Goal: Task Accomplishment & Management: Use online tool/utility

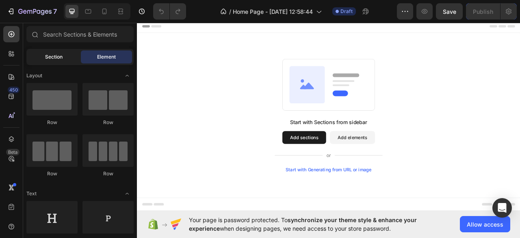
click at [52, 61] on div "Section" at bounding box center [53, 56] width 51 height 13
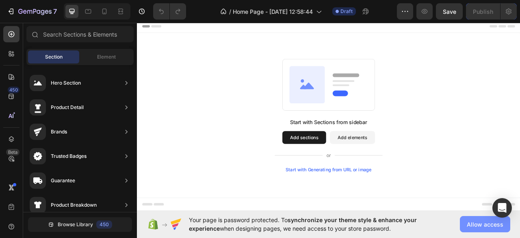
click at [477, 226] on span "Allow access" at bounding box center [485, 224] width 37 height 9
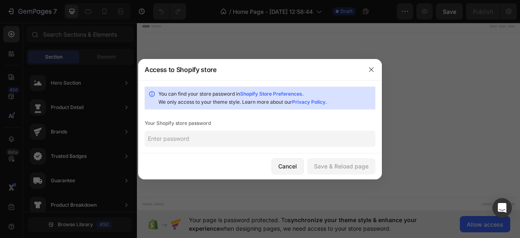
click at [282, 139] on input "text" at bounding box center [260, 138] width 231 height 16
paste input "thagoh"
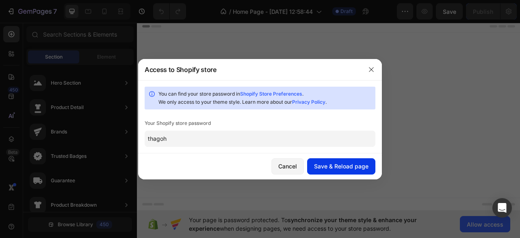
type input "thagoh"
click at [350, 173] on button "Save & Reload page" at bounding box center [341, 166] width 68 height 16
click at [344, 163] on div "button" at bounding box center [341, 166] width 7 height 7
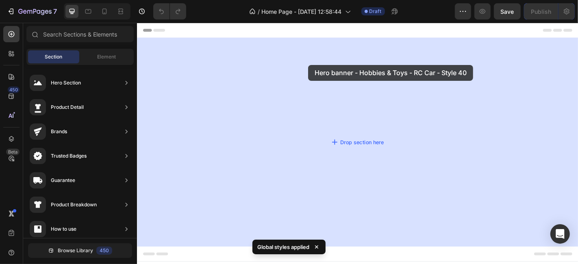
drag, startPoint x: 331, startPoint y: 85, endPoint x: 326, endPoint y: 70, distance: 15.9
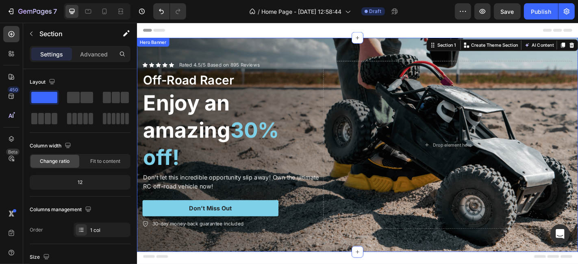
click at [326, 54] on div "Icon Icon Icon Icon Icon Icon List Rated 4.5/5 Based on 895 Reviews Text Block …" at bounding box center [381, 157] width 488 height 211
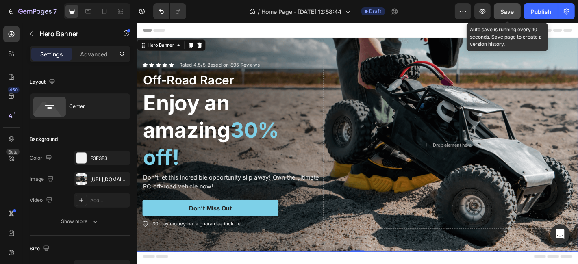
click at [510, 6] on button "Save" at bounding box center [507, 11] width 27 height 16
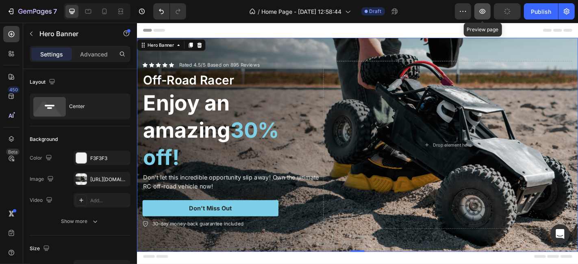
click at [482, 10] on icon "button" at bounding box center [482, 11] width 8 height 8
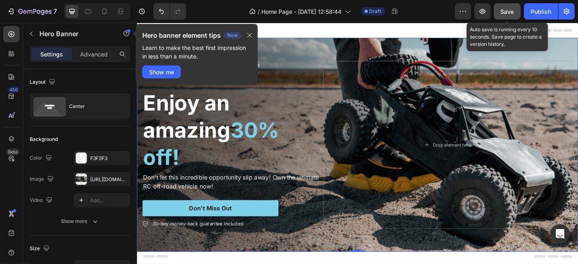
click at [513, 9] on span "Save" at bounding box center [507, 11] width 13 height 7
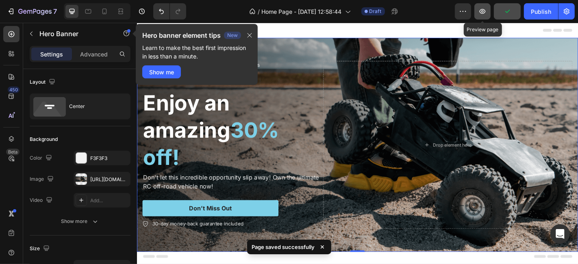
click at [488, 9] on button "button" at bounding box center [482, 11] width 16 height 16
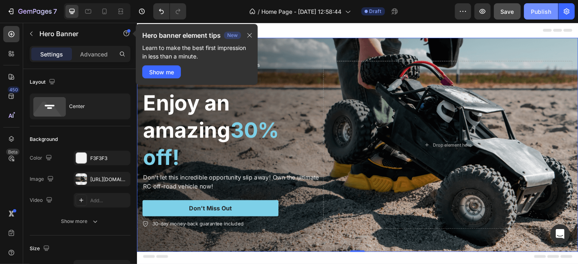
click at [520, 13] on div "Publish" at bounding box center [541, 11] width 20 height 9
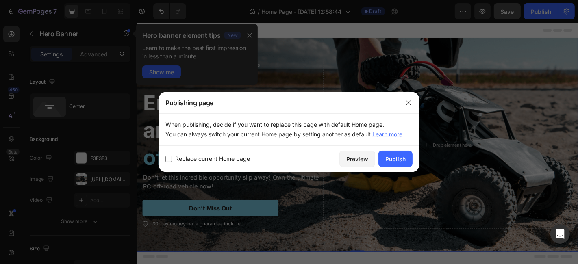
click at [228, 157] on span "Replace current Home page" at bounding box center [212, 159] width 75 height 10
checkbox input "true"
drag, startPoint x: 406, startPoint y: 161, endPoint x: 369, endPoint y: 146, distance: 40.6
click at [406, 161] on button "Publish" at bounding box center [395, 159] width 34 height 16
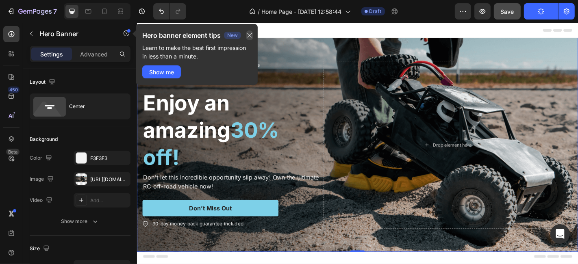
click at [253, 35] on icon "button" at bounding box center [249, 35] width 7 height 7
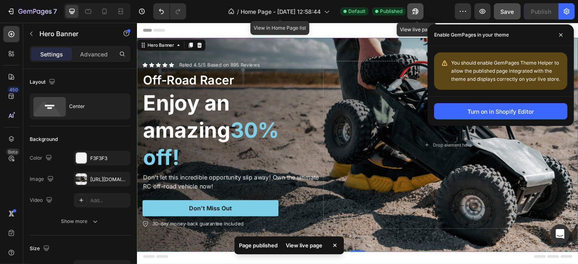
click at [413, 13] on icon "button" at bounding box center [415, 11] width 8 height 8
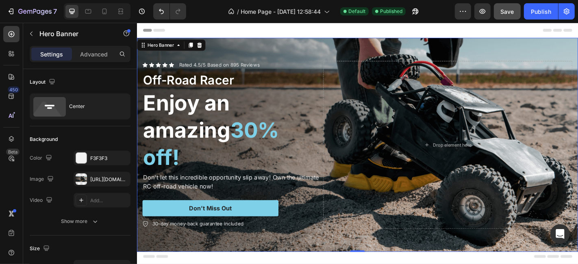
click at [323, 41] on div "Background Image" at bounding box center [381, 157] width 488 height 237
click at [343, 80] on div "Drop element here" at bounding box center [481, 157] width 276 height 185
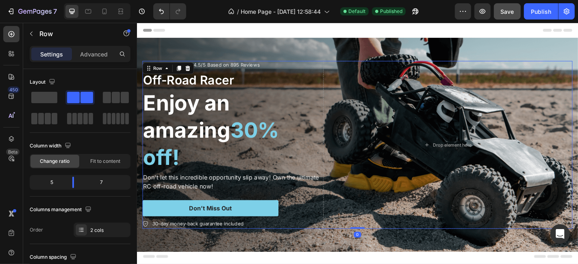
click at [339, 80] on div "Icon Icon Icon Icon Icon Icon List Rated 4.5/5 Based on 895 Reviews Text Block …" at bounding box center [381, 157] width 476 height 185
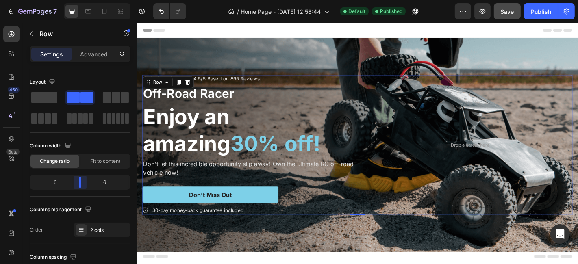
drag, startPoint x: 75, startPoint y: 180, endPoint x: 266, endPoint y: 135, distance: 196.8
click at [80, 0] on body "7 / Home Page - Sep 27, 12:58:44 Default Published Preview Save Publish 450 Bet…" at bounding box center [289, 0] width 578 height 0
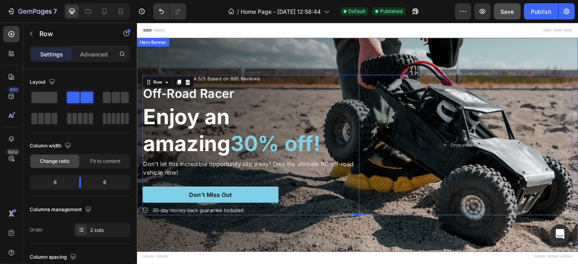
click at [387, 63] on div "Background Image" at bounding box center [381, 157] width 488 height 237
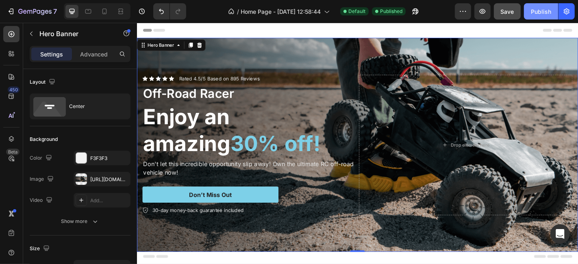
click at [520, 13] on div "Publish" at bounding box center [541, 11] width 20 height 9
click at [396, 52] on div "Background Image" at bounding box center [381, 157] width 488 height 237
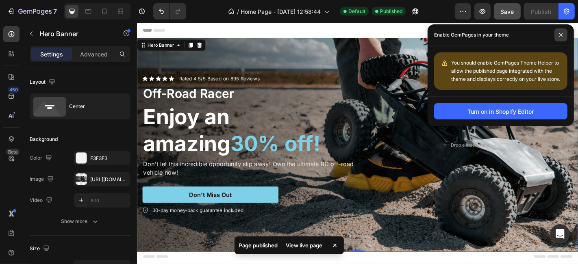
click at [520, 36] on icon at bounding box center [560, 34] width 3 height 3
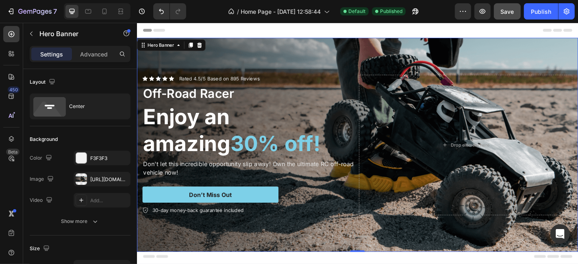
scroll to position [83, 0]
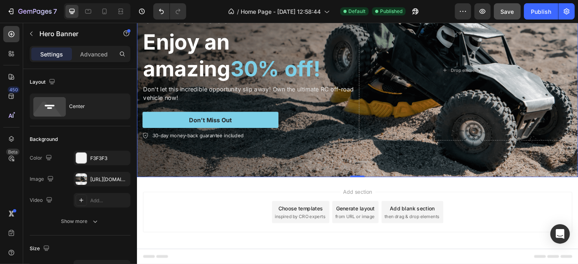
click at [386, 187] on div "Background Image" at bounding box center [381, 75] width 488 height 237
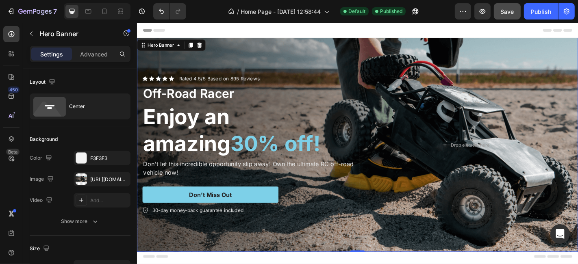
click at [357, 59] on div "Background Image" at bounding box center [381, 157] width 488 height 237
click at [350, 37] on div "Header" at bounding box center [380, 31] width 475 height 16
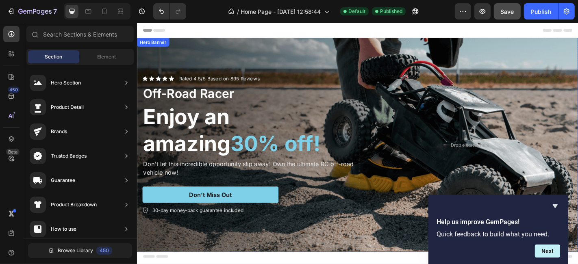
click at [311, 57] on div "Background Image" at bounding box center [381, 157] width 488 height 237
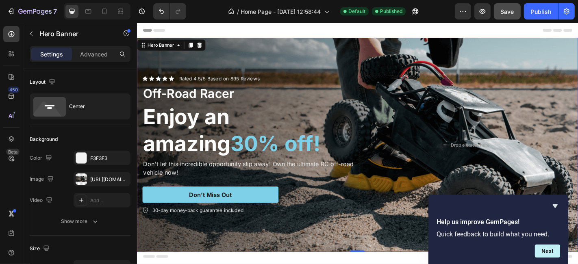
click at [235, 51] on div "Background Image" at bounding box center [381, 157] width 488 height 237
click at [91, 180] on div "https://cdn.shopify.com/s/files/1/0674/9818/0769/files/gempages_586070439588004…" at bounding box center [102, 179] width 24 height 7
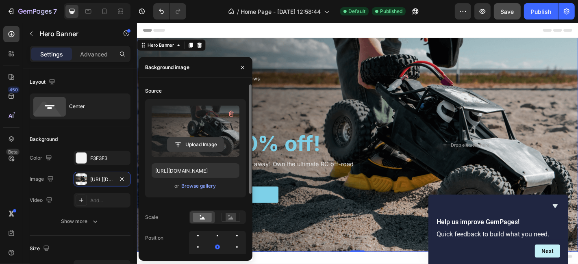
click at [202, 140] on input "file" at bounding box center [195, 145] width 56 height 14
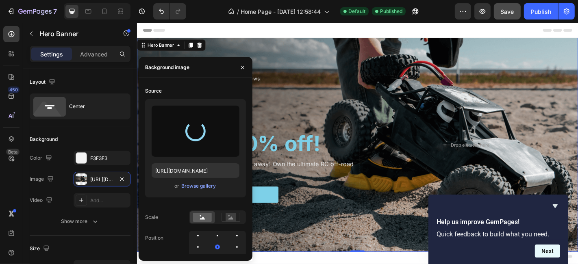
click at [520, 237] on button "Next" at bounding box center [547, 251] width 25 height 13
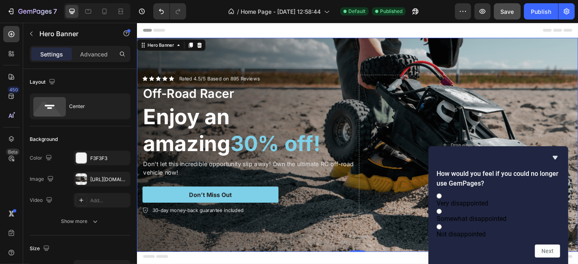
click at [504, 192] on label "Very disappointed" at bounding box center [499, 199] width 124 height 15
click at [442, 193] on input "Very disappointed" at bounding box center [439, 195] width 5 height 5
radio input "true"
click at [520, 237] on button "Next" at bounding box center [547, 251] width 25 height 13
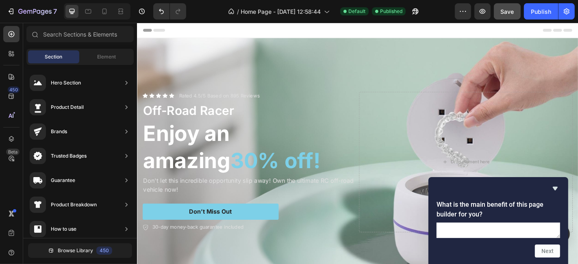
click at [511, 26] on div "Header" at bounding box center [380, 31] width 475 height 16
click at [520, 237] on div "What is the main benefit of this page builder for you? Next" at bounding box center [498, 220] width 140 height 87
click at [450, 223] on textarea at bounding box center [499, 230] width 124 height 15
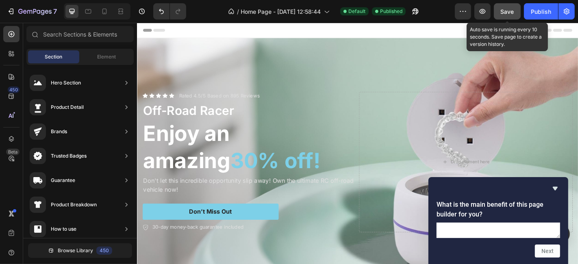
click at [514, 12] on span "Save" at bounding box center [507, 11] width 13 height 7
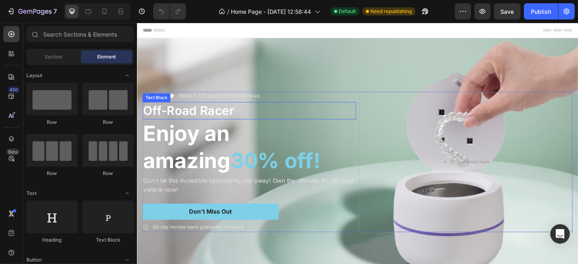
click at [219, 119] on p "Off-Road Racer" at bounding box center [260, 119] width 235 height 17
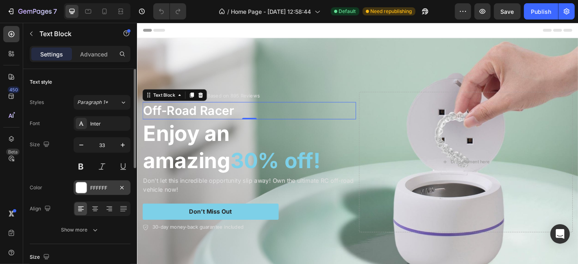
click at [99, 183] on div "FFFFFF" at bounding box center [102, 187] width 57 height 15
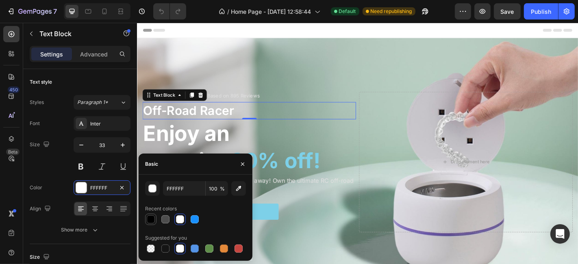
click at [151, 222] on div at bounding box center [151, 219] width 8 height 8
type input "000000"
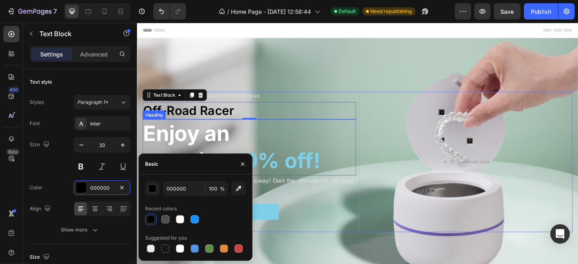
click at [209, 148] on h2 "Enjoy an amazing 30% off!" at bounding box center [261, 161] width 236 height 62
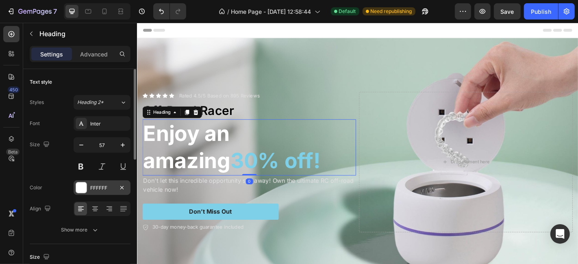
click at [89, 180] on div "FFFFFF" at bounding box center [102, 187] width 57 height 15
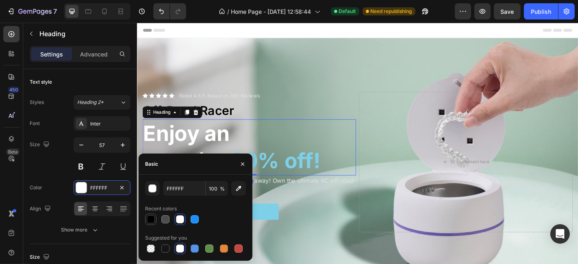
click at [149, 219] on div at bounding box center [151, 219] width 8 height 8
type input "000000"
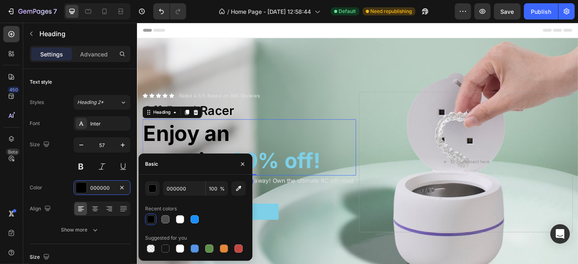
click at [277, 92] on div "Icon Icon Icon Icon Icon Icon List Rated 4.5/5 Based on 895 Reviews Text Block …" at bounding box center [381, 176] width 488 height 181
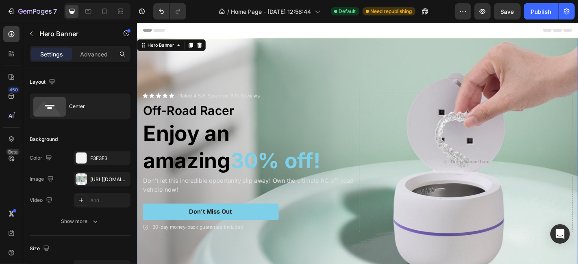
click at [250, 100] on p "Rated 4.5/5 Based on 895 Reviews" at bounding box center [227, 103] width 89 height 7
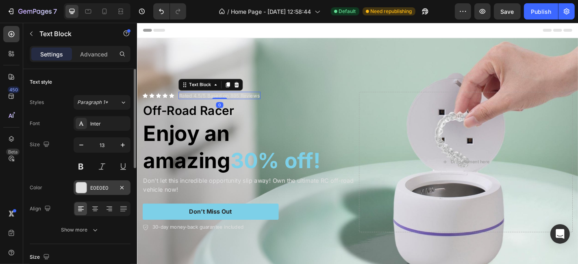
click at [94, 192] on div "E0E0E0" at bounding box center [102, 187] width 57 height 15
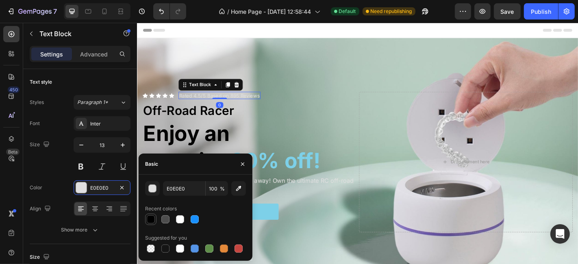
click at [144, 219] on div "E0E0E0 100 % Recent colors Suggested for you" at bounding box center [196, 217] width 114 height 73
drag, startPoint x: 145, startPoint y: 219, endPoint x: 165, endPoint y: 213, distance: 20.3
click at [146, 218] on div at bounding box center [150, 219] width 11 height 11
type input "000000"
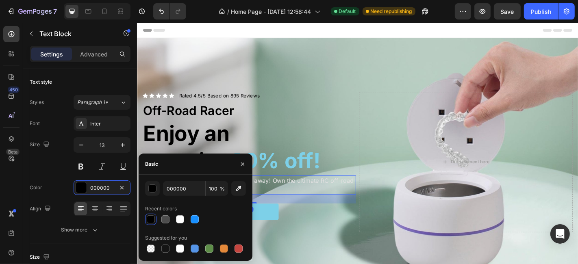
click at [300, 206] on p "Don't let this incredible opportunity slip away! Own the ultimate RC off-road v…" at bounding box center [260, 203] width 235 height 20
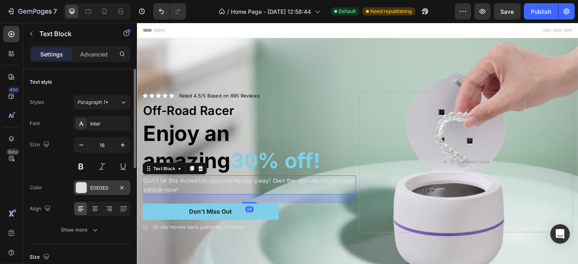
click at [87, 188] on div at bounding box center [81, 187] width 11 height 11
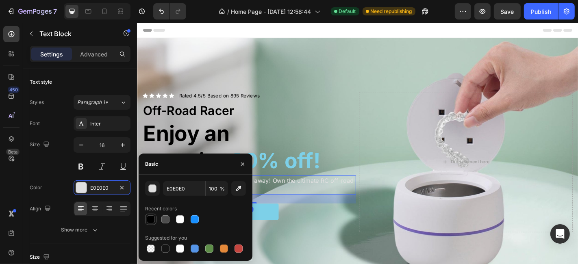
drag, startPoint x: 154, startPoint y: 220, endPoint x: 79, endPoint y: 124, distance: 121.6
click at [154, 220] on div at bounding box center [151, 219] width 8 height 8
type input "000000"
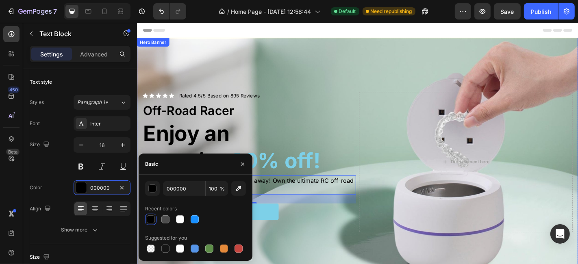
click at [322, 60] on div "Background Image" at bounding box center [381, 176] width 488 height 274
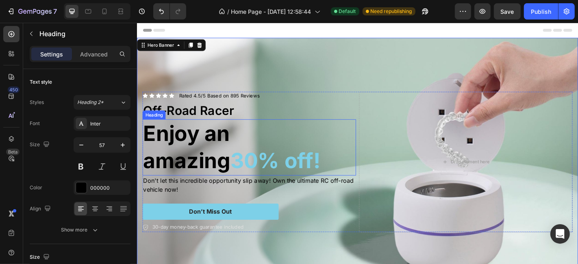
click at [240, 172] on span "30% off!" at bounding box center [290, 175] width 100 height 28
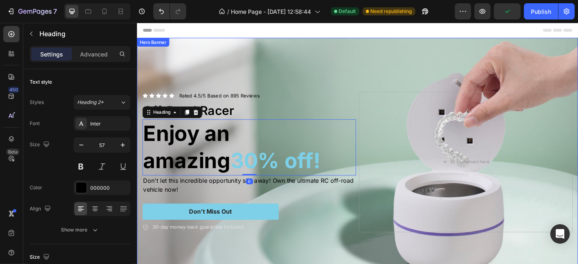
click at [390, 75] on div "Background Image" at bounding box center [381, 176] width 488 height 274
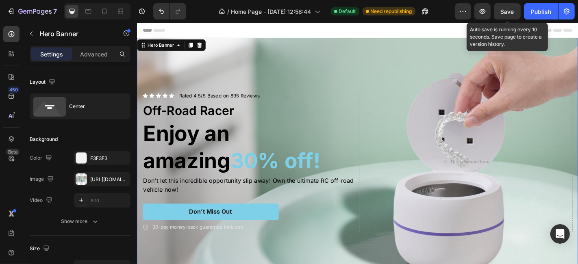
click at [508, 9] on span "Save" at bounding box center [507, 11] width 13 height 7
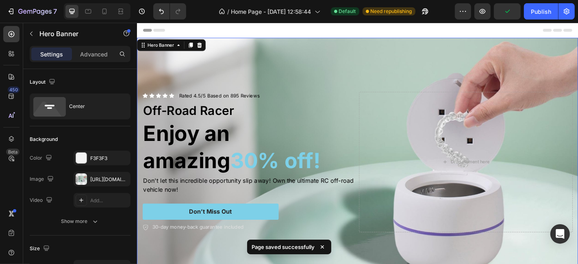
click at [368, 74] on div "Background Image" at bounding box center [381, 176] width 488 height 274
click at [539, 9] on div "Publish" at bounding box center [541, 11] width 20 height 9
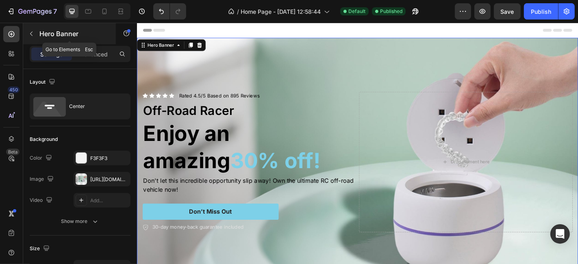
click at [35, 28] on button "button" at bounding box center [31, 33] width 13 height 13
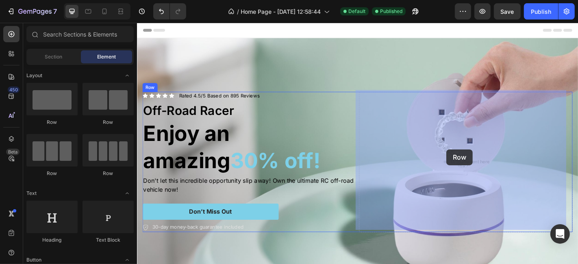
drag, startPoint x: 185, startPoint y: 118, endPoint x: 479, endPoint y: 163, distance: 297.2
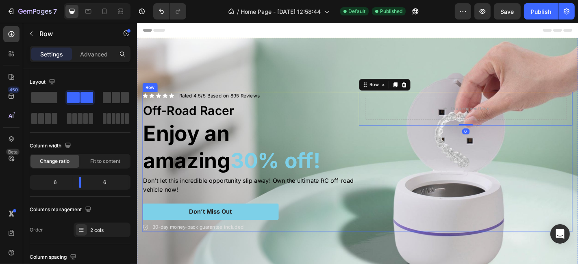
click at [390, 147] on div "Drop element here Row 0" at bounding box center [500, 176] width 236 height 155
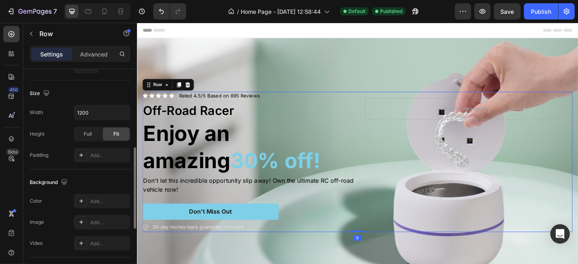
scroll to position [368, 0]
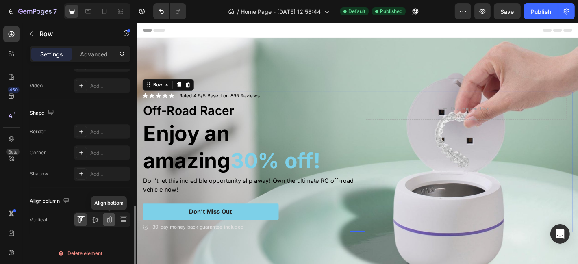
click at [104, 219] on div at bounding box center [109, 219] width 13 height 13
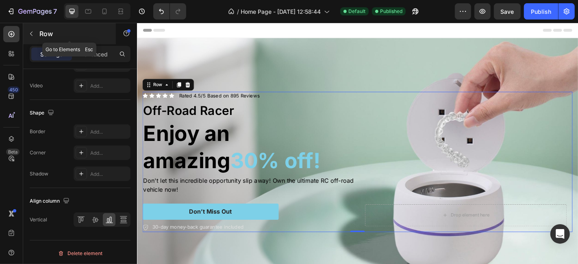
click at [33, 37] on button "button" at bounding box center [31, 33] width 13 height 13
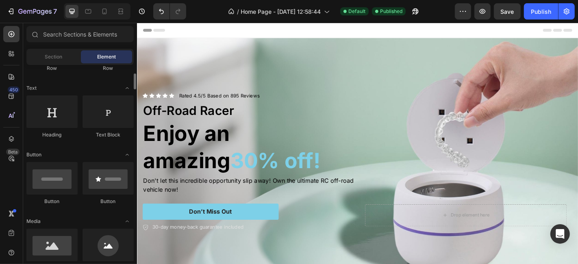
scroll to position [211, 0]
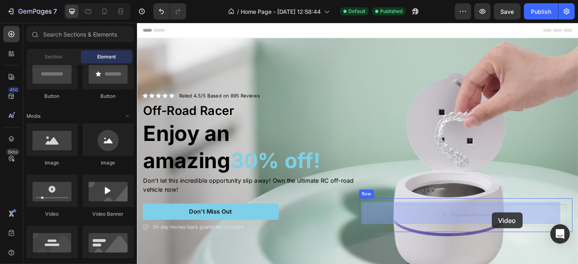
drag, startPoint x: 187, startPoint y: 210, endPoint x: 529, endPoint y: 233, distance: 342.6
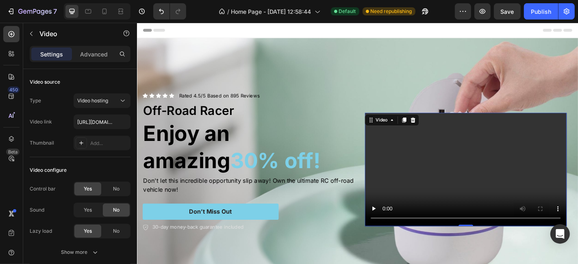
click at [451, 194] on video at bounding box center [500, 185] width 223 height 126
click at [97, 118] on input "[URL][DOMAIN_NAME]" at bounding box center [102, 122] width 57 height 15
paste input "3c429ff9a5948329a9eb3dc05e9e1d5"
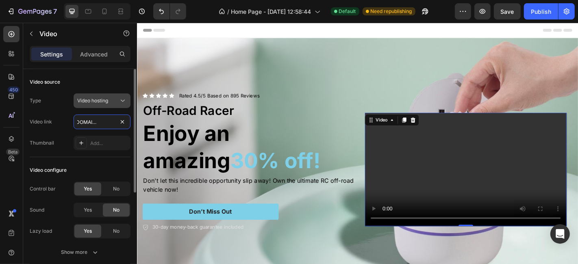
type input "[URL][DOMAIN_NAME]"
click at [108, 105] on button "Video hosting" at bounding box center [102, 100] width 57 height 15
click at [81, 166] on div "Video configure" at bounding box center [80, 170] width 101 height 13
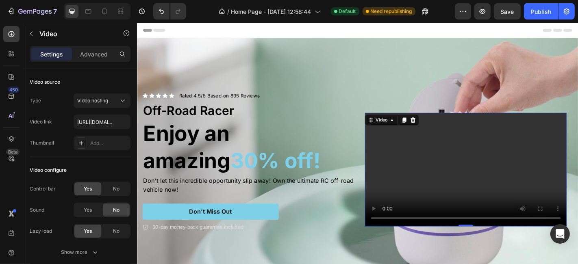
click at [426, 146] on video at bounding box center [500, 185] width 223 height 126
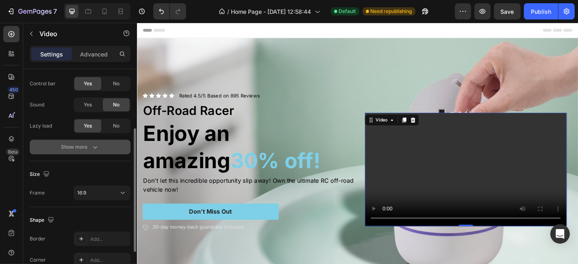
click at [83, 149] on div "Show more" at bounding box center [80, 147] width 38 height 8
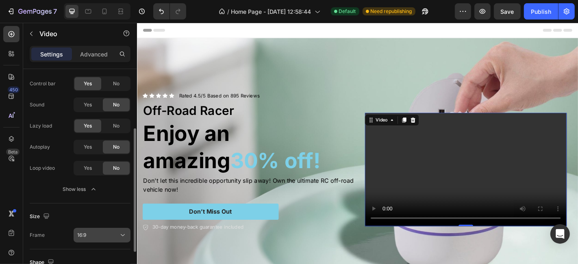
click at [80, 232] on span "16:9" at bounding box center [81, 235] width 9 height 7
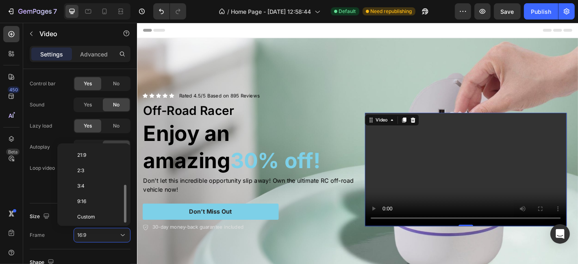
scroll to position [0, 0]
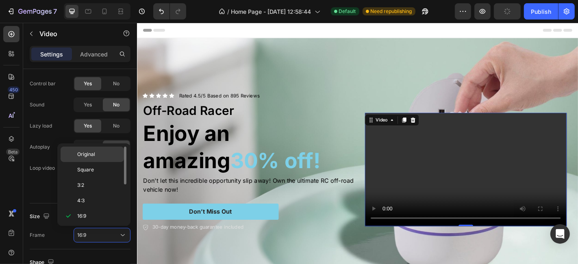
click at [98, 156] on p "Original" at bounding box center [98, 154] width 43 height 7
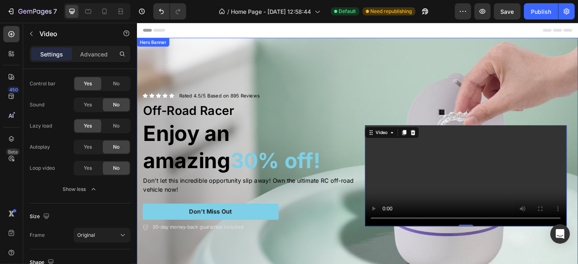
click at [388, 68] on div "Background Image" at bounding box center [381, 176] width 488 height 274
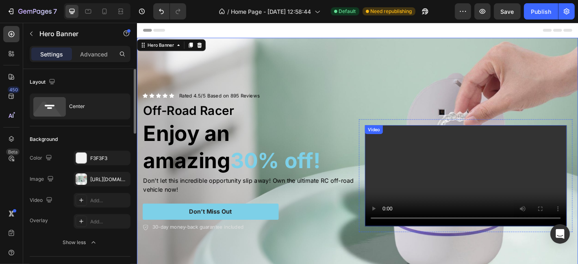
click at [410, 136] on video at bounding box center [500, 192] width 223 height 112
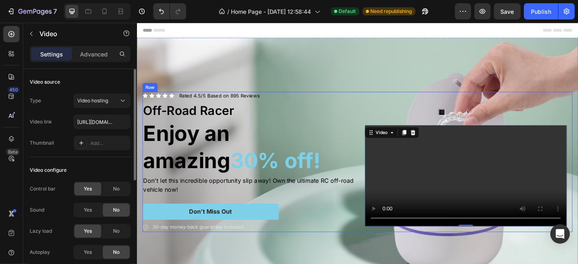
click at [377, 109] on div "Icon Icon Icon Icon Icon Icon List Rated 4.5/5 Based on 895 Reviews Text Block …" at bounding box center [381, 176] width 476 height 155
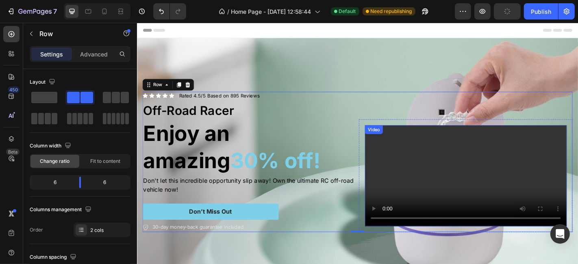
click at [435, 136] on video at bounding box center [500, 192] width 223 height 112
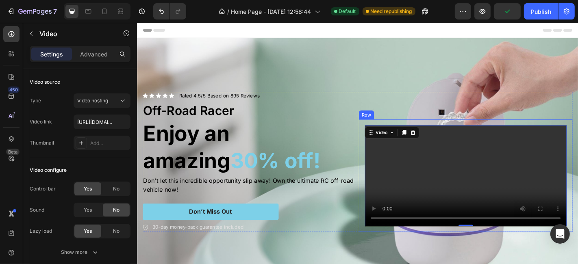
click at [382, 130] on div "Video 0 Row" at bounding box center [500, 192] width 236 height 125
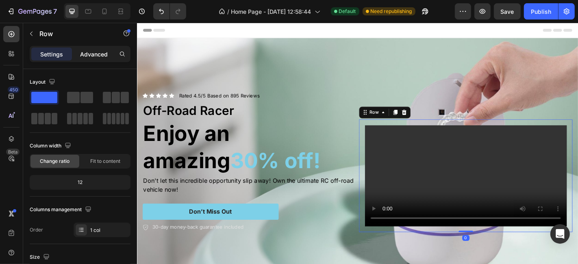
click at [96, 57] on p "Advanced" at bounding box center [94, 54] width 28 height 9
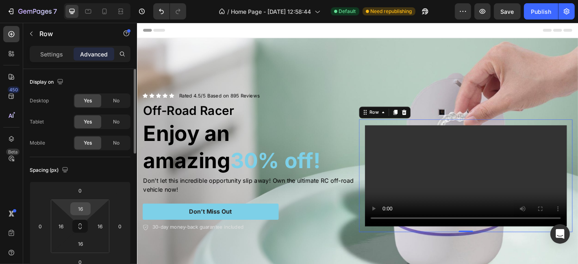
click at [80, 208] on input "16" at bounding box center [80, 209] width 16 height 12
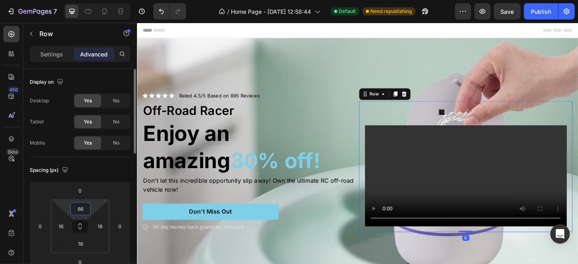
click at [80, 208] on input "66" at bounding box center [80, 209] width 16 height 12
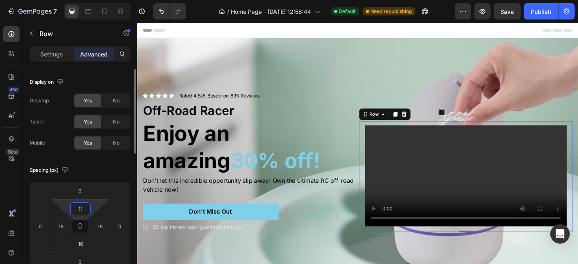
type input "11"
click at [74, 167] on div "Spacing (px)" at bounding box center [80, 170] width 101 height 13
click at [45, 60] on div "Settings" at bounding box center [51, 54] width 41 height 13
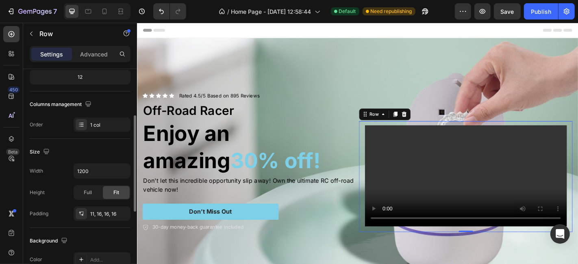
scroll to position [211, 0]
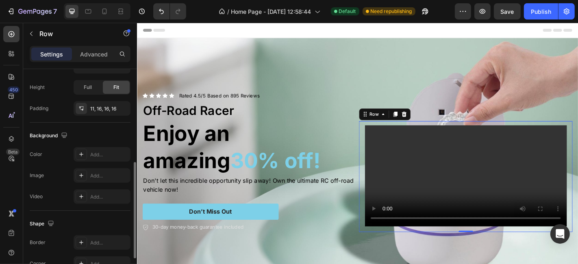
click at [103, 163] on div "The changes might be hidden by the video. Color Add... Image Add... Video Add..." at bounding box center [80, 175] width 101 height 57
click at [103, 162] on div "The changes might be hidden by the video. Color Add... Image Add... Video Add..." at bounding box center [80, 175] width 101 height 57
click at [100, 159] on div "Add..." at bounding box center [102, 154] width 57 height 15
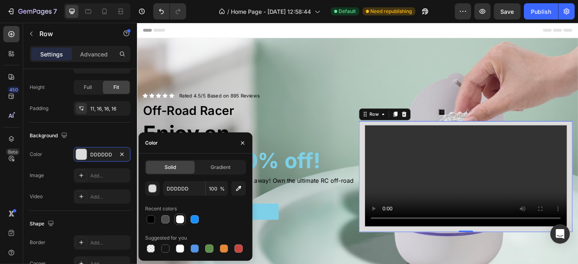
click at [182, 223] on div at bounding box center [180, 219] width 8 height 8
type input "FFFFFF"
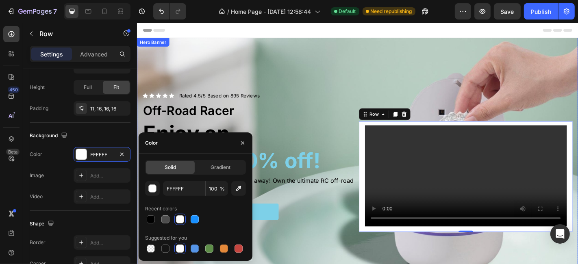
click at [311, 46] on div "Background Image" at bounding box center [381, 176] width 488 height 274
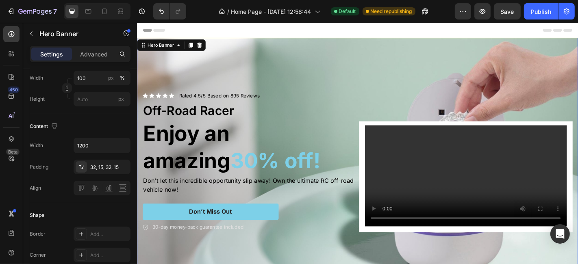
scroll to position [0, 0]
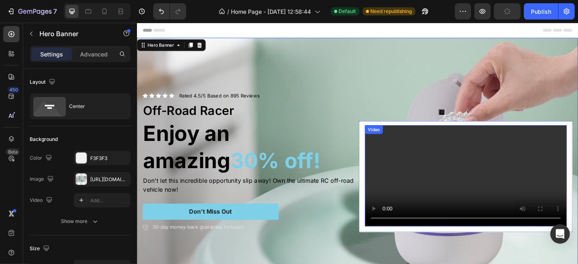
click at [434, 196] on video at bounding box center [500, 192] width 223 height 112
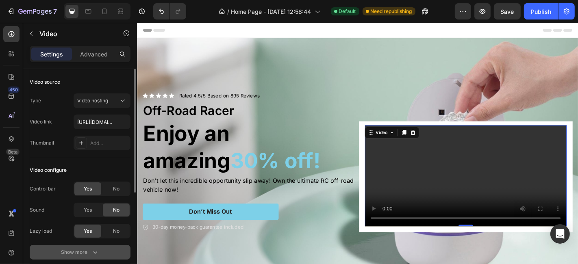
click at [75, 248] on div "Show more" at bounding box center [80, 252] width 38 height 8
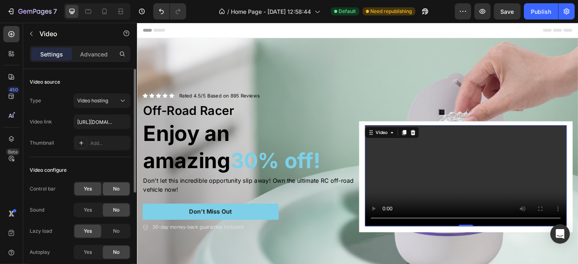
click at [111, 195] on div "No" at bounding box center [116, 188] width 27 height 13
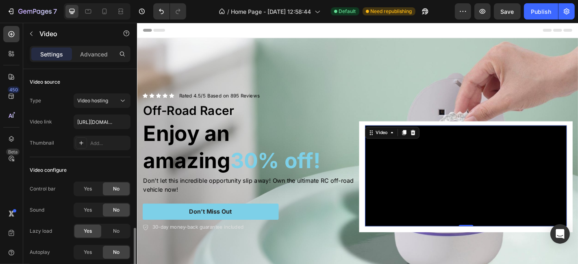
scroll to position [105, 0]
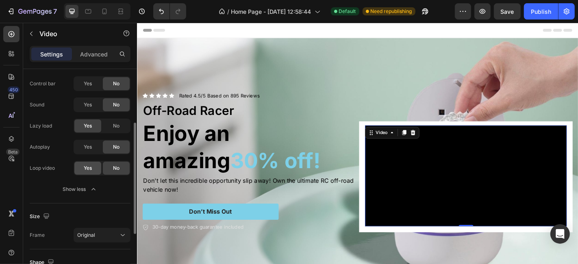
click at [82, 165] on div "Yes" at bounding box center [87, 168] width 27 height 13
click at [90, 149] on span "Yes" at bounding box center [88, 146] width 8 height 7
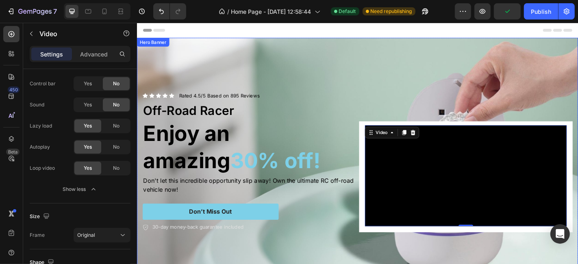
click at [465, 65] on div "Background Image" at bounding box center [381, 176] width 488 height 274
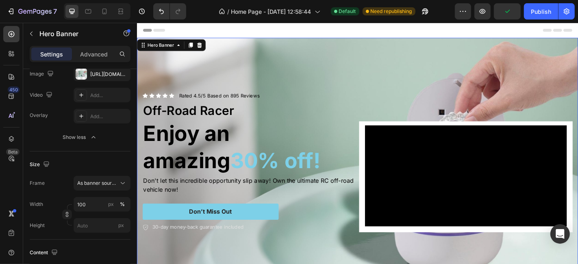
scroll to position [0, 0]
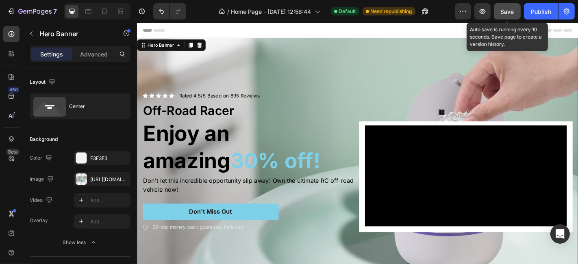
click at [502, 11] on span "Save" at bounding box center [507, 11] width 13 height 7
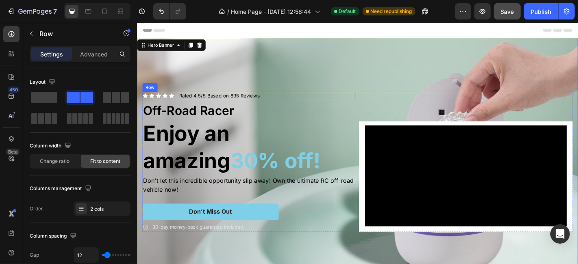
click at [374, 108] on div "Icon Icon Icon Icon Icon Icon List Rated 4.5/5 Based on 895 Reviews Text Block …" at bounding box center [261, 103] width 236 height 9
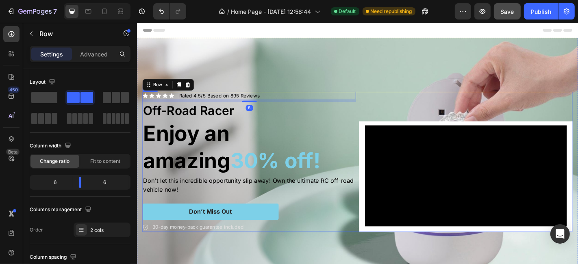
click at [376, 117] on div "Icon Icon Icon Icon Icon Icon List Rated 4.5/5 Based on 895 Reviews Text Block …" at bounding box center [381, 176] width 476 height 155
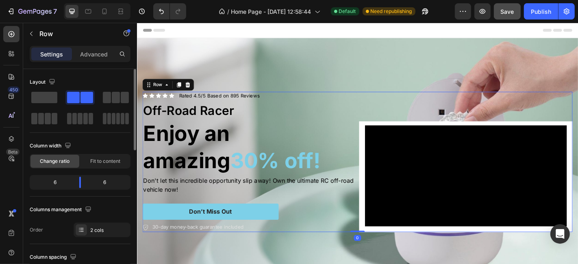
drag, startPoint x: 77, startPoint y: 176, endPoint x: 94, endPoint y: 178, distance: 16.8
click at [94, 178] on div "6 6" at bounding box center [80, 182] width 101 height 15
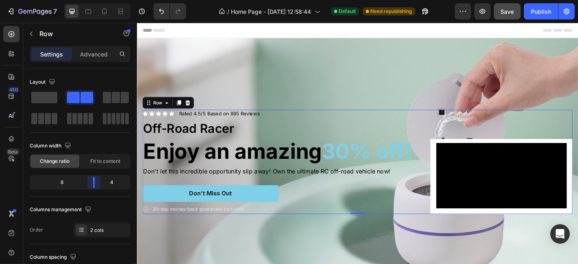
drag, startPoint x: 83, startPoint y: 180, endPoint x: 343, endPoint y: 114, distance: 268.5
click at [96, 0] on body "7 / Home Page - Sep 27, 12:58:44 Default Need republishing Preview Save Publish…" at bounding box center [289, 0] width 578 height 0
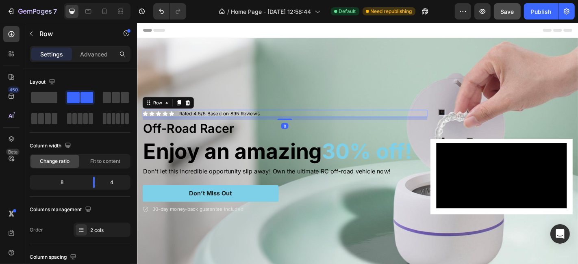
click at [451, 121] on div "Icon Icon Icon Icon Icon Icon List Rated 4.5/5 Based on 895 Reviews Text Block …" at bounding box center [300, 123] width 315 height 9
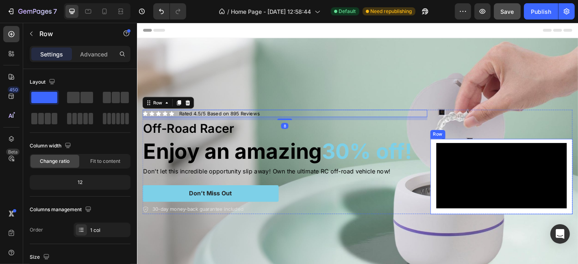
click at [461, 151] on div "Video Row" at bounding box center [539, 192] width 157 height 83
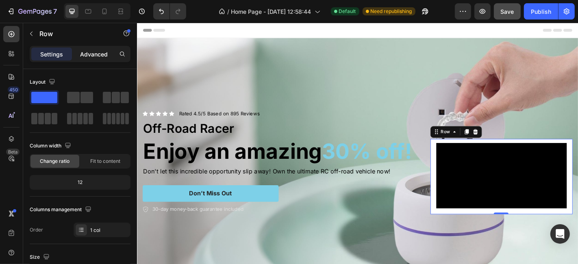
click at [90, 54] on p "Advanced" at bounding box center [94, 54] width 28 height 9
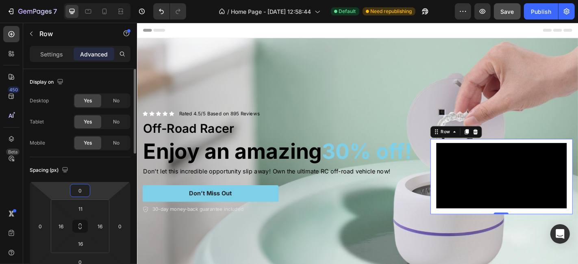
click at [78, 185] on input "0" at bounding box center [80, 191] width 16 height 12
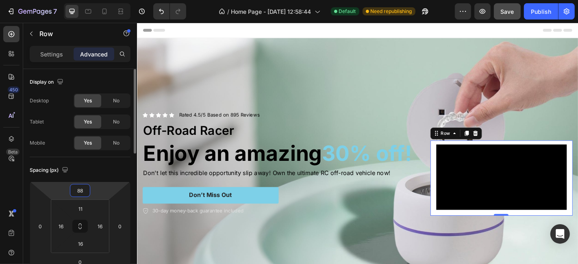
click at [78, 185] on input "88" at bounding box center [80, 191] width 16 height 12
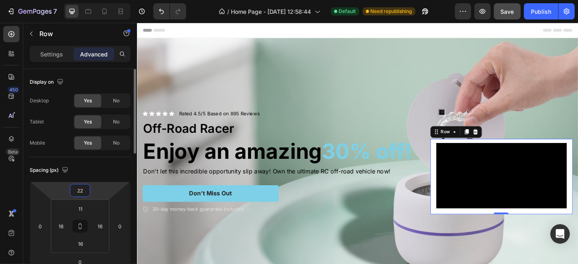
type input "222"
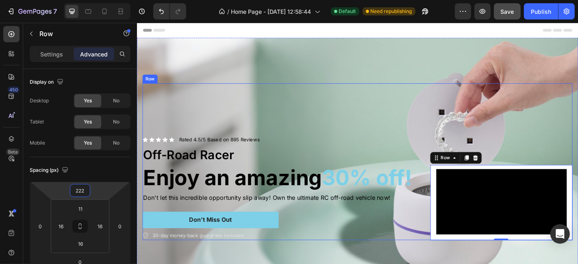
click at [402, 100] on div "Icon Icon Icon Icon Icon Icon List Rated 4.5/5 Based on 895 Reviews Text Block …" at bounding box center [300, 177] width 315 height 174
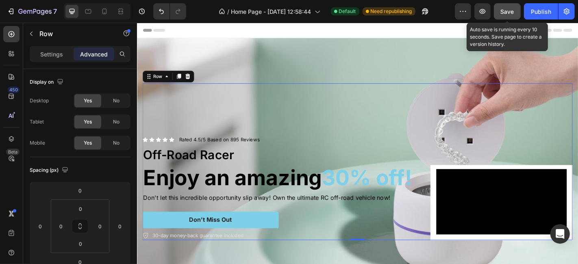
click at [517, 7] on button "Save" at bounding box center [507, 11] width 27 height 16
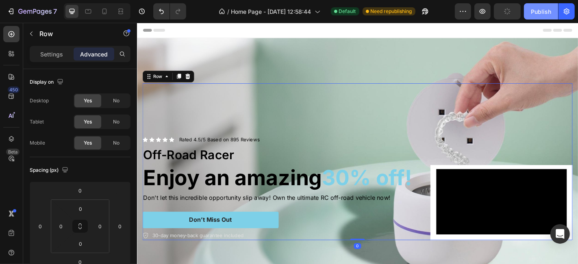
click at [535, 17] on button "Publish" at bounding box center [541, 11] width 34 height 16
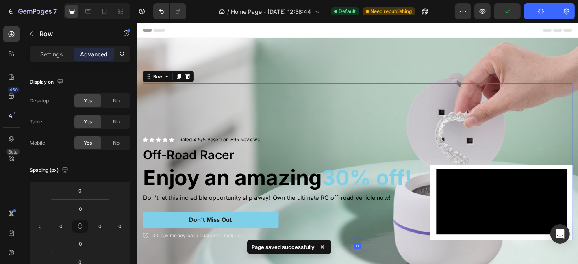
click at [333, 26] on div "Header" at bounding box center [380, 31] width 475 height 16
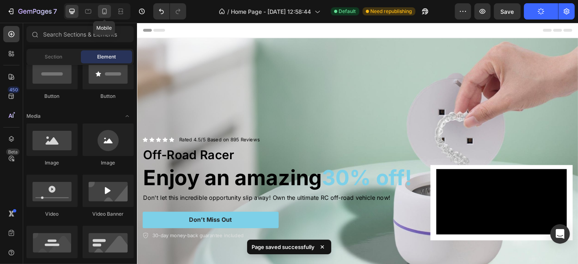
click at [104, 13] on icon at bounding box center [104, 12] width 4 height 6
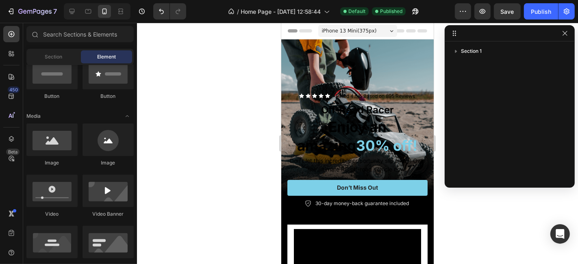
click at [563, 38] on div at bounding box center [510, 33] width 130 height 16
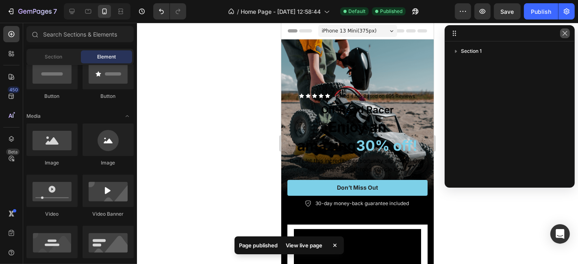
click at [564, 33] on icon "button" at bounding box center [565, 33] width 4 height 4
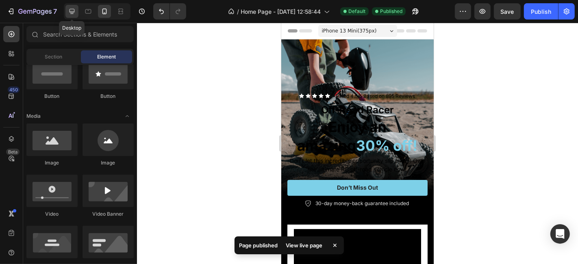
click at [73, 13] on icon at bounding box center [72, 11] width 5 height 5
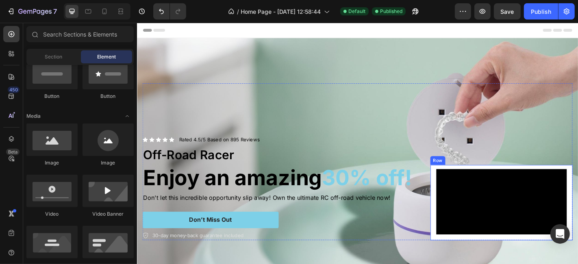
click at [461, 180] on div "Video Row" at bounding box center [539, 221] width 157 height 83
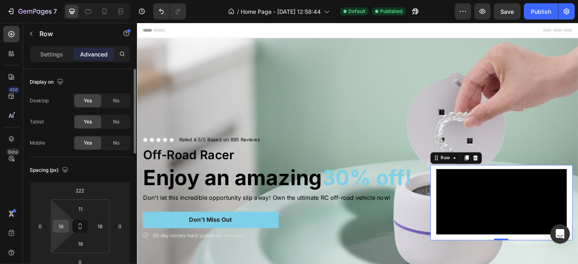
click at [66, 226] on input "16" at bounding box center [61, 226] width 12 height 12
click at [76, 228] on button at bounding box center [79, 226] width 15 height 13
click at [63, 226] on input "16" at bounding box center [61, 226] width 12 height 12
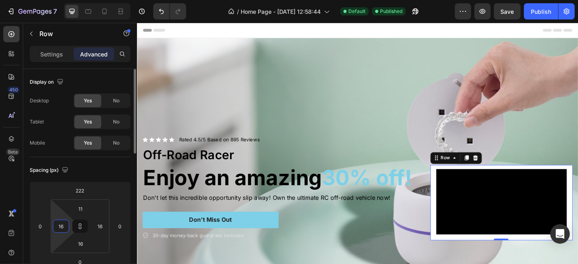
type input "1"
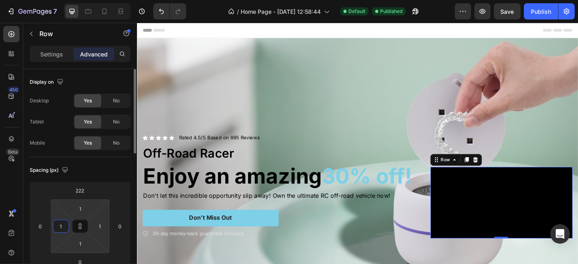
type input "11"
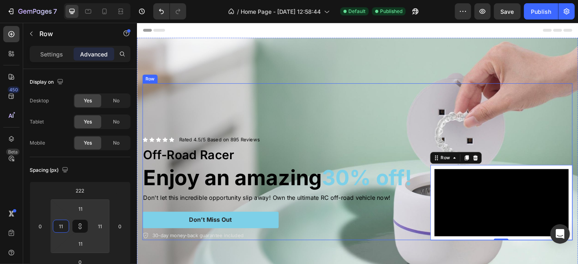
click at [467, 111] on div "Video Row 0" at bounding box center [539, 177] width 157 height 174
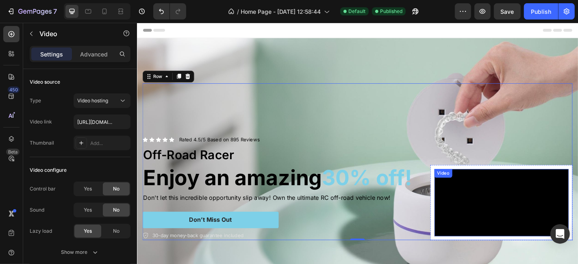
click at [509, 202] on video at bounding box center [539, 222] width 148 height 74
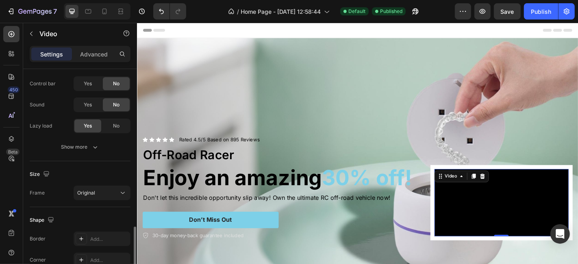
scroll to position [168, 0]
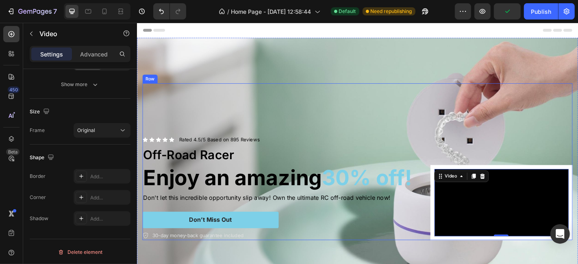
click at [438, 140] on div "Icon Icon Icon Icon Icon Icon List Rated 4.5/5 Based on 895 Reviews Text Block …" at bounding box center [300, 177] width 315 height 174
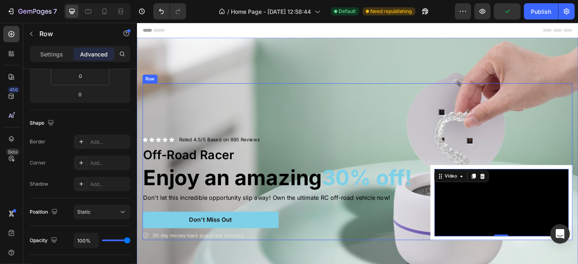
scroll to position [0, 0]
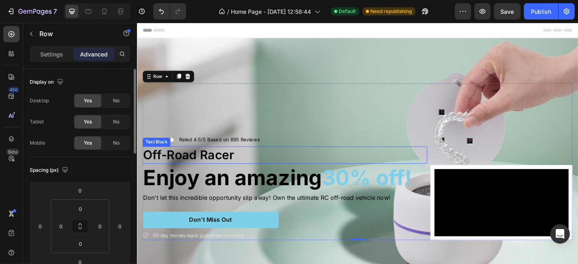
click at [446, 178] on p "Off-Road Racer" at bounding box center [299, 169] width 313 height 17
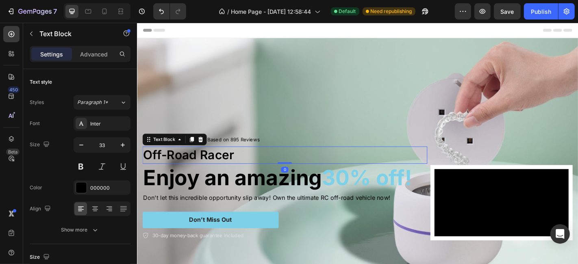
click at [399, 108] on div "Icon Icon Icon Icon Icon Icon List Rated 4.5/5 Based on 895 Reviews Text Block …" at bounding box center [300, 177] width 315 height 174
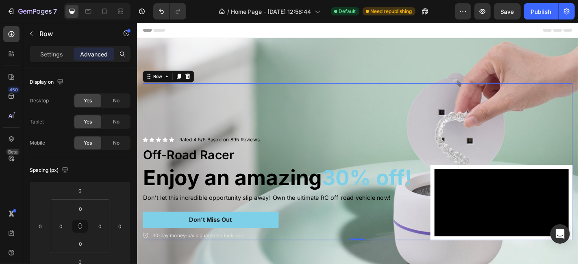
click at [454, 179] on div "Icon Icon Icon Icon Icon Icon List Rated 4.5/5 Based on 895 Reviews Text Block …" at bounding box center [381, 177] width 476 height 174
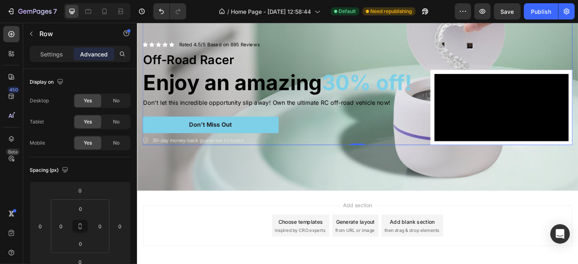
scroll to position [137, 0]
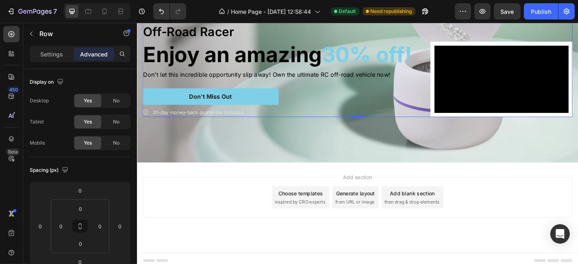
click at [324, 166] on div "Background Image" at bounding box center [381, 40] width 488 height 274
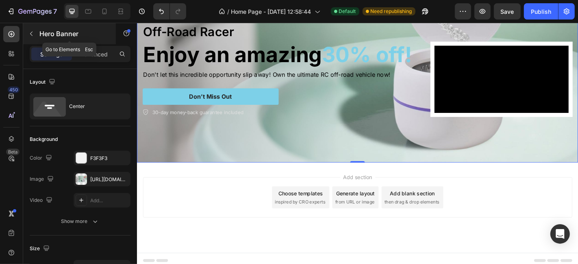
click at [33, 33] on icon "button" at bounding box center [31, 33] width 7 height 7
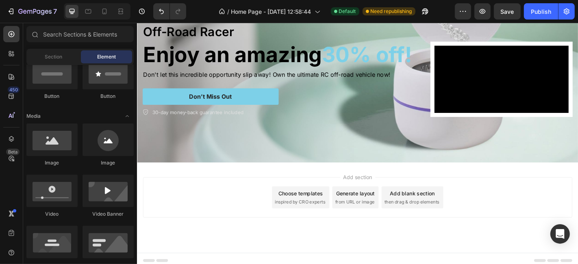
scroll to position [0, 0]
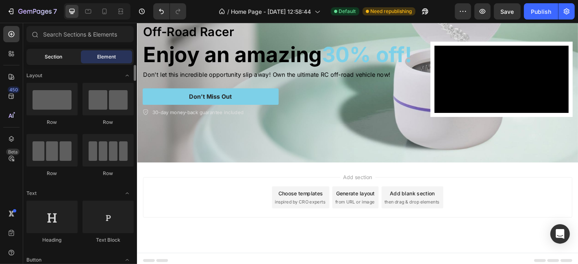
click at [49, 53] on span "Section" at bounding box center [53, 56] width 17 height 7
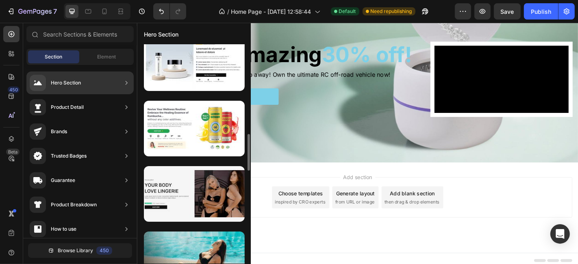
scroll to position [640, 0]
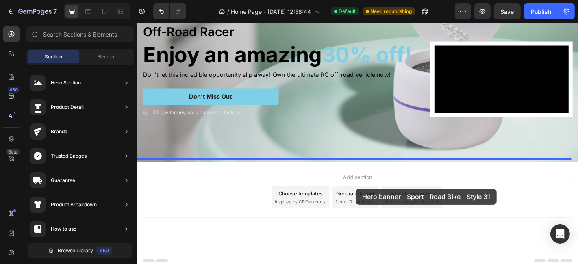
drag, startPoint x: 327, startPoint y: 240, endPoint x: 378, endPoint y: 206, distance: 61.4
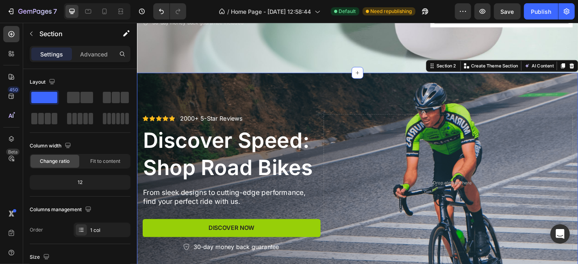
scroll to position [259, 0]
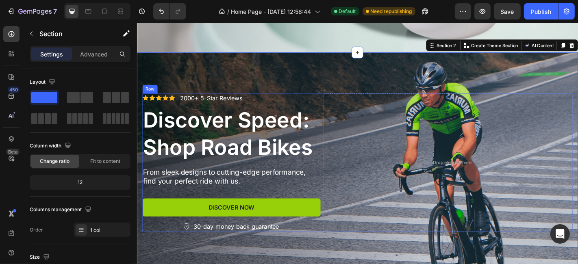
click at [339, 110] on div "Icon Icon Icon Icon Icon Icon List 2000+ 5-Star Reviews Text Block Row Discover…" at bounding box center [381, 177] width 476 height 153
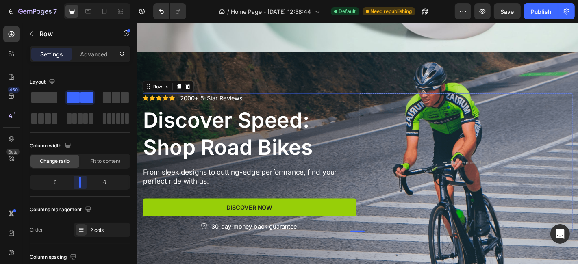
drag, startPoint x: 73, startPoint y: 182, endPoint x: 80, endPoint y: 185, distance: 7.3
click at [80, 0] on body "7 / Home Page - Sep 27, 12:58:44 Default Need republishing Preview Save Publish…" at bounding box center [289, 0] width 578 height 0
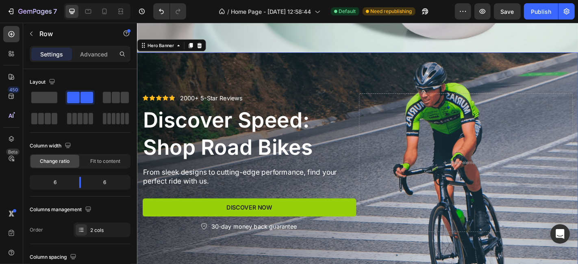
click at [354, 83] on div "Background Image" at bounding box center [381, 177] width 488 height 244
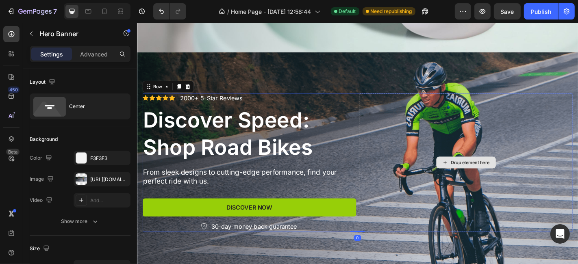
click at [445, 151] on div "Drop element here" at bounding box center [500, 177] width 236 height 153
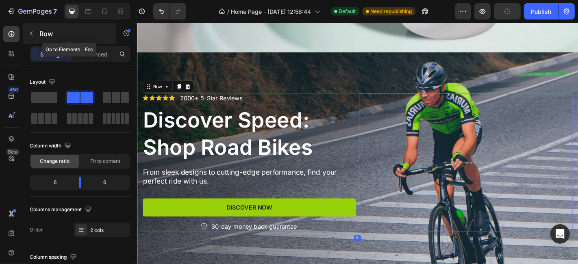
click at [34, 37] on button "button" at bounding box center [31, 33] width 13 height 13
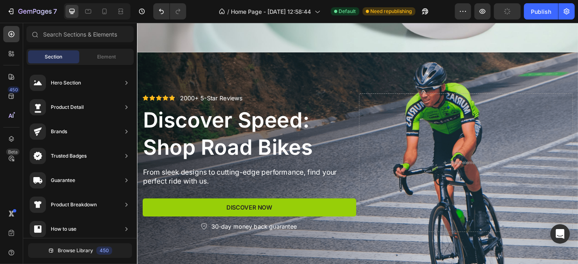
scroll to position [102, 0]
click at [104, 57] on span "Element" at bounding box center [106, 56] width 19 height 7
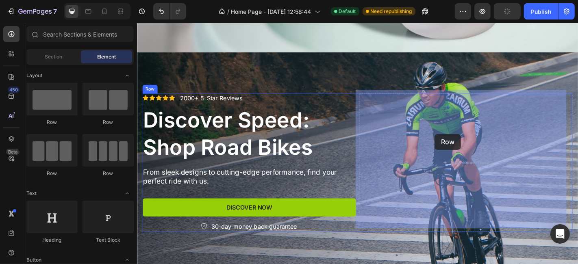
drag, startPoint x: 275, startPoint y: 124, endPoint x: 466, endPoint y: 146, distance: 191.9
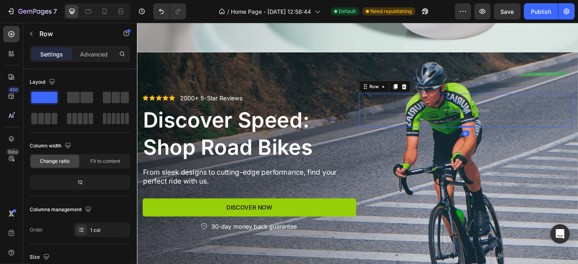
click at [387, 128] on div "Drop element here Row 0" at bounding box center [500, 119] width 236 height 37
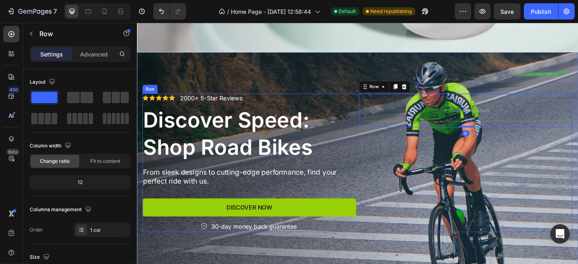
click at [385, 156] on div "Drop element here Row 0" at bounding box center [500, 177] width 236 height 153
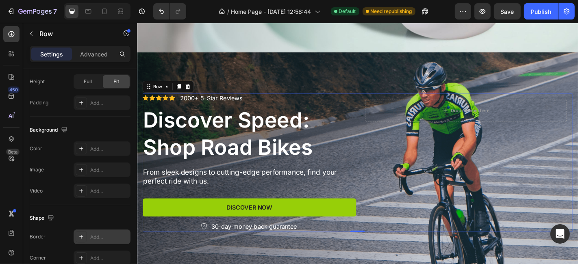
scroll to position [368, 0]
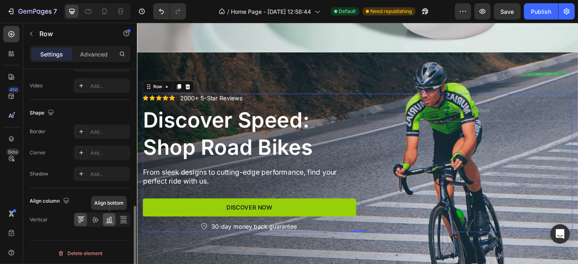
click at [107, 219] on icon at bounding box center [108, 221] width 2 height 4
click at [391, 146] on div "Drop element here Row" at bounding box center [500, 177] width 236 height 153
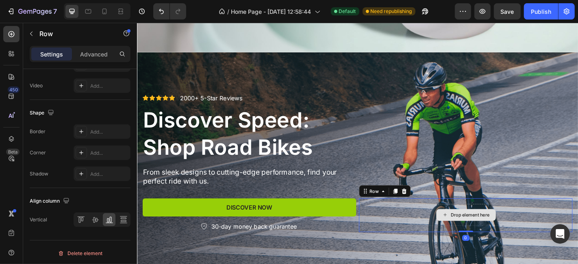
click at [392, 234] on div "Drop element here" at bounding box center [500, 235] width 223 height 24
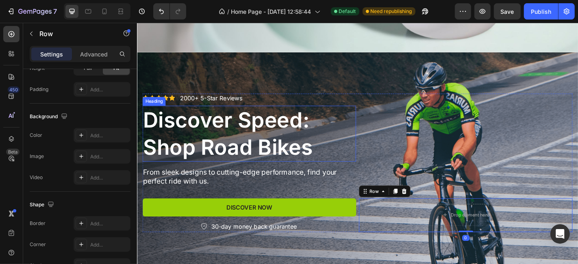
click at [374, 108] on div "Icon Icon Icon Icon Icon Icon List 2000+ 5-Star Reviews Text Block Row Discover…" at bounding box center [261, 177] width 236 height 153
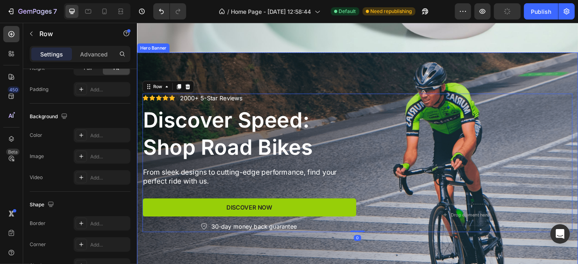
click at [373, 81] on div "Background Image" at bounding box center [381, 177] width 488 height 244
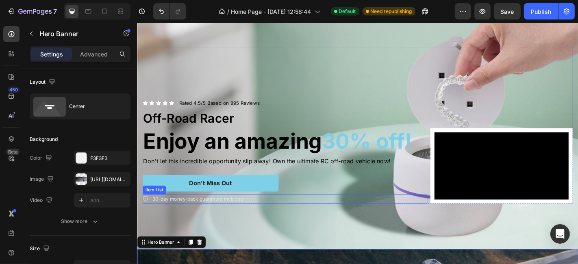
scroll to position [0, 0]
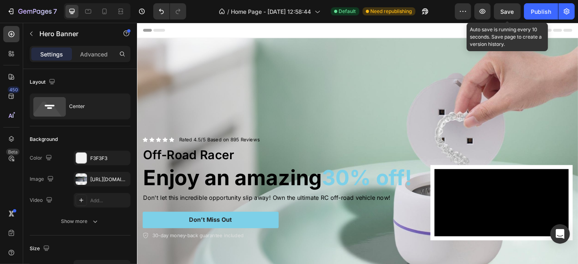
click at [510, 10] on span "Save" at bounding box center [507, 11] width 13 height 7
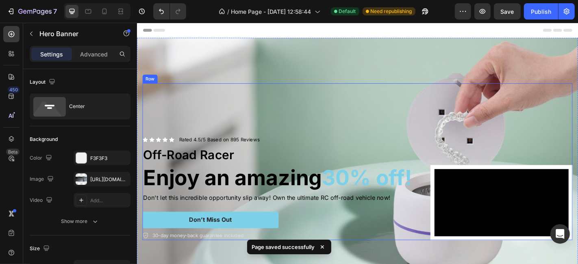
click at [408, 90] on div "Icon Icon Icon Icon Icon Icon List Rated 4.5/5 Based on 895 Reviews Text Block …" at bounding box center [300, 177] width 315 height 174
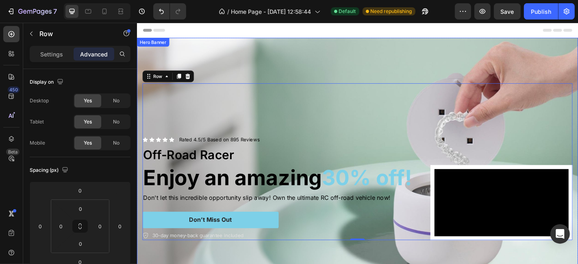
click at [405, 54] on div "Background Image" at bounding box center [381, 176] width 488 height 274
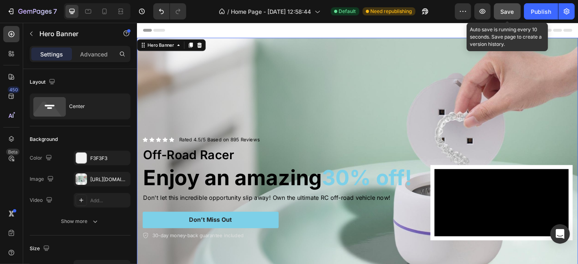
click at [504, 5] on button "Save" at bounding box center [507, 11] width 27 height 16
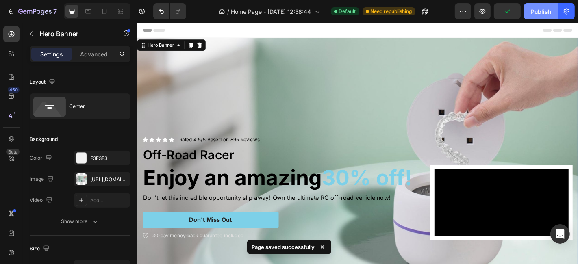
click at [542, 9] on div "Publish" at bounding box center [541, 11] width 20 height 9
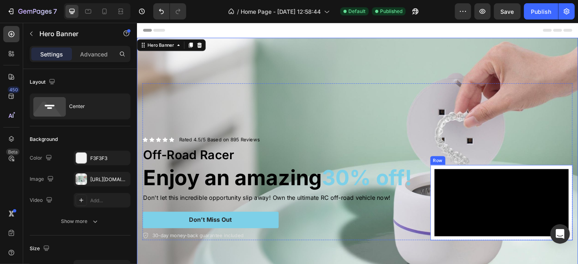
click at [461, 180] on div "Video Row" at bounding box center [539, 221] width 157 height 83
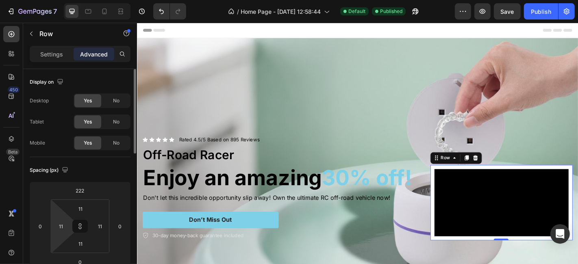
scroll to position [105, 0]
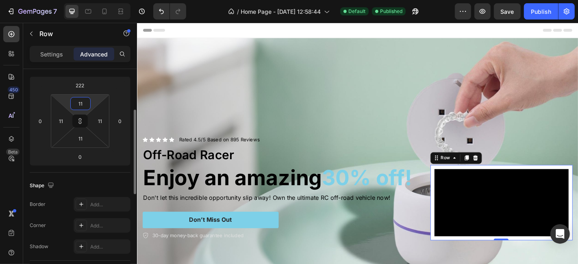
click at [78, 106] on input "11" at bounding box center [80, 104] width 16 height 12
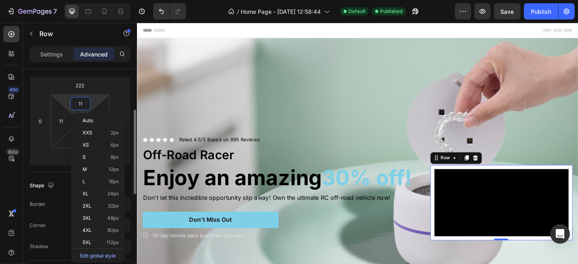
type input "9"
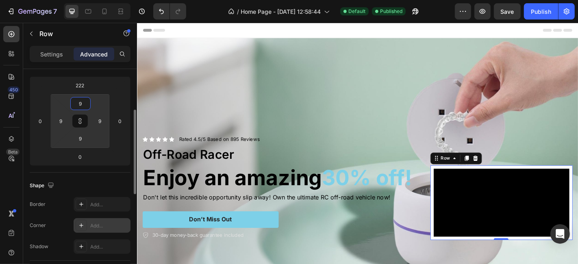
type input "9"
click at [97, 227] on div "Add..." at bounding box center [109, 225] width 38 height 7
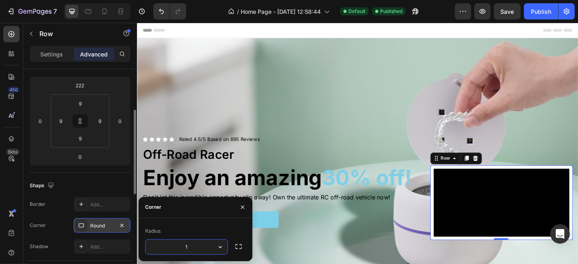
type input "15"
click at [439, 95] on div "Icon Icon Icon Icon Icon Icon List Rated 4.5/5 Based on 895 Reviews Text Block …" at bounding box center [300, 176] width 315 height 173
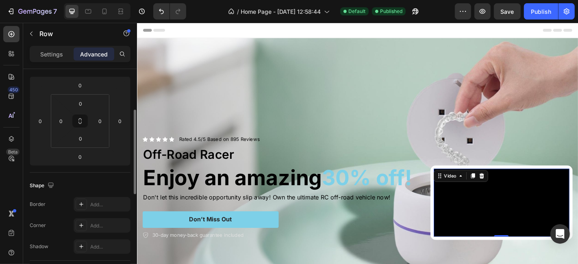
click at [465, 192] on video at bounding box center [540, 221] width 150 height 75
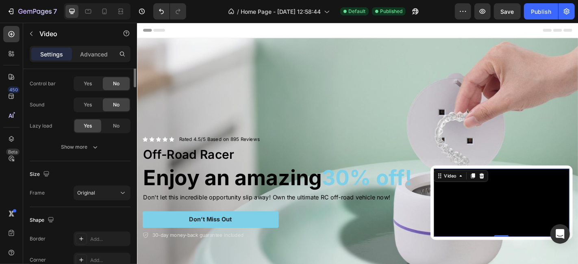
scroll to position [0, 0]
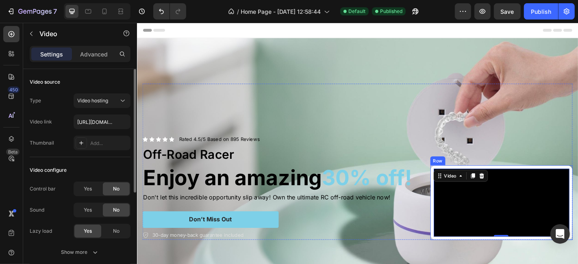
click at [461, 191] on div "Video 0 Row" at bounding box center [539, 221] width 157 height 83
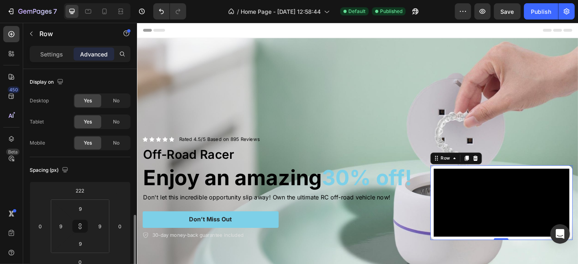
scroll to position [105, 0]
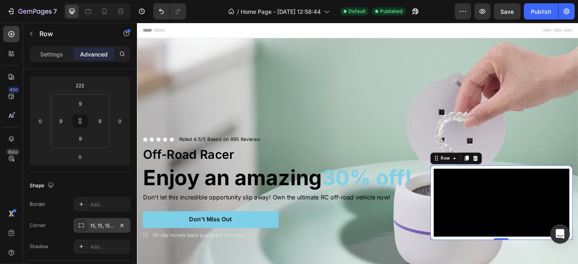
click at [103, 230] on div "15, 15, 15, 15" at bounding box center [102, 225] width 57 height 15
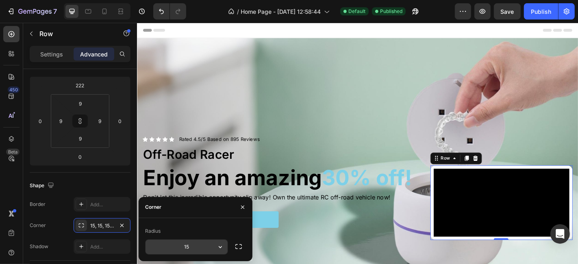
click at [182, 243] on input "15" at bounding box center [187, 247] width 82 height 15
type input "8"
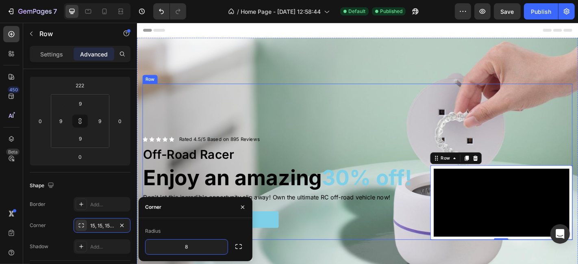
click at [461, 96] on div "Video Row 0" at bounding box center [539, 176] width 157 height 173
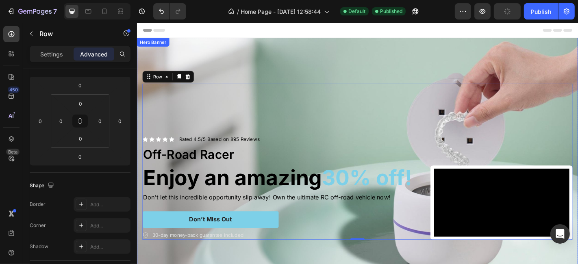
click at [402, 77] on div "Icon Icon Icon Icon Icon Icon List Rated 4.5/5 Based on 895 Reviews Text Block …" at bounding box center [381, 176] width 488 height 199
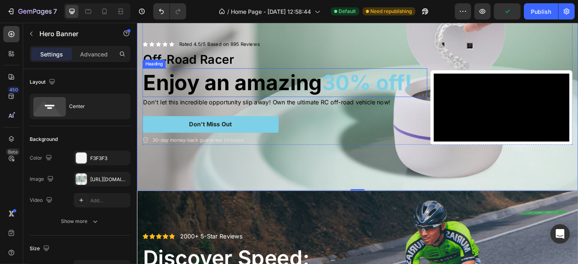
scroll to position [0, 0]
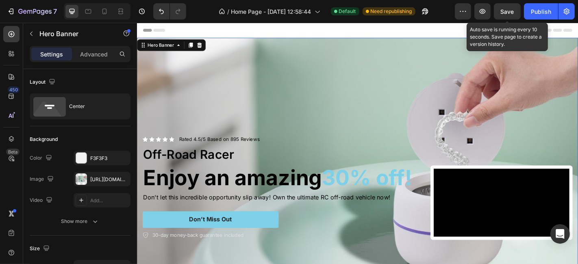
click at [514, 10] on span "Save" at bounding box center [507, 11] width 13 height 7
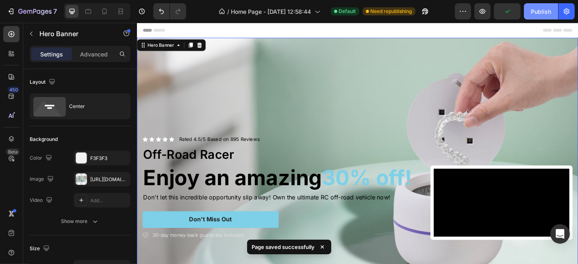
click at [537, 10] on div "Publish" at bounding box center [541, 11] width 20 height 9
click at [337, 28] on div "Header" at bounding box center [380, 31] width 475 height 16
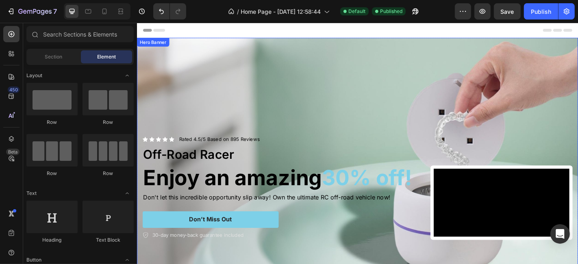
click at [339, 77] on div "Icon Icon Icon Icon Icon Icon List Rated 4.5/5 Based on 895 Reviews Text Block …" at bounding box center [381, 176] width 488 height 199
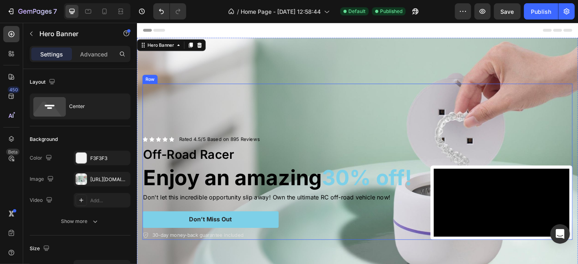
click at [390, 129] on div "Icon Icon Icon Icon Icon Icon List Rated 4.5/5 Based on 895 Reviews Text Block …" at bounding box center [300, 176] width 315 height 173
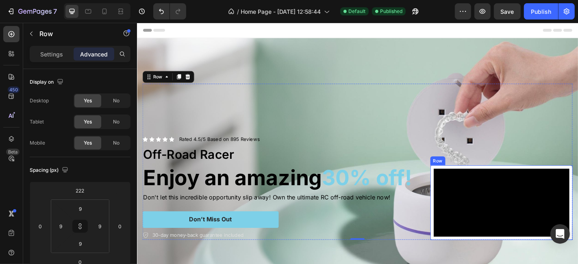
click at [461, 180] on div "Video Row" at bounding box center [539, 221] width 157 height 83
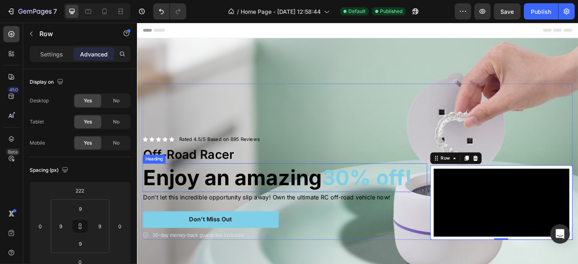
click at [316, 208] on h2 "Enjoy an amazing 30% off!" at bounding box center [300, 194] width 315 height 32
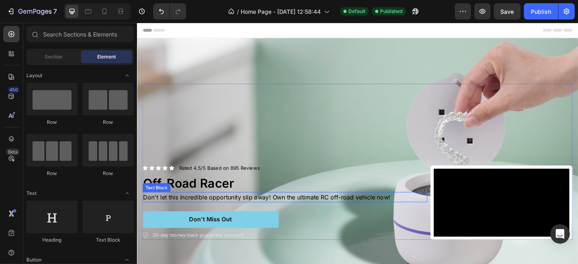
click at [305, 221] on p "Don't let this incredible opportunity slip away! Own the ultimate RC off-road v…" at bounding box center [299, 216] width 313 height 10
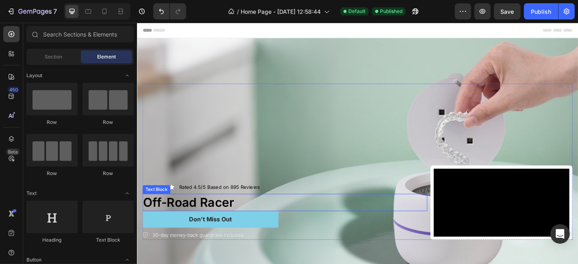
click at [296, 230] on p "Off-Road Racer" at bounding box center [299, 221] width 313 height 17
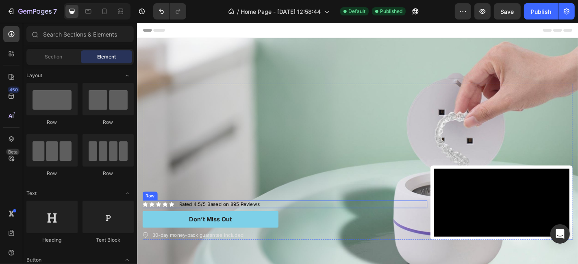
click at [296, 228] on div "Icon Icon Icon Icon Icon Icon List Rated 4.5/5 Based on 895 Reviews Text Block …" at bounding box center [300, 223] width 315 height 9
click at [301, 250] on div "Don’t Miss Out Button" at bounding box center [300, 240] width 315 height 18
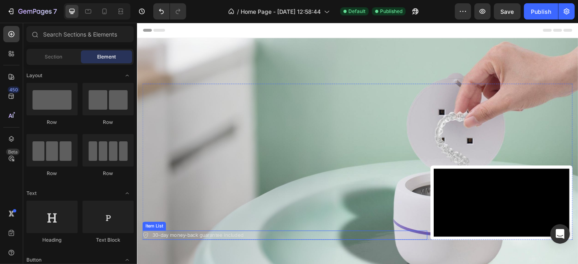
click at [259, 263] on div "30-day money-back guarantee included" at bounding box center [300, 258] width 315 height 11
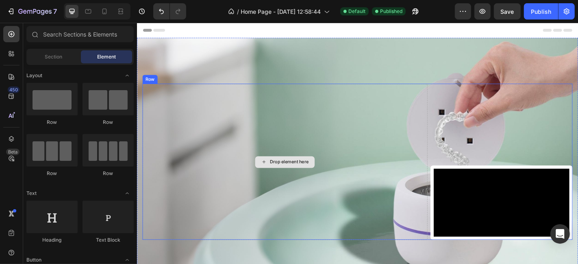
click at [308, 192] on div "Drop element here" at bounding box center [300, 176] width 315 height 173
click at [297, 175] on div "Drop element here" at bounding box center [304, 177] width 43 height 7
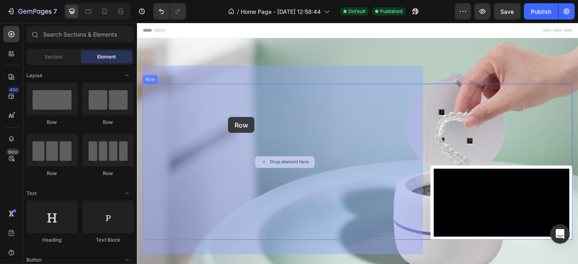
drag, startPoint x: 190, startPoint y: 134, endPoint x: 237, endPoint y: 127, distance: 47.6
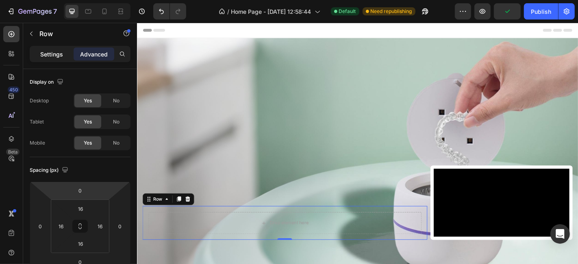
click at [49, 52] on p "Settings" at bounding box center [51, 54] width 23 height 9
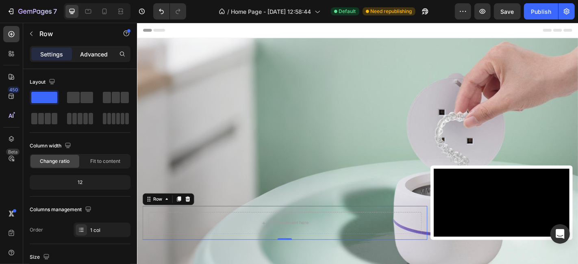
click at [89, 59] on div "Advanced" at bounding box center [94, 54] width 41 height 13
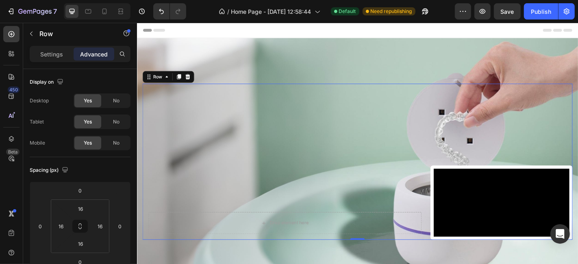
click at [234, 204] on div "Drop element here Row" at bounding box center [300, 176] width 315 height 173
click at [294, 180] on div "Drop element here Row" at bounding box center [300, 176] width 315 height 173
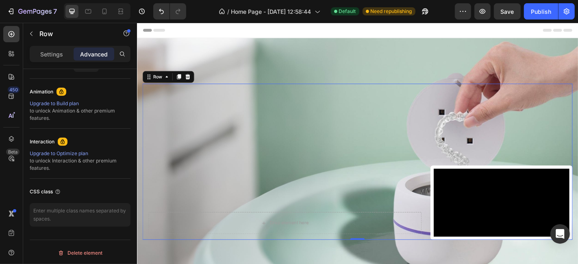
scroll to position [28, 0]
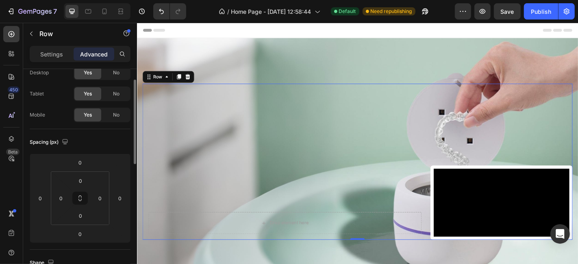
click at [391, 133] on div "Drop element here Row" at bounding box center [300, 176] width 315 height 173
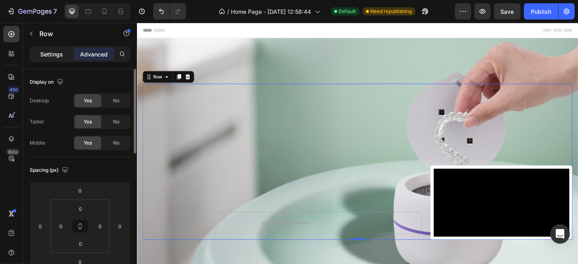
click at [59, 57] on p "Settings" at bounding box center [51, 54] width 23 height 9
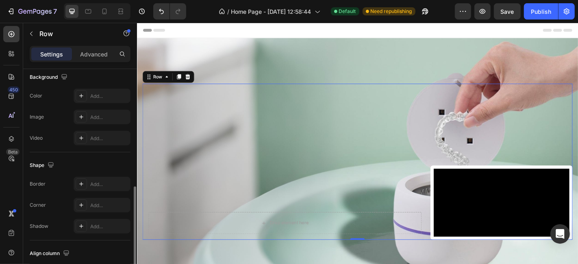
scroll to position [368, 0]
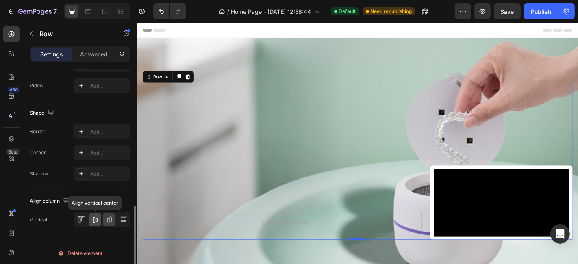
click at [93, 219] on icon at bounding box center [95, 220] width 8 height 8
click at [83, 217] on icon at bounding box center [82, 219] width 2 height 4
click at [94, 216] on icon at bounding box center [95, 220] width 8 height 8
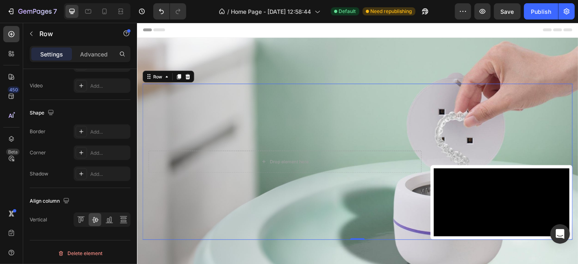
scroll to position [0, 0]
click at [375, 100] on div "Drop element here Row" at bounding box center [300, 176] width 315 height 173
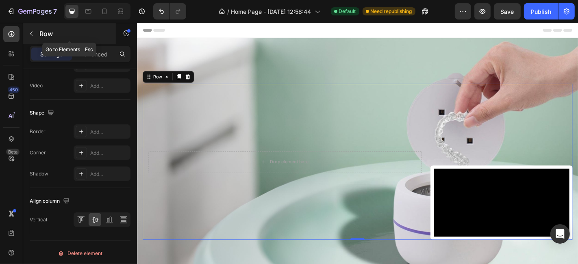
click at [29, 36] on icon "button" at bounding box center [31, 33] width 7 height 7
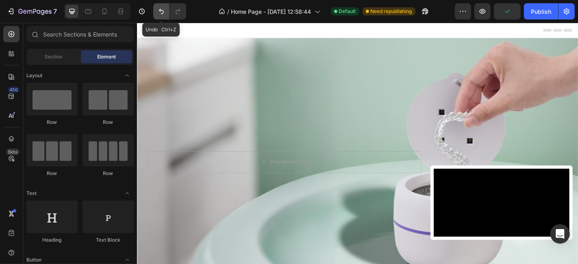
click at [162, 11] on icon "Undo/Redo" at bounding box center [161, 11] width 5 height 5
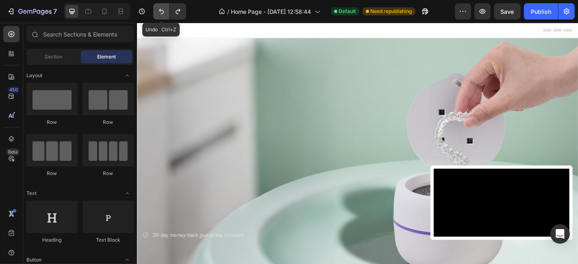
click at [162, 11] on icon "Undo/Redo" at bounding box center [161, 11] width 5 height 5
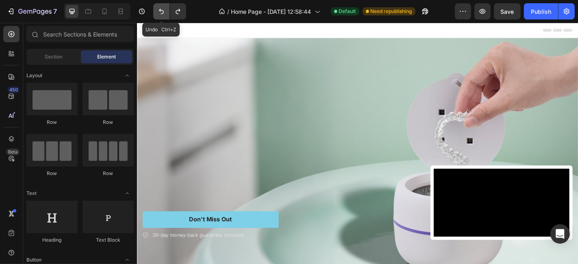
click at [162, 11] on icon "Undo/Redo" at bounding box center [161, 11] width 5 height 5
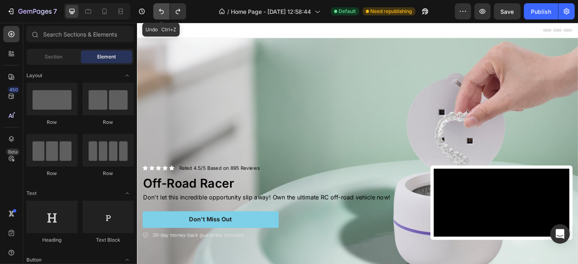
click at [162, 11] on icon "Undo/Redo" at bounding box center [161, 11] width 5 height 5
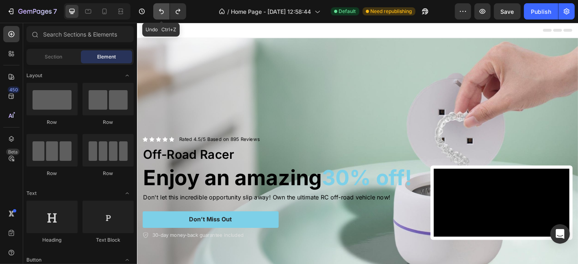
click at [162, 11] on icon "Undo/Redo" at bounding box center [161, 11] width 5 height 5
click at [177, 15] on icon "Undo/Redo" at bounding box center [178, 11] width 8 height 8
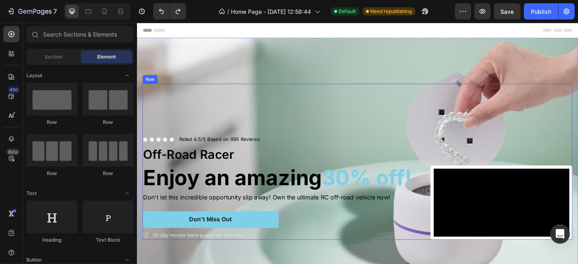
click at [332, 133] on div "Icon Icon Icon Icon Icon Icon List Rated 4.5/5 Based on 895 Reviews Text Block …" at bounding box center [300, 176] width 315 height 173
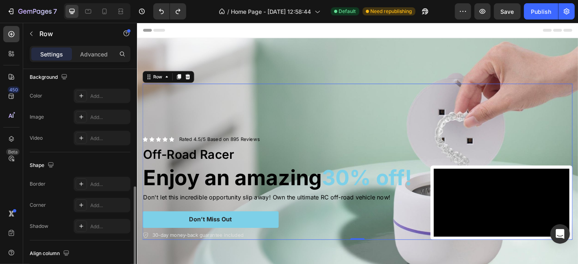
scroll to position [368, 0]
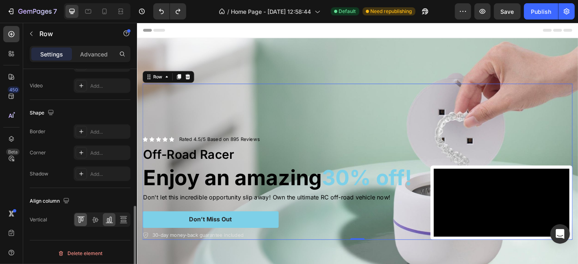
click at [82, 216] on icon at bounding box center [81, 220] width 8 height 8
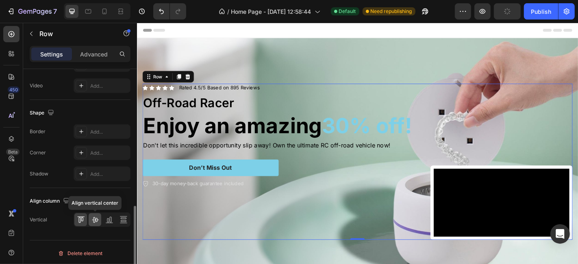
click at [97, 216] on icon at bounding box center [95, 220] width 8 height 8
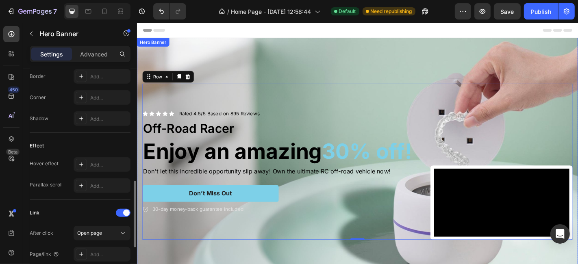
click at [313, 54] on div "Background Image" at bounding box center [381, 176] width 488 height 274
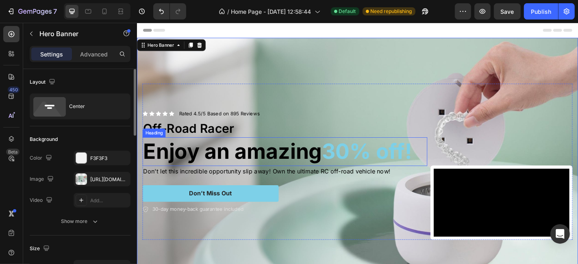
scroll to position [105, 0]
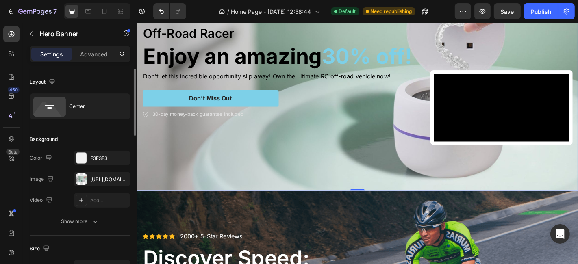
click at [421, 171] on div "Icon Icon Icon Icon Icon Icon List Rated 4.5/5 Based on 895 Reviews Text Block …" at bounding box center [381, 71] width 488 height 199
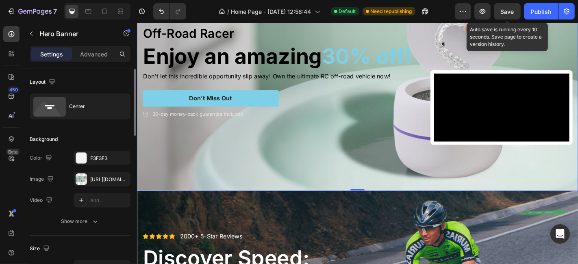
click at [511, 15] on div "Save" at bounding box center [507, 11] width 13 height 9
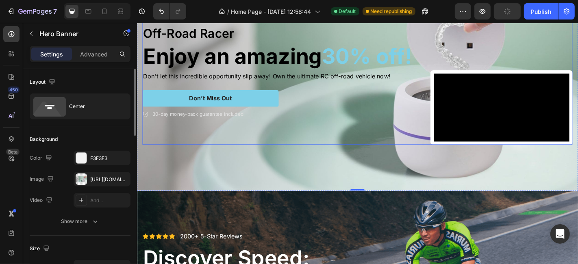
scroll to position [0, 0]
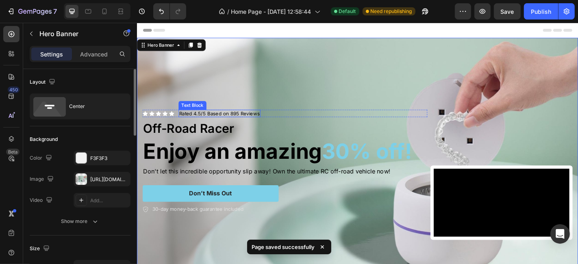
click at [265, 90] on div "Icon Icon Icon Icon Icon Icon List Rated 4.5/5 Based on 895 Reviews Text Block …" at bounding box center [300, 176] width 315 height 173
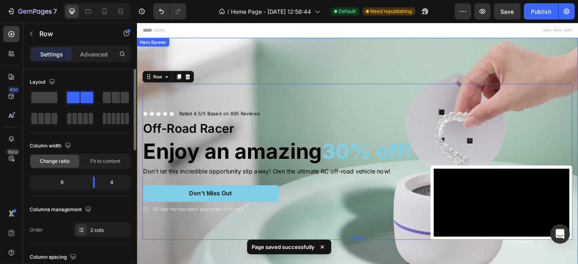
click at [263, 77] on div "Icon Icon Icon Icon Icon Icon List Rated 4.5/5 Based on 895 Reviews Text Block …" at bounding box center [381, 176] width 488 height 199
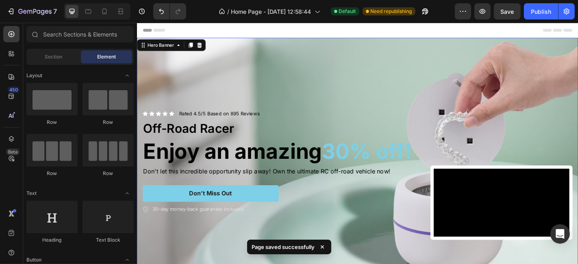
click at [269, 30] on div "Header" at bounding box center [380, 31] width 475 height 16
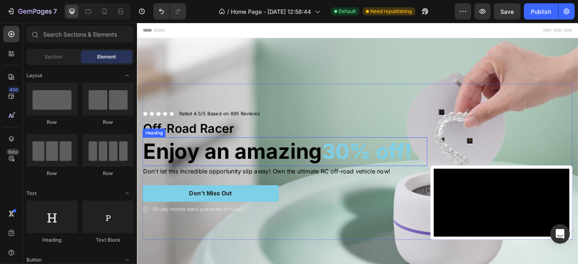
click at [194, 159] on h2 "Enjoy an amazing 30% off!" at bounding box center [300, 166] width 315 height 32
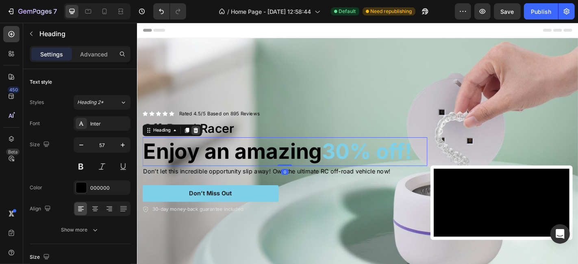
click at [201, 142] on icon at bounding box center [201, 142] width 5 height 6
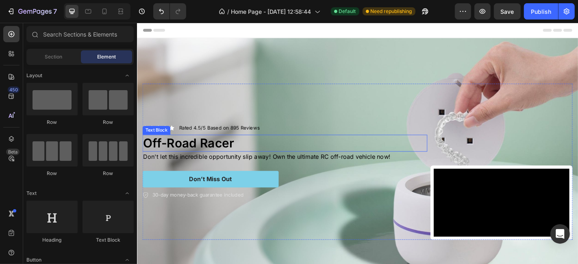
click at [214, 148] on p "Off-Road Racer" at bounding box center [299, 156] width 313 height 17
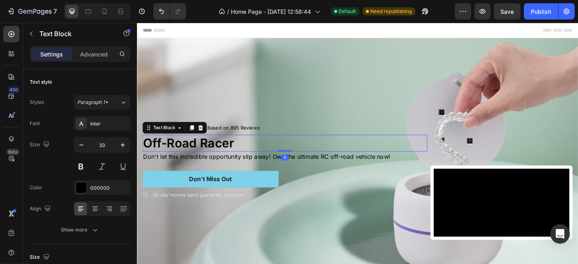
click at [214, 148] on p "Off-Road Racer" at bounding box center [299, 156] width 313 height 17
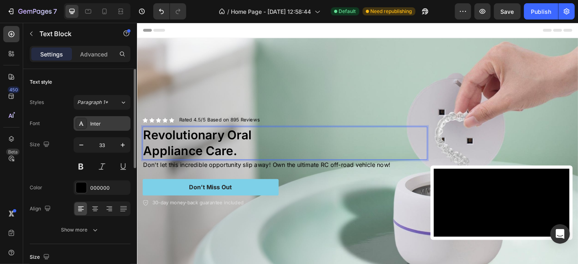
click at [104, 130] on div "Inter" at bounding box center [102, 123] width 57 height 15
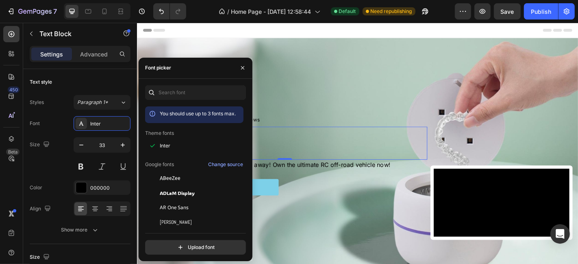
click at [181, 102] on div "You should use up to 3 fonts max. Theme fonts Inter Google fonts Change source …" at bounding box center [195, 169] width 101 height 169
click at [182, 98] on input "text" at bounding box center [195, 92] width 101 height 15
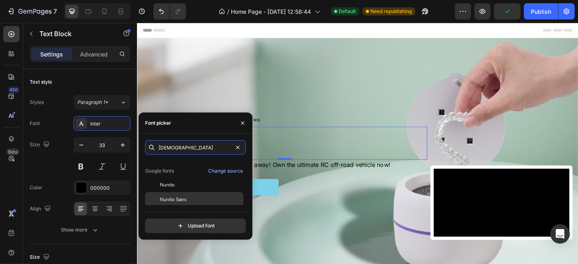
scroll to position [20, 0]
type input "nuni"
click at [191, 198] on div "Nunito Sans" at bounding box center [201, 198] width 82 height 7
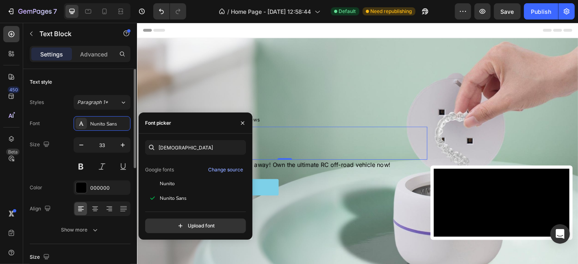
click at [71, 165] on div "Size 33" at bounding box center [80, 155] width 101 height 37
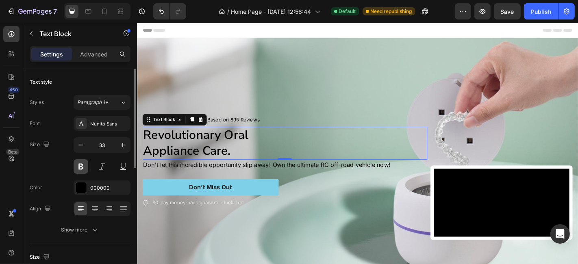
click at [74, 165] on button at bounding box center [81, 166] width 15 height 15
click at [89, 231] on div "Show more" at bounding box center [80, 230] width 38 height 8
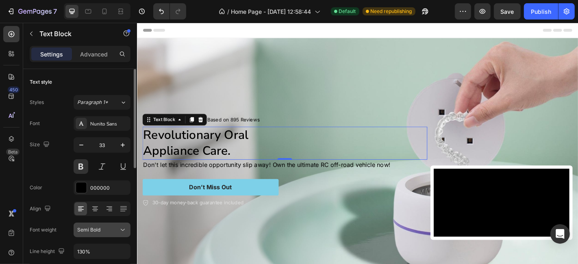
click at [89, 232] on span "Semi Bold" at bounding box center [88, 230] width 23 height 6
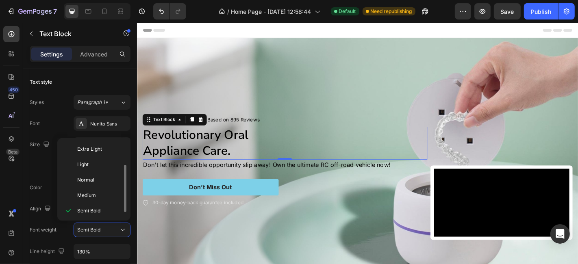
scroll to position [15, 0]
click at [89, 208] on p "Bold" at bounding box center [98, 211] width 43 height 7
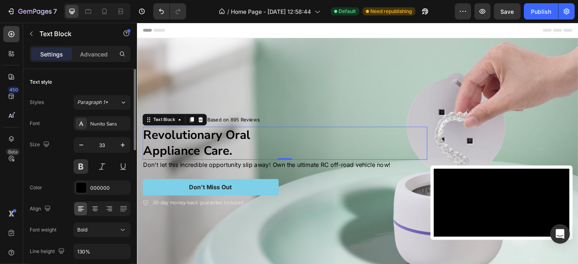
click at [46, 174] on div "Font Nunito Sans Size 33 Color 000000 Align Font weight Bold Line height 130% L…" at bounding box center [80, 230] width 101 height 228
click at [107, 146] on input "33" at bounding box center [102, 145] width 27 height 15
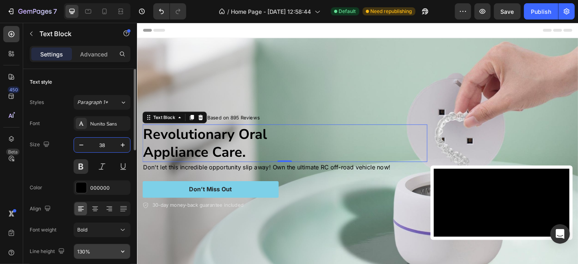
type input "38"
click at [85, 253] on input "130%" at bounding box center [102, 251] width 56 height 15
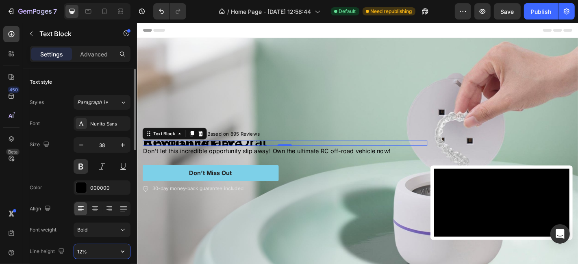
type input "125%"
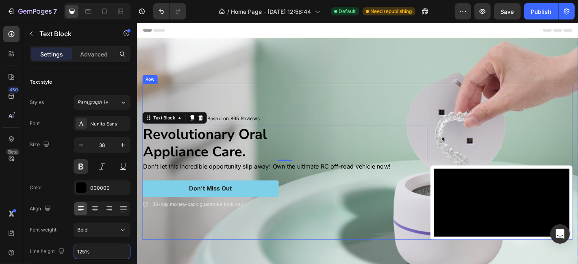
click at [306, 91] on div "Icon Icon Icon Icon Icon Icon List Rated 4.5/5 Based on 895 Reviews Text Block …" at bounding box center [300, 176] width 315 height 173
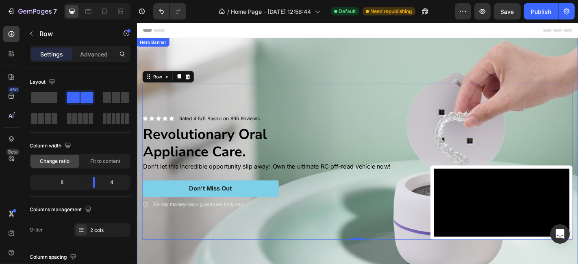
click at [237, 41] on div "Background Image" at bounding box center [381, 176] width 488 height 274
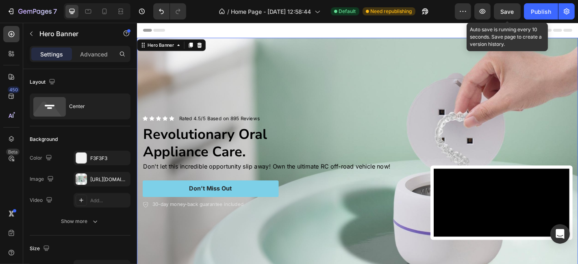
click at [511, 7] on div "Save" at bounding box center [507, 11] width 13 height 9
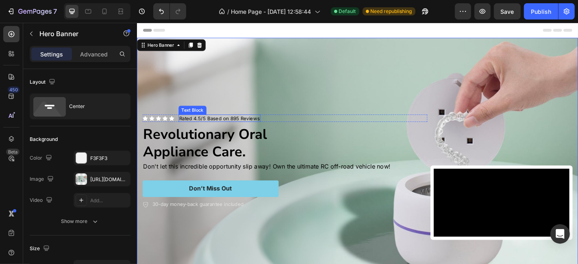
click at [194, 127] on p "Rated 4.5/5 Based on 895 Reviews" at bounding box center [227, 128] width 89 height 7
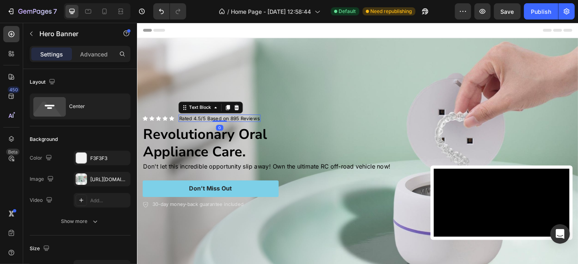
click at [194, 127] on p "Rated 4.5/5 Based on 895 Reviews" at bounding box center [227, 128] width 89 height 7
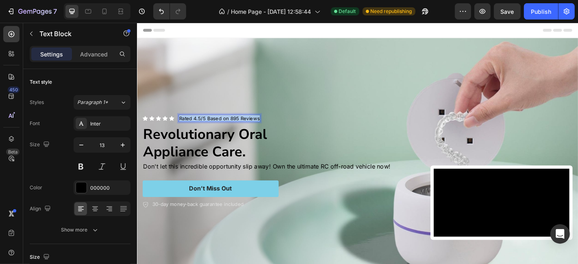
click at [194, 127] on p "Rated 4.5/5 Based on 895 Reviews" at bounding box center [227, 128] width 89 height 7
click at [191, 100] on div "Icon Icon Icon Icon Icon Icon List Rated 4.9/5 by 5,400+ Happy Customers Text B…" at bounding box center [300, 176] width 315 height 173
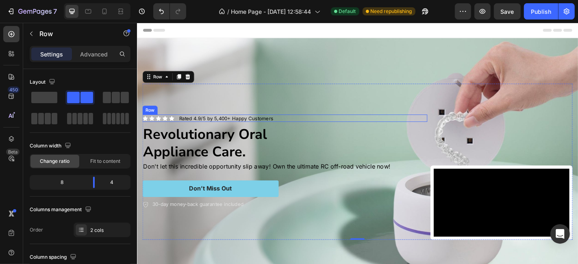
click at [179, 126] on div "Icon Icon Icon Icon Icon Icon List Rated 4.9/5 by 5,400+ Happy Customers Text B…" at bounding box center [300, 128] width 315 height 9
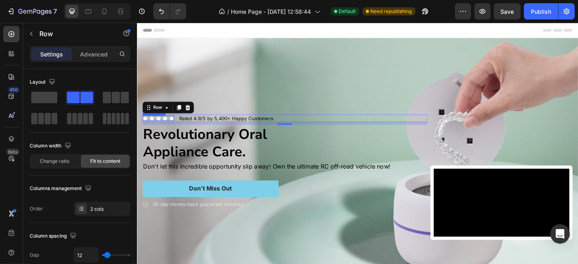
click at [171, 127] on div "Icon Icon Icon Icon Icon" at bounding box center [160, 129] width 35 height 6
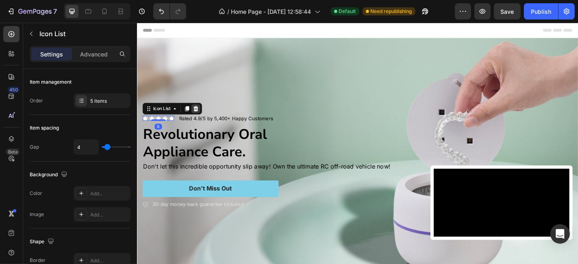
click at [205, 115] on icon at bounding box center [201, 118] width 7 height 7
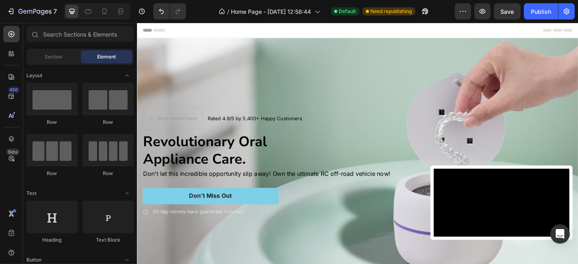
scroll to position [105, 0]
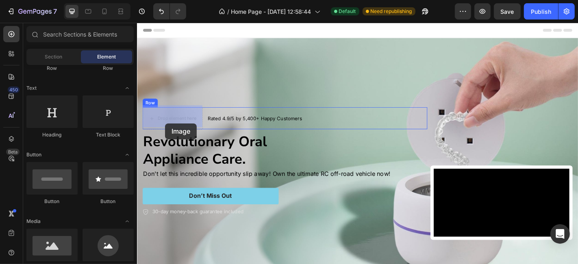
drag, startPoint x: 191, startPoint y: 263, endPoint x: 167, endPoint y: 134, distance: 131.4
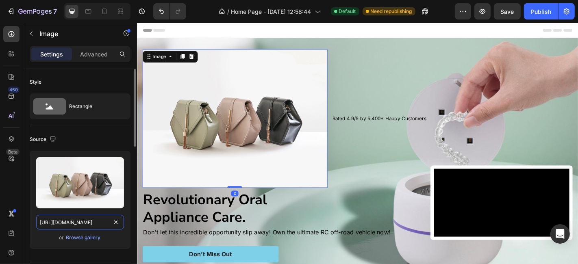
click at [86, 222] on input "https://cdn.shopify.com/s/files/1/2005/9307/files/image_demo.jpg" at bounding box center [80, 222] width 88 height 15
paste input "0674/9818/0769/files/reviews-sterren.svg?v=1758857400"
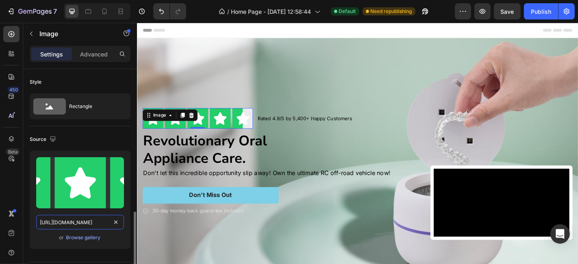
scroll to position [211, 0]
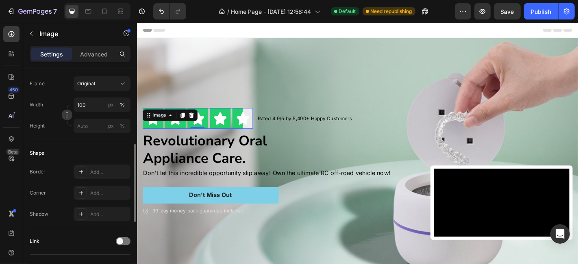
type input "https://cdn.shopify.com/s/files/1/0674/9818/0769/files/reviews-sterren.svg?v=17…"
click at [69, 112] on icon "button" at bounding box center [67, 115] width 6 height 6
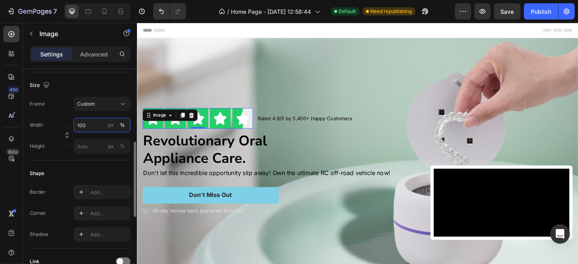
click at [93, 118] on input "100" at bounding box center [102, 125] width 57 height 15
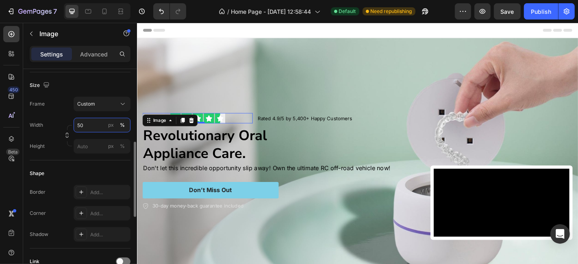
click at [92, 119] on input "50" at bounding box center [102, 125] width 57 height 15
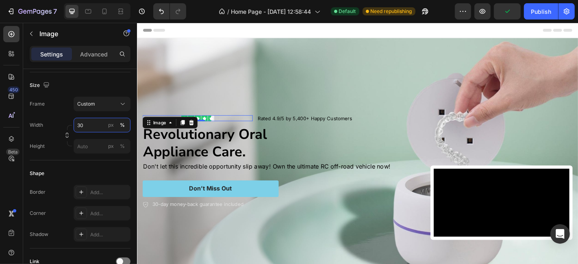
scroll to position [415, 0]
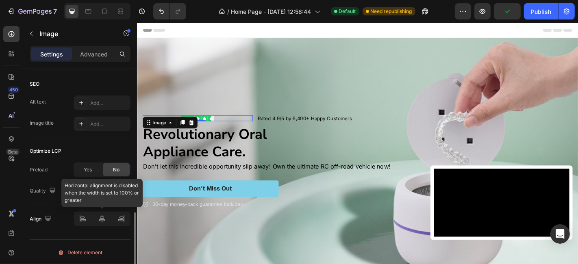
type input "30"
drag, startPoint x: 86, startPoint y: 215, endPoint x: 103, endPoint y: 178, distance: 41.6
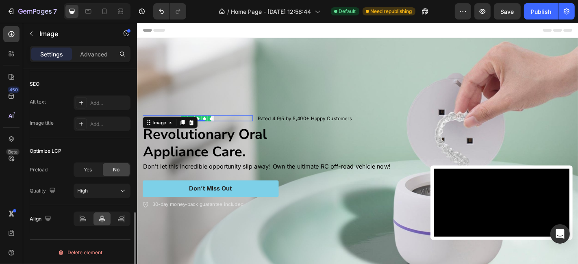
click at [81, 224] on div at bounding box center [102, 219] width 57 height 15
click at [82, 219] on icon at bounding box center [83, 219] width 8 height 8
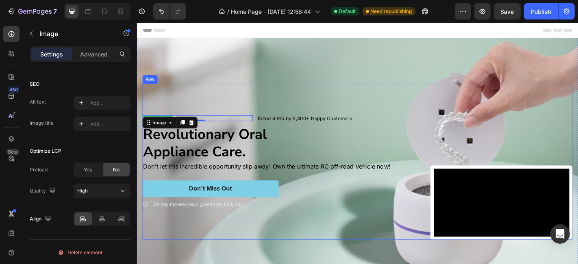
click at [255, 90] on div "Image 0 Rated 4.9/5 by 5,400+ Happy Customers Text Block Row Revolutionary Oral…" at bounding box center [300, 176] width 315 height 173
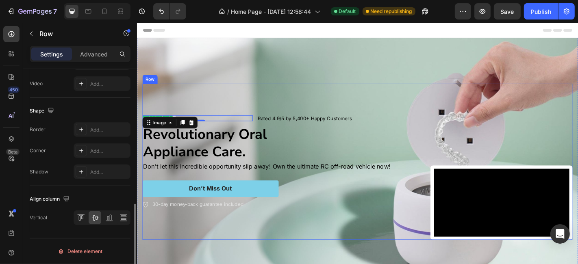
scroll to position [0, 0]
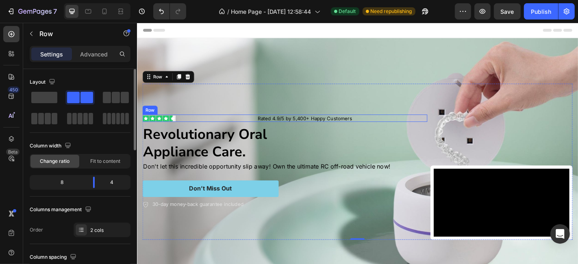
click at [266, 127] on div "Image Rated 4.9/5 by 5,400+ Happy Customers Text Block Row" at bounding box center [300, 128] width 315 height 9
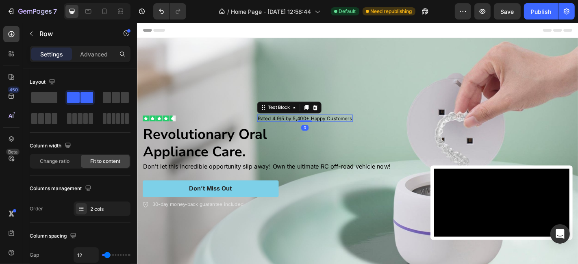
click at [274, 125] on p "Rated 4.9/5 by 5,400+ Happy Customers" at bounding box center [322, 128] width 104 height 7
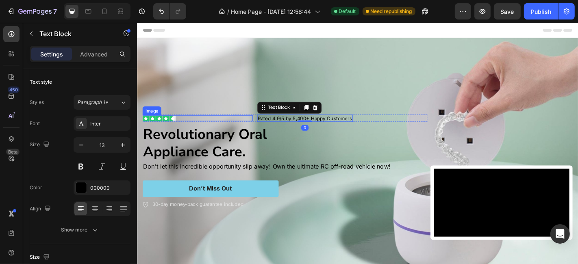
click at [258, 125] on div at bounding box center [204, 128] width 122 height 7
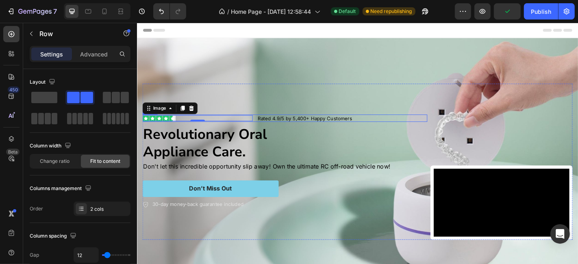
click at [267, 127] on div "Image 0 Rated 4.9/5 by 5,400+ Happy Customers Text Block Row" at bounding box center [300, 128] width 315 height 9
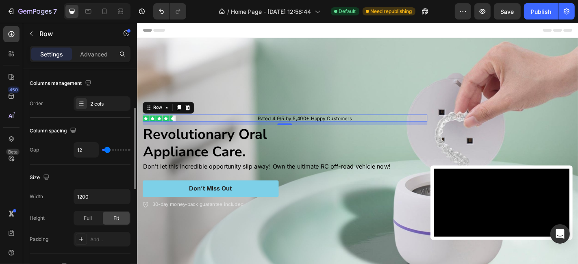
scroll to position [211, 0]
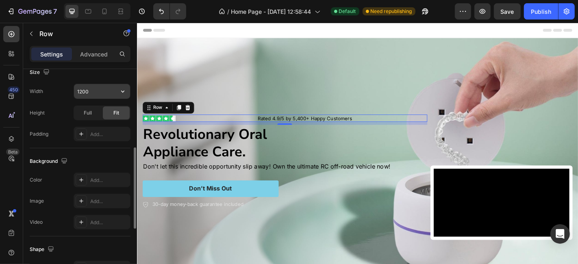
click at [94, 91] on input "1200" at bounding box center [102, 91] width 56 height 15
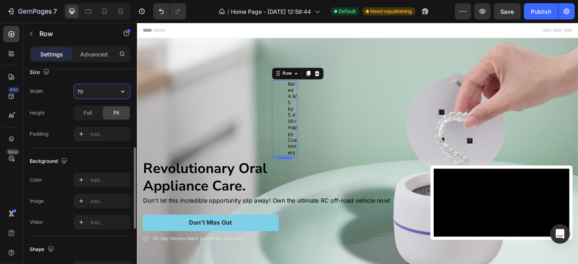
type input "7"
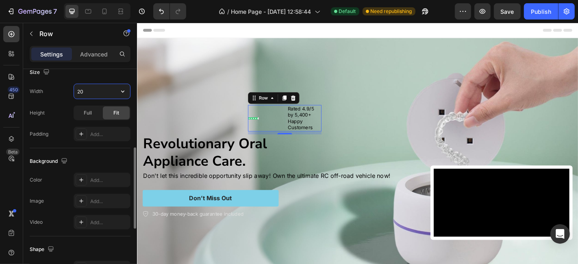
type input "2"
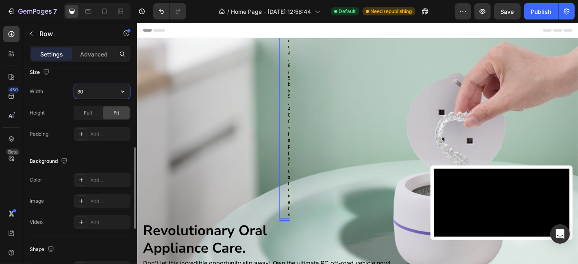
type input "3"
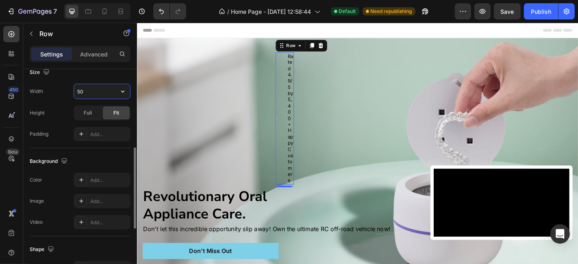
type input "5"
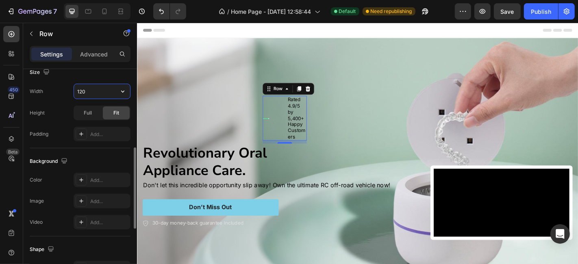
type input "1200"
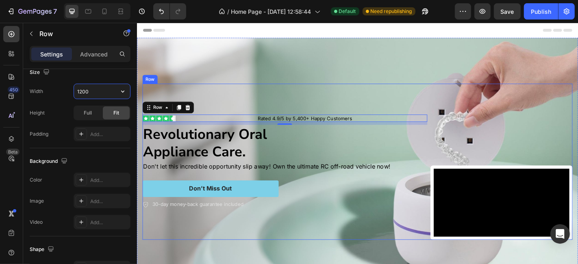
click at [267, 100] on div "Image Rated 4.9/5 by 5,400+ Happy Customers Text Block Row 8 Revolutionary Oral…" at bounding box center [300, 176] width 315 height 173
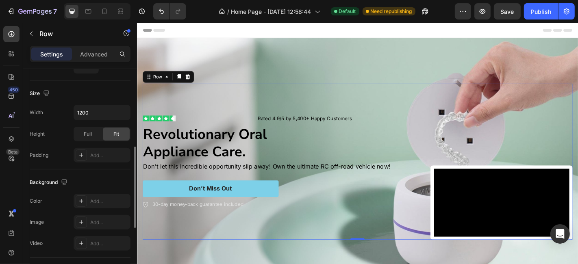
scroll to position [210, 0]
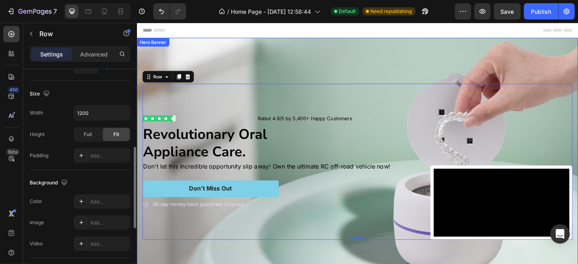
click at [288, 56] on div "Background Image" at bounding box center [381, 176] width 488 height 274
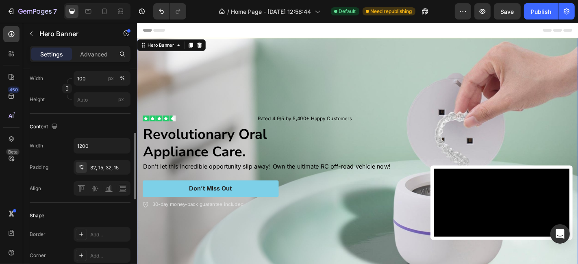
scroll to position [0, 0]
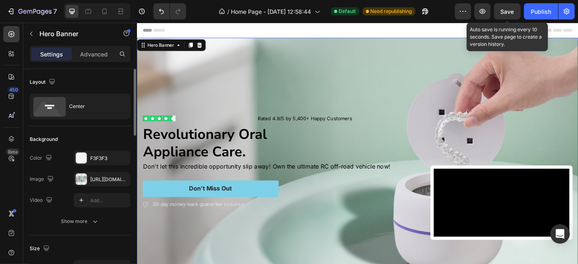
click at [513, 13] on span "Save" at bounding box center [507, 11] width 13 height 7
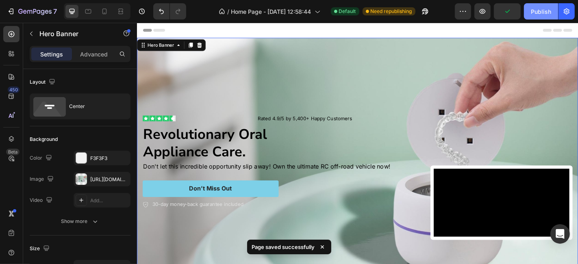
click at [535, 6] on button "Publish" at bounding box center [541, 11] width 34 height 16
click at [234, 90] on div "Image Rated 4.9/5 by 5,400+ Happy Customers Text Block Row Revolutionary Oral A…" at bounding box center [300, 176] width 315 height 173
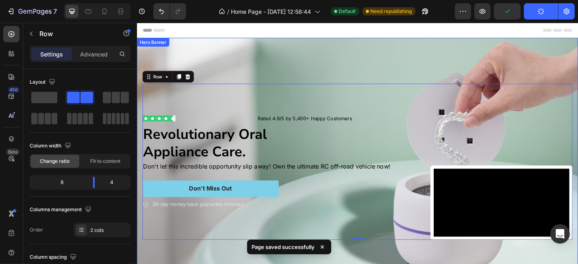
click at [254, 77] on div "Image Rated 4.9/5 by 5,400+ Happy Customers Text Block Row Revolutionary Oral A…" at bounding box center [381, 176] width 488 height 199
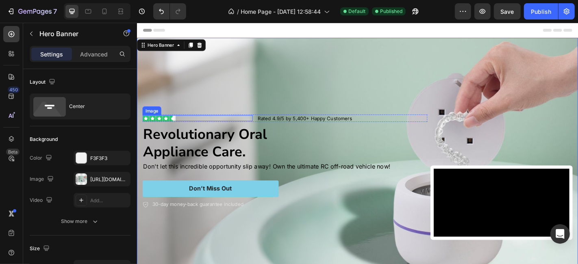
click at [174, 126] on img at bounding box center [161, 128] width 37 height 7
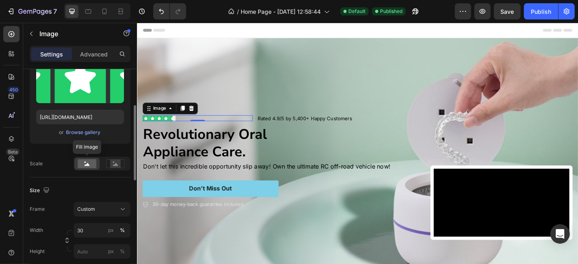
scroll to position [211, 0]
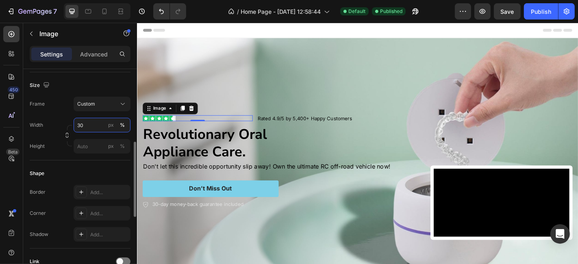
click at [89, 127] on input "30" at bounding box center [102, 125] width 57 height 15
type input "100"
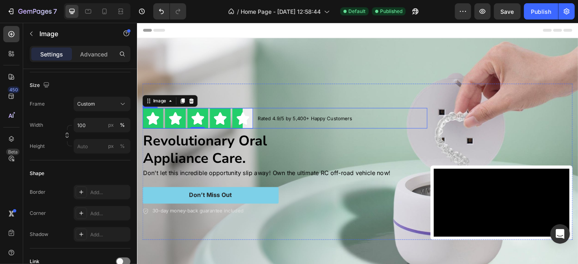
click at [265, 132] on div "Image 0 Rated 4.9/5 by 5,400+ Happy Customers Text Block Row" at bounding box center [300, 128] width 315 height 23
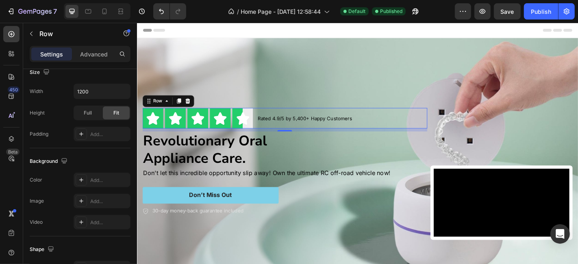
scroll to position [0, 0]
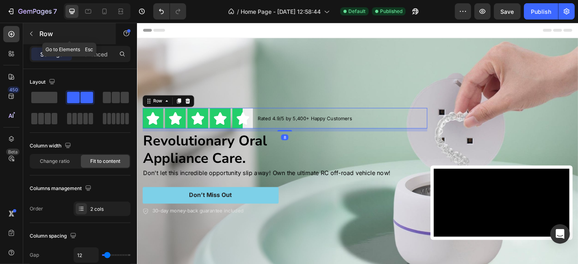
click at [35, 36] on button "button" at bounding box center [31, 33] width 13 height 13
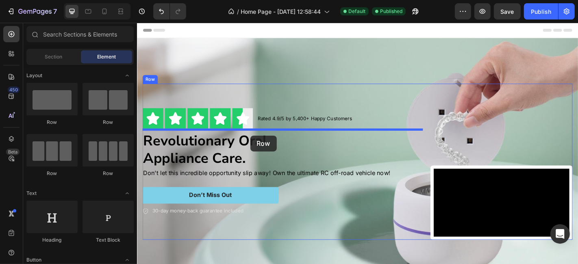
drag, startPoint x: 237, startPoint y: 121, endPoint x: 262, endPoint y: 148, distance: 36.3
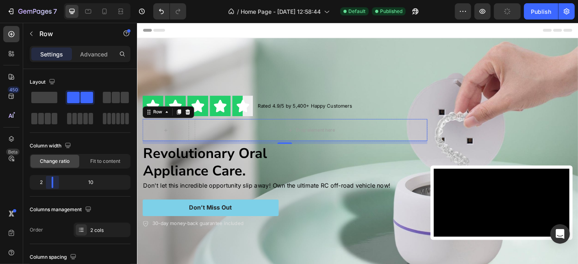
drag, startPoint x: 81, startPoint y: 181, endPoint x: 46, endPoint y: 110, distance: 79.8
click at [47, 0] on body "7 / Home Page - Sep 27, 12:58:44 Default Published Preview Publish 450 Beta Sec…" at bounding box center [289, 0] width 578 height 0
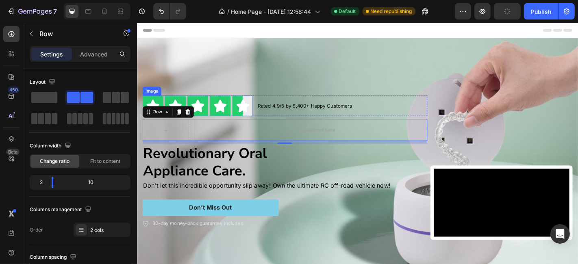
click at [225, 111] on img at bounding box center [204, 114] width 122 height 23
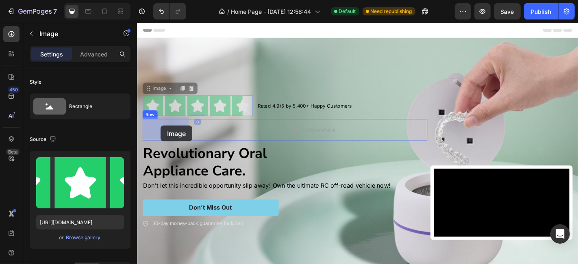
drag, startPoint x: 152, startPoint y: 94, endPoint x: 163, endPoint y: 137, distance: 44.0
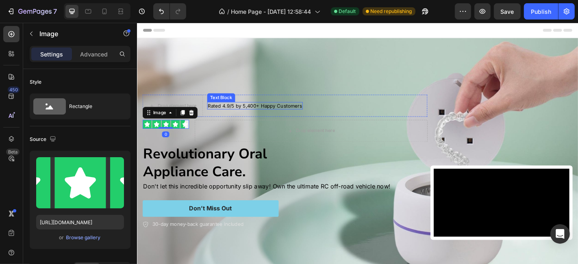
click at [244, 114] on p "Rated 4.9/5 by 5,400+ Happy Customers" at bounding box center [267, 114] width 104 height 7
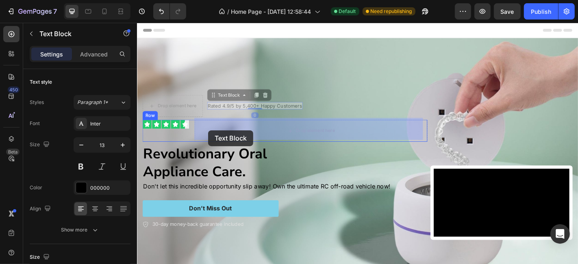
drag, startPoint x: 218, startPoint y: 102, endPoint x: 217, endPoint y: 142, distance: 39.4
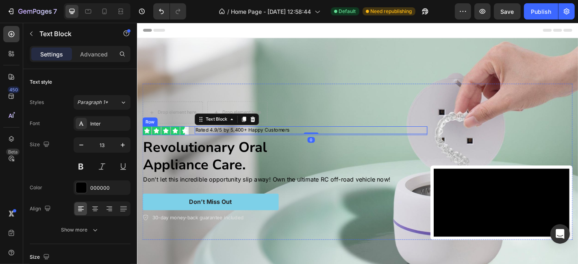
click at [198, 144] on div "Image Rated 4.9/5 by 5,400+ Happy Customers Text Block 0 Row" at bounding box center [300, 142] width 315 height 10
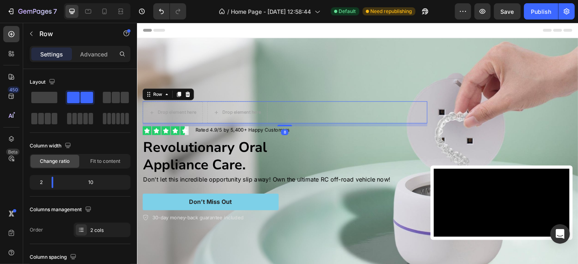
click at [211, 118] on div "Drop element here Drop element here Row 8" at bounding box center [300, 122] width 315 height 24
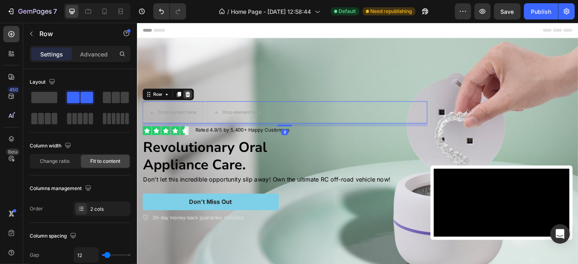
click at [193, 99] on icon at bounding box center [192, 102] width 5 height 6
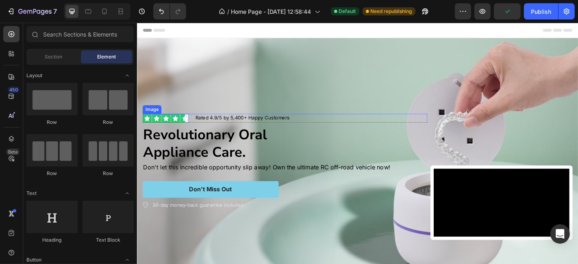
click at [183, 127] on img at bounding box center [168, 129] width 51 height 10
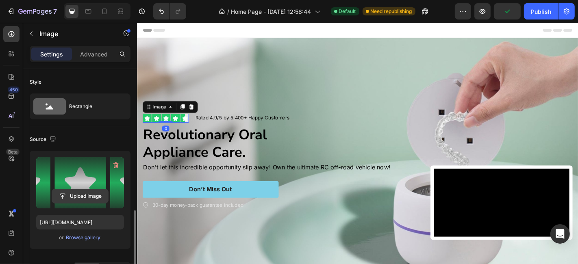
scroll to position [105, 0]
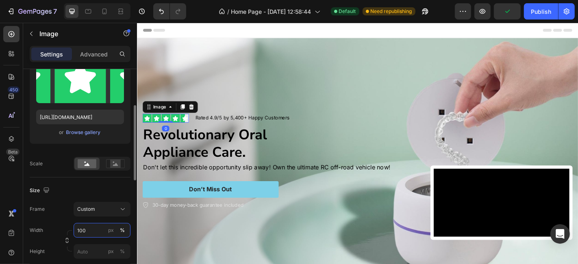
click at [91, 235] on input "100" at bounding box center [102, 230] width 57 height 15
type input "80"
click at [91, 235] on input "80" at bounding box center [102, 230] width 57 height 15
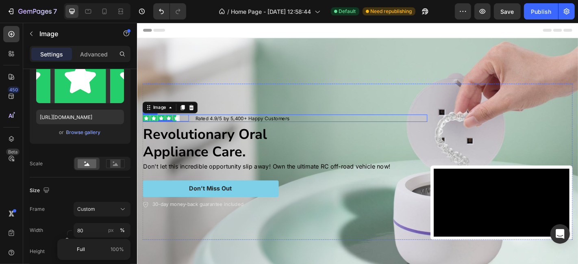
click at [196, 130] on div "Image 0 Rated 4.9/5 by 5,400+ Happy Customers Text Block Row" at bounding box center [300, 128] width 315 height 9
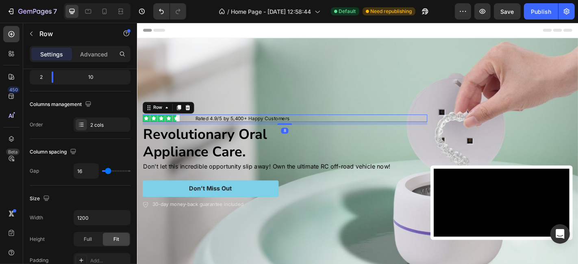
scroll to position [0, 0]
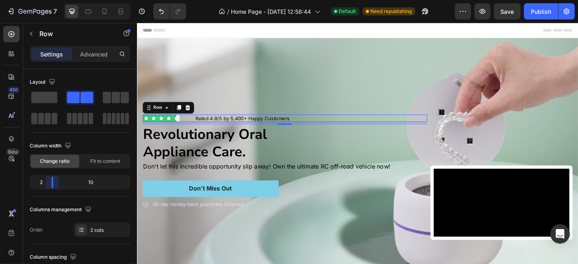
drag, startPoint x: 54, startPoint y: 185, endPoint x: 48, endPoint y: 187, distance: 6.9
click at [48, 0] on body "7 / Home Page - Sep 27, 12:58:44 Default Need republishing Preview Save Publish…" at bounding box center [289, 0] width 578 height 0
click at [218, 125] on p "Rated 4.9/5 by 5,400+ Happy Customers" at bounding box center [328, 128] width 255 height 7
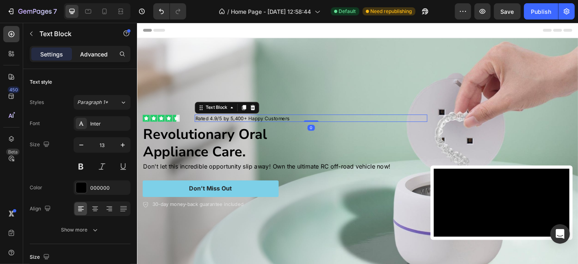
click at [94, 50] on p "Advanced" at bounding box center [94, 54] width 28 height 9
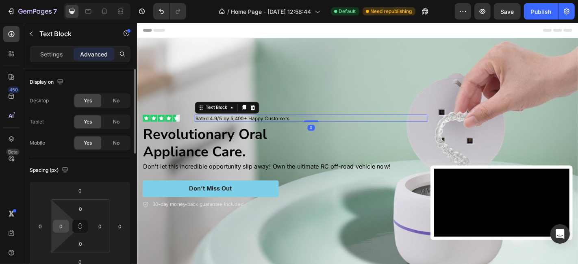
click at [58, 225] on input "0" at bounding box center [61, 226] width 12 height 12
click at [57, 228] on input "-55" at bounding box center [61, 226] width 12 height 12
type input "0"
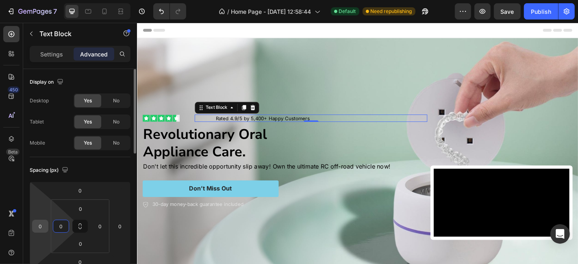
click at [41, 228] on input "0" at bounding box center [40, 226] width 12 height 12
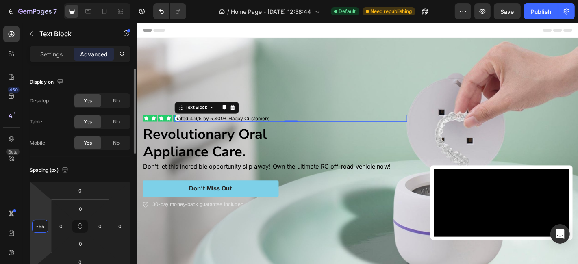
type input "-5"
type input "-4"
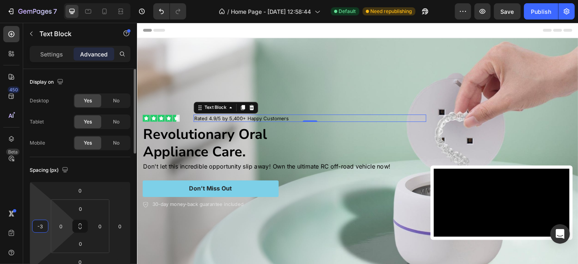
type input "-30"
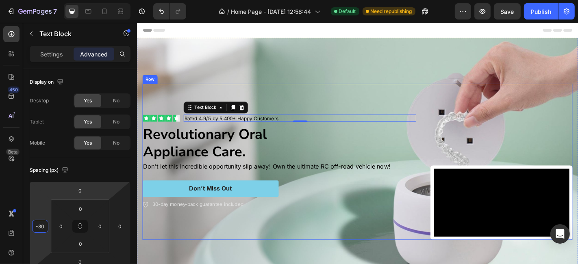
click at [257, 90] on div "Image Rated 4.9/5 by 5,400+ Happy Customers Text Block 0 Row Revolutionary Oral…" at bounding box center [300, 176] width 315 height 173
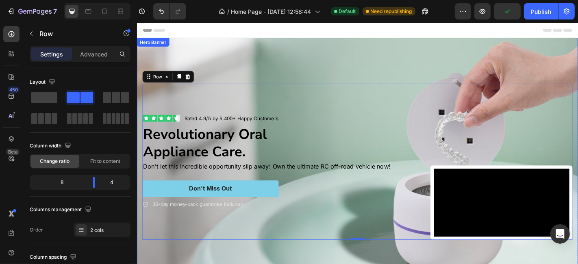
click at [142, 97] on div "Image Rated 4.9/5 by 5,400+ Happy Customers Text Block Row Revolutionary Oral A…" at bounding box center [381, 176] width 488 height 199
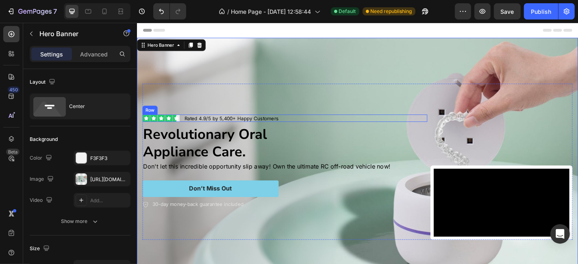
click at [186, 130] on div "Image Rated 4.9/5 by 5,400+ Happy Customers Text Block Row" at bounding box center [300, 128] width 315 height 9
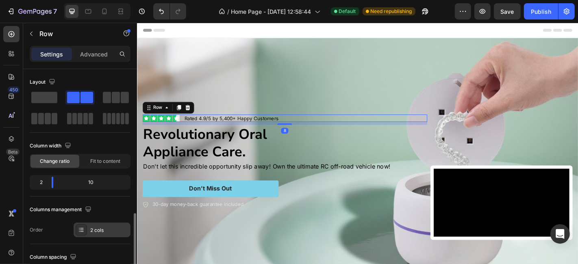
scroll to position [105, 0]
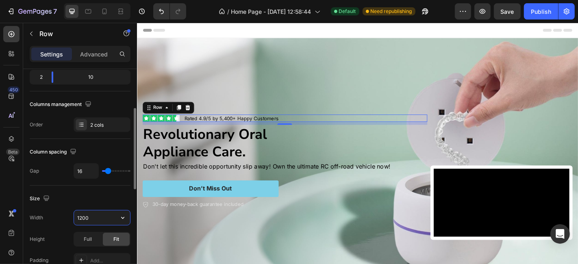
click at [96, 211] on input "1200" at bounding box center [102, 218] width 56 height 15
click at [96, 211] on input "800" at bounding box center [102, 218] width 56 height 15
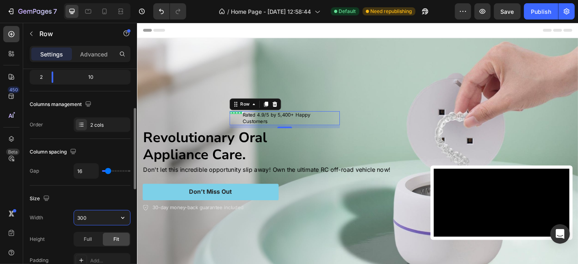
click at [96, 211] on input "300" at bounding box center [102, 218] width 56 height 15
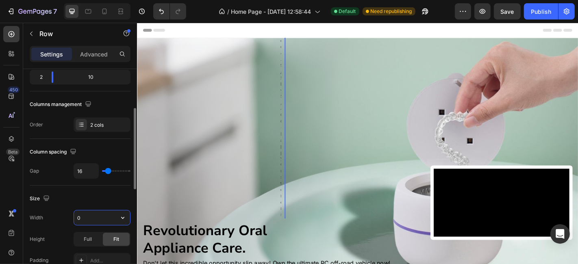
click at [96, 211] on input "0" at bounding box center [102, 218] width 56 height 15
type input "1200"
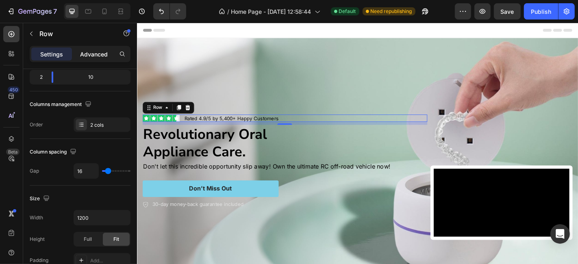
click at [92, 60] on div "Advanced" at bounding box center [94, 54] width 41 height 13
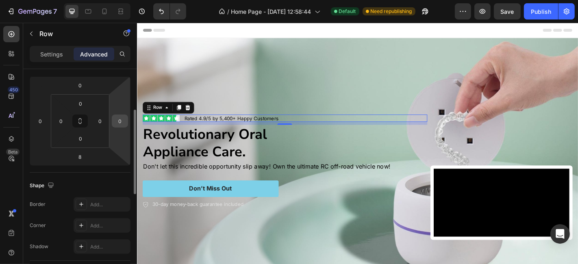
click at [119, 119] on input "0" at bounding box center [120, 121] width 12 height 12
click at [119, 119] on input "999" at bounding box center [120, 121] width 12 height 12
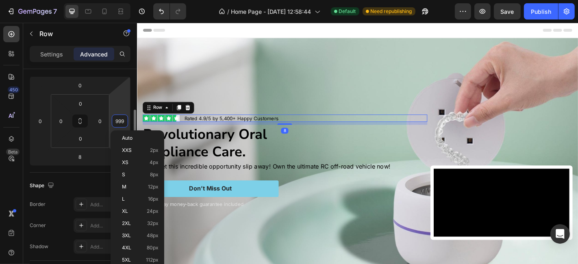
click at [119, 119] on input "999" at bounding box center [120, 121] width 12 height 12
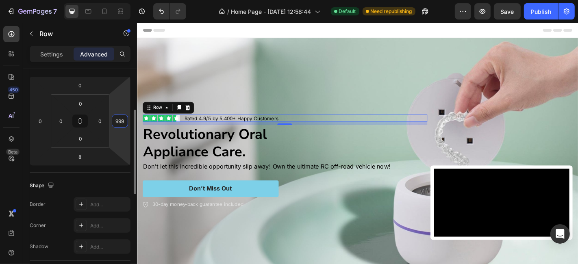
click at [119, 119] on input "999" at bounding box center [120, 121] width 12 height 12
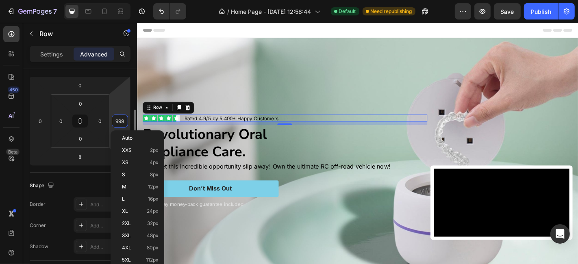
type input "0"
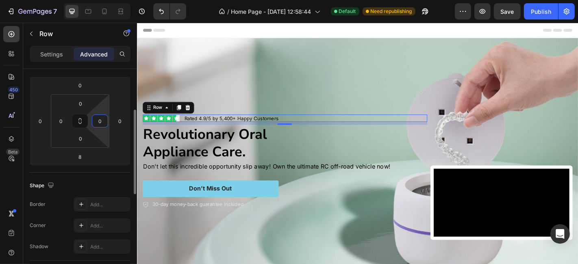
click at [100, 121] on input "0" at bounding box center [100, 121] width 12 height 12
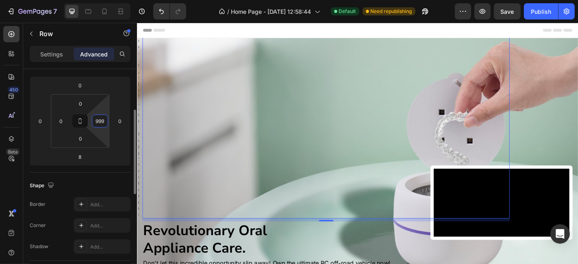
click at [100, 121] on input "999" at bounding box center [100, 121] width 12 height 12
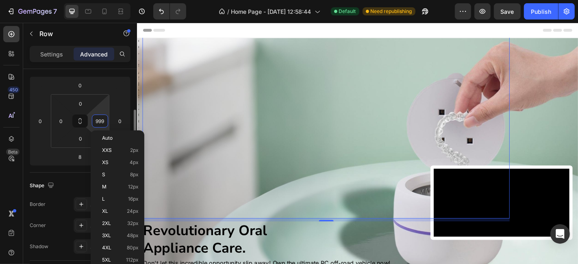
click at [100, 121] on input "999" at bounding box center [100, 121] width 12 height 12
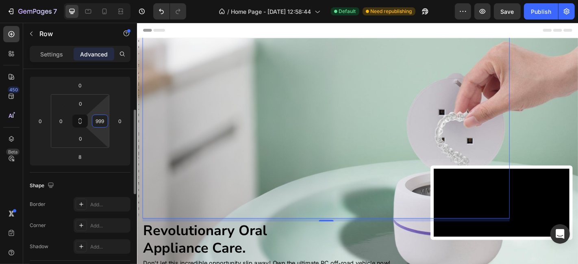
click at [100, 121] on input "999" at bounding box center [100, 121] width 12 height 12
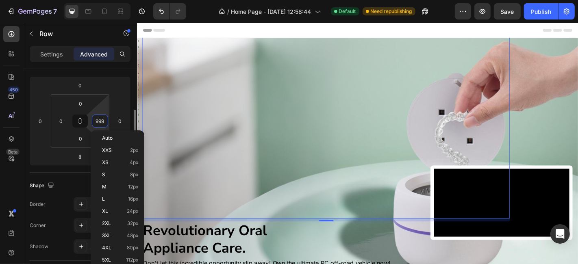
type input "0"
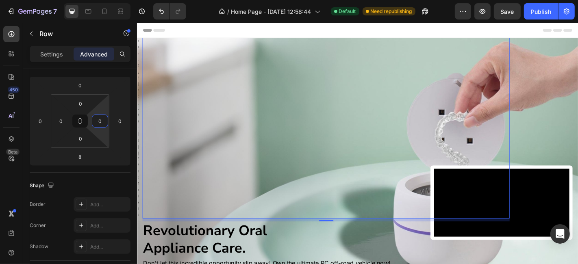
click at [178, 57] on div "Image Rated 4.9/5 by 5,400+ Happy Customers Text Block Row 8 Revolutionary Oral…" at bounding box center [381, 177] width 488 height 344
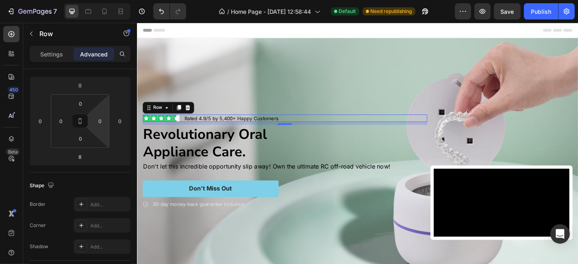
click at [178, 77] on div "Image Rated 4.9/5 by 5,400+ Happy Customers Text Block Row 8 Revolutionary Oral…" at bounding box center [381, 176] width 488 height 199
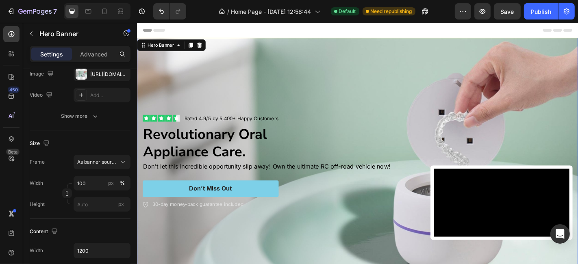
scroll to position [0, 0]
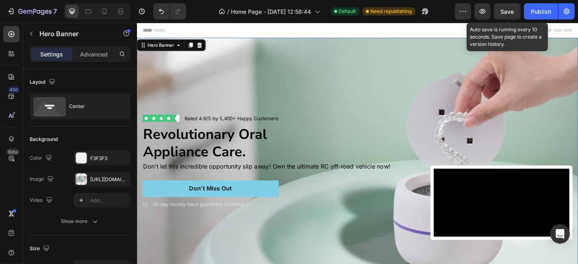
click at [512, 12] on span "Save" at bounding box center [507, 11] width 13 height 7
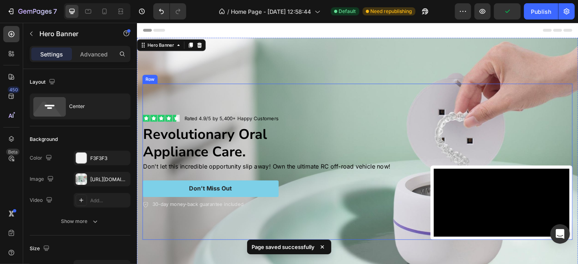
scroll to position [105, 0]
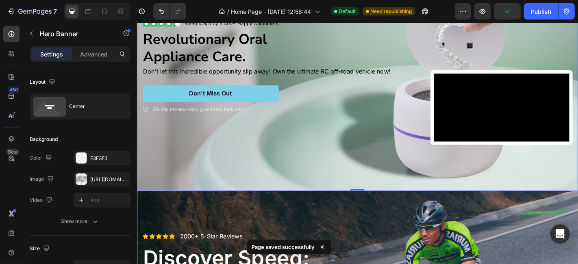
click at [350, 189] on div "Background Image" at bounding box center [381, 71] width 488 height 274
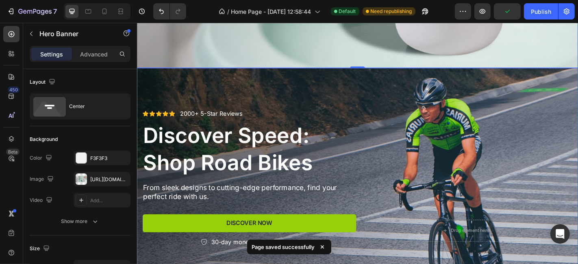
scroll to position [316, 0]
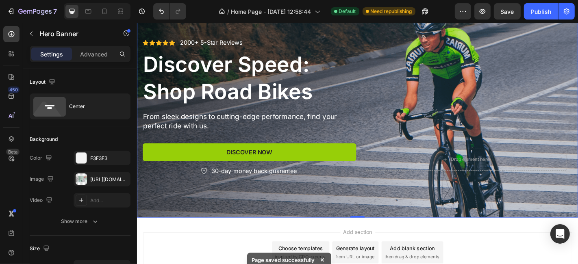
click at [278, 219] on div "Background Image" at bounding box center [381, 116] width 488 height 244
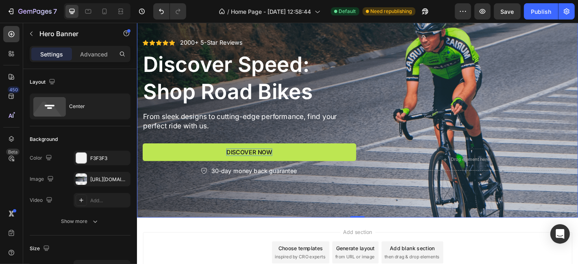
scroll to position [211, 0]
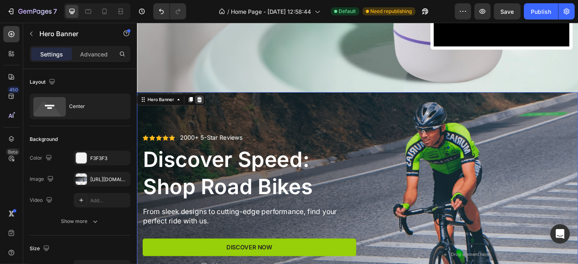
click at [205, 107] on icon at bounding box center [205, 108] width 5 height 6
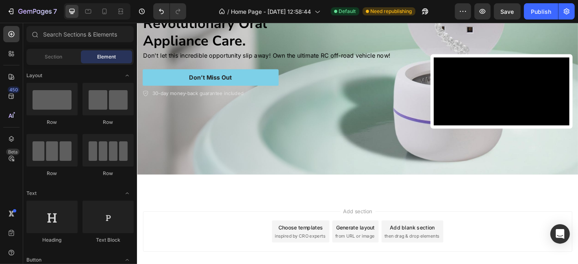
scroll to position [161, 0]
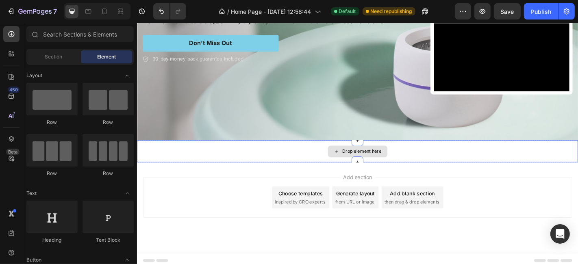
click at [303, 165] on div "Drop element here" at bounding box center [381, 165] width 488 height 24
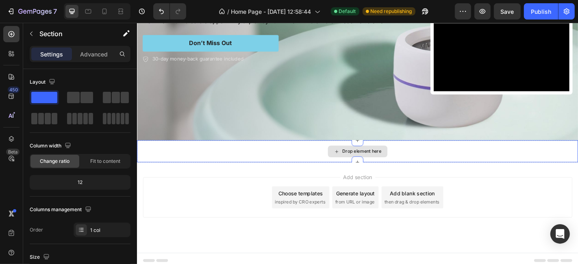
click at [529, 155] on div "Drop element here" at bounding box center [381, 165] width 488 height 24
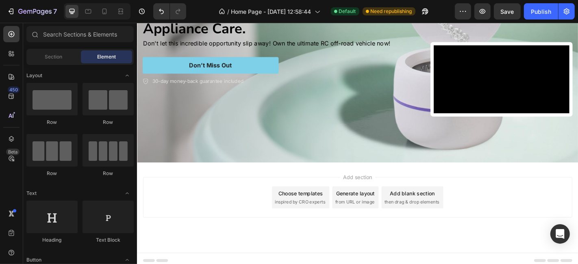
click at [463, 181] on div "Add section Choose templates inspired by CRO experts Generate layout from URL o…" at bounding box center [381, 227] width 488 height 100
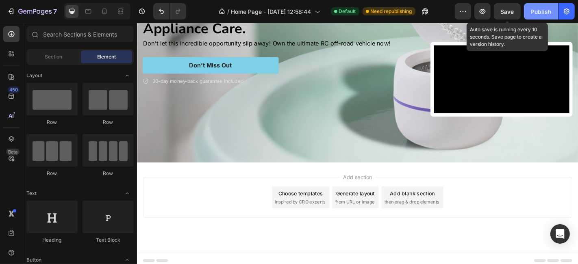
drag, startPoint x: 509, startPoint y: 9, endPoint x: 529, endPoint y: 9, distance: 19.9
click at [510, 9] on span "Save" at bounding box center [507, 11] width 13 height 7
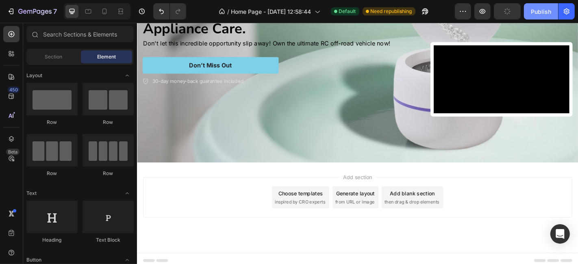
click at [533, 9] on div "Publish" at bounding box center [541, 11] width 20 height 9
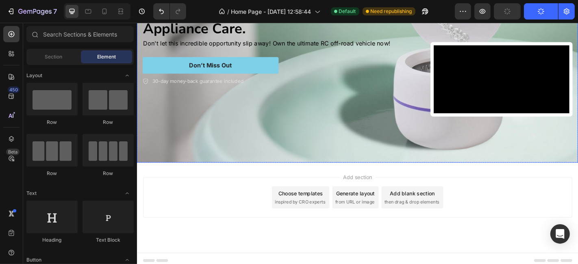
scroll to position [0, 0]
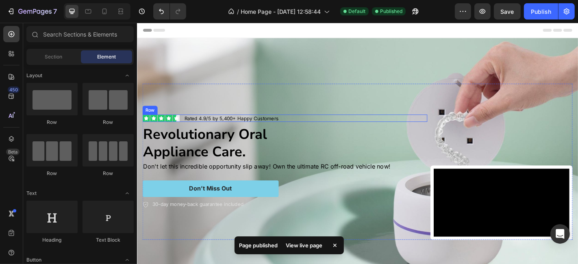
click at [450, 126] on div "Rated 4.9/5 by 5,400+ Happy Customers Text Block" at bounding box center [328, 128] width 257 height 9
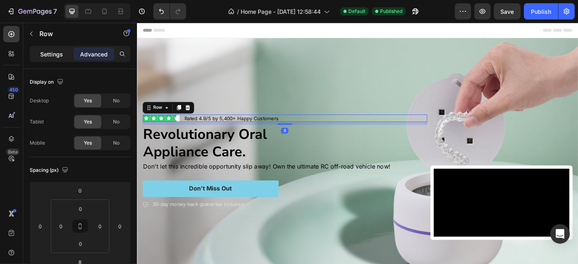
click at [45, 52] on p "Settings" at bounding box center [51, 54] width 23 height 9
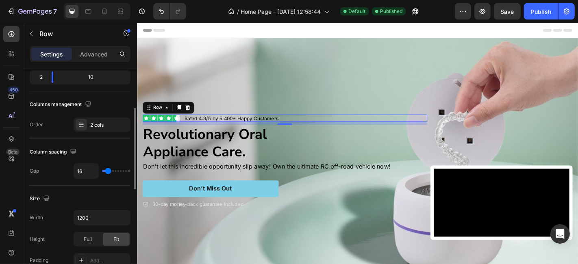
scroll to position [211, 0]
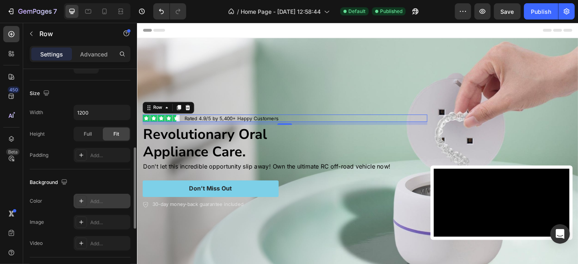
click at [97, 199] on div "Add..." at bounding box center [109, 201] width 38 height 7
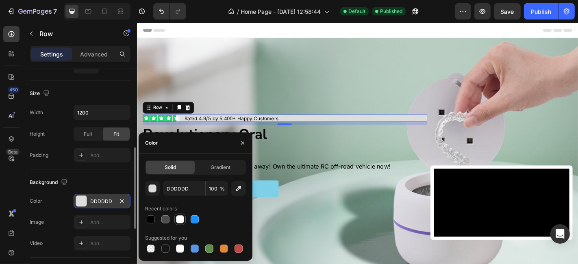
click at [180, 222] on div at bounding box center [180, 219] width 8 height 8
type input "FFFFFF"
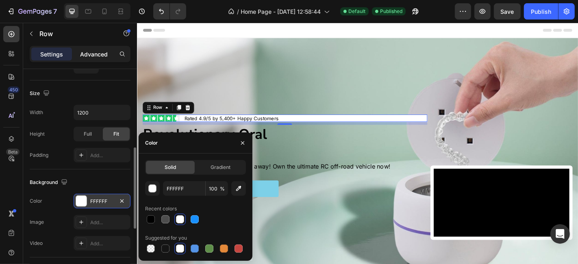
click at [90, 50] on p "Advanced" at bounding box center [94, 54] width 28 height 9
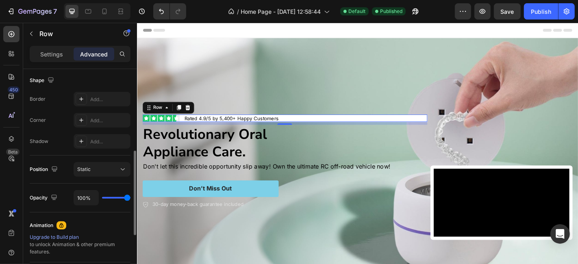
scroll to position [0, 0]
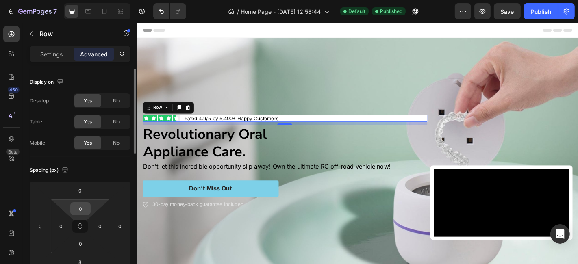
click at [81, 210] on input "0" at bounding box center [80, 209] width 16 height 12
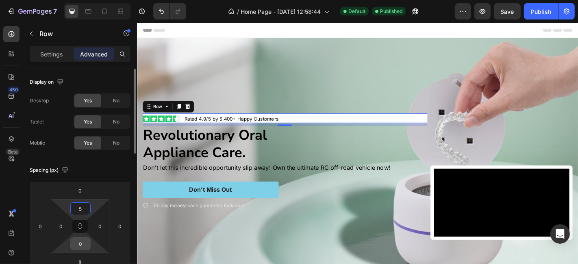
type input "5"
click at [82, 243] on input "0" at bounding box center [80, 244] width 16 height 12
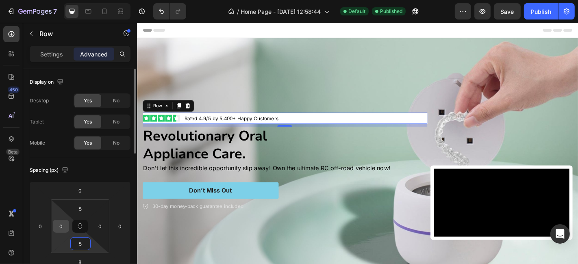
type input "5"
click at [59, 228] on input "0" at bounding box center [61, 226] width 12 height 12
type input "5"
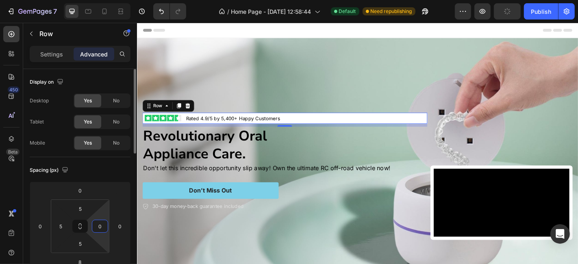
click at [101, 228] on input "0" at bounding box center [100, 226] width 12 height 12
click at [101, 228] on input "55" at bounding box center [100, 226] width 12 height 12
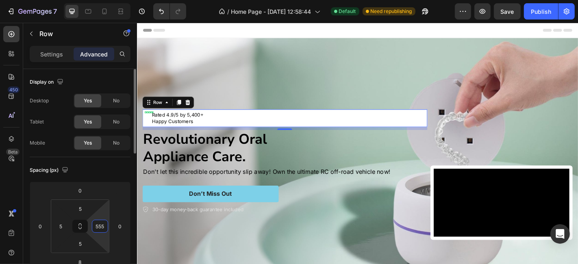
click at [101, 228] on input "555" at bounding box center [100, 226] width 12 height 12
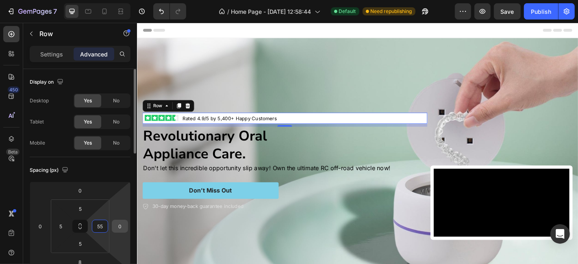
type input "55"
click at [122, 229] on input "0" at bounding box center [120, 226] width 12 height 12
type input "99"
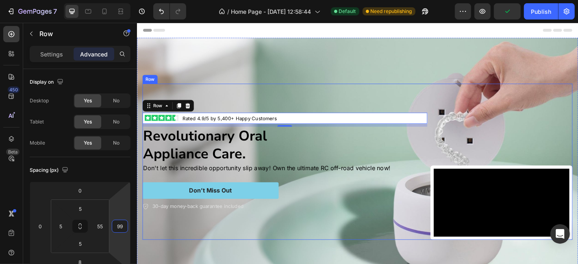
click at [453, 181] on div "Image Rated 4.9/5 by 5,400+ Happy Customers Text Block Row 8 Revolutionary Oral…" at bounding box center [381, 176] width 476 height 173
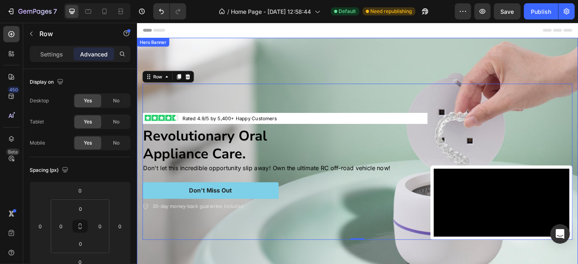
click at [322, 77] on div "Image Rated 4.9/5 by 5,400+ Happy Customers Text Block Row Revolutionary Oral A…" at bounding box center [381, 176] width 488 height 199
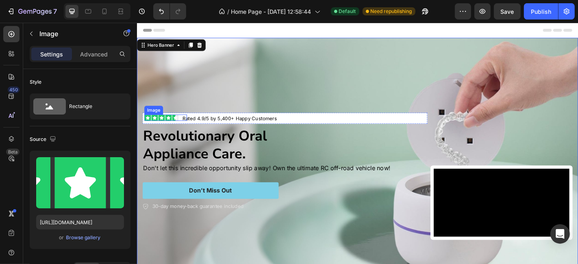
click at [177, 128] on img at bounding box center [164, 127] width 38 height 7
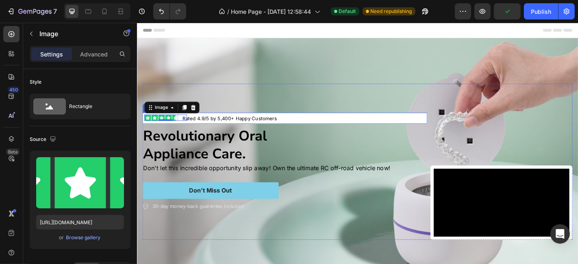
click at [180, 132] on div "Image 0 Rated 4.9/5 by 5,400+ Happy Customers Text Block Row" at bounding box center [300, 128] width 315 height 13
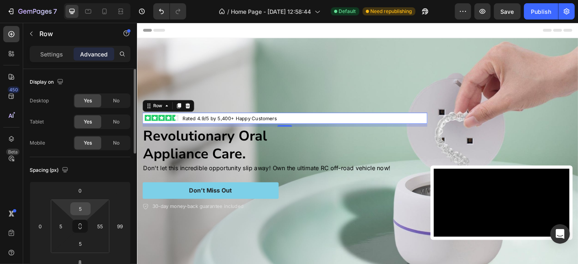
click at [81, 207] on input "5" at bounding box center [80, 209] width 16 height 12
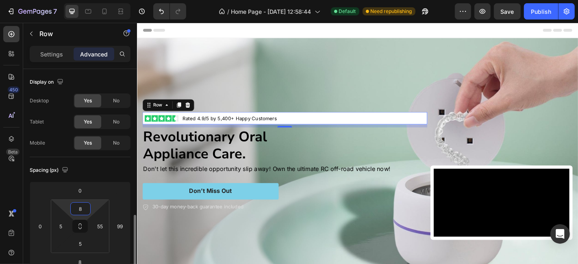
scroll to position [105, 0]
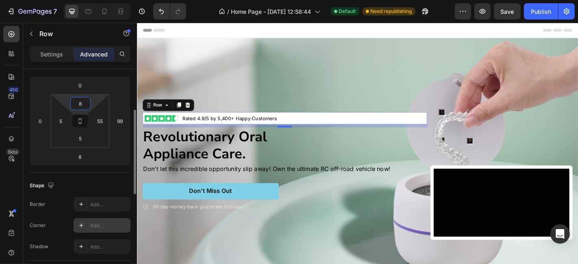
type input "8"
click at [95, 218] on div "Add..." at bounding box center [102, 225] width 57 height 15
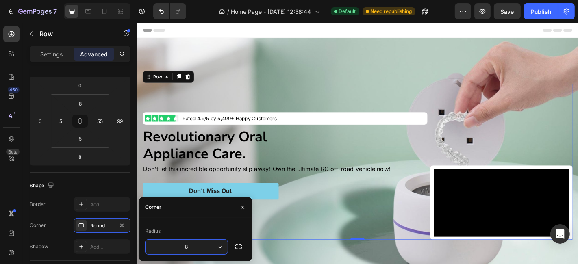
click at [250, 90] on div "Image Rated 4.9/5 by 5,400+ Happy Customers Text Block Row Revolutionary Oral A…" at bounding box center [300, 176] width 315 height 173
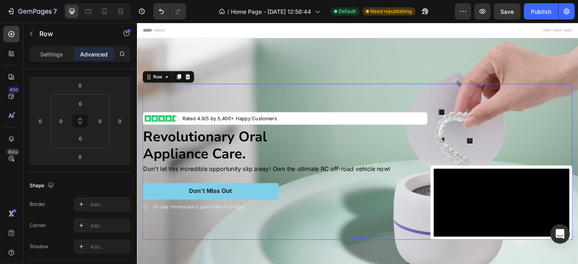
click at [259, 48] on div "Background Image" at bounding box center [381, 176] width 488 height 274
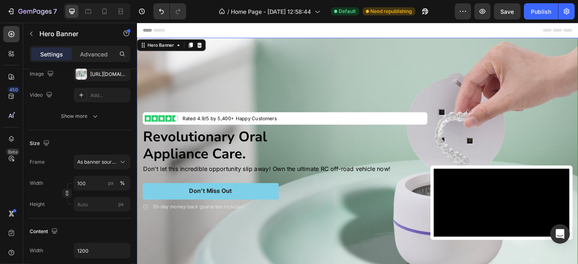
scroll to position [0, 0]
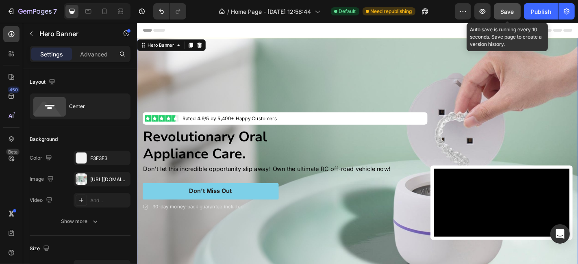
click at [508, 12] on span "Save" at bounding box center [507, 11] width 13 height 7
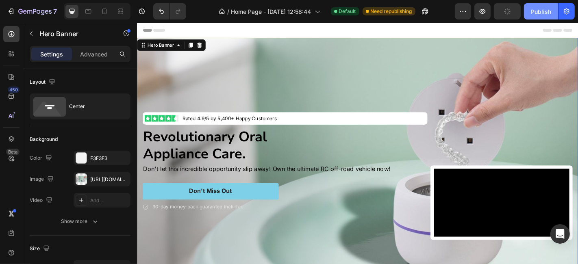
click at [529, 12] on button "Publish" at bounding box center [541, 11] width 34 height 16
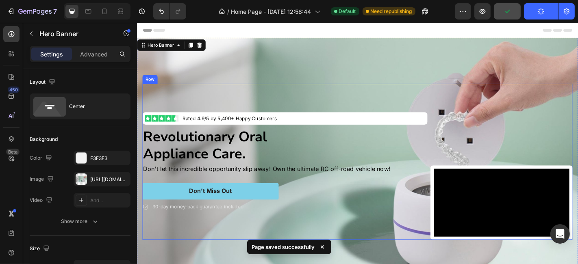
click at [309, 90] on div "Image Rated 4.9/5 by 5,400+ Happy Customers Text Block Row Revolutionary Oral A…" at bounding box center [300, 176] width 315 height 173
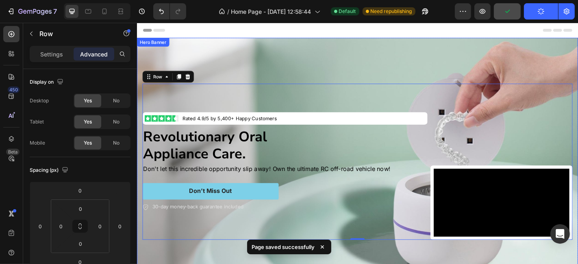
click at [302, 48] on div "Background Image" at bounding box center [381, 176] width 488 height 274
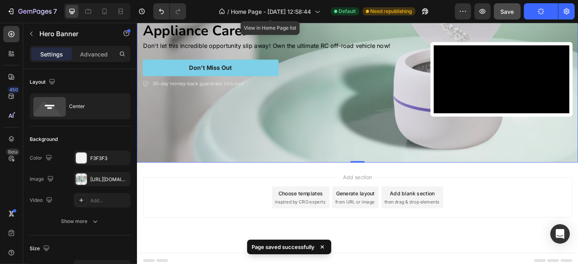
click at [343, 169] on div "Background Image" at bounding box center [381, 40] width 488 height 274
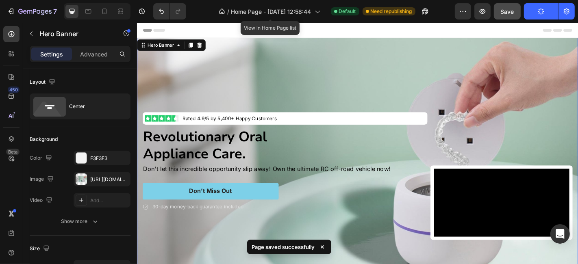
click at [332, 77] on div "Image Rated 4.9/5 by 5,400+ Happy Customers Text Block Row Revolutionary Oral A…" at bounding box center [381, 176] width 488 height 199
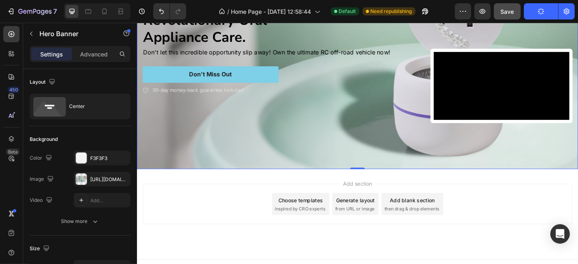
scroll to position [137, 0]
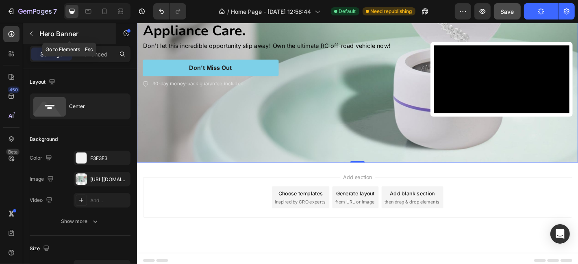
click at [30, 37] on button "button" at bounding box center [31, 33] width 13 height 13
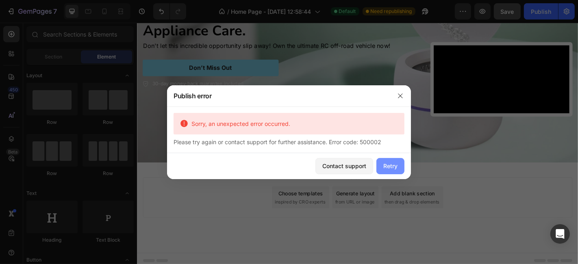
click at [381, 166] on button "Retry" at bounding box center [390, 166] width 28 height 16
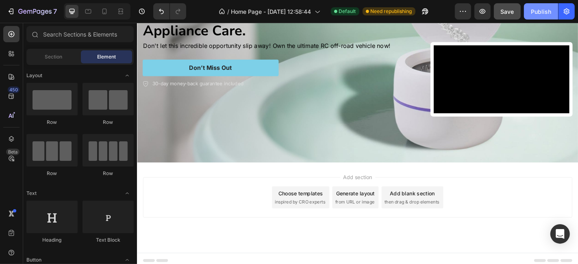
click at [537, 11] on div "Publish" at bounding box center [541, 11] width 20 height 9
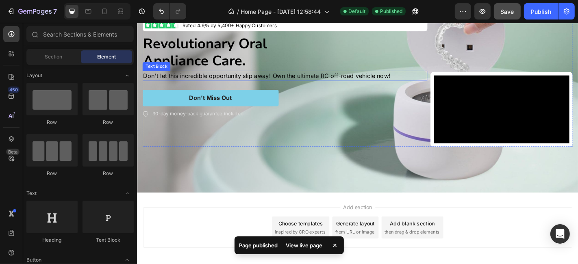
scroll to position [105, 0]
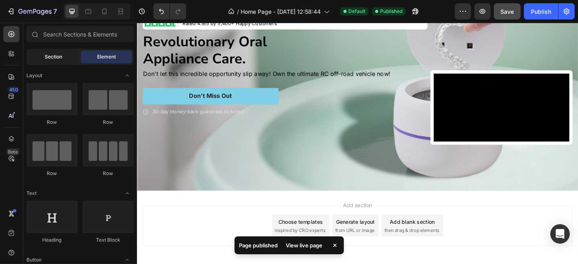
click at [46, 59] on span "Section" at bounding box center [53, 56] width 17 height 7
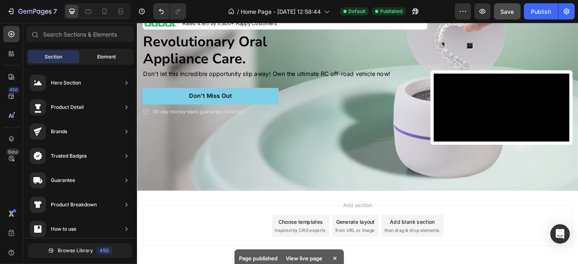
click at [96, 56] on div "Element" at bounding box center [106, 56] width 51 height 13
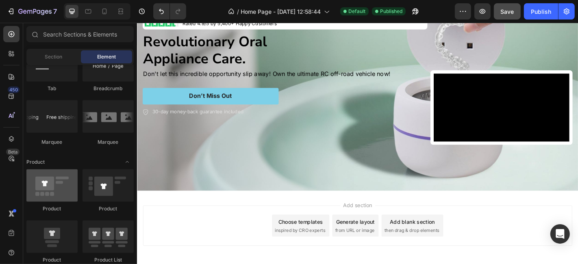
scroll to position [843, 0]
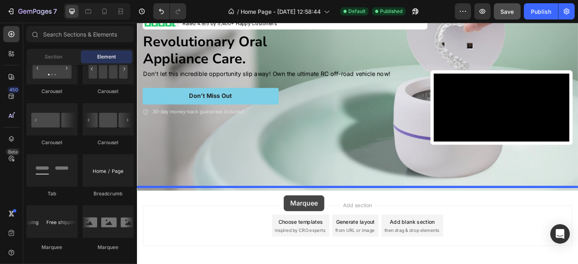
drag, startPoint x: 235, startPoint y: 247, endPoint x: 299, endPoint y: 214, distance: 72.4
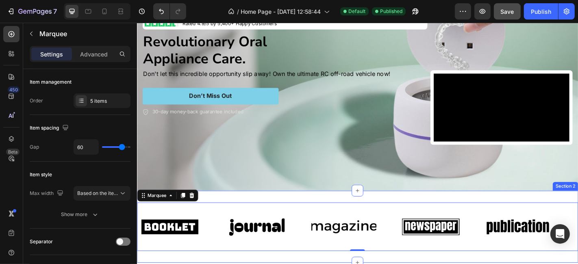
click at [301, 213] on div "Image Image Image Image Image Image Image Image Image Image Marquee 0 Section 2" at bounding box center [381, 249] width 488 height 80
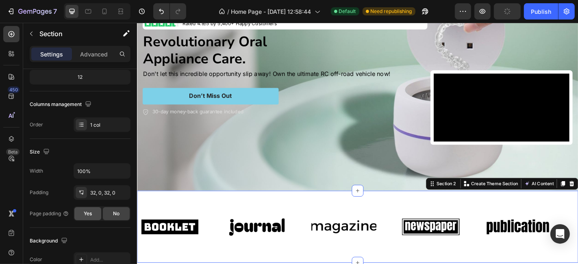
scroll to position [211, 0]
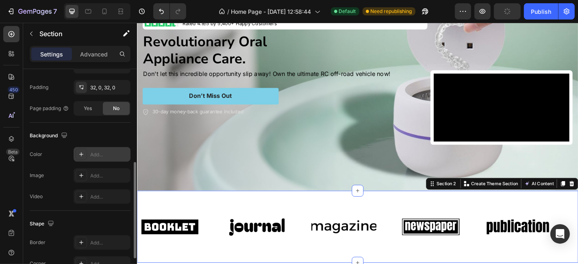
click at [98, 153] on div "Add..." at bounding box center [109, 154] width 38 height 7
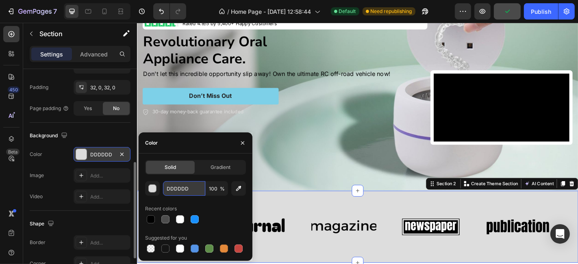
click at [186, 196] on input "DDDDDD" at bounding box center [184, 188] width 42 height 15
paste input "#1B1C1E"
type input "#1B1C1E"
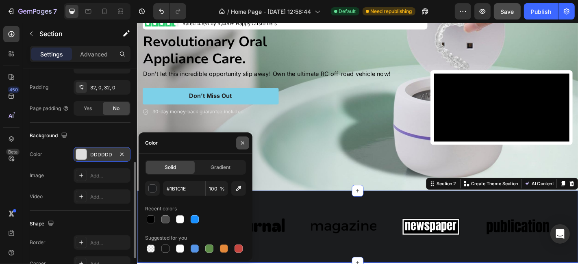
click at [246, 143] on button "button" at bounding box center [242, 143] width 13 height 13
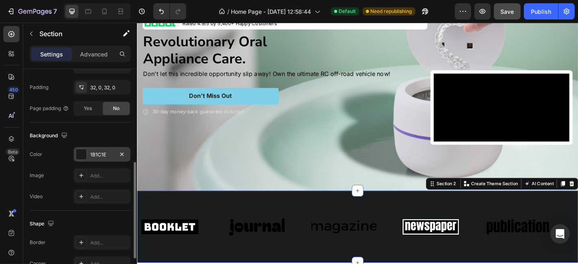
click at [266, 211] on div "Image Image Image Image Image Image Image Image Image Image Marquee Section 2 Y…" at bounding box center [381, 249] width 488 height 80
click at [100, 54] on p "Advanced" at bounding box center [94, 54] width 28 height 9
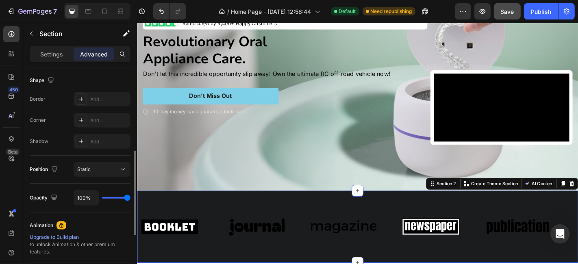
scroll to position [0, 0]
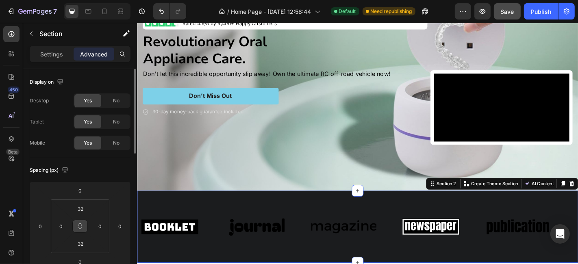
click at [79, 226] on icon at bounding box center [80, 226] width 7 height 7
click at [80, 211] on input "32" at bounding box center [80, 209] width 16 height 12
type input "0"
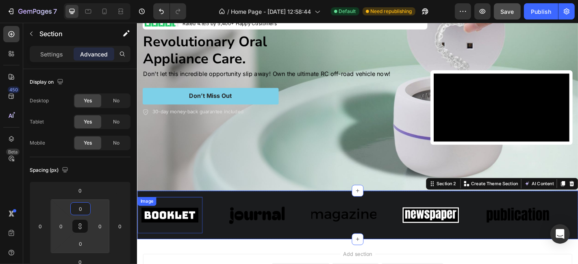
click at [166, 234] on img at bounding box center [173, 235] width 72 height 30
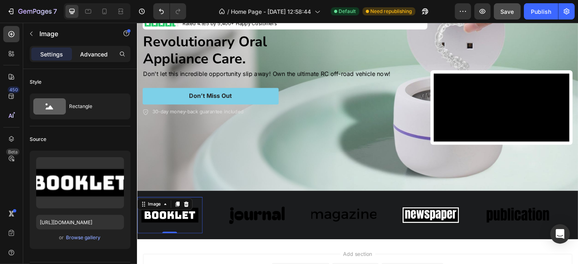
click at [101, 50] on p "Advanced" at bounding box center [94, 54] width 28 height 9
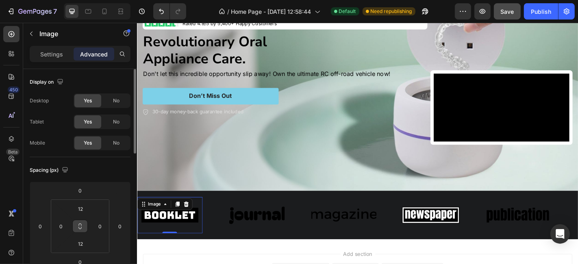
click at [83, 227] on button at bounding box center [79, 226] width 15 height 13
click at [85, 206] on input "12" at bounding box center [80, 209] width 16 height 12
type input "0"
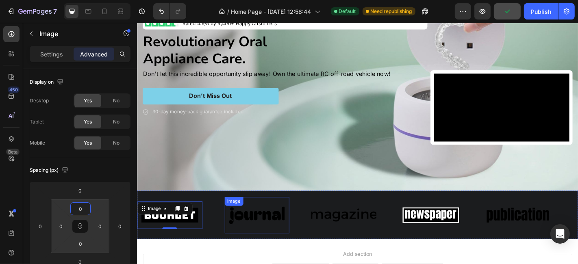
click at [256, 232] on img at bounding box center [269, 235] width 72 height 30
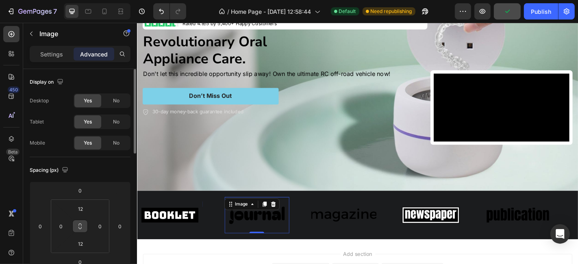
click at [81, 228] on icon at bounding box center [80, 226] width 7 height 7
click at [81, 208] on input "12" at bounding box center [80, 209] width 16 height 12
type input "0"
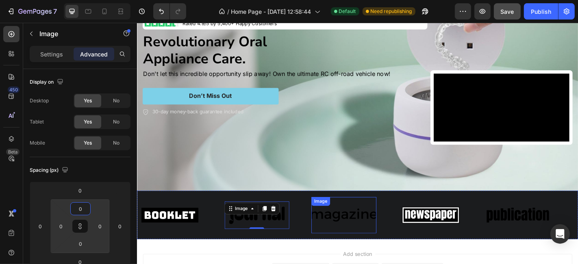
click at [363, 237] on img at bounding box center [365, 235] width 72 height 30
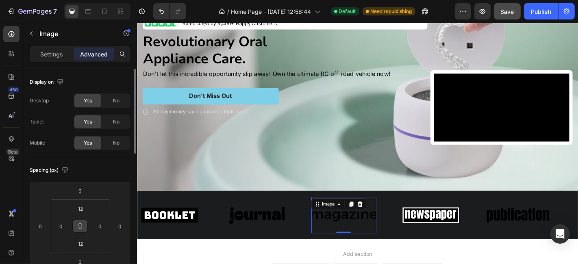
click at [77, 230] on button at bounding box center [79, 226] width 15 height 13
click at [80, 206] on input "12" at bounding box center [80, 209] width 16 height 12
type input "0"
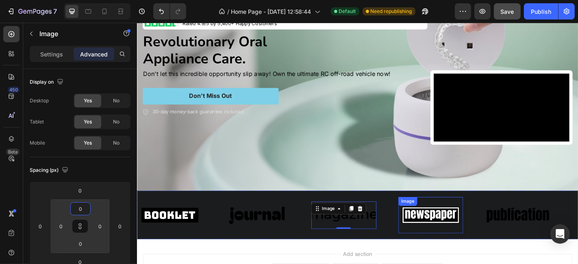
click at [451, 230] on img at bounding box center [462, 235] width 72 height 30
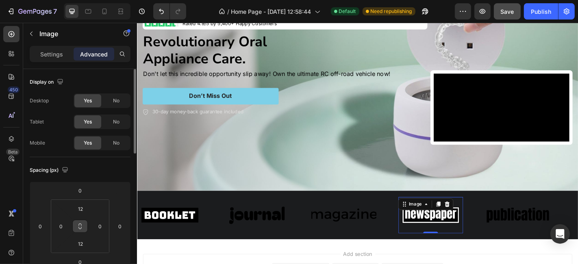
click at [78, 226] on icon at bounding box center [80, 226] width 7 height 7
click at [78, 211] on input "12" at bounding box center [80, 209] width 16 height 12
type input "0"
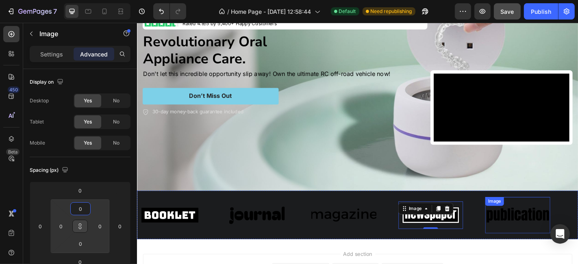
click at [531, 230] on img at bounding box center [557, 235] width 72 height 30
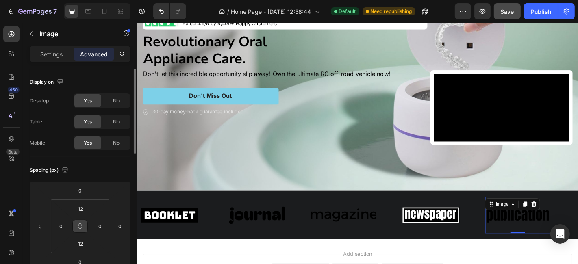
click at [81, 224] on icon at bounding box center [80, 226] width 7 height 7
click at [81, 210] on input "12" at bounding box center [80, 209] width 16 height 12
type input "0"
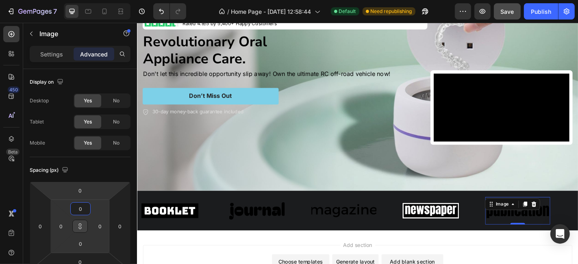
type input "0"
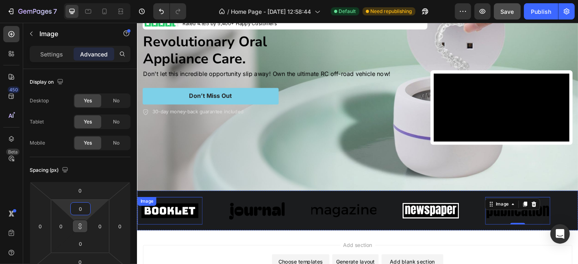
click at [180, 222] on img at bounding box center [173, 230] width 72 height 30
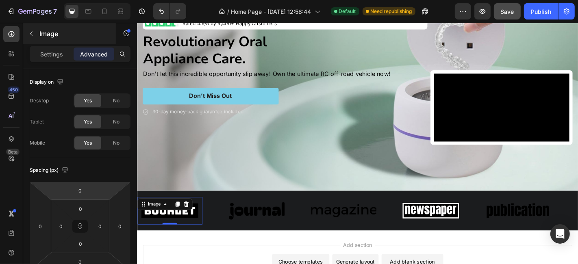
click at [41, 44] on div "Image" at bounding box center [69, 33] width 93 height 21
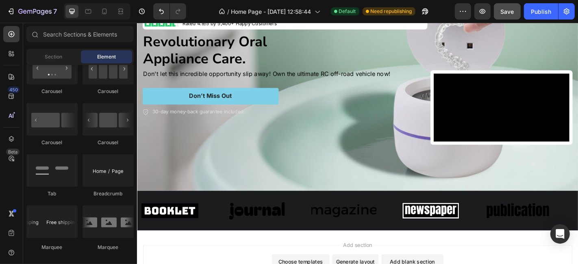
click at [43, 50] on div "Section Element" at bounding box center [79, 57] width 107 height 16
click at [158, 225] on div "Image" at bounding box center [173, 230] width 72 height 30
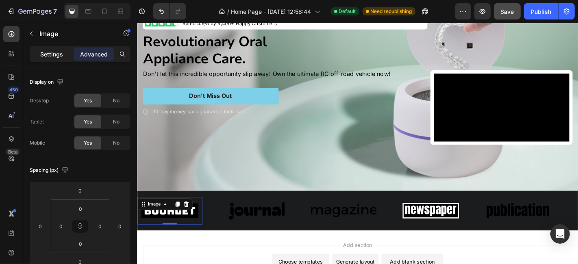
click at [50, 59] on div "Settings" at bounding box center [51, 54] width 41 height 13
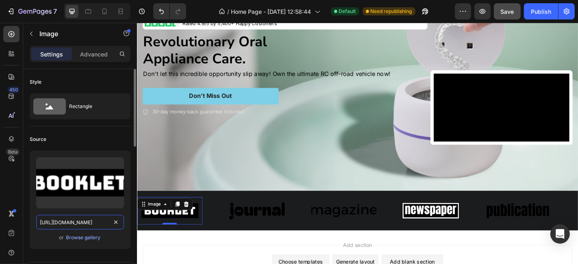
click at [83, 219] on input "https://cdn.shopify.com/s/files/1/0703/5214/2562/files/gempages_518090459516502…" at bounding box center [80, 222] width 88 height 15
paste input "674/9818/0769/files/gq-logo.png?v=1758859983&width=1440"
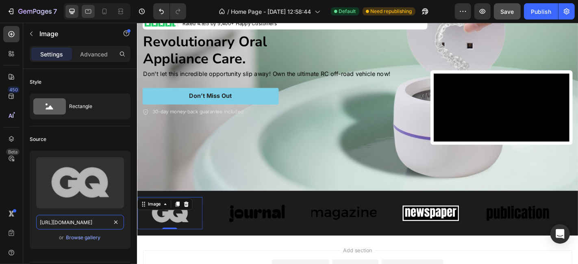
scroll to position [0, 155]
type input "https://cdn.shopify.com/s/files/1/0674/9818/0769/files/gq-logo.png?v=1758859983…"
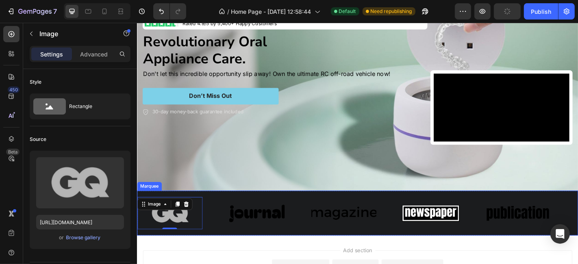
click at [286, 222] on img at bounding box center [269, 233] width 72 height 30
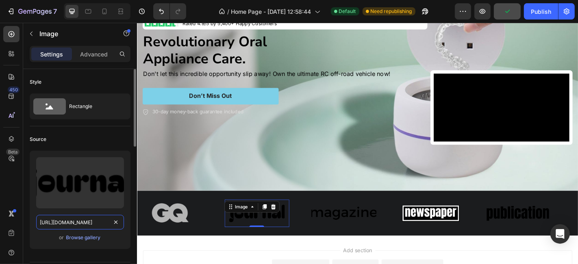
click at [86, 215] on input "https://cdn.shopify.com/s/files/1/0703/5214/2562/files/gempages_518090459516502…" at bounding box center [80, 222] width 88 height 15
paste input "674/9818/0769/files/healthline-logo.png?v=1758859989&width=1440"
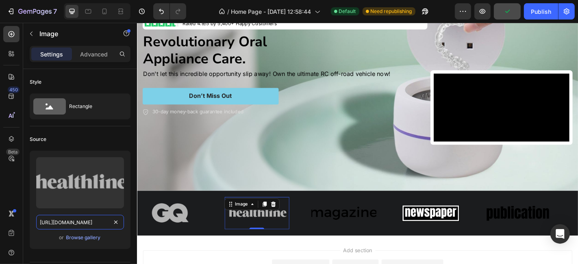
scroll to position [0, 171]
type input "https://cdn.shopify.com/s/files/1/0674/9818/0769/files/healthline-logo.png?v=17…"
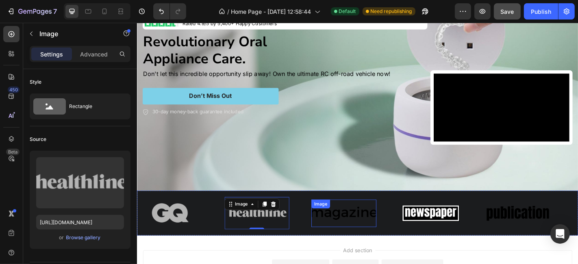
click at [370, 233] on img at bounding box center [365, 233] width 72 height 30
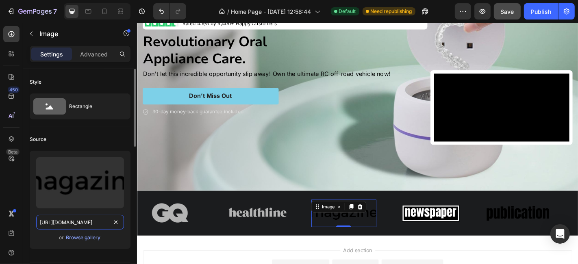
click at [77, 217] on input "https://cdn.shopify.com/s/files/1/0703/5214/2562/files/gempages_518090459516502…" at bounding box center [80, 222] width 88 height 15
paste input "674/9818/0769/files/vogue-logo.png?v=1758859996&width=1440"
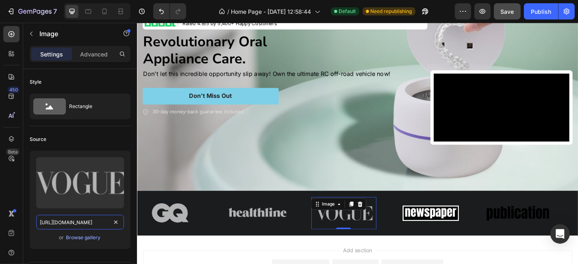
scroll to position [0, 163]
type input "https://cdn.shopify.com/s/files/1/0674/9818/0769/files/vogue-logo.png?v=1758859…"
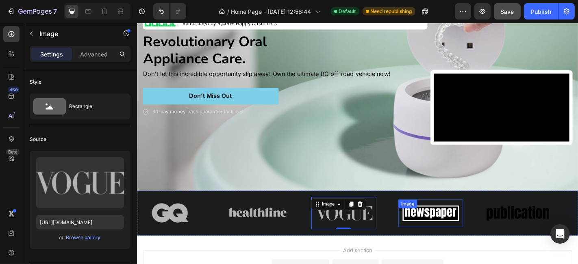
click at [477, 234] on img at bounding box center [462, 233] width 72 height 30
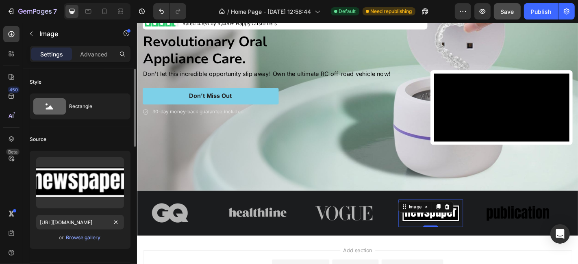
click at [79, 233] on div "or Browse gallery" at bounding box center [80, 238] width 88 height 10
click at [78, 225] on input "https://cdn.shopify.com/s/files/1/0703/5214/2562/files/gempages_518090459516502…" at bounding box center [80, 222] width 88 height 15
paste input "674/9818/0769/files/buzzfeed-logo.png?v=1758860002&width=1440"
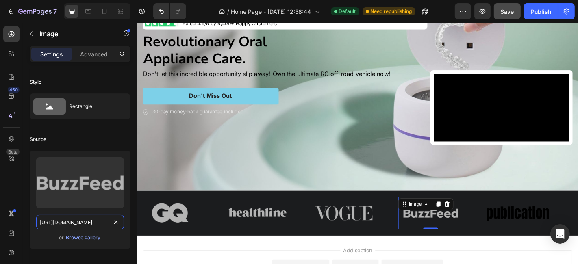
scroll to position [0, 171]
type input "https://cdn.shopify.com/s/files/1/0674/9818/0769/files/buzzfeed-logo.png?v=1758…"
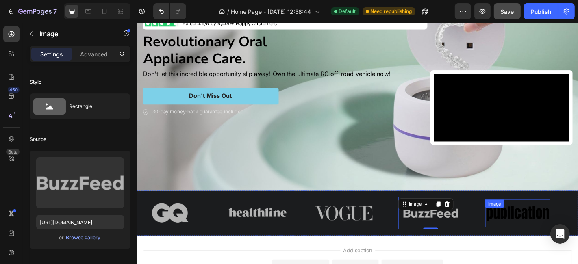
click at [557, 230] on img at bounding box center [557, 233] width 72 height 30
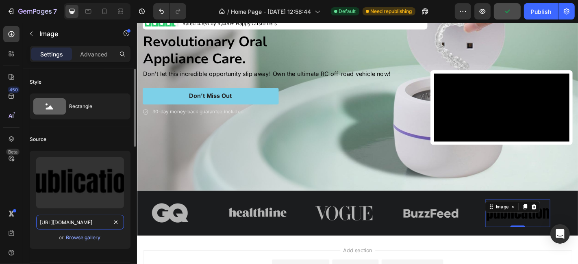
click at [89, 218] on input "https://cdn.shopify.com/s/files/1/0703/5214/2562/files/gempages_518090459516502…" at bounding box center [80, 222] width 88 height 15
paste input "674/9818/0769/files/quote-logo.png?v=1758860008&width=1440"
type input "https://cdn.shopify.com/s/files/1/0674/9818/0769/files/quote-logo.png?v=1758860…"
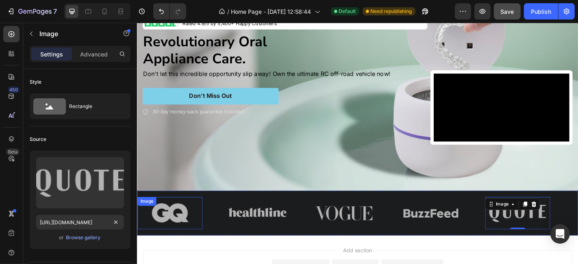
click at [177, 230] on img at bounding box center [173, 233] width 72 height 36
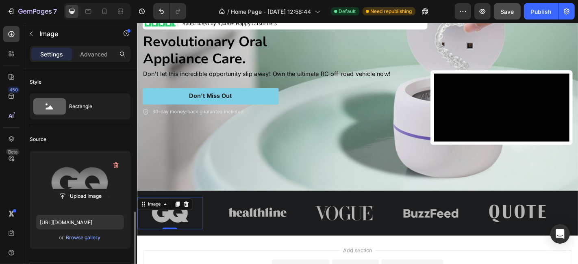
scroll to position [105, 0]
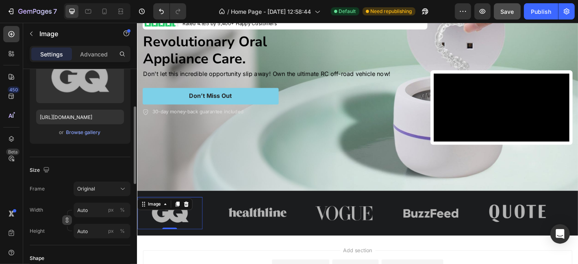
click at [65, 219] on icon "button" at bounding box center [67, 220] width 6 height 6
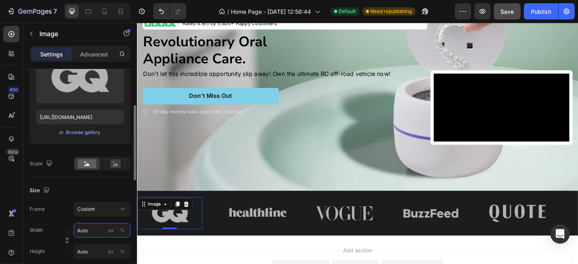
click at [92, 228] on input "Auto" at bounding box center [102, 230] width 57 height 15
type input "50"
click at [92, 228] on input "50" at bounding box center [102, 230] width 57 height 15
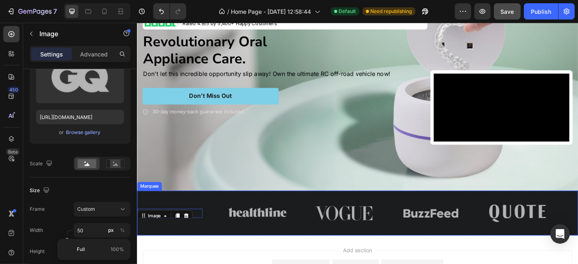
click at [177, 239] on div "Image 0 Image Image Image Image" at bounding box center [377, 233] width 481 height 36
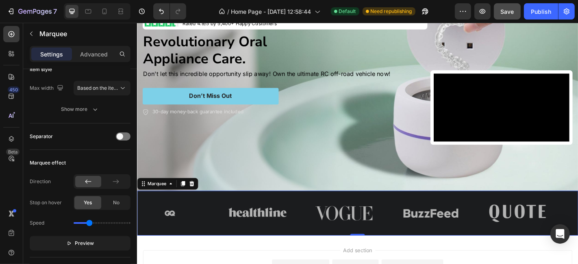
scroll to position [0, 0]
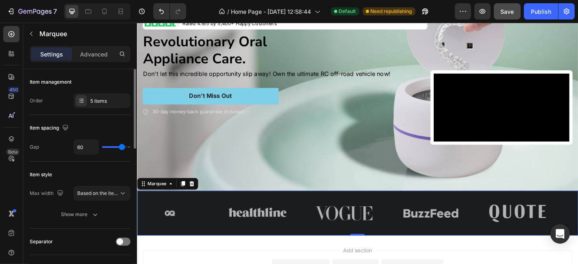
click at [176, 223] on div "Image Image Image Image Image" at bounding box center [377, 233] width 481 height 36
click at [173, 228] on img at bounding box center [173, 233] width 20 height 10
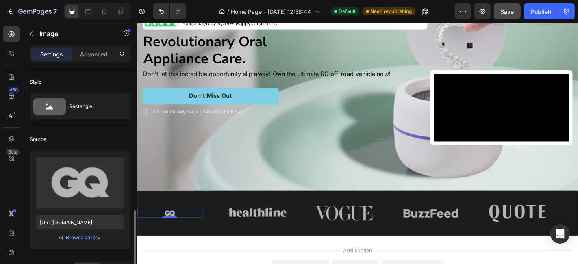
scroll to position [211, 0]
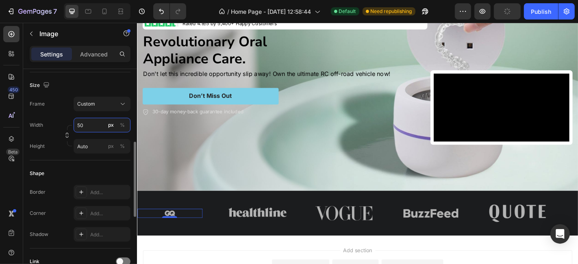
click at [88, 128] on input "50" at bounding box center [102, 125] width 57 height 15
type input "90"
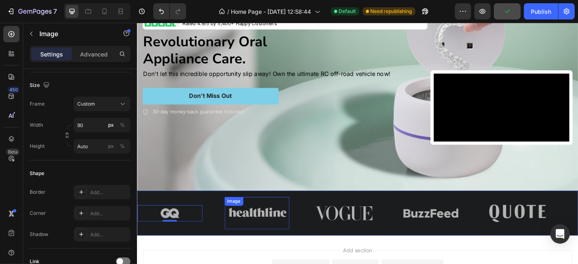
click at [272, 223] on img at bounding box center [269, 233] width 72 height 36
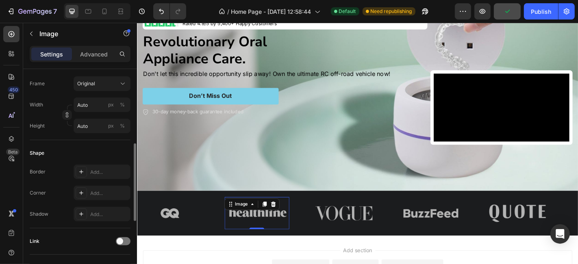
scroll to position [210, 0]
click at [67, 113] on icon "button" at bounding box center [67, 116] width 6 height 6
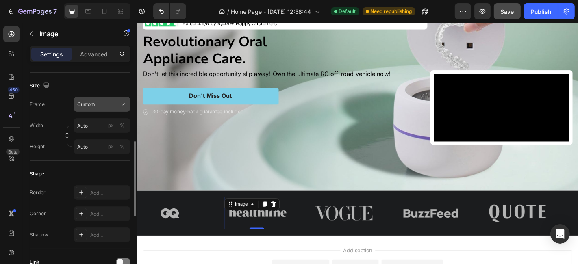
click at [91, 106] on span "Custom" at bounding box center [86, 104] width 18 height 7
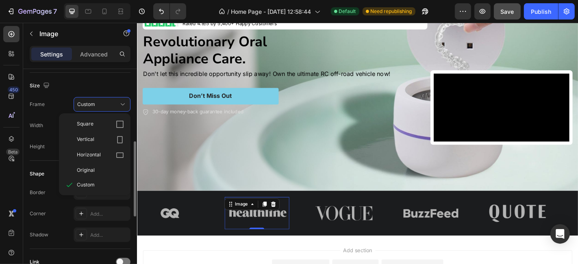
click at [67, 106] on div "Frame Custom Square Vertical Horizontal Original Custom" at bounding box center [80, 104] width 101 height 15
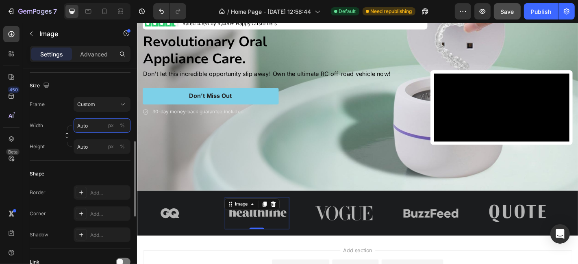
click at [93, 122] on input "Auto" at bounding box center [102, 125] width 57 height 15
type input "70"
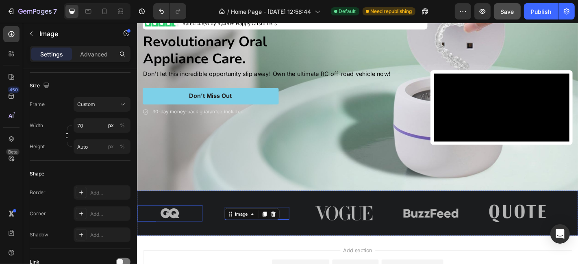
click at [198, 224] on div at bounding box center [173, 233] width 72 height 18
click at [257, 230] on img at bounding box center [269, 233] width 28 height 14
click at [82, 124] on input "70" at bounding box center [102, 125] width 57 height 15
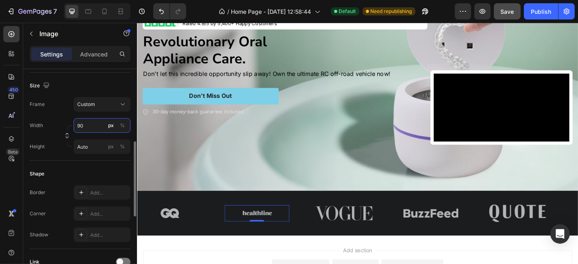
click at [82, 124] on input "90" at bounding box center [102, 125] width 57 height 15
type input "120"
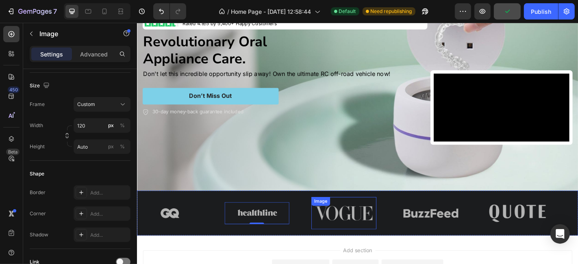
click at [353, 228] on img at bounding box center [365, 233] width 72 height 36
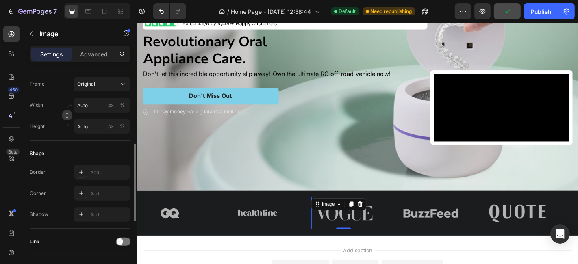
click at [65, 114] on icon "button" at bounding box center [67, 116] width 6 height 6
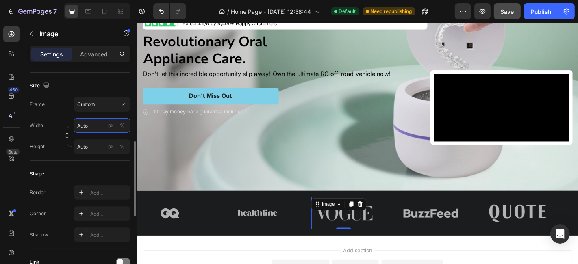
click at [90, 121] on input "Auto" at bounding box center [102, 125] width 57 height 15
type input "120"
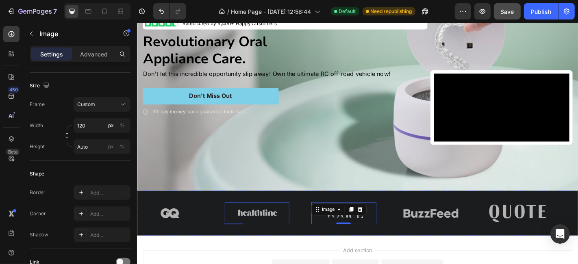
click at [293, 243] on div "Image Image Image 0 Image Image" at bounding box center [377, 233] width 481 height 36
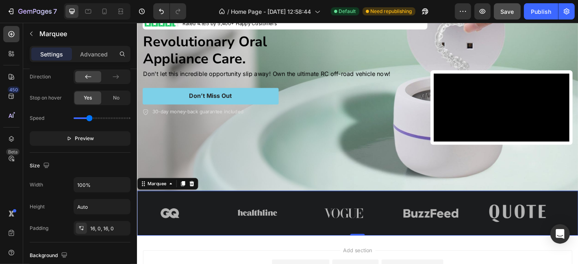
scroll to position [0, 0]
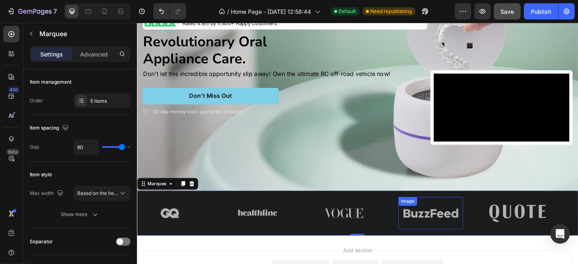
click at [472, 237] on img at bounding box center [462, 233] width 72 height 36
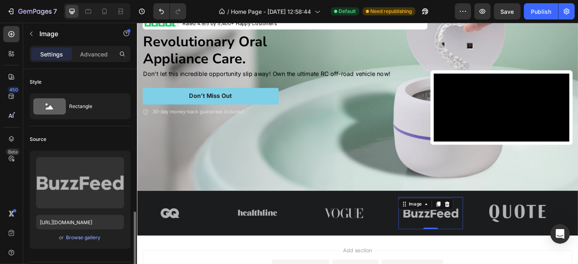
scroll to position [105, 0]
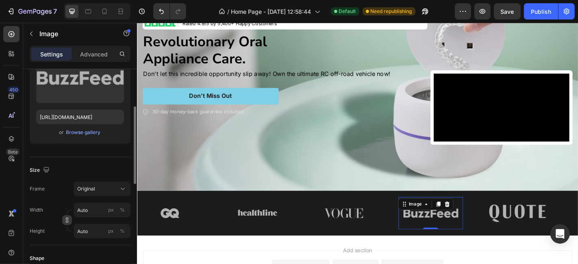
click at [70, 221] on icon "button" at bounding box center [67, 220] width 6 height 6
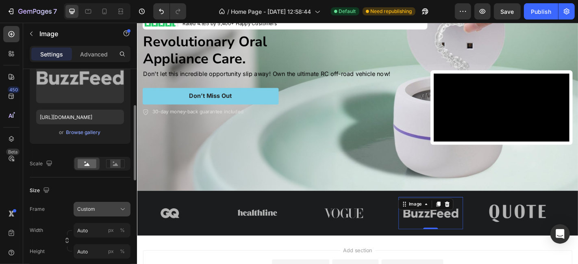
click at [86, 214] on button "Custom" at bounding box center [102, 209] width 57 height 15
click at [86, 223] on input "Auto" at bounding box center [102, 230] width 57 height 15
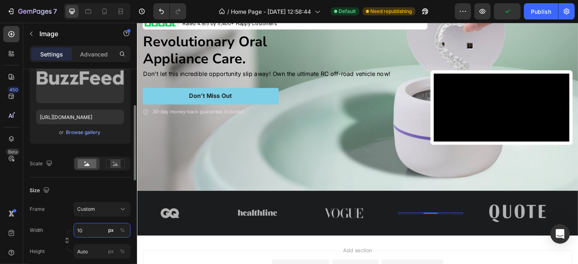
type input "100"
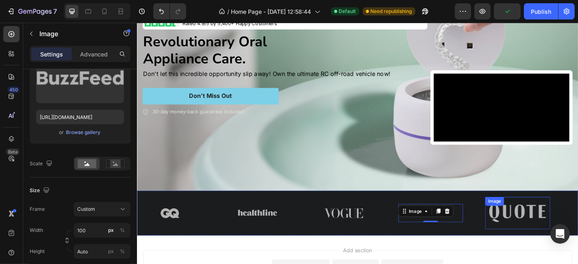
click at [549, 237] on img at bounding box center [557, 233] width 72 height 36
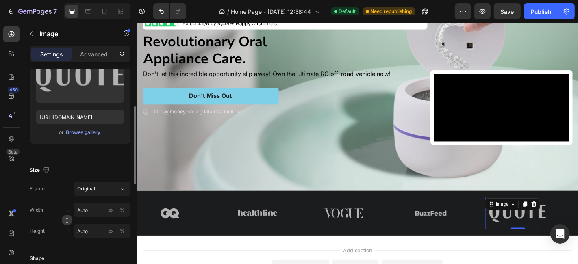
drag, startPoint x: 68, startPoint y: 219, endPoint x: 92, endPoint y: 213, distance: 24.6
click at [69, 219] on icon "button" at bounding box center [67, 220] width 6 height 6
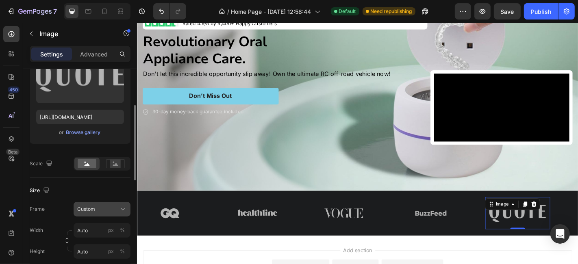
click at [93, 212] on div "Custom" at bounding box center [102, 209] width 50 height 8
click at [89, 232] on input "Auto" at bounding box center [102, 230] width 57 height 15
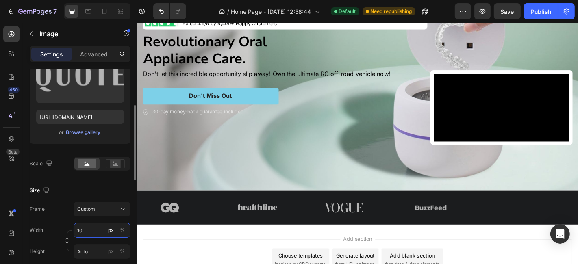
type input "100"
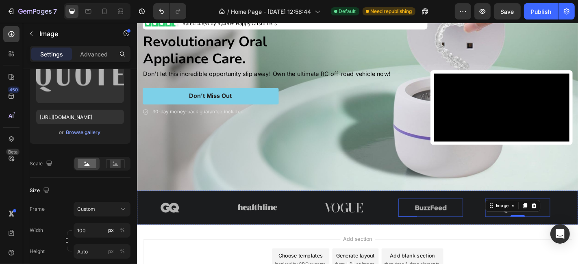
drag, startPoint x: 464, startPoint y: 225, endPoint x: 441, endPoint y: 226, distance: 22.8
click at [464, 225] on img at bounding box center [461, 227] width 41 height 20
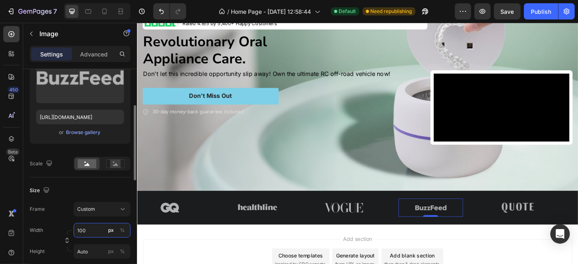
click at [89, 232] on input "100" at bounding box center [102, 230] width 57 height 15
type input "120"
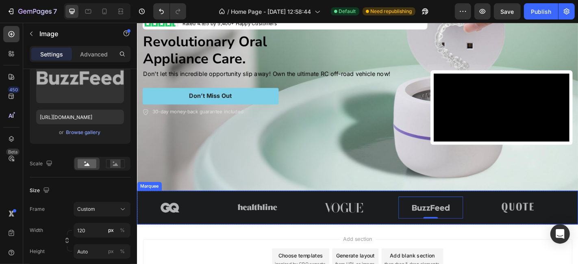
click at [506, 236] on div "Image Image Image Image 0 Image Image Image Image Image 0 Image Marquee" at bounding box center [381, 227] width 488 height 37
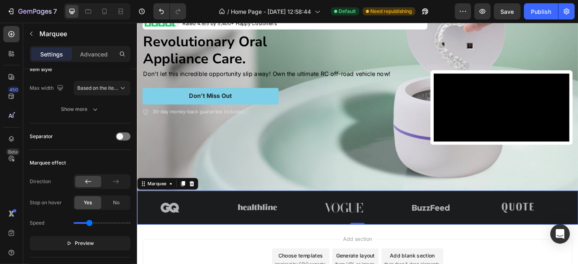
scroll to position [0, 0]
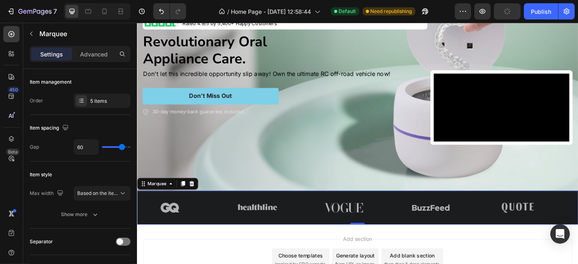
click at [318, 228] on div "Image" at bounding box center [281, 227] width 96 height 24
type input "17"
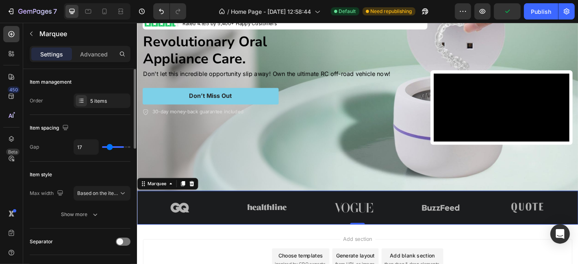
type input "7"
type input "0"
drag, startPoint x: 117, startPoint y: 146, endPoint x: 94, endPoint y: 146, distance: 23.2
type input "0"
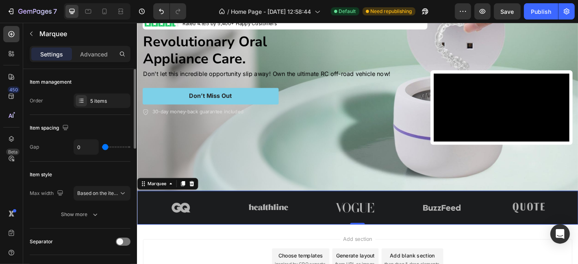
click at [102, 146] on input "range" at bounding box center [116, 147] width 28 height 2
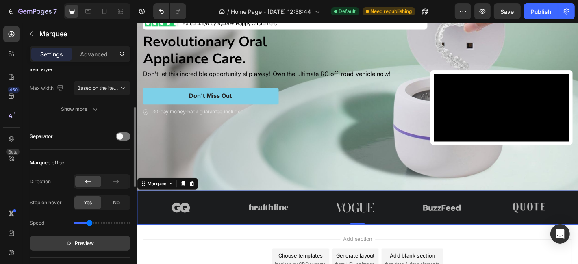
click at [68, 243] on icon "button" at bounding box center [69, 244] width 6 height 6
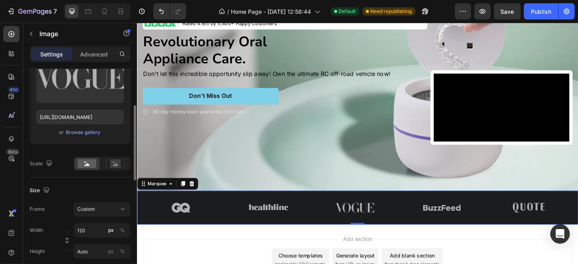
click at [329, 234] on div at bounding box center [377, 227] width 96 height 24
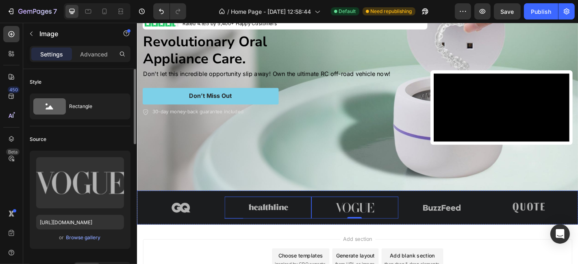
click at [252, 234] on div at bounding box center [280, 227] width 96 height 24
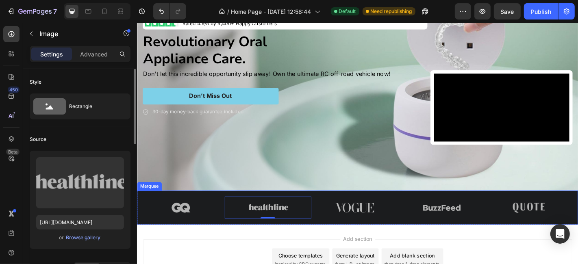
click at [253, 238] on div "Image Image 0 Image Image Image Image Image 0 Image Image Image Marquee" at bounding box center [381, 227] width 488 height 37
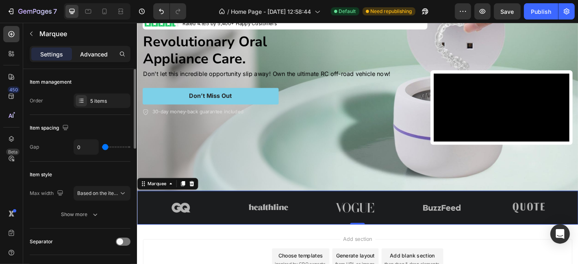
click at [93, 54] on p "Advanced" at bounding box center [94, 54] width 28 height 9
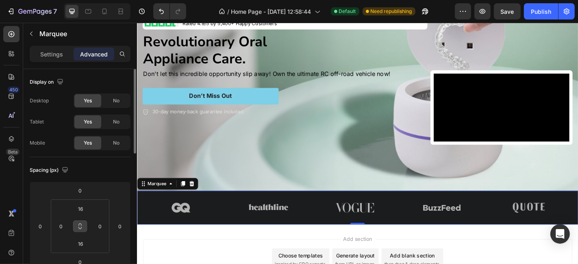
click at [81, 227] on icon at bounding box center [80, 228] width 3 height 2
click at [76, 211] on input "16" at bounding box center [80, 209] width 16 height 12
type input "0"
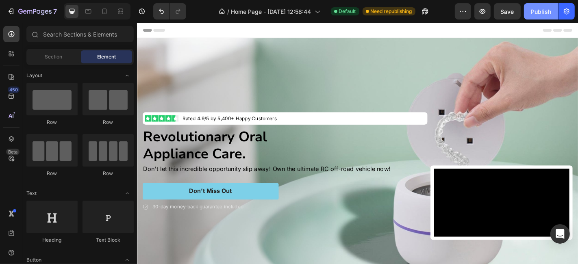
click at [537, 7] on button "Publish" at bounding box center [541, 11] width 34 height 16
click at [344, 35] on div "Header" at bounding box center [380, 31] width 475 height 16
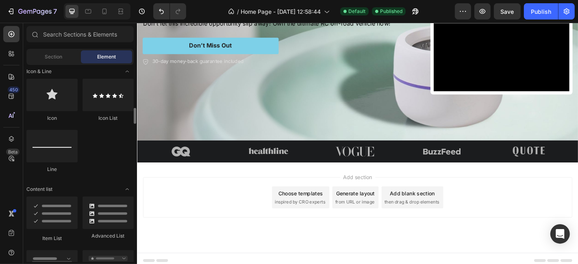
scroll to position [737, 0]
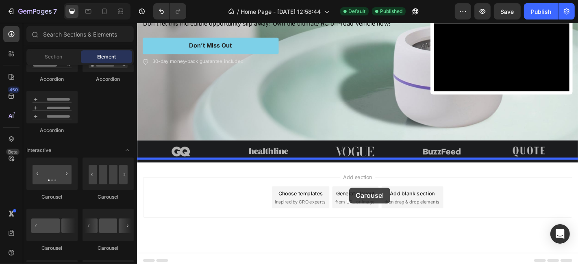
drag, startPoint x: 244, startPoint y: 203, endPoint x: 371, endPoint y: 205, distance: 127.2
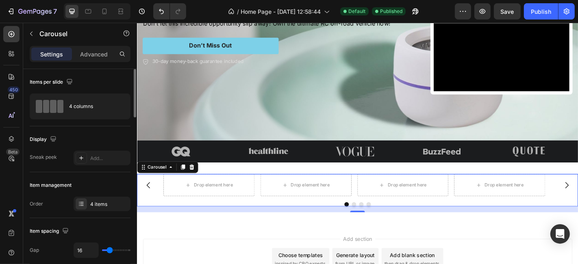
scroll to position [211, 0]
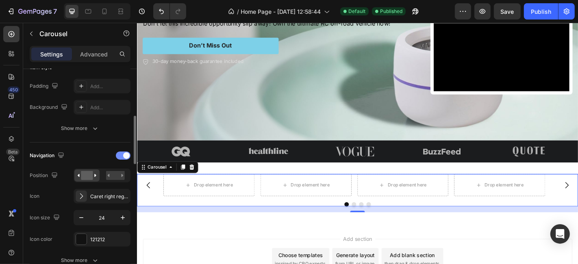
drag, startPoint x: 127, startPoint y: 152, endPoint x: 123, endPoint y: 155, distance: 5.3
click at [126, 152] on span at bounding box center [126, 155] width 7 height 7
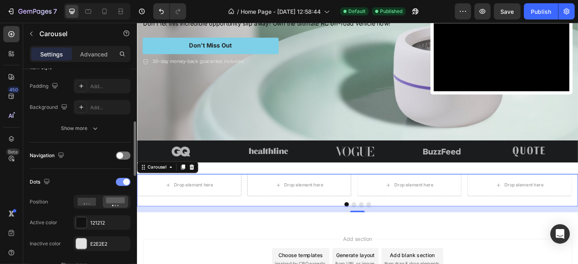
click at [123, 184] on div at bounding box center [123, 182] width 15 height 8
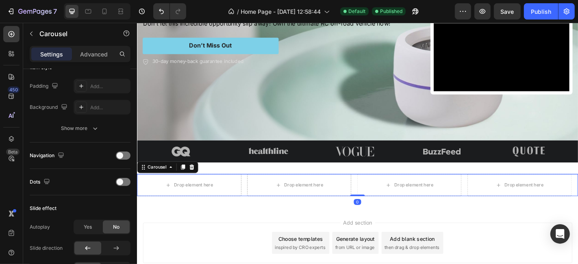
drag, startPoint x: 376, startPoint y: 217, endPoint x: 198, endPoint y: 190, distance: 180.0
click at [380, 194] on div "Drop element here Drop element here Drop element here Drop element here Carouse…" at bounding box center [381, 202] width 488 height 24
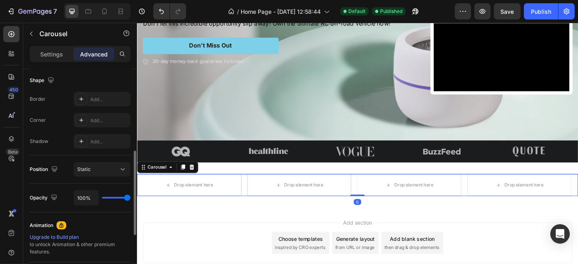
scroll to position [0, 0]
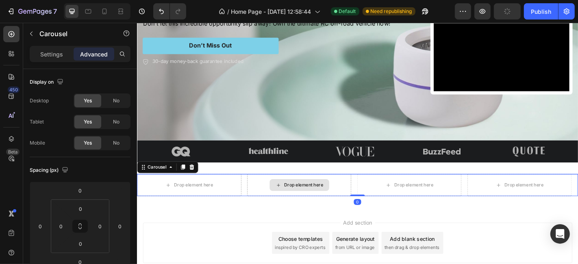
click at [254, 198] on div "Drop element here Drop element here Drop element here Drop element here" at bounding box center [381, 202] width 488 height 24
click at [49, 54] on p "Settings" at bounding box center [51, 54] width 23 height 9
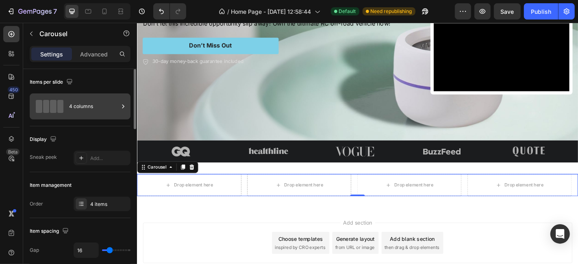
click at [80, 93] on div "4 columns" at bounding box center [80, 106] width 101 height 26
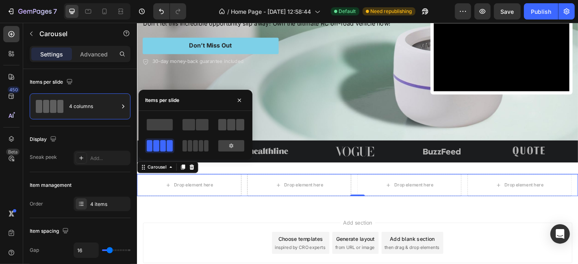
click at [233, 130] on span at bounding box center [231, 124] width 8 height 11
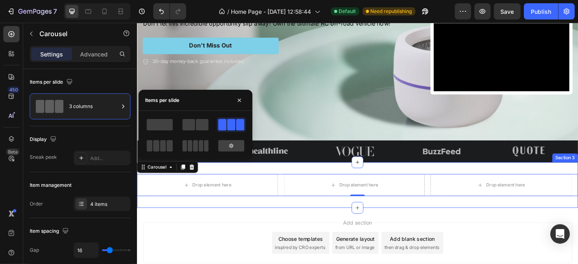
click at [304, 182] on div "Drop element here Drop element here Drop element here Drop element here Carouse…" at bounding box center [381, 202] width 488 height 50
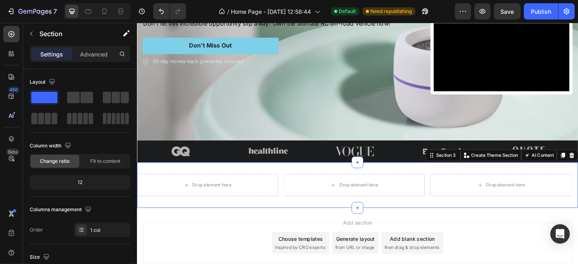
click at [311, 217] on div "Drop element here Drop element here Drop element here Drop element here Carouse…" at bounding box center [381, 202] width 488 height 50
click at [233, 181] on div "Drop element here Drop element here Drop element here Drop element here Carouse…" at bounding box center [381, 202] width 488 height 50
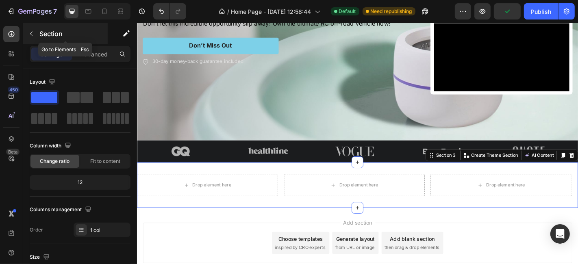
click at [28, 30] on icon "button" at bounding box center [31, 33] width 7 height 7
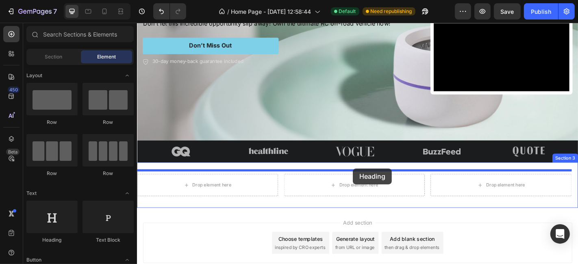
drag, startPoint x: 194, startPoint y: 239, endPoint x: 375, endPoint y: 184, distance: 189.1
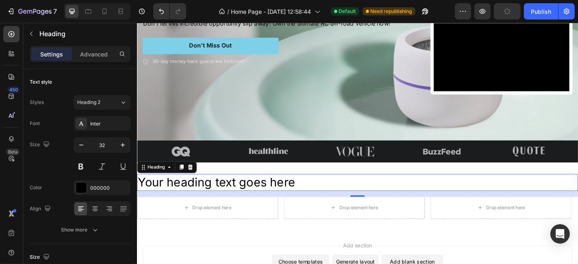
click at [267, 199] on h2 "Your heading text goes here" at bounding box center [381, 199] width 488 height 19
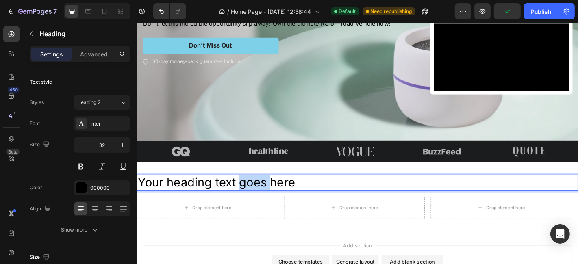
click at [267, 199] on p "Your heading text goes here" at bounding box center [380, 199] width 486 height 17
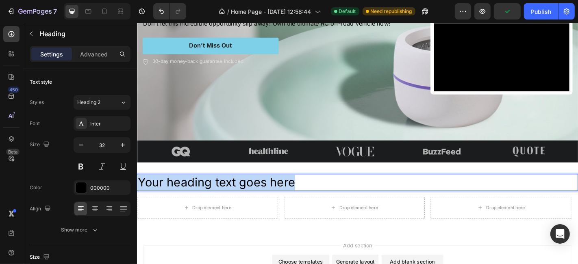
click at [267, 199] on p "Your heading text goes here" at bounding box center [380, 199] width 486 height 17
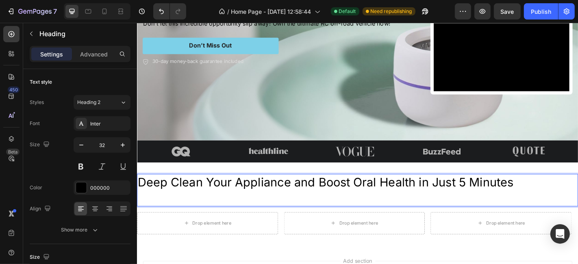
click at [298, 214] on p "Deep Clean Your Appliance and Boost Oral Health in Just 5 Minutes" at bounding box center [380, 208] width 486 height 34
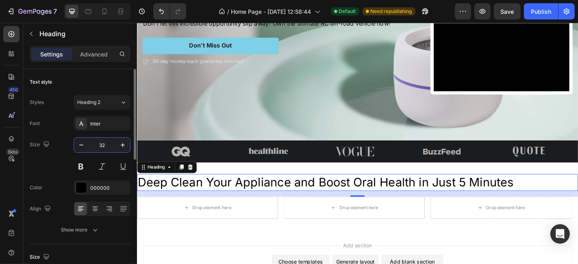
click at [100, 146] on input "32" at bounding box center [102, 145] width 27 height 15
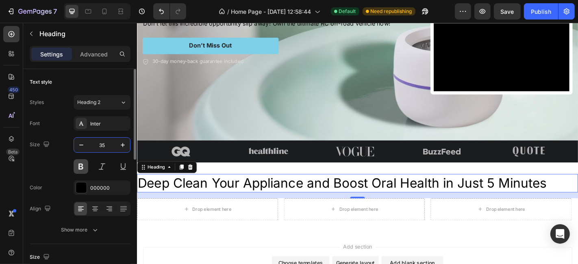
type input "35"
click at [82, 169] on button at bounding box center [81, 166] width 15 height 15
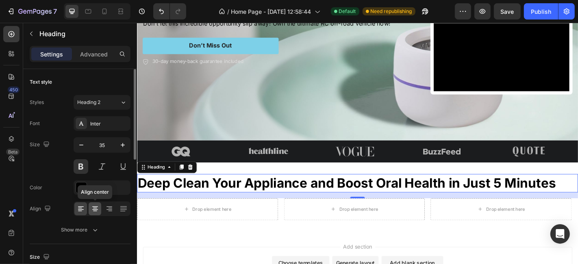
click at [100, 208] on div at bounding box center [95, 208] width 13 height 13
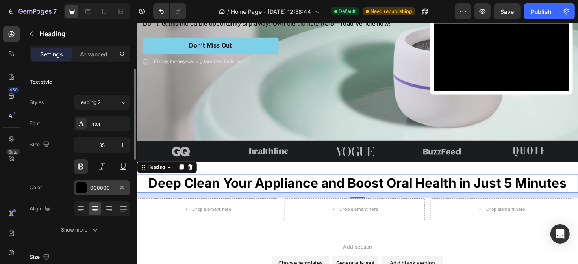
click at [100, 188] on div "000000" at bounding box center [102, 188] width 24 height 7
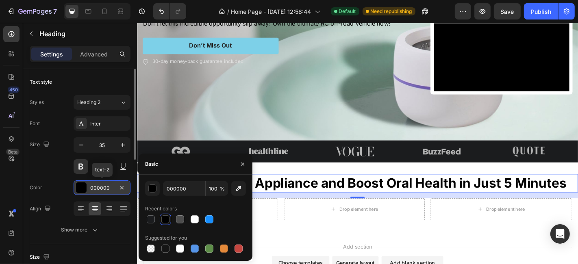
click at [100, 188] on div "000000" at bounding box center [102, 188] width 24 height 7
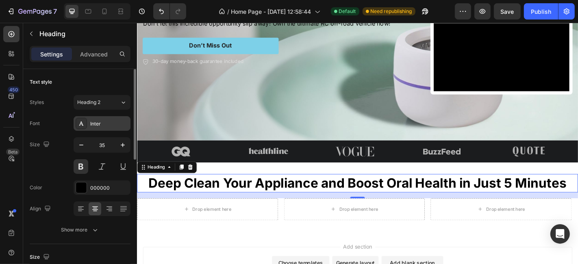
click at [121, 127] on div "Inter" at bounding box center [109, 123] width 38 height 7
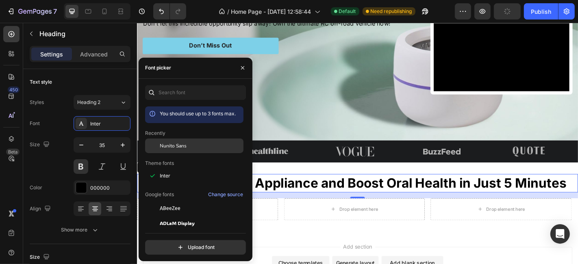
click at [187, 139] on div "Nunito Sans" at bounding box center [194, 146] width 98 height 15
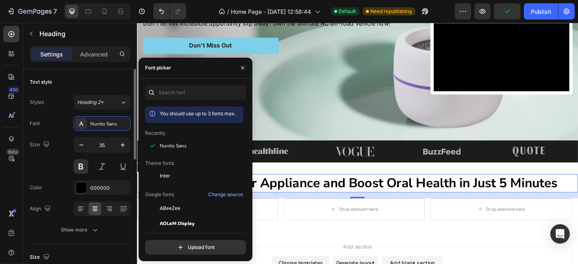
click at [53, 177] on div "Font Nunito Sans Size 35 Color 000000 Align Show more" at bounding box center [80, 176] width 101 height 121
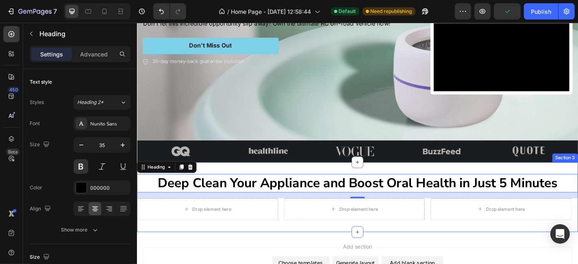
click at [280, 178] on div "Deep Clean Your Appliance and Boost Oral Health in Just 5 Minutes Heading 16 Dr…" at bounding box center [381, 215] width 488 height 77
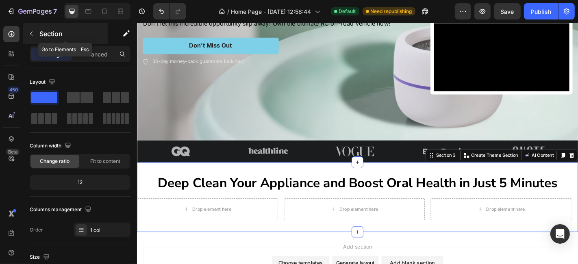
click at [31, 37] on button "button" at bounding box center [31, 33] width 13 height 13
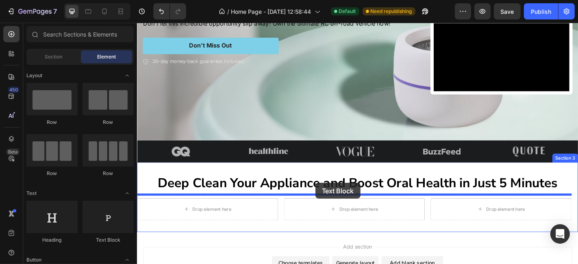
drag, startPoint x: 273, startPoint y: 233, endPoint x: 334, endPoint y: 200, distance: 69.3
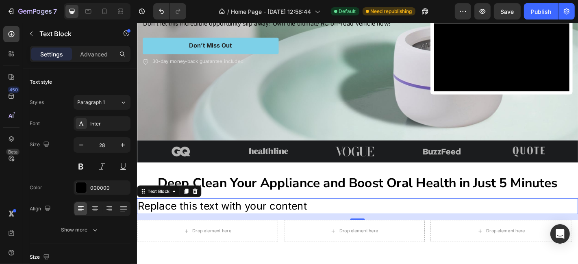
click at [298, 222] on div "Replace this text with your content" at bounding box center [381, 225] width 488 height 17
click at [298, 222] on p "Replace this text with your content" at bounding box center [380, 226] width 486 height 16
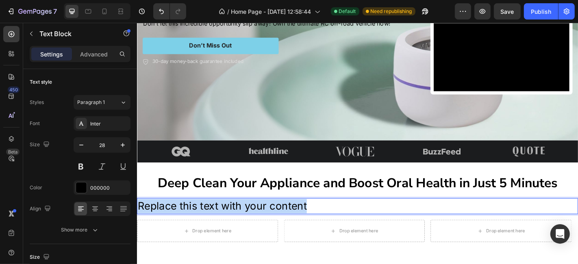
click at [298, 222] on p "Replace this text with your content" at bounding box center [380, 226] width 486 height 16
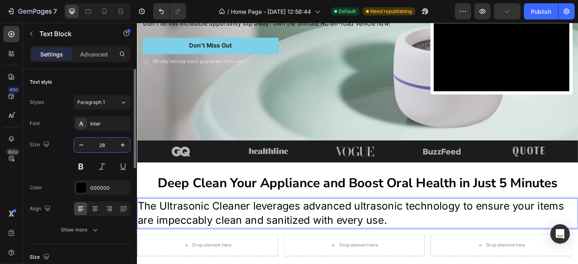
click at [98, 144] on input "28" at bounding box center [102, 145] width 27 height 15
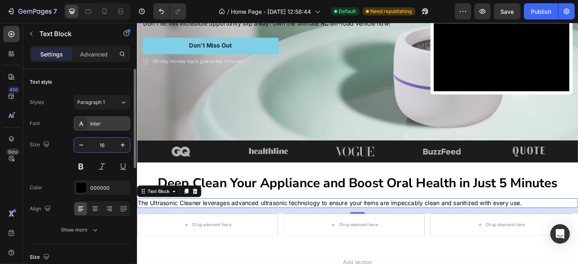
type input "16"
click at [102, 127] on div "Inter" at bounding box center [102, 123] width 57 height 15
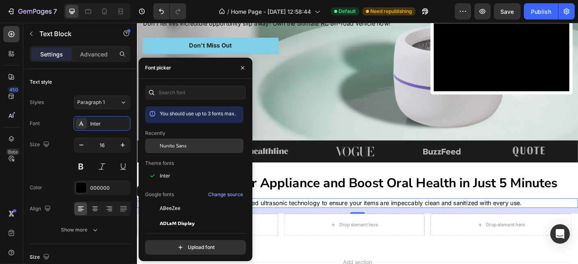
click at [180, 144] on span "Nunito Sans" at bounding box center [173, 145] width 27 height 7
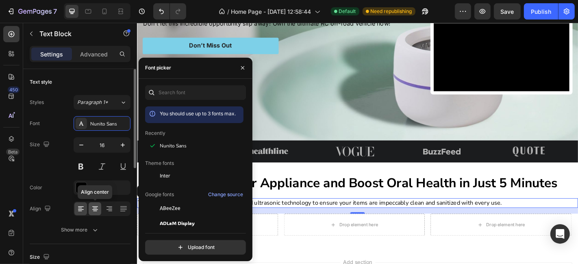
click at [95, 208] on icon at bounding box center [95, 209] width 8 height 8
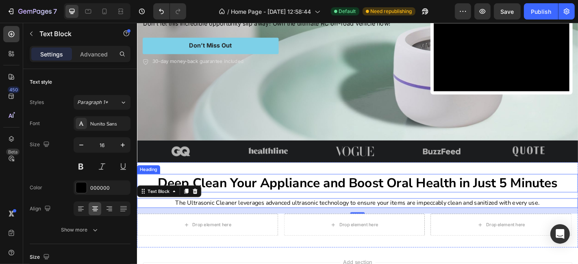
click at [328, 195] on p "Deep Clean Your Appliance and Boost Oral Health in Just 5 Minutes" at bounding box center [380, 200] width 486 height 19
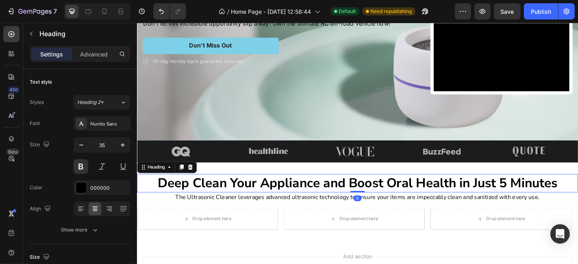
drag, startPoint x: 371, startPoint y: 211, endPoint x: 370, endPoint y: 200, distance: 10.6
click at [370, 200] on div "Deep Clean Your Appliance and Boost Oral Health in Just 5 Minutes Heading 0" at bounding box center [381, 200] width 488 height 20
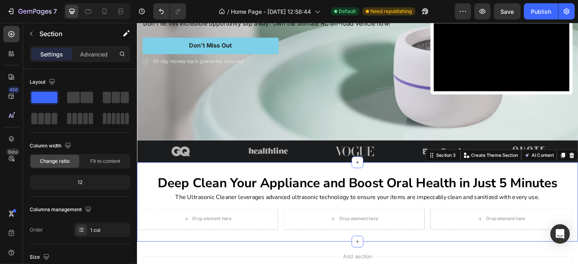
click at [355, 184] on div "Deep Clean Your Appliance and Boost Oral Health in Just 5 Minutes Heading The U…" at bounding box center [381, 221] width 488 height 88
click at [99, 56] on p "Advanced" at bounding box center [94, 54] width 28 height 9
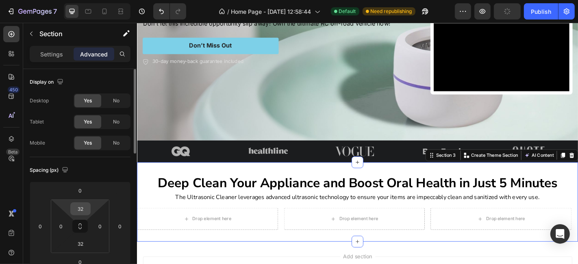
click at [78, 213] on input "32" at bounding box center [80, 209] width 16 height 12
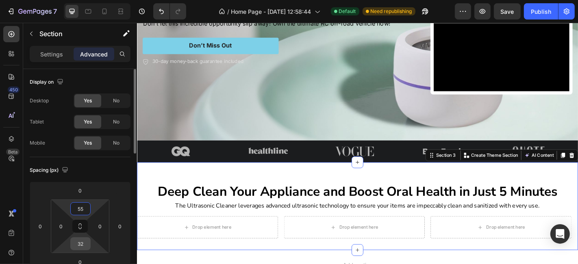
type input "55"
click at [82, 239] on input "32" at bounding box center [80, 244] width 16 height 12
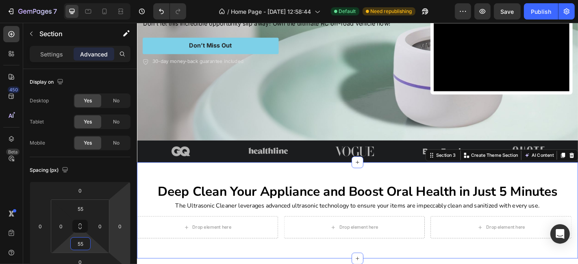
type input "55"
click at [348, 177] on div "Deep Clean Your Appliance and Boost Oral Health in Just 5 Minutes Heading The U…" at bounding box center [381, 230] width 488 height 106
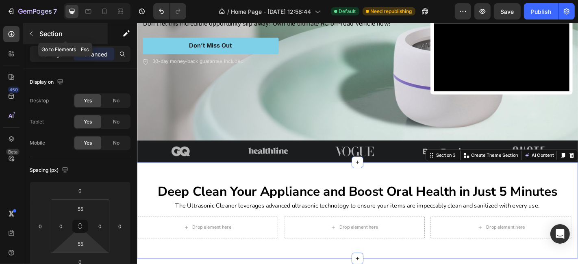
click at [35, 37] on button "button" at bounding box center [31, 33] width 13 height 13
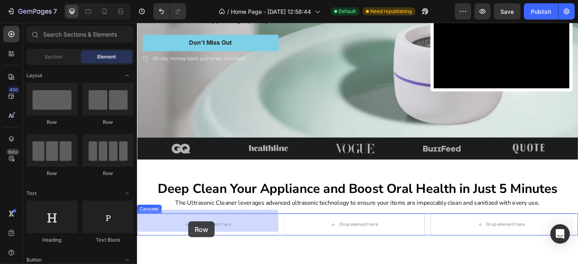
drag, startPoint x: 243, startPoint y: 166, endPoint x: 194, endPoint y: 243, distance: 90.7
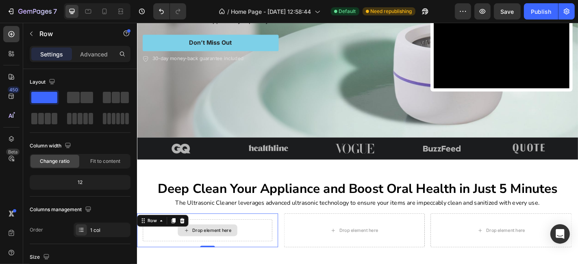
scroll to position [178, 0]
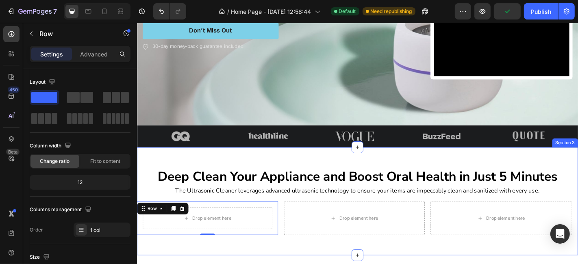
click at [291, 162] on div "Deep Clean Your Appliance and Boost Oral Health in Just 5 Minutes Heading The U…" at bounding box center [381, 220] width 488 height 119
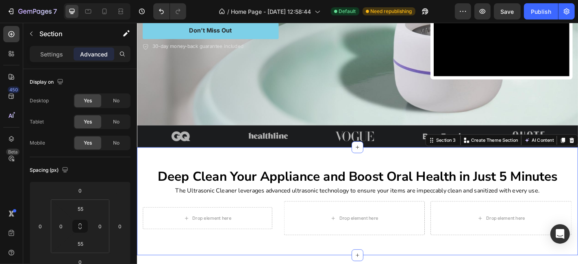
click at [283, 168] on div "Deep Clean Your Appliance and Boost Oral Health in Just 5 Minutes Heading The U…" at bounding box center [381, 220] width 488 height 119
click at [50, 55] on p "Settings" at bounding box center [51, 54] width 23 height 9
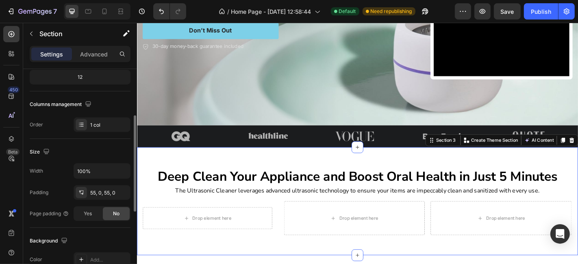
scroll to position [211, 0]
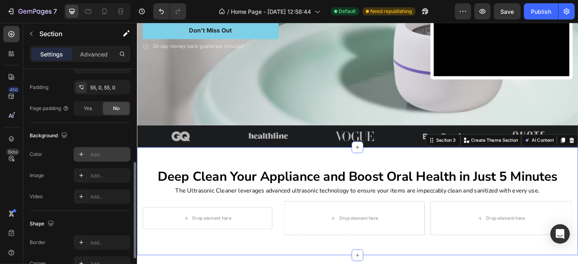
click at [97, 152] on div "Add..." at bounding box center [109, 154] width 38 height 7
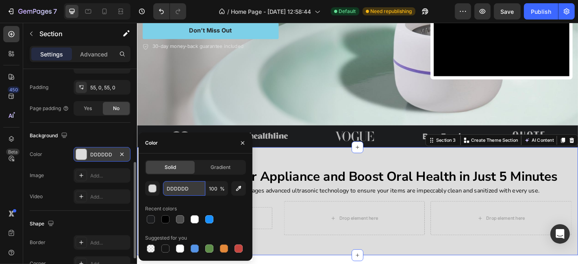
click at [189, 190] on input "DDDDDD" at bounding box center [184, 188] width 42 height 15
paste input "#F0EEFF"
type input "#F0EEFF"
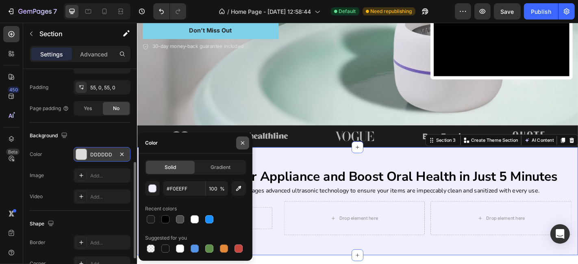
click at [243, 143] on icon "button" at bounding box center [242, 142] width 3 height 3
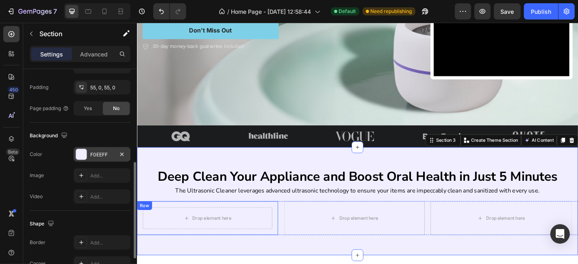
click at [251, 220] on div "Drop element here Row" at bounding box center [215, 238] width 156 height 37
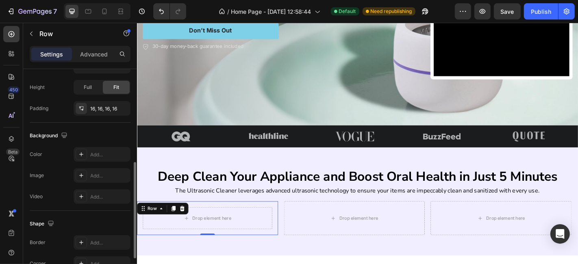
scroll to position [276, 0]
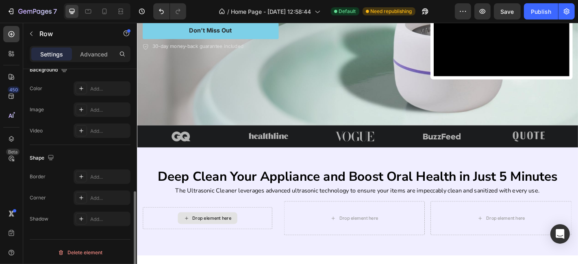
click at [222, 236] on div "Drop element here" at bounding box center [219, 239] width 43 height 7
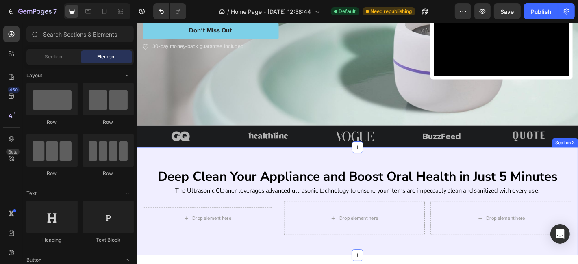
click at [213, 215] on div "Deep Clean Your Appliance and Boost Oral Health in Just 5 Minutes Heading The U…" at bounding box center [381, 220] width 488 height 75
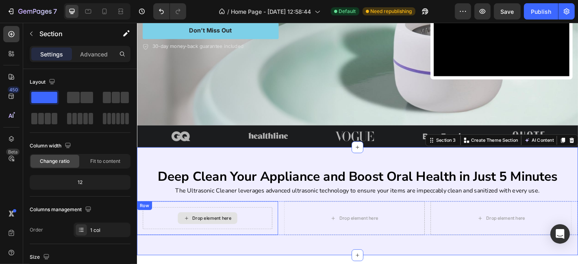
click at [212, 227] on div "Drop element here" at bounding box center [214, 239] width 143 height 24
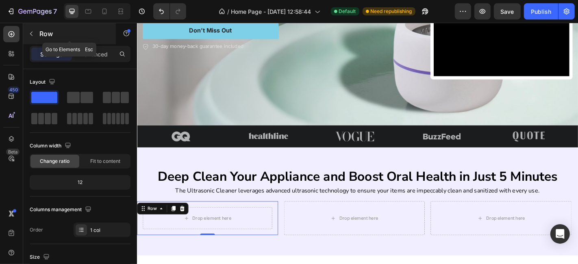
click at [35, 35] on button "button" at bounding box center [31, 33] width 13 height 13
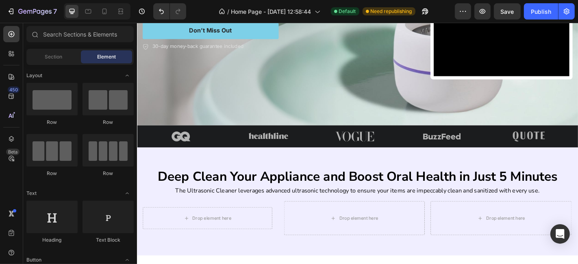
scroll to position [105, 0]
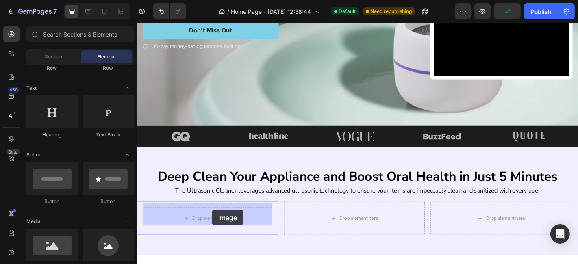
drag, startPoint x: 197, startPoint y: 263, endPoint x: 186, endPoint y: 245, distance: 20.6
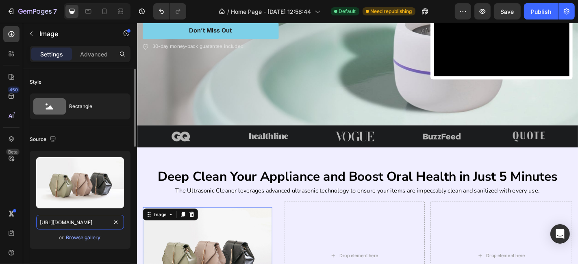
click at [90, 220] on input "https://cdn.shopify.com/s/files/1/2005/9307/files/image_demo.jpg" at bounding box center [80, 222] width 88 height 15
paste input "0674/9818/0769/files/Untitled_design_40.png?v=1758879971&width=768"
type input "https://cdn.shopify.com/s/files/1/0674/9818/0769/files/Untitled_design_40.png?v…"
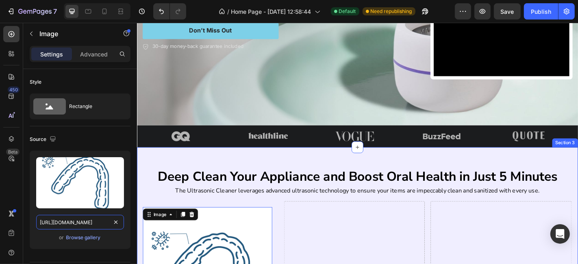
scroll to position [283, 0]
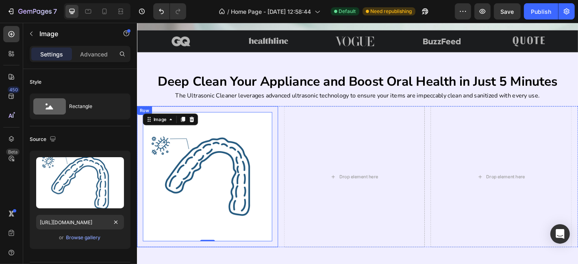
click at [292, 141] on div "Image 0 Row" at bounding box center [215, 193] width 156 height 156
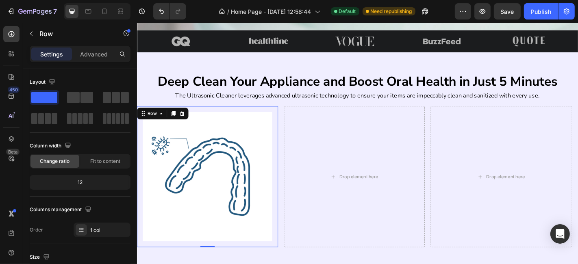
click at [265, 144] on img at bounding box center [214, 193] width 143 height 143
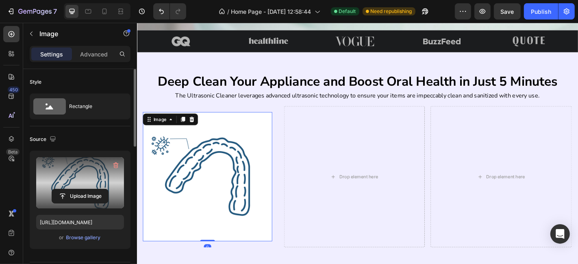
scroll to position [105, 0]
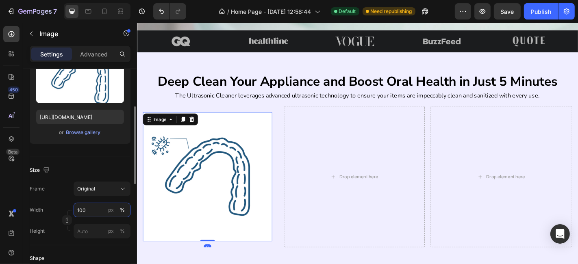
click at [83, 211] on input "100" at bounding box center [102, 210] width 57 height 15
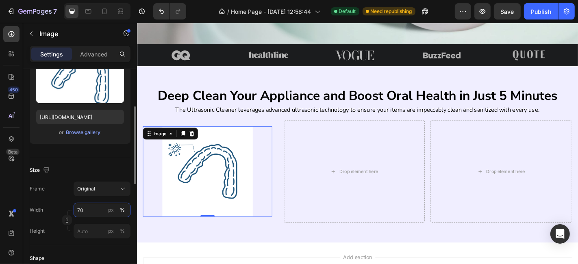
scroll to position [283, 0]
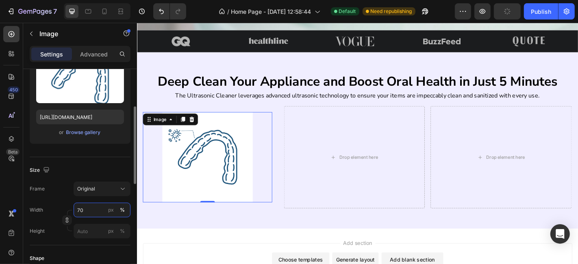
click at [83, 211] on input "70" at bounding box center [102, 210] width 57 height 15
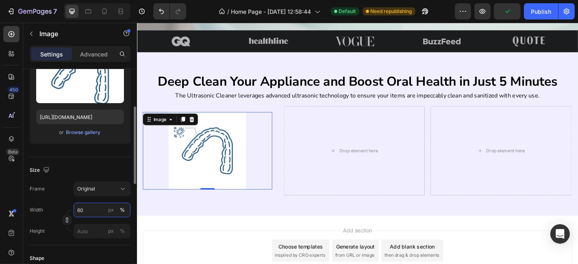
click at [83, 211] on input "60" at bounding box center [102, 210] width 57 height 15
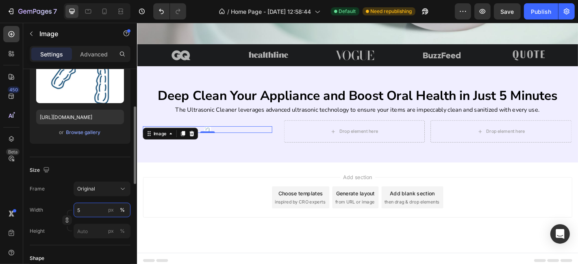
type input "50"
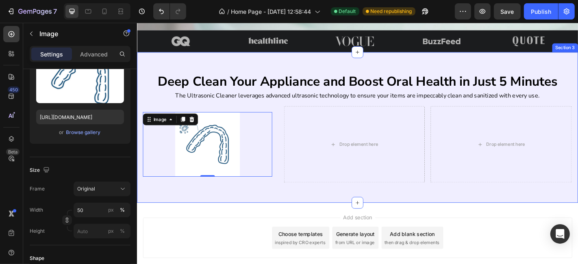
click at [276, 208] on div "Deep Clean Your Appliance and Boost Oral Health in Just 5 Minutes Heading The U…" at bounding box center [381, 138] width 488 height 167
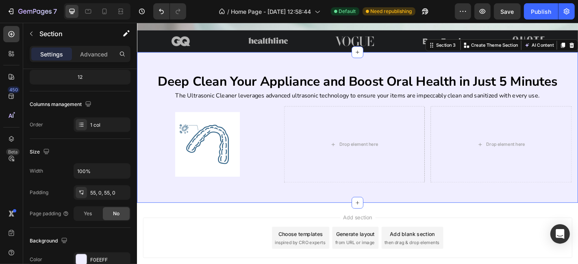
scroll to position [0, 0]
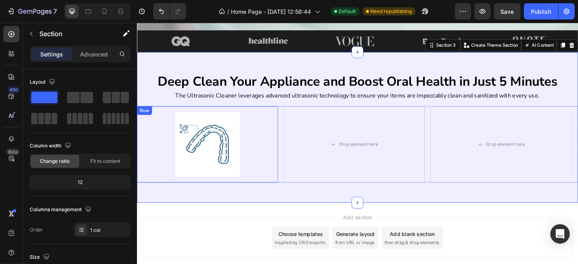
click at [288, 134] on div "Image Row" at bounding box center [215, 157] width 156 height 85
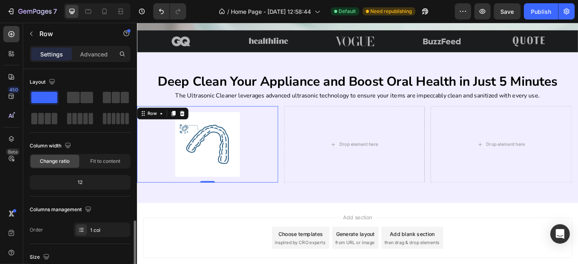
scroll to position [211, 0]
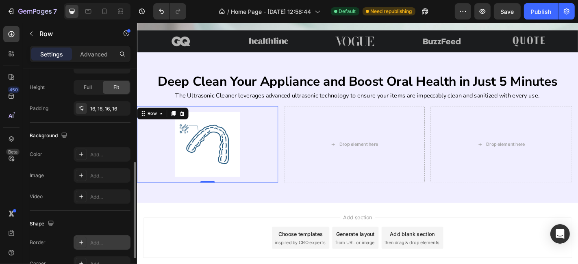
click at [89, 242] on div "Add..." at bounding box center [102, 242] width 57 height 15
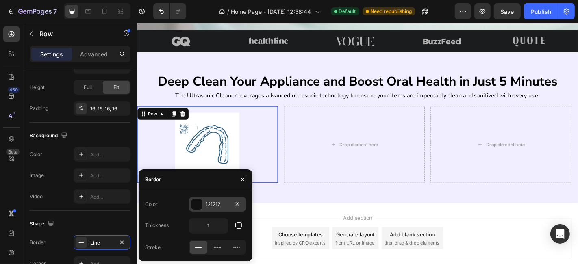
click at [217, 210] on div "121212" at bounding box center [217, 204] width 57 height 15
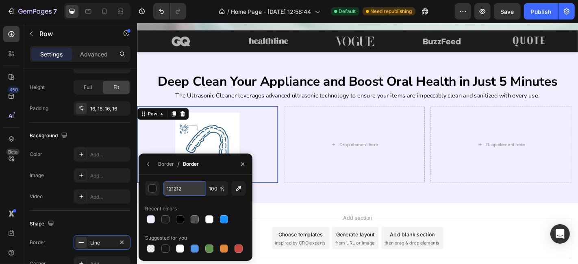
click at [191, 193] on input "121212" at bounding box center [184, 188] width 42 height 15
paste input "#E8EAED"
type input "#E8EAED"
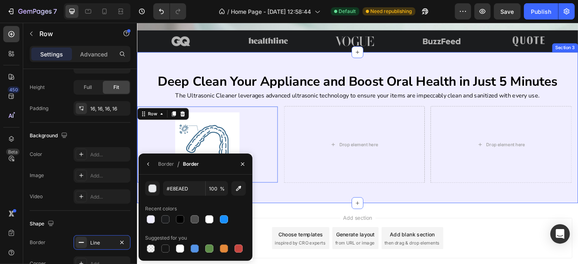
click at [282, 201] on div "Deep Clean Your Appliance and Boost Oral Health in Just 5 Minutes Heading The U…" at bounding box center [381, 138] width 488 height 167
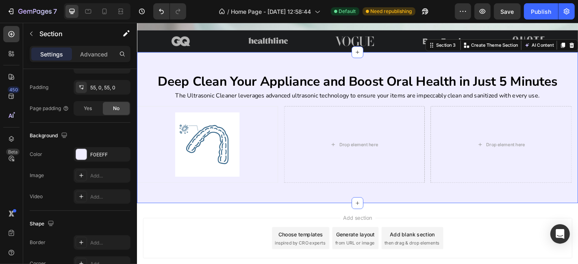
scroll to position [0, 0]
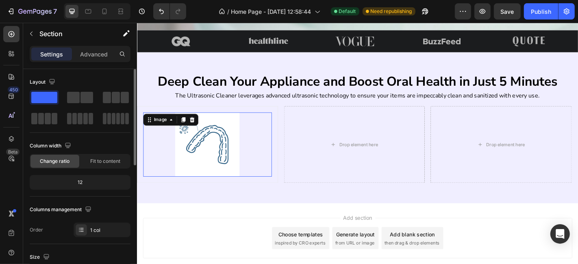
click at [285, 180] on div at bounding box center [214, 157] width 142 height 71
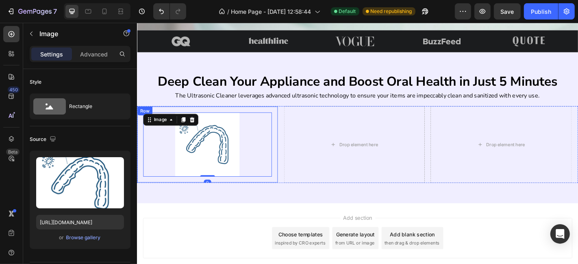
click at [289, 181] on div "Image 0 Row" at bounding box center [215, 157] width 156 height 85
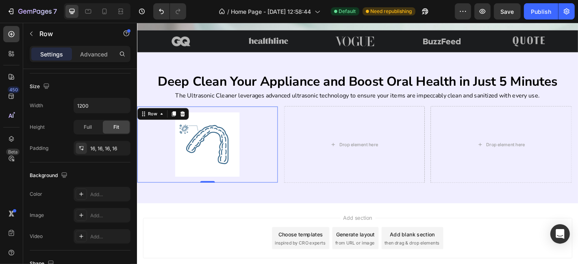
scroll to position [276, 0]
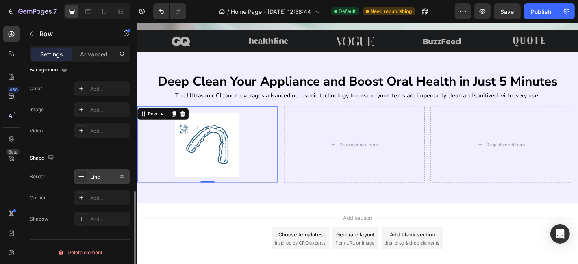
click at [102, 181] on div "Line" at bounding box center [102, 176] width 57 height 15
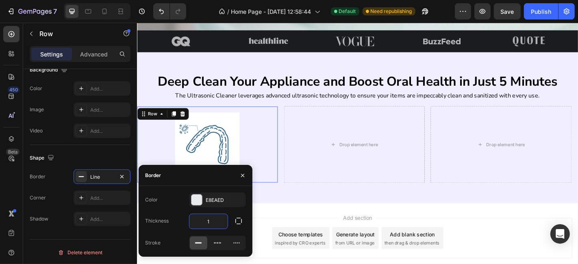
click at [209, 222] on input "1" at bounding box center [208, 221] width 38 height 15
type input "3"
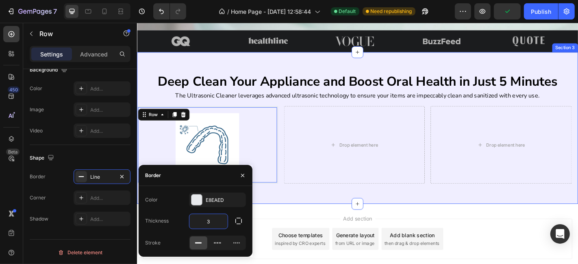
click at [301, 211] on div "Deep Clean Your Appliance and Boost Oral Health in Just 5 Minutes Heading The U…" at bounding box center [381, 139] width 488 height 168
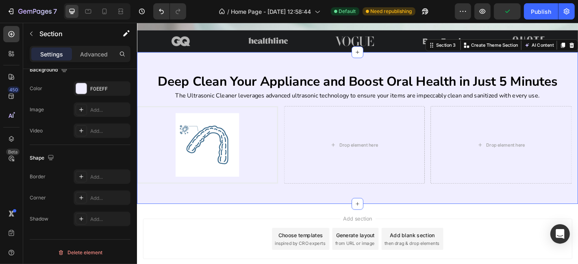
scroll to position [0, 0]
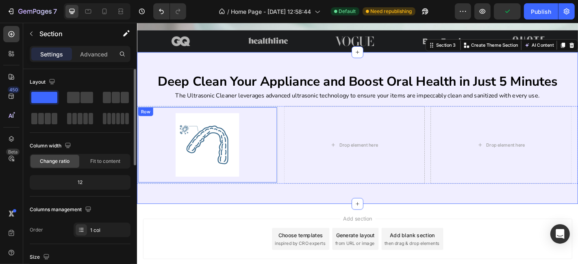
click at [289, 150] on div "Image Row" at bounding box center [215, 158] width 156 height 86
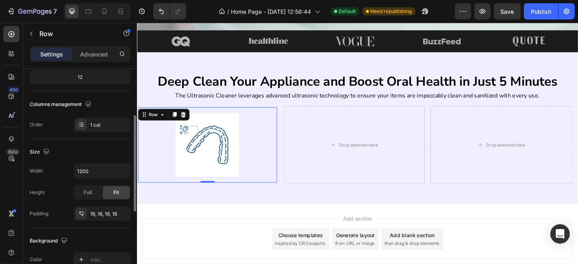
scroll to position [211, 0]
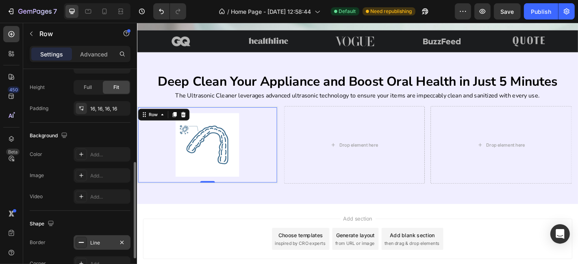
click at [95, 245] on div "Line" at bounding box center [102, 242] width 24 height 7
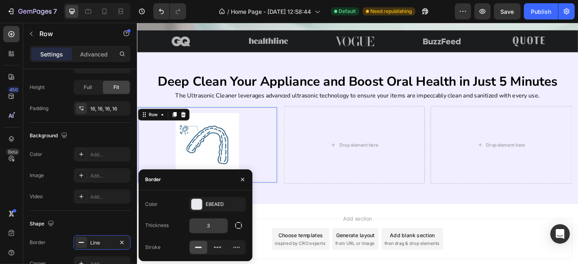
click at [203, 224] on input "3" at bounding box center [208, 226] width 38 height 15
type input "2"
click at [97, 219] on div "Shape" at bounding box center [80, 223] width 101 height 13
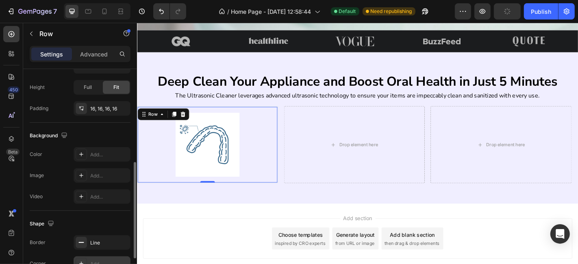
click at [99, 262] on div "Add..." at bounding box center [109, 264] width 38 height 7
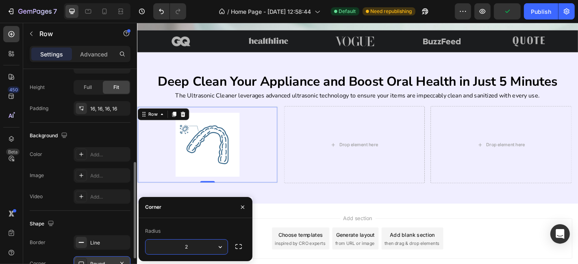
type input "20"
click at [304, 215] on div "Deep Clean Your Appliance and Boost Oral Health in Just 5 Minutes Heading The U…" at bounding box center [381, 138] width 488 height 167
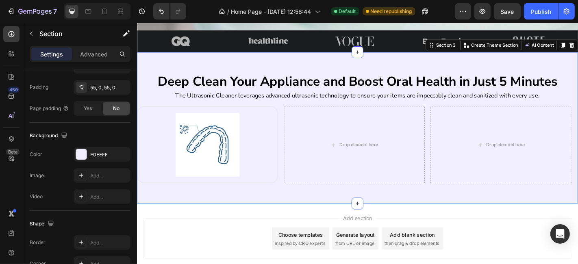
scroll to position [0, 0]
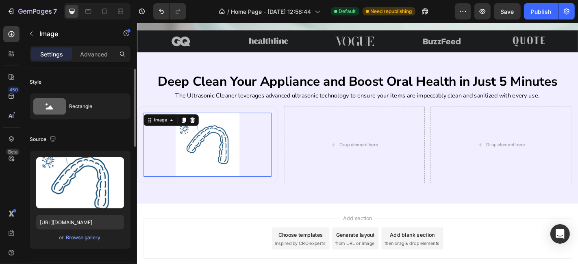
click at [271, 165] on div at bounding box center [214, 157] width 141 height 71
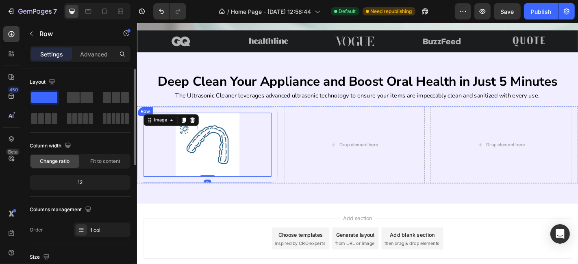
click at [289, 155] on div "Image 0 Row" at bounding box center [215, 157] width 156 height 85
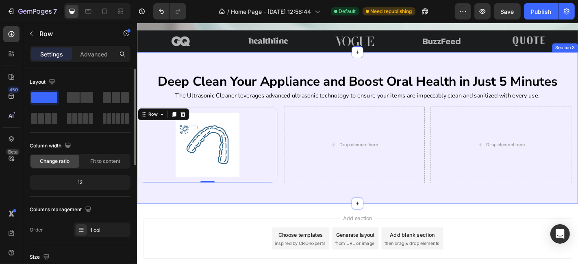
click at [278, 109] on div "Deep Clean Your Appliance and Boost Oral Health in Just 5 Minutes Heading The U…" at bounding box center [381, 139] width 488 height 123
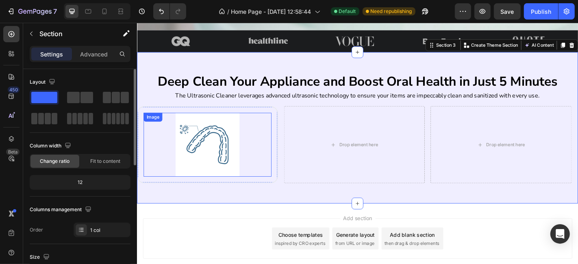
click at [276, 122] on div at bounding box center [214, 157] width 141 height 71
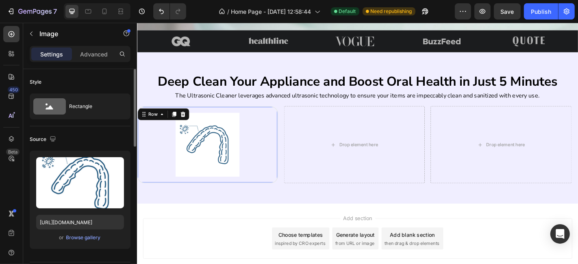
click at [291, 126] on div "Image Row 0" at bounding box center [215, 157] width 156 height 85
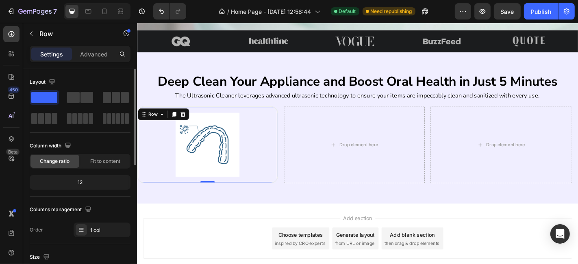
scroll to position [105, 0]
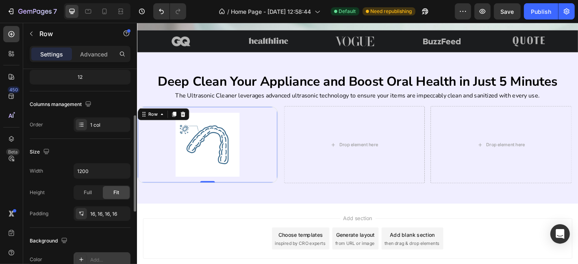
click at [97, 254] on div "Add..." at bounding box center [102, 259] width 57 height 15
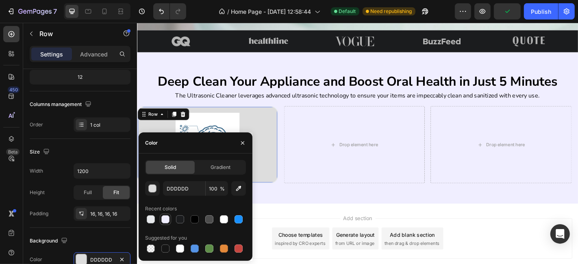
click at [163, 222] on div at bounding box center [165, 219] width 8 height 8
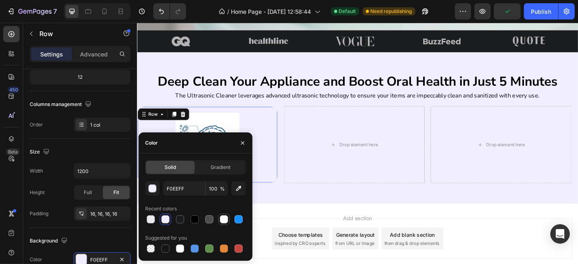
click at [221, 221] on div at bounding box center [224, 219] width 8 height 8
type input "FFFFFF"
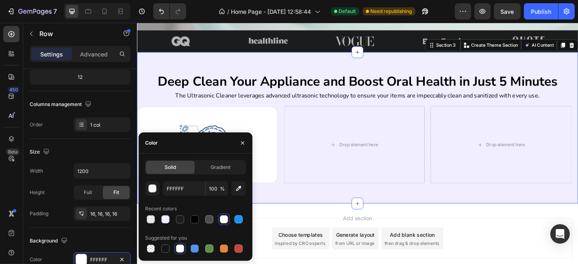
click at [297, 208] on div "Deep Clean Your Appliance and Boost Oral Health in Just 5 Minutes Heading The U…" at bounding box center [381, 138] width 488 height 167
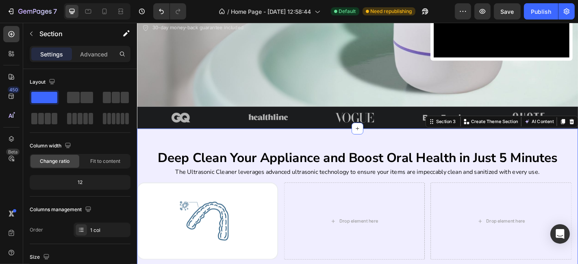
scroll to position [283, 0]
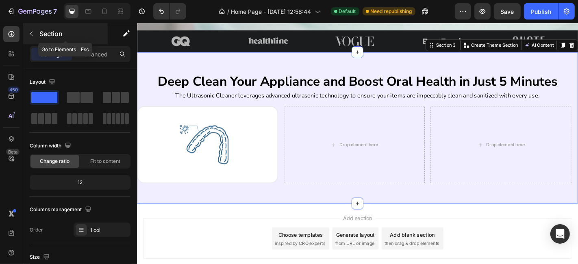
click at [30, 37] on button "button" at bounding box center [31, 33] width 13 height 13
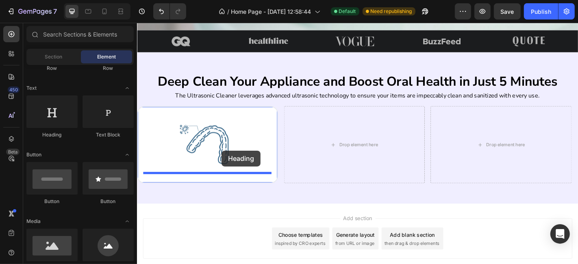
drag, startPoint x: 190, startPoint y: 131, endPoint x: 230, endPoint y: 164, distance: 52.0
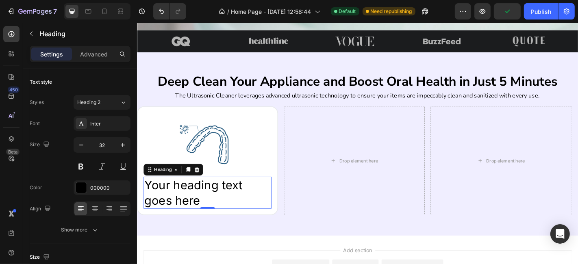
click at [204, 210] on h2 "Your heading text goes here" at bounding box center [214, 210] width 141 height 35
click at [204, 210] on p "Your heading text goes here" at bounding box center [215, 211] width 140 height 34
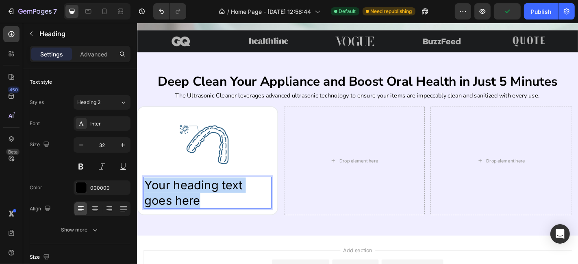
click at [204, 210] on p "Your heading text goes here" at bounding box center [215, 211] width 140 height 34
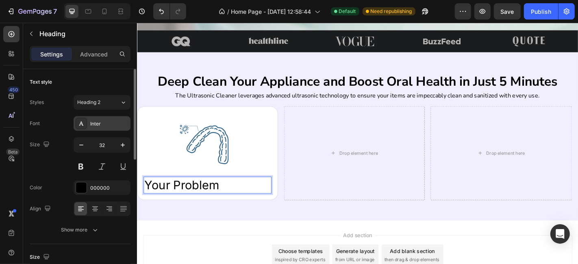
click at [99, 122] on div "Inter" at bounding box center [109, 123] width 38 height 7
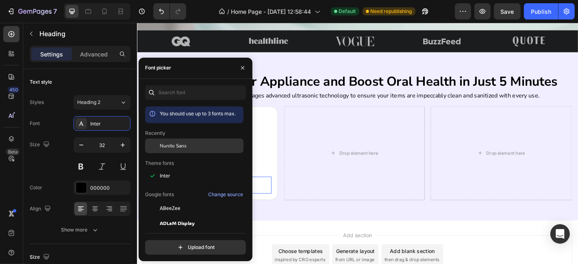
click at [175, 146] on span "Nunito Sans" at bounding box center [173, 145] width 27 height 7
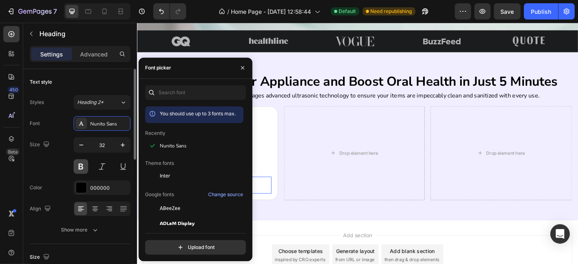
click at [78, 162] on button at bounding box center [81, 166] width 15 height 15
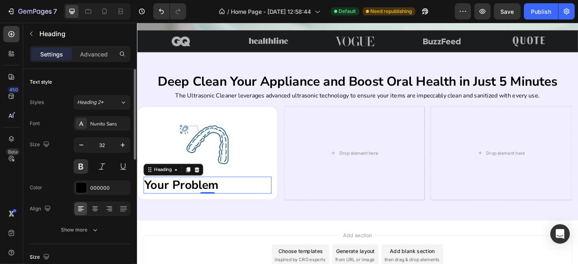
click at [70, 156] on div "Size 32" at bounding box center [80, 155] width 101 height 37
click at [104, 141] on input "32" at bounding box center [102, 145] width 27 height 15
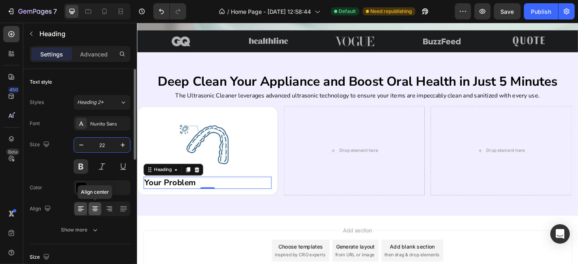
type input "22"
click at [94, 213] on div at bounding box center [95, 208] width 13 height 13
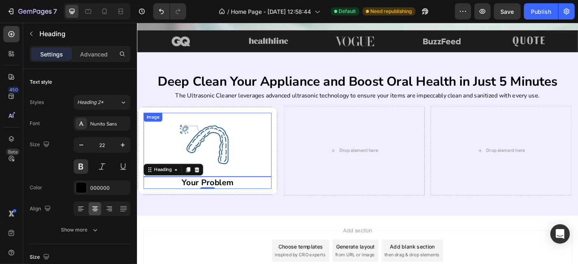
click at [234, 169] on img at bounding box center [214, 157] width 71 height 71
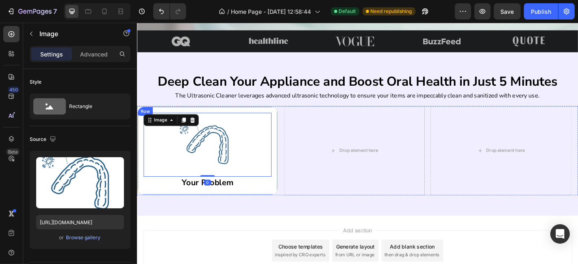
click at [228, 207] on div "Image 0 Your Problem Heading Row" at bounding box center [215, 164] width 156 height 98
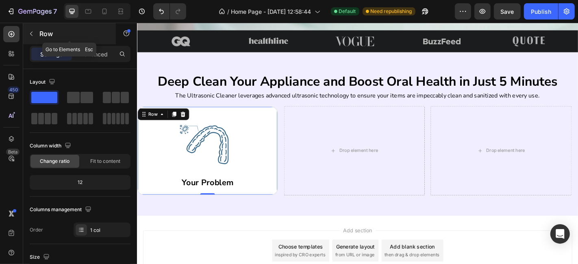
click at [33, 39] on button "button" at bounding box center [31, 33] width 13 height 13
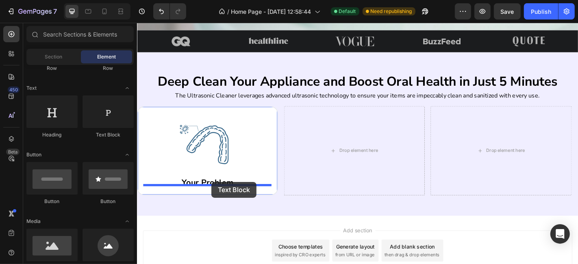
drag, startPoint x: 265, startPoint y: 155, endPoint x: 219, endPoint y: 199, distance: 63.5
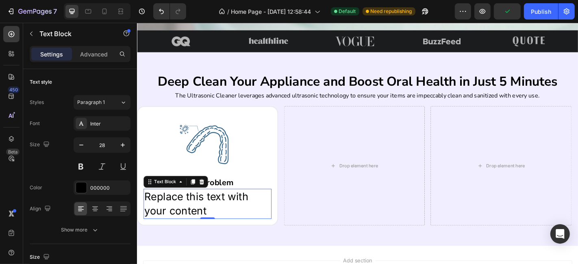
click at [225, 217] on div "Replace this text with your content" at bounding box center [214, 222] width 141 height 33
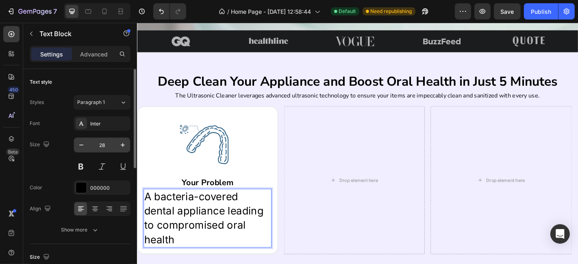
click at [89, 146] on input "28" at bounding box center [102, 145] width 27 height 15
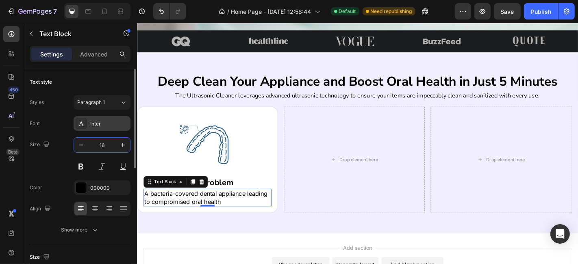
type input "16"
click at [100, 122] on div "Inter" at bounding box center [109, 123] width 38 height 7
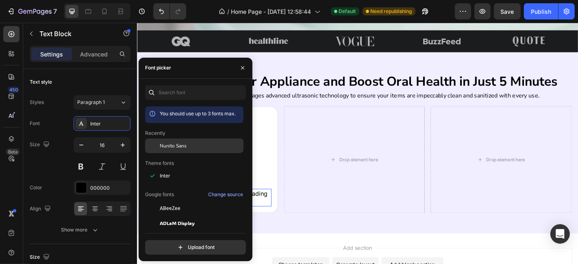
click at [172, 147] on span "Nunito Sans" at bounding box center [173, 145] width 27 height 7
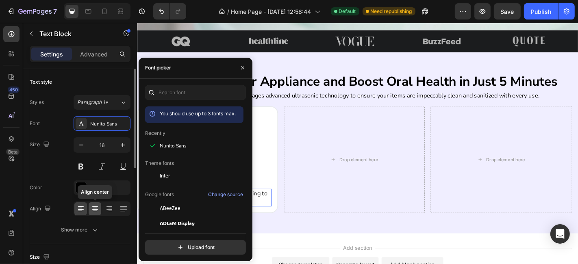
click at [96, 208] on icon at bounding box center [95, 209] width 8 height 8
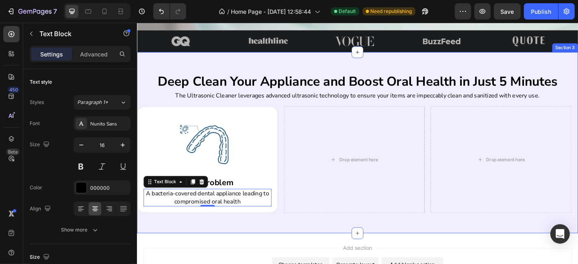
click at [199, 241] on div "Deep Clean Your Appliance and Boost Oral Health in Just 5 Minutes Heading The U…" at bounding box center [381, 155] width 488 height 200
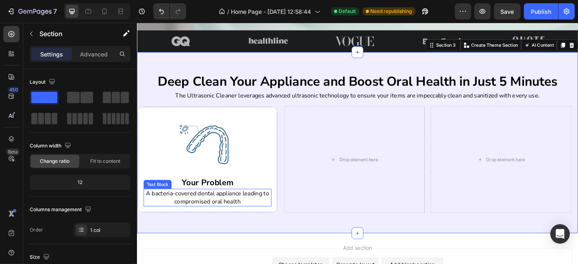
click at [267, 212] on p "A bacteria-covered dental appliance leading to compromised oral health" at bounding box center [215, 216] width 140 height 18
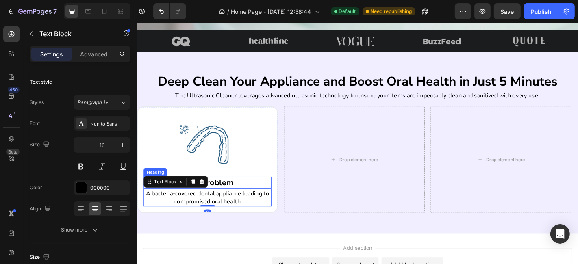
click at [249, 197] on p "Your Problem" at bounding box center [215, 200] width 140 height 12
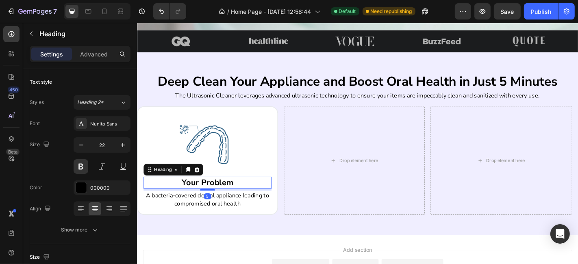
click at [217, 206] on div at bounding box center [214, 207] width 16 height 2
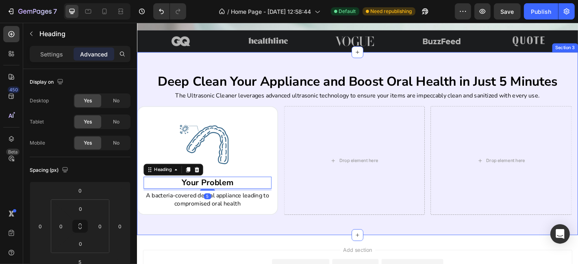
click at [300, 237] on div "Deep Clean Your Appliance and Boost Oral Health in Just 5 Minutes Heading The U…" at bounding box center [381, 156] width 488 height 202
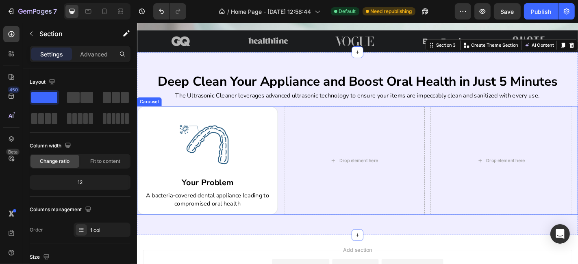
click at [296, 227] on div "Image Your Problem Heading A bacteria-covered dental appliance leading to compr…" at bounding box center [381, 175] width 488 height 120
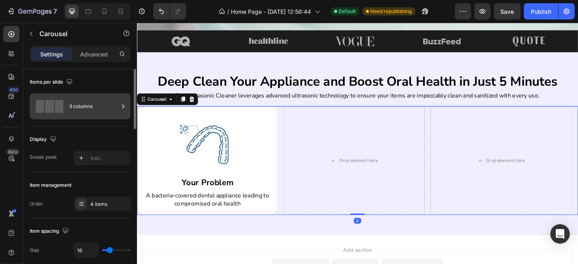
click at [87, 111] on div "3 columns" at bounding box center [94, 106] width 50 height 19
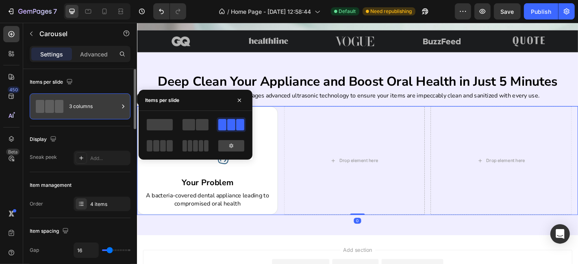
click at [87, 111] on div "3 columns" at bounding box center [94, 106] width 50 height 19
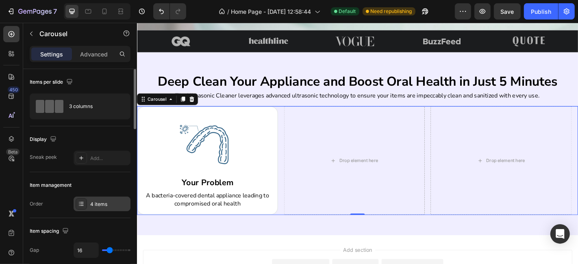
click at [99, 209] on div "4 items" at bounding box center [102, 204] width 57 height 15
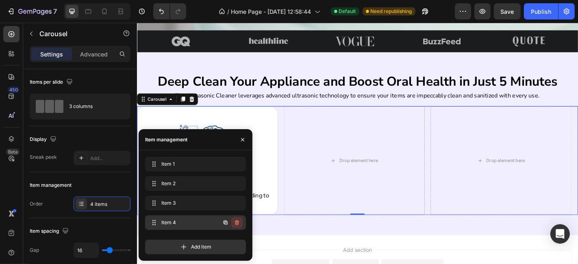
click at [232, 220] on button "button" at bounding box center [236, 222] width 11 height 11
click at [232, 220] on div "Delete" at bounding box center [231, 222] width 15 height 7
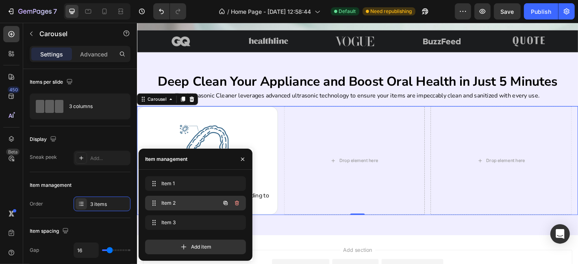
click at [238, 203] on icon "button" at bounding box center [237, 203] width 4 height 5
click at [238, 203] on div "Delete" at bounding box center [231, 203] width 15 height 7
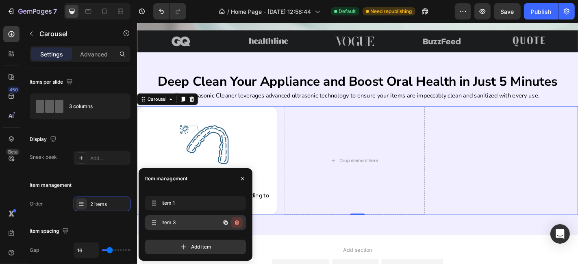
click at [236, 219] on button "button" at bounding box center [236, 222] width 11 height 11
click at [236, 219] on div "Delete" at bounding box center [231, 222] width 15 height 7
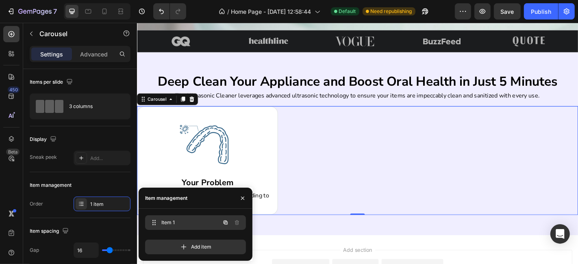
click at [227, 222] on icon "button" at bounding box center [225, 222] width 7 height 7
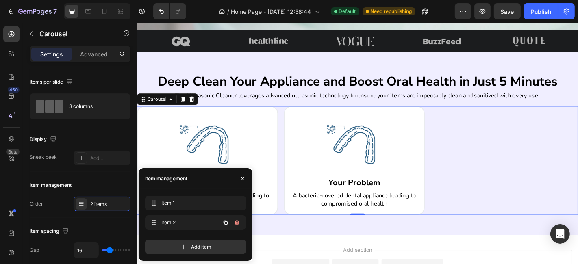
click at [227, 222] on icon "button" at bounding box center [225, 222] width 7 height 7
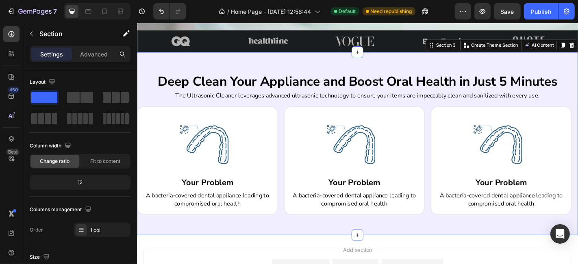
click at [343, 241] on div "Deep Clean Your Appliance and Boost Oral Health in Just 5 Minutes Heading The U…" at bounding box center [381, 156] width 488 height 202
click at [545, 13] on div "Publish" at bounding box center [541, 11] width 20 height 9
click at [343, 59] on div "Deep Clean Your Appliance and Boost Oral Health in Just 5 Minutes Heading The U…" at bounding box center [381, 156] width 488 height 202
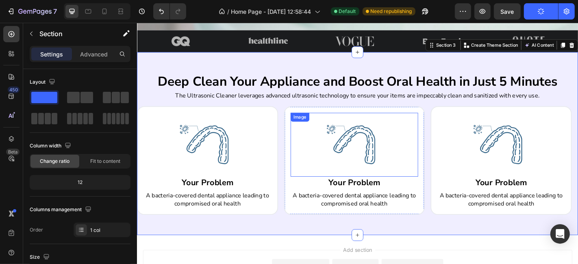
scroll to position [363, 0]
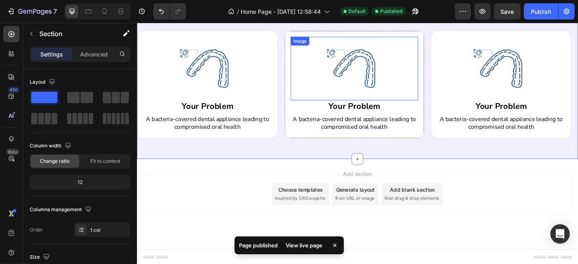
click at [370, 65] on img at bounding box center [377, 73] width 71 height 71
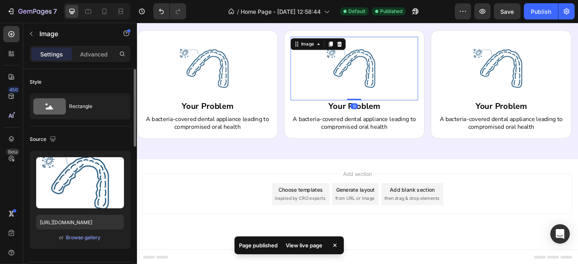
click at [89, 230] on div "Upload Image https://cdn.shopify.com/s/files/1/0674/9818/0769/files/Untitled_de…" at bounding box center [80, 200] width 101 height 98
click at [88, 224] on input "https://cdn.shopify.com/s/files/1/0674/9818/0769/files/Untitled_design_40.png?v…" at bounding box center [80, 222] width 88 height 15
paste input "1.png?v=1758897969"
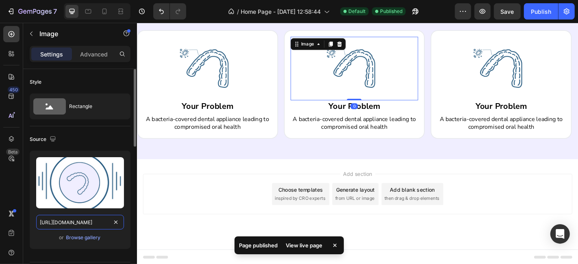
scroll to position [0, 176]
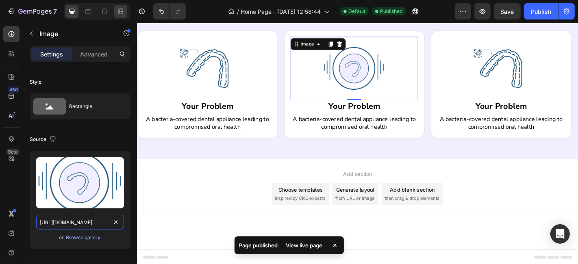
type input "https://cdn.shopify.com/s/files/1/0674/9818/0769/files/Untitled_design_41.png?v…"
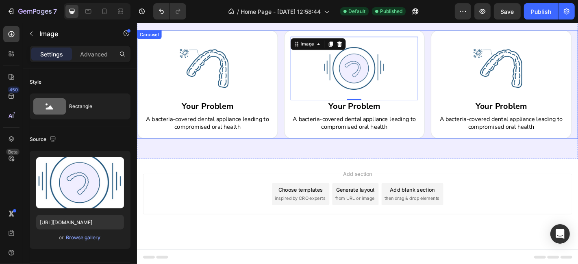
click at [538, 83] on img at bounding box center [539, 73] width 71 height 71
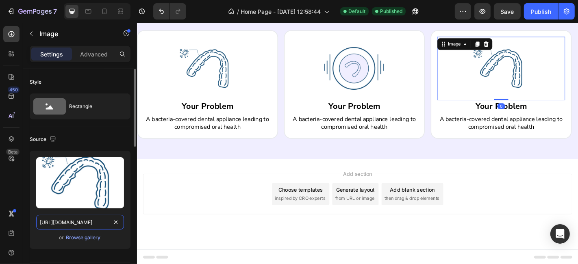
click at [82, 222] on input "https://cdn.shopify.com/s/files/1/0674/9818/0769/files/Untitled_design_40.png?v…" at bounding box center [80, 222] width 88 height 15
paste input "newi3.png?v=1758880012"
type input "https://cdn.shopify.com/s/files/1/0674/9818/0769/files/newi3.png?v=1758880012&w…"
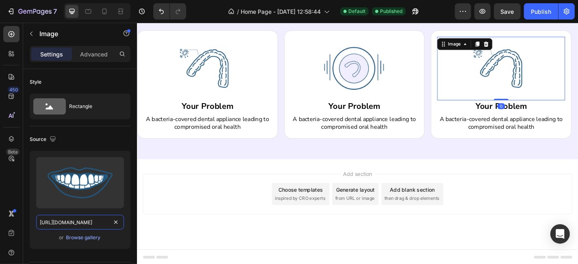
scroll to position [0, 147]
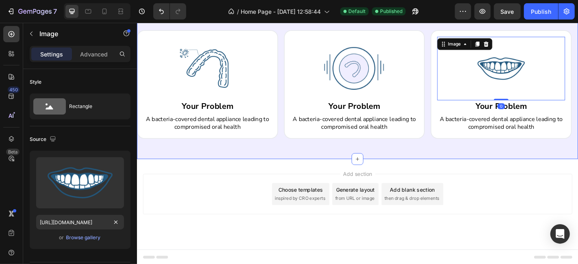
click at [277, 164] on div "Deep Clean Your Appliance and Boost Oral Health in Just 5 Minutes Heading The U…" at bounding box center [381, 72] width 488 height 202
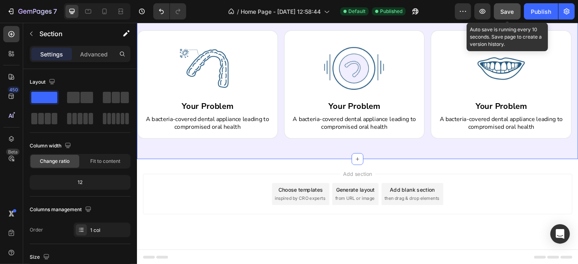
click at [506, 18] on button "Save" at bounding box center [507, 11] width 27 height 16
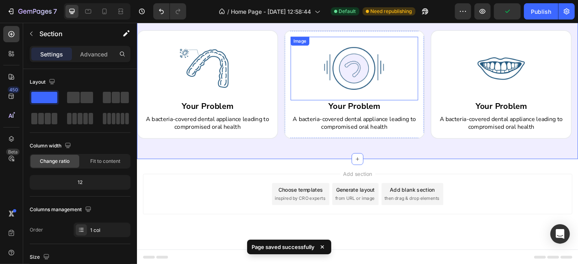
click at [368, 83] on img at bounding box center [377, 73] width 71 height 71
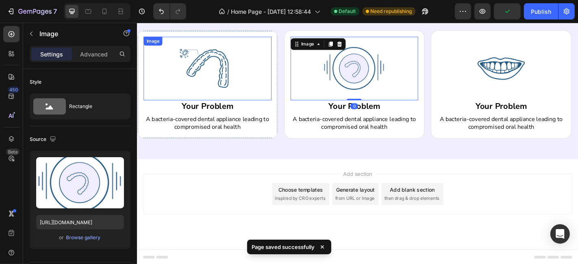
click at [244, 67] on img at bounding box center [214, 73] width 71 height 71
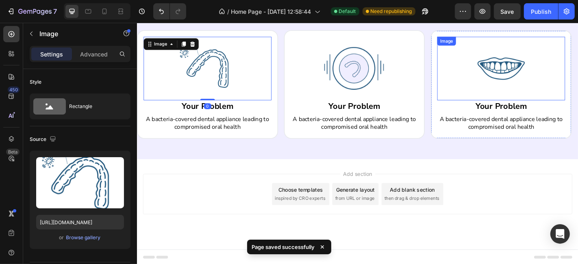
click at [513, 72] on img at bounding box center [539, 73] width 71 height 71
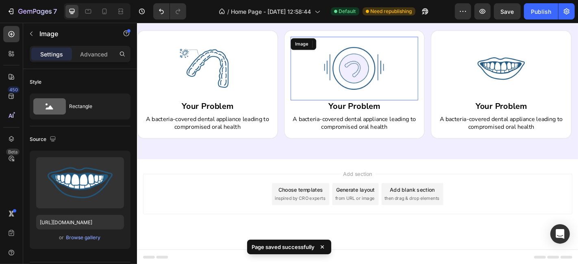
click at [392, 76] on img at bounding box center [377, 73] width 71 height 71
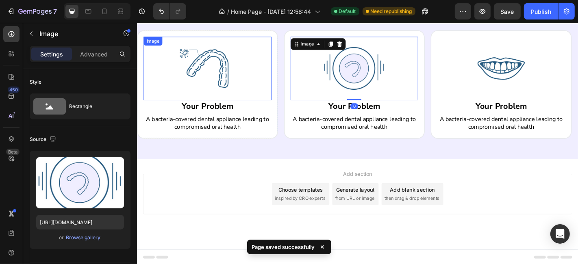
click at [221, 81] on img at bounding box center [214, 73] width 71 height 71
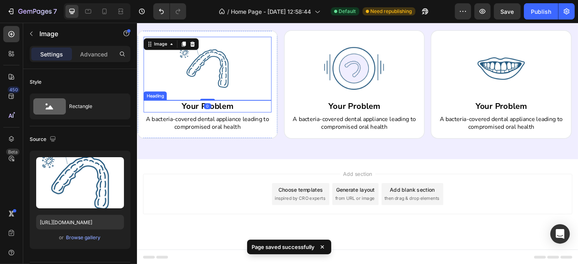
click at [249, 113] on p "Your Problem" at bounding box center [215, 115] width 140 height 12
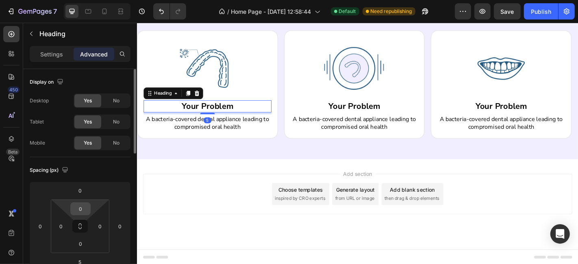
click at [81, 209] on input "0" at bounding box center [80, 209] width 16 height 12
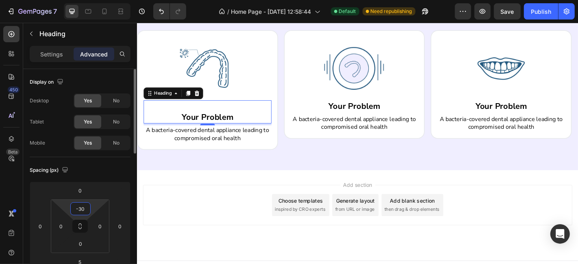
click at [80, 210] on input "-30" at bounding box center [80, 209] width 16 height 12
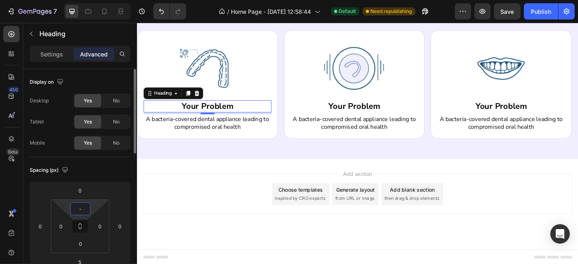
click at [80, 210] on input "-" at bounding box center [80, 209] width 16 height 12
type input "0"
click at [76, 192] on input "0" at bounding box center [80, 191] width 16 height 12
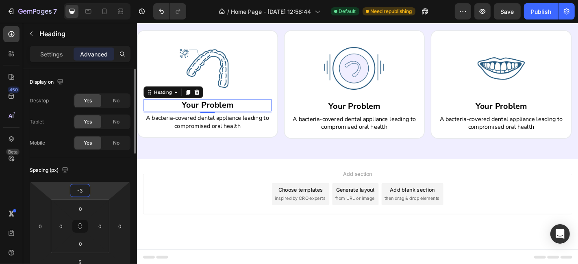
type input "-30"
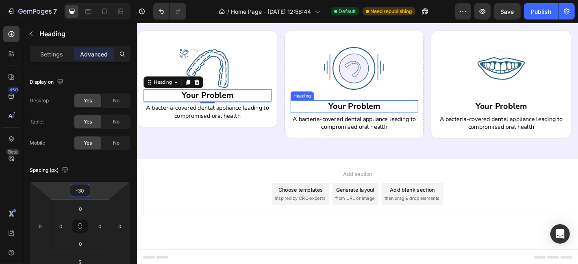
click at [370, 118] on h2 "Your Problem" at bounding box center [376, 115] width 141 height 13
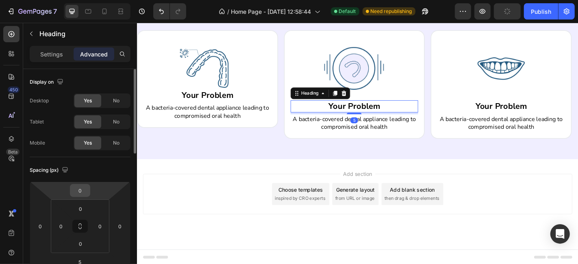
click at [82, 192] on input "0" at bounding box center [80, 191] width 16 height 12
type input "-30"
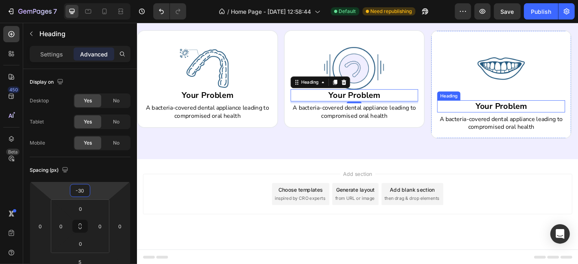
click at [517, 117] on h2 "Your Problem" at bounding box center [539, 115] width 141 height 13
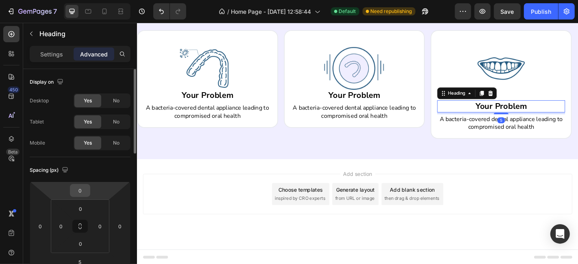
click at [79, 193] on input "0" at bounding box center [80, 191] width 16 height 12
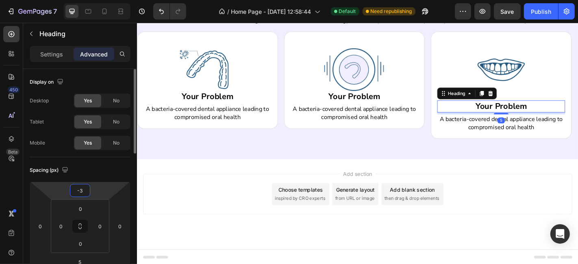
type input "-30"
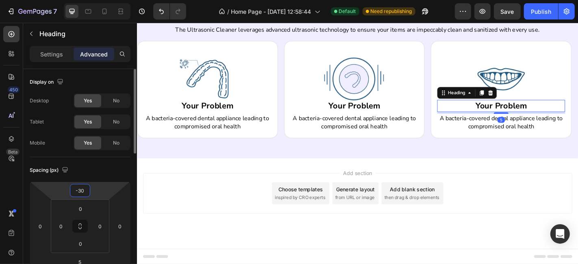
scroll to position [351, 0]
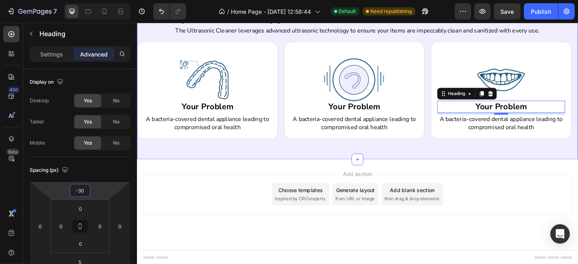
click at [440, 163] on div "Deep Clean Your Appliance and Boost Oral Health in Just 5 Minutes Heading The U…" at bounding box center [381, 79] width 488 height 190
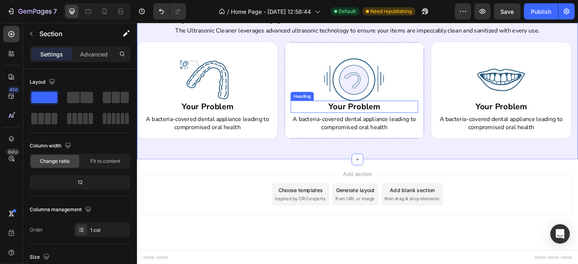
click at [365, 114] on h2 "Your Problem" at bounding box center [376, 115] width 141 height 13
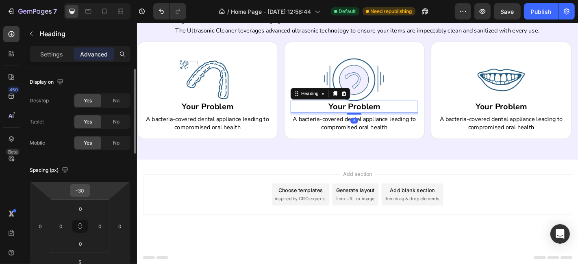
click at [83, 187] on input "-30" at bounding box center [80, 191] width 16 height 12
click at [80, 193] on input "-30" at bounding box center [80, 191] width 16 height 12
drag, startPoint x: 78, startPoint y: 191, endPoint x: 91, endPoint y: 191, distance: 13.4
click at [91, 191] on div "-30 0 5 0" at bounding box center [80, 226] width 101 height 89
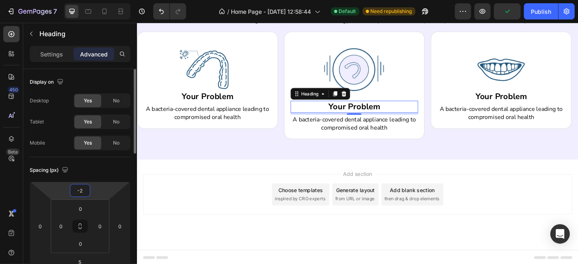
type input "-20"
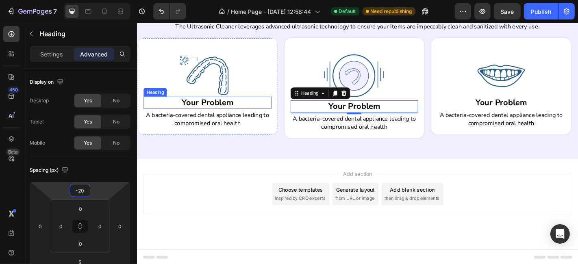
click at [213, 109] on p "Your Problem" at bounding box center [215, 111] width 140 height 12
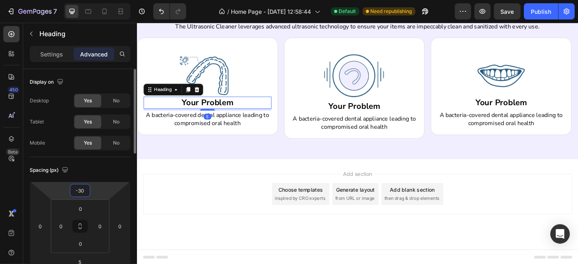
click at [80, 191] on input "-30" at bounding box center [80, 191] width 16 height 12
click at [83, 190] on input "-30" at bounding box center [80, 191] width 16 height 12
drag, startPoint x: 83, startPoint y: 189, endPoint x: 79, endPoint y: 191, distance: 4.2
click at [79, 191] on input "-30" at bounding box center [80, 191] width 16 height 12
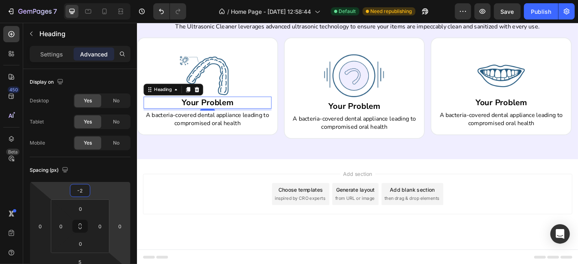
type input "-20"
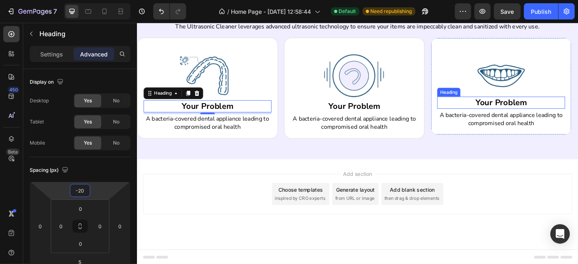
click at [523, 112] on h2 "Your Problem" at bounding box center [539, 110] width 141 height 13
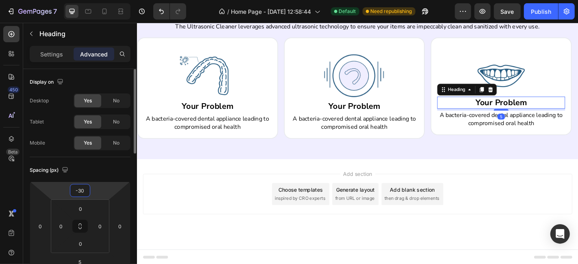
click at [83, 190] on input "-30" at bounding box center [80, 191] width 16 height 12
click at [81, 190] on input "-30" at bounding box center [80, 191] width 16 height 12
type input "-20"
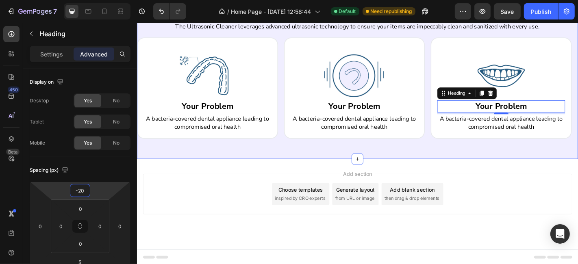
click at [369, 163] on div "Deep Clean Your Appliance and Boost Oral Health in Just 5 Minutes Heading The U…" at bounding box center [381, 76] width 488 height 194
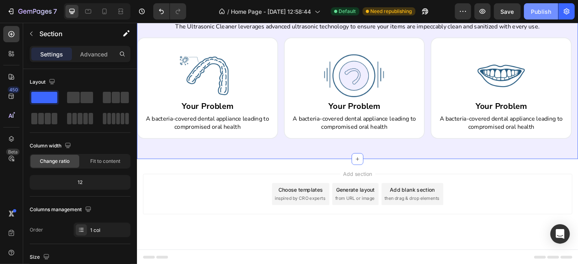
click at [550, 9] on div "Publish" at bounding box center [541, 11] width 20 height 9
click at [459, 159] on div "Deep Clean Your Appliance and Boost Oral Health in Just 5 Minutes Heading The U…" at bounding box center [381, 76] width 488 height 194
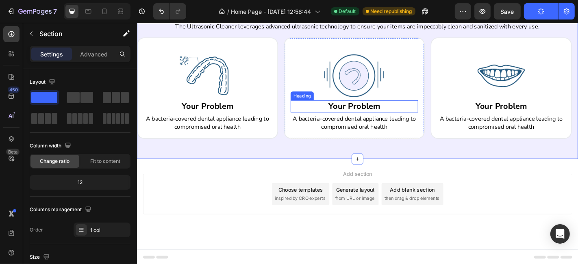
click at [361, 110] on h2 "Your Problem" at bounding box center [376, 115] width 141 height 13
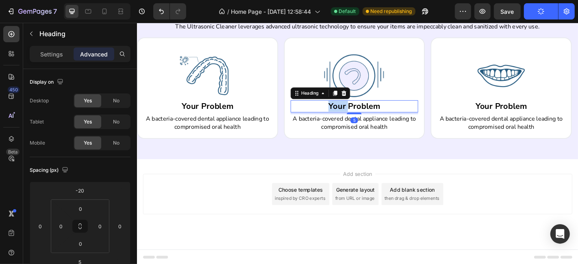
click at [361, 110] on h2 "Your Problem" at bounding box center [376, 115] width 141 height 13
click at [361, 110] on p "Your Problem" at bounding box center [377, 115] width 140 height 12
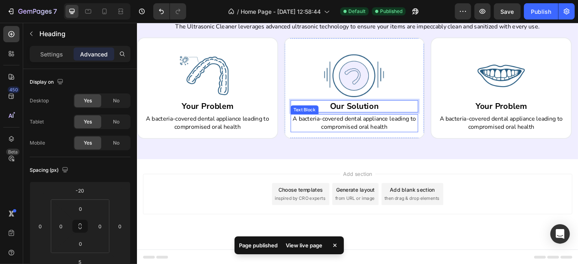
click at [364, 133] on p "A bacteria-covered dental appliance leading to compromised oral health" at bounding box center [377, 134] width 140 height 18
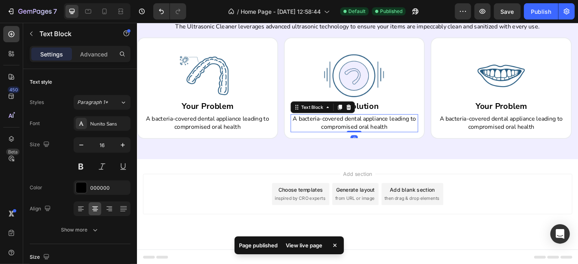
click at [364, 133] on p "A bacteria-covered dental appliance leading to compromised oral health" at bounding box center [377, 134] width 140 height 18
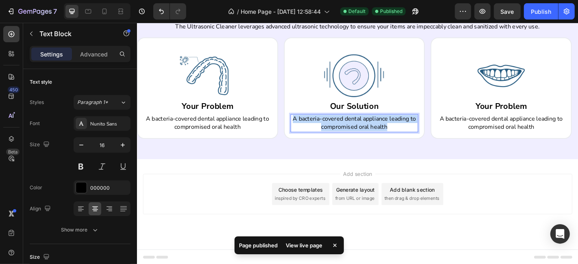
click at [364, 133] on p "A bacteria-covered dental appliance leading to compromised oral health" at bounding box center [377, 134] width 140 height 18
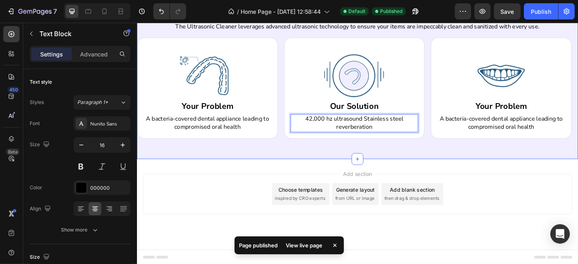
click at [515, 117] on h2 "Your Problem" at bounding box center [539, 115] width 141 height 13
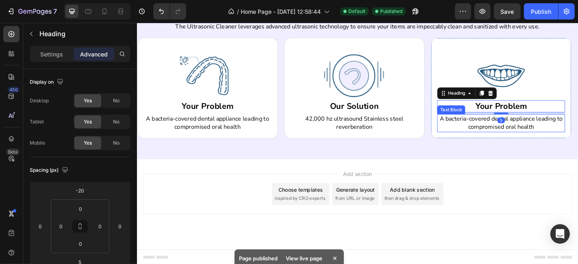
click at [516, 138] on p "A bacteria-covered dental appliance leading to compromised oral health" at bounding box center [539, 134] width 140 height 18
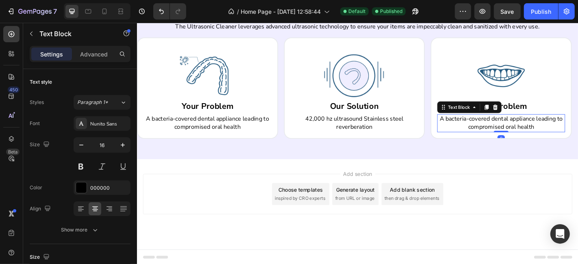
click at [516, 138] on p "A bacteria-covered dental appliance leading to compromised oral health" at bounding box center [539, 134] width 140 height 18
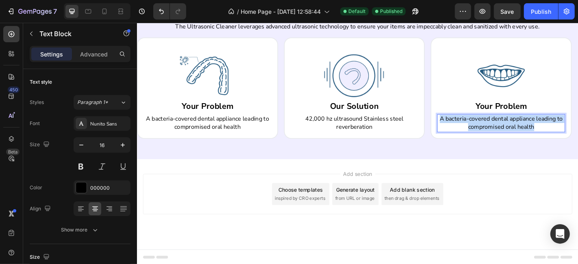
click at [516, 138] on p "A bacteria-covered dental appliance leading to compromised oral health" at bounding box center [539, 134] width 140 height 18
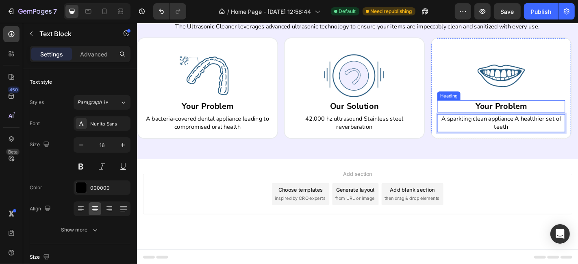
click at [532, 117] on h2 "Your Problem" at bounding box center [539, 115] width 141 height 13
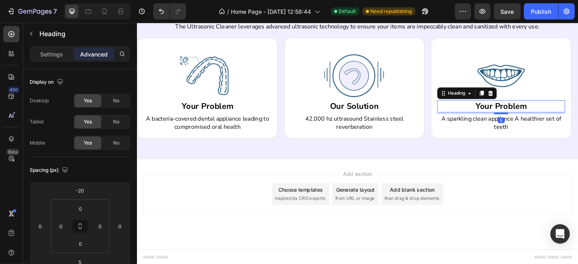
click at [532, 117] on h2 "Your Problem" at bounding box center [539, 115] width 141 height 13
click at [532, 117] on p "Your Problem" at bounding box center [539, 115] width 140 height 12
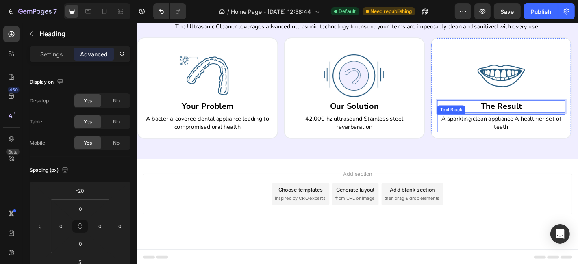
click at [517, 137] on p "A sparkling clean appliance A healthier set of teeth" at bounding box center [539, 134] width 140 height 18
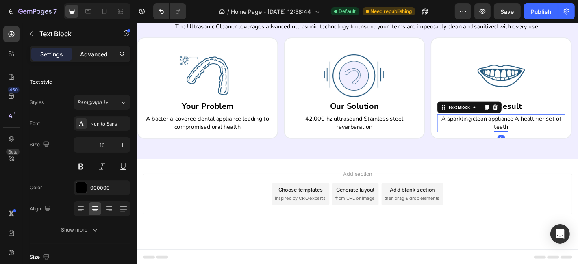
click at [94, 48] on div "Advanced" at bounding box center [94, 54] width 41 height 13
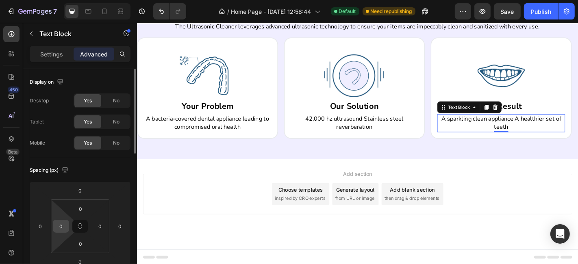
click at [59, 224] on input "0" at bounding box center [61, 226] width 12 height 12
type input "55"
click at [103, 227] on input "0" at bounding box center [100, 226] width 12 height 12
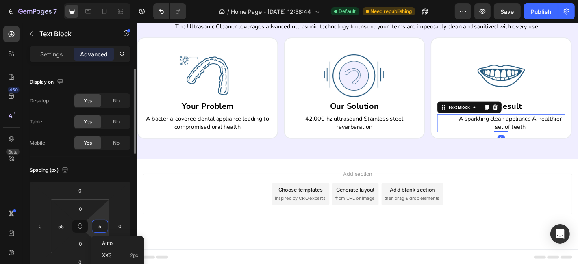
type input "55"
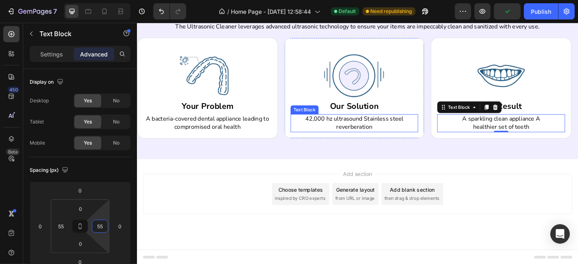
click at [350, 139] on p "42,000 hz ultrasound Stainless steel reverberation" at bounding box center [377, 134] width 140 height 18
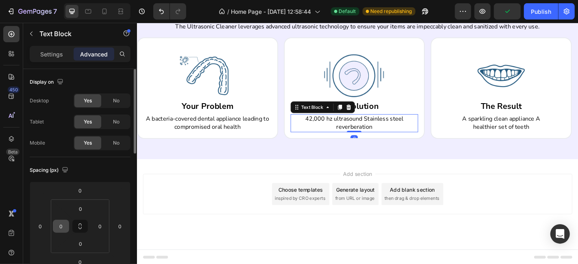
click at [60, 226] on input "0" at bounding box center [61, 226] width 12 height 12
type input "55"
click at [95, 221] on input "0" at bounding box center [100, 226] width 12 height 12
type input "55"
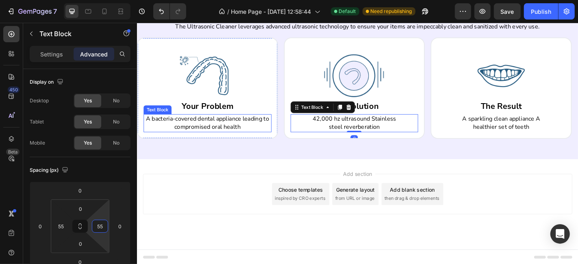
drag, startPoint x: 245, startPoint y: 196, endPoint x: 191, endPoint y: 132, distance: 83.6
click at [191, 132] on p "A bacteria-covered dental appliance leading to compromised oral health" at bounding box center [215, 134] width 140 height 18
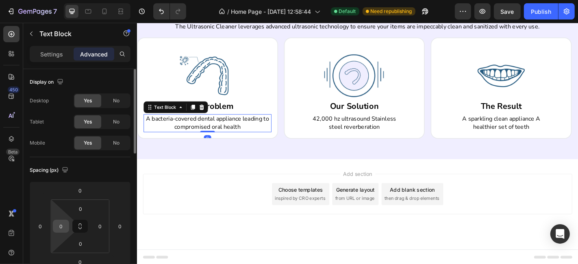
click at [61, 224] on input "0" at bounding box center [61, 226] width 12 height 12
type input "55"
click at [98, 222] on input "0" at bounding box center [100, 226] width 12 height 12
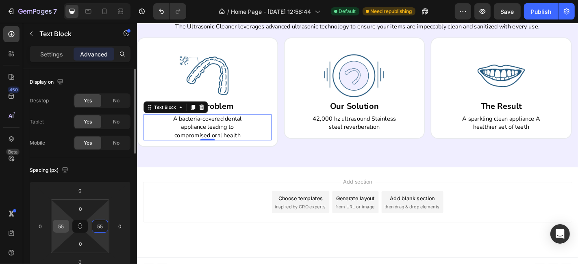
type input "55"
click at [61, 228] on input "55" at bounding box center [61, 226] width 12 height 12
type input "33"
click at [96, 226] on input "55" at bounding box center [100, 226] width 12 height 12
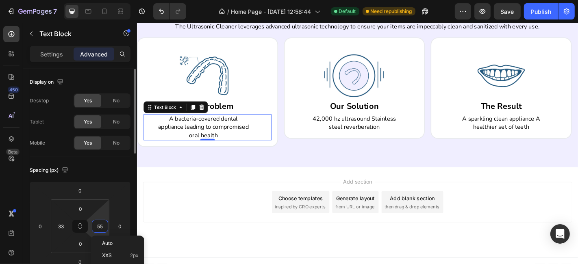
click at [96, 226] on input "55" at bounding box center [100, 226] width 12 height 12
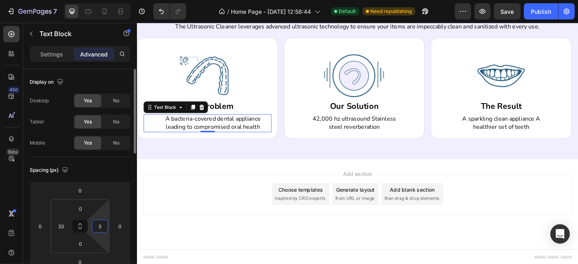
type input "33"
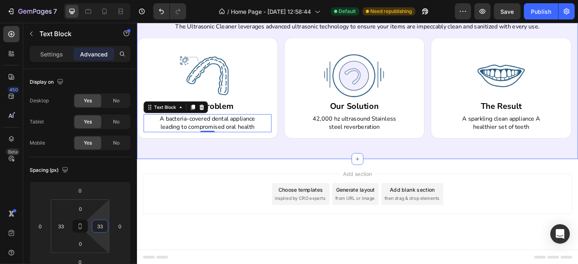
click at [277, 154] on div "Deep Clean Your Appliance and Boost Oral Health in Just 5 Minutes Heading The U…" at bounding box center [381, 76] width 488 height 194
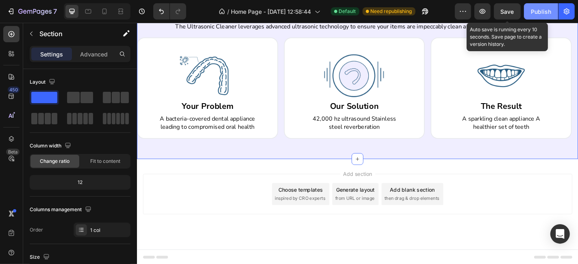
drag, startPoint x: 511, startPoint y: 11, endPoint x: 535, endPoint y: 10, distance: 24.4
click at [516, 11] on button "Save" at bounding box center [507, 11] width 27 height 16
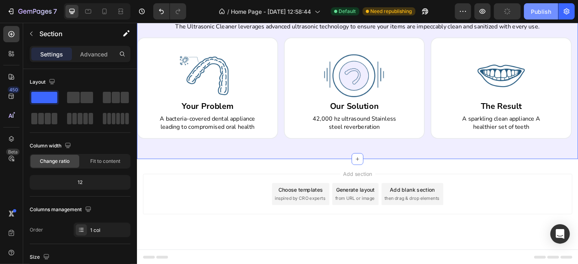
click at [535, 10] on div "Publish" at bounding box center [541, 11] width 20 height 9
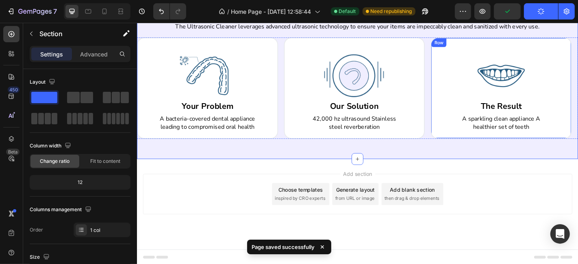
click at [454, 150] on div "Image Our Solution Heading 42,000 hz ultrasound Stainless steel reverberation T…" at bounding box center [377, 95] width 156 height 112
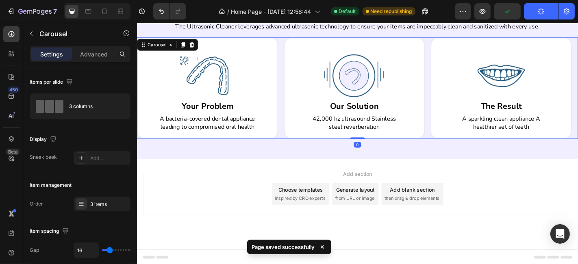
click at [459, 143] on div "Image Your Problem Heading A bacteria-covered dental appliance leading to compr…" at bounding box center [381, 95] width 488 height 112
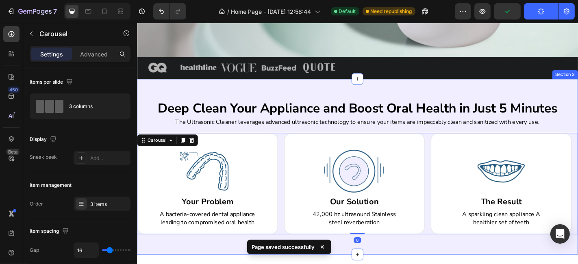
click at [404, 90] on div "Deep Clean Your Appliance and Boost Oral Health in Just 5 Minutes Heading The U…" at bounding box center [381, 182] width 488 height 194
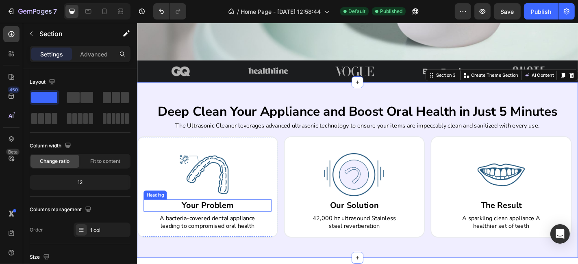
click at [219, 219] on p "Your Problem" at bounding box center [215, 225] width 140 height 12
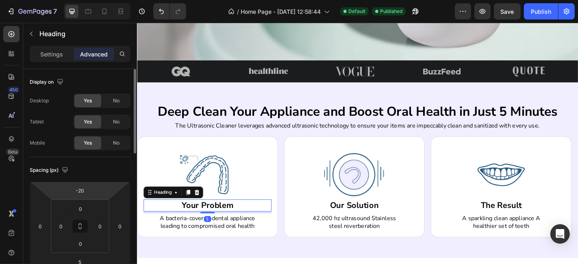
click at [86, 0] on html "7 / Home Page - Sep 27, 12:58:44 Default Published Preview Save Publish 450 Bet…" at bounding box center [289, 0] width 578 height 0
click at [86, 196] on input "-20" at bounding box center [80, 191] width 16 height 12
type input "0"
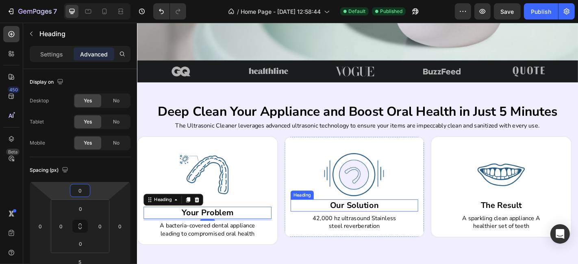
click at [389, 224] on p "Our Solution" at bounding box center [377, 225] width 140 height 12
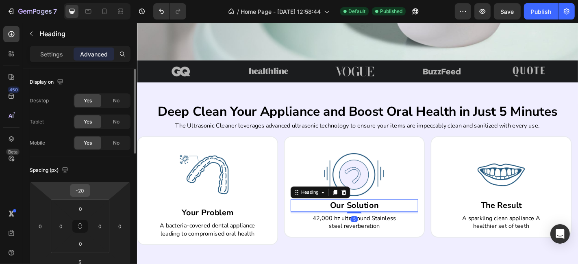
click at [87, 191] on input "-20" at bounding box center [80, 191] width 16 height 12
type input "0"
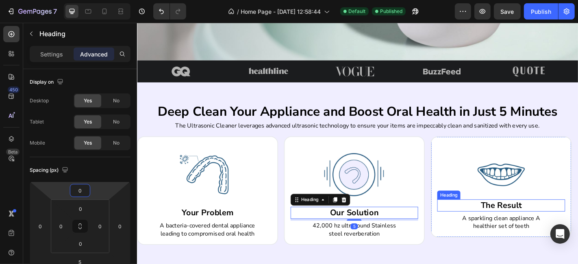
click at [556, 227] on h2 "The Result" at bounding box center [539, 224] width 141 height 13
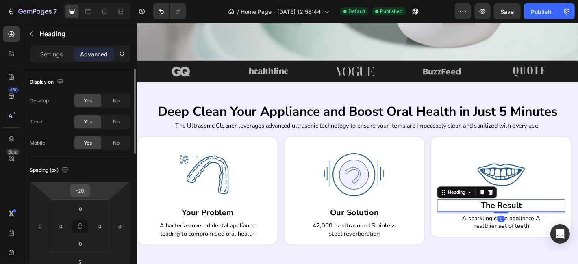
click at [76, 192] on input "-20" at bounding box center [80, 191] width 16 height 12
type input "0"
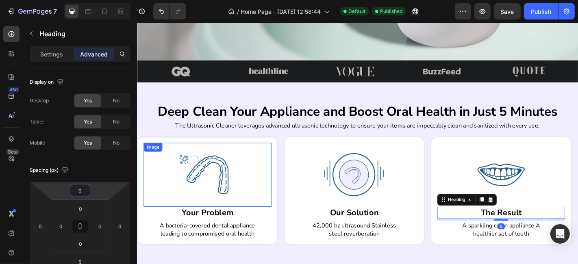
click at [223, 196] on img at bounding box center [214, 191] width 71 height 71
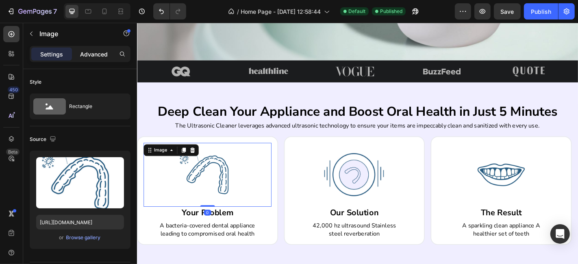
click at [88, 59] on div "Advanced" at bounding box center [94, 54] width 41 height 13
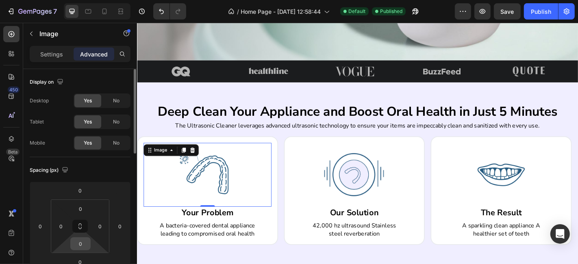
click at [76, 245] on input "0" at bounding box center [80, 244] width 16 height 12
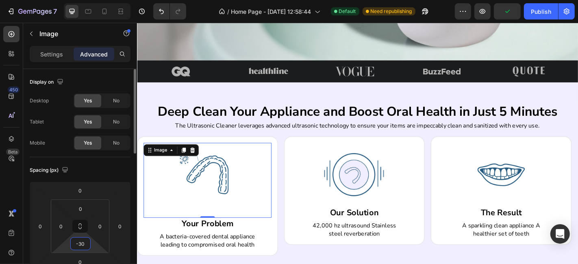
click at [76, 243] on input "-30" at bounding box center [80, 244] width 16 height 12
type input "0"
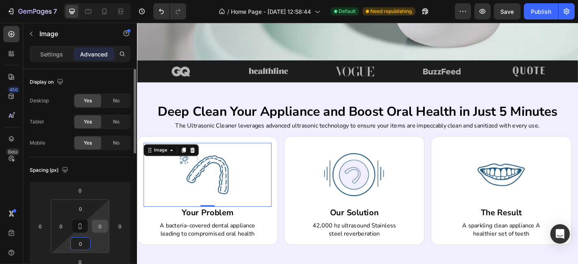
scroll to position [105, 0]
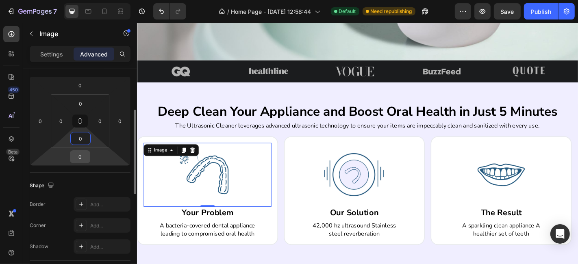
click at [80, 160] on input "0" at bounding box center [80, 157] width 16 height 12
type input "-20"
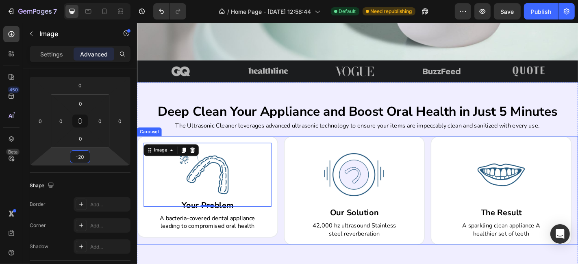
click at [290, 259] on div "Image -20 Your Problem Heading A bacteria-covered dental appliance leading to c…" at bounding box center [215, 208] width 156 height 120
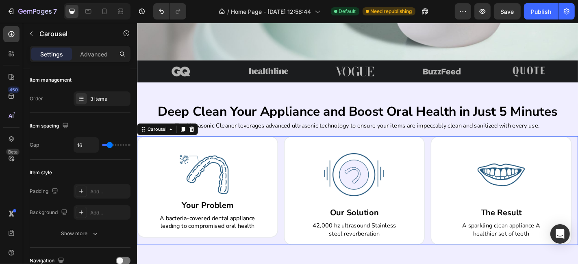
scroll to position [0, 0]
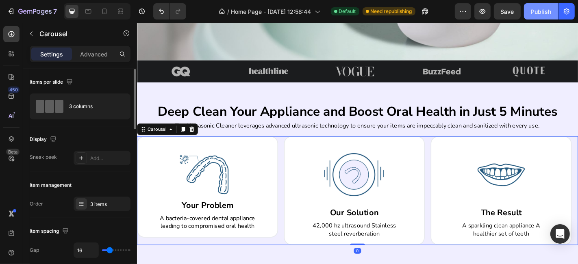
click at [534, 13] on div "Publish" at bounding box center [541, 11] width 20 height 9
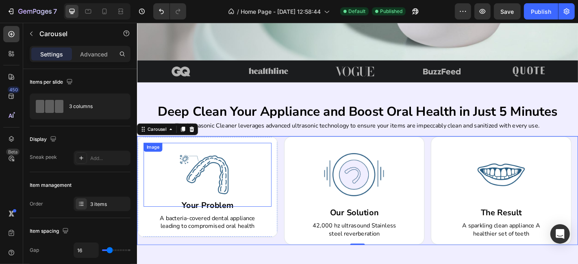
click at [236, 194] on img at bounding box center [214, 191] width 71 height 71
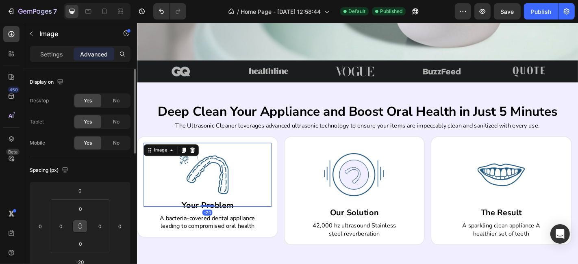
scroll to position [105, 0]
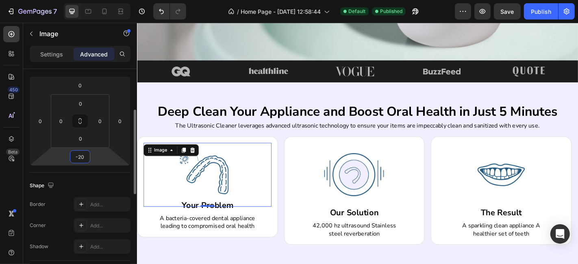
click at [77, 152] on input "-20" at bounding box center [80, 157] width 16 height 12
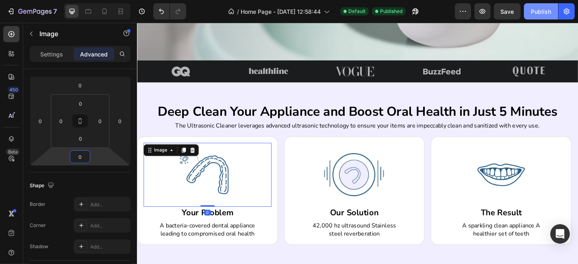
type input "0"
click at [548, 14] on div "Publish" at bounding box center [541, 11] width 20 height 9
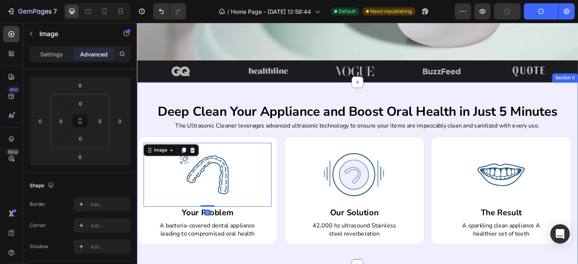
click at [434, 94] on div "Deep Clean Your Appliance and Boost Oral Health in Just 5 Minutes Heading The U…" at bounding box center [381, 190] width 488 height 202
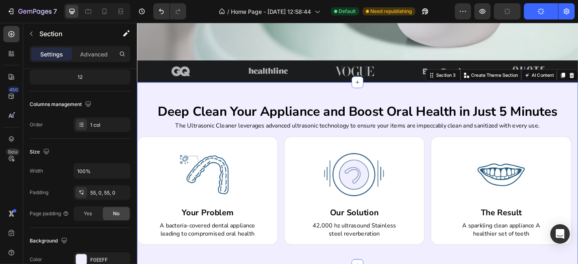
scroll to position [0, 0]
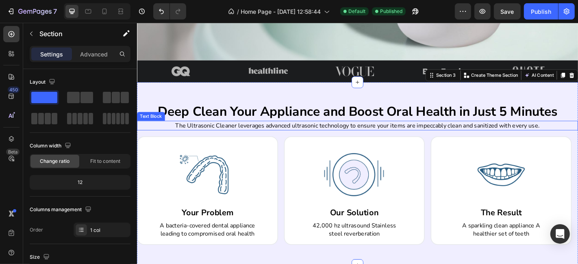
click at [354, 113] on p "Deep Clean Your Appliance and Boost Oral Health in Just 5 Minutes" at bounding box center [380, 121] width 486 height 19
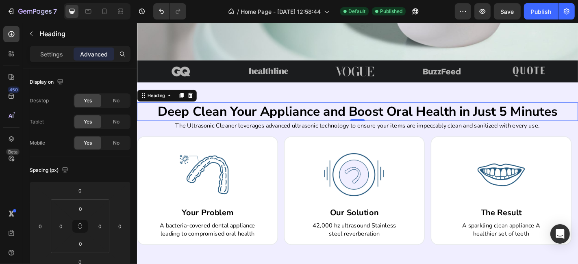
click at [368, 116] on p "Deep Clean Your Appliance and Boost Oral Health in Just 5 Minutes" at bounding box center [380, 121] width 486 height 19
drag, startPoint x: 368, startPoint y: 116, endPoint x: 482, endPoint y: 121, distance: 114.7
click at [482, 121] on p "Deep Clean Your Appliance and Boost Oral Health in Just 5 Minutes" at bounding box center [380, 121] width 486 height 19
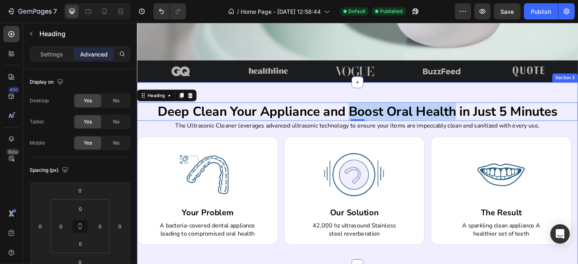
click at [387, 100] on div "Deep Clean Your Appliance and Boost Oral Health in Just 5 Minutes Heading 0 The…" at bounding box center [381, 190] width 488 height 202
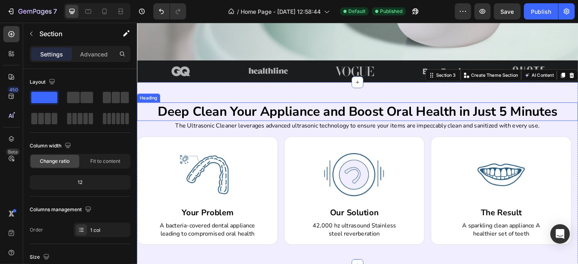
click at [376, 112] on p "Deep Clean Your Appliance and Boost Oral Health in Just 5 Minutes" at bounding box center [380, 121] width 486 height 19
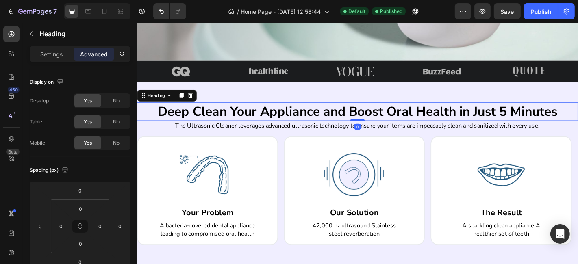
click at [369, 115] on p "Deep Clean Your Appliance and Boost Oral Health in Just 5 Minutes" at bounding box center [380, 121] width 486 height 19
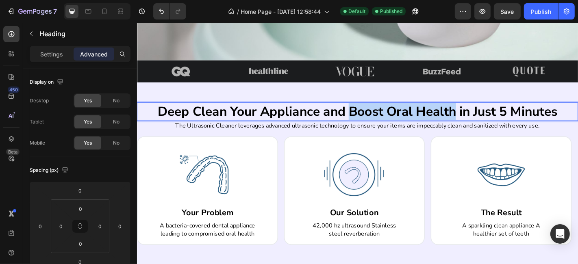
drag, startPoint x: 374, startPoint y: 113, endPoint x: 468, endPoint y: 124, distance: 94.9
click at [469, 124] on p "Deep Clean Your Appliance and Boost Oral Health in Just 5 Minutes" at bounding box center [380, 121] width 486 height 19
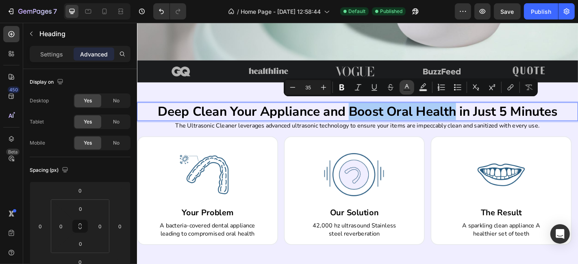
click at [404, 86] on icon "Editor contextual toolbar" at bounding box center [407, 87] width 8 height 8
type input "000000"
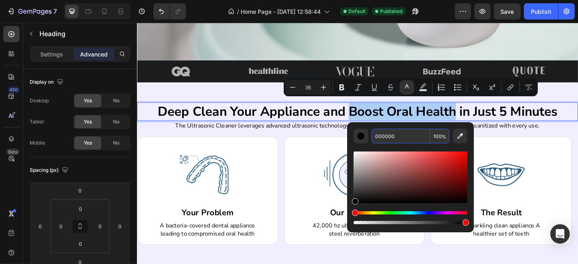
click at [400, 140] on input "000000" at bounding box center [400, 136] width 59 height 15
paste input "#B763FE"
type input "B763FE"
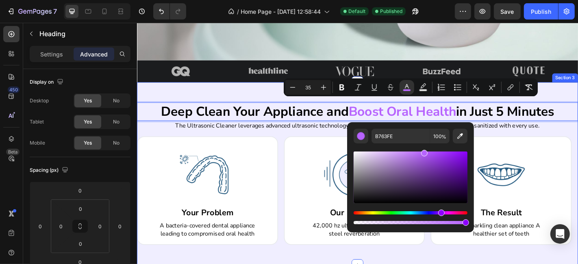
click at [277, 97] on div "Deep Clean Your Appliance and Boost Oral Health in Just 5 Minutes Heading 0 The…" at bounding box center [381, 190] width 488 height 202
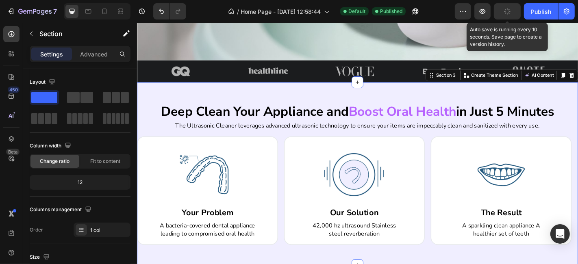
click at [511, 13] on button "button" at bounding box center [507, 11] width 27 height 16
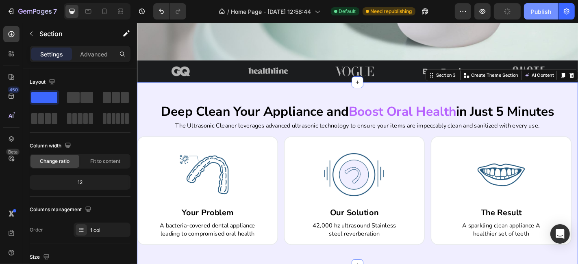
click at [533, 12] on div "Publish" at bounding box center [541, 11] width 20 height 9
click at [344, 98] on div "Deep Clean Your Appliance and Boost Oral Health in Just 5 Minutes Heading The U…" at bounding box center [381, 190] width 488 height 202
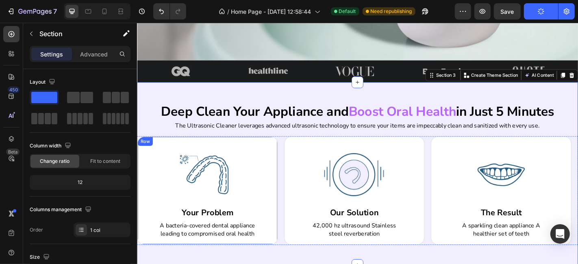
click at [250, 150] on div "Image Your Problem Heading A bacteria-covered dental appliance leading to compr…" at bounding box center [215, 208] width 156 height 120
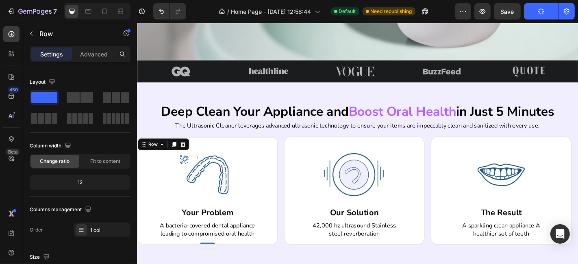
click at [292, 167] on div "Image Your Problem Heading A bacteria-covered dental appliance leading to compr…" at bounding box center [215, 208] width 156 height 120
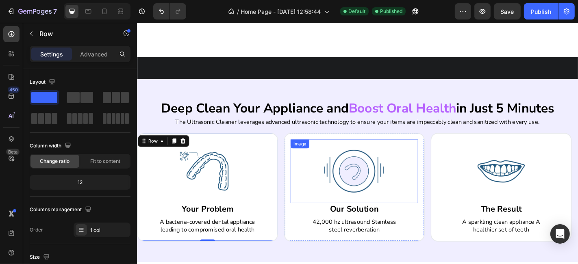
scroll to position [355, 0]
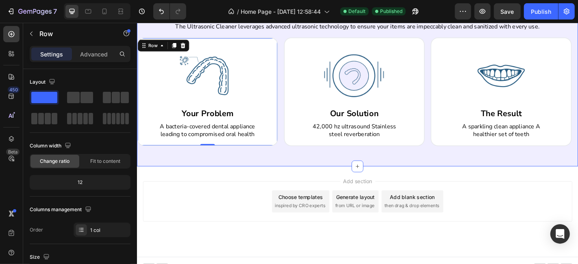
click at [293, 169] on div "Deep Clean Your Appliance and Boost Oral Health in Just 5 Minutes Heading The U…" at bounding box center [381, 80] width 488 height 202
click at [288, 85] on div "Image Your Problem Heading A bacteria-covered dental appliance leading to compr…" at bounding box center [215, 99] width 156 height 120
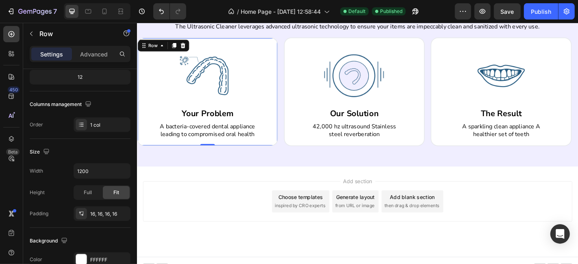
scroll to position [276, 0]
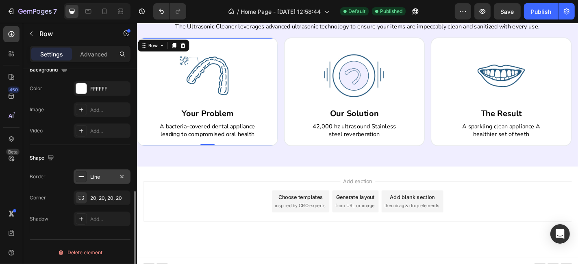
click at [95, 180] on div "Line" at bounding box center [102, 176] width 57 height 15
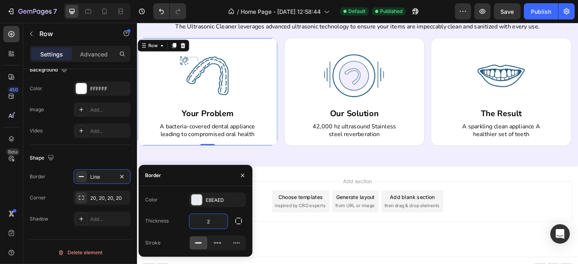
click at [209, 224] on input "2" at bounding box center [208, 221] width 38 height 15
type input "3"
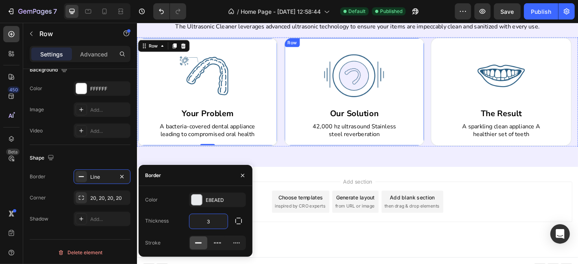
click at [326, 158] on div "Image Our Solution Heading 42,000 hz ultrasound Stainless steel reverberation T…" at bounding box center [377, 99] width 156 height 120
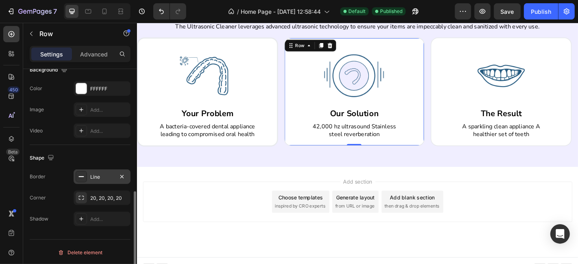
click at [108, 174] on div "Line" at bounding box center [102, 177] width 24 height 7
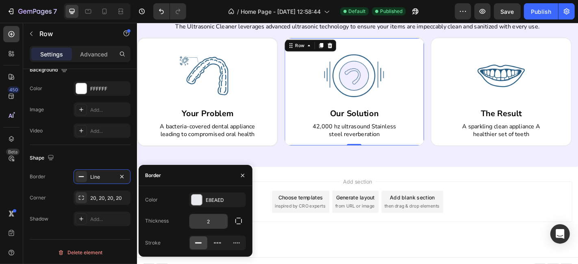
click at [210, 216] on input "2" at bounding box center [208, 221] width 38 height 15
type input "3"
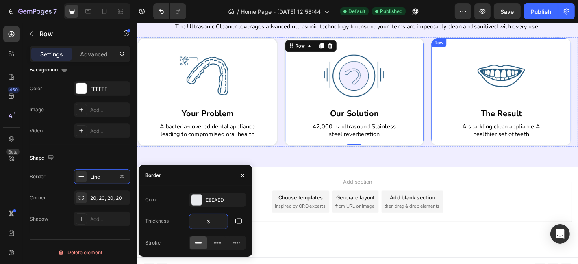
click at [471, 156] on div "Image The Result Heading A sparkling clean appliance A healthier set of teeth T…" at bounding box center [539, 99] width 156 height 120
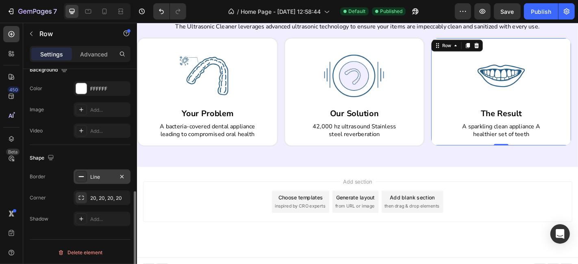
click at [98, 171] on div "Line" at bounding box center [102, 176] width 57 height 15
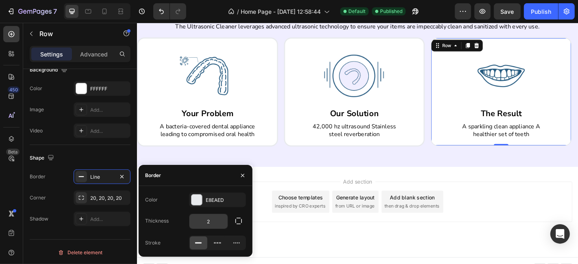
click at [210, 222] on input "2" at bounding box center [208, 221] width 38 height 15
type input "3"
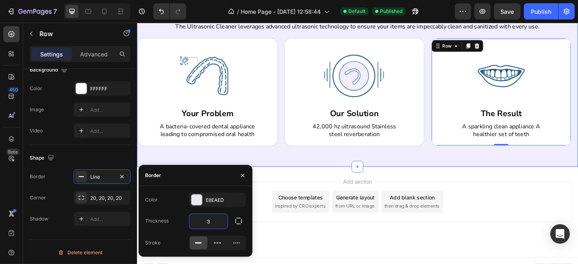
click at [357, 175] on div "Deep Clean Your Appliance and Boost Oral Health in Just 5 Minutes Heading The U…" at bounding box center [381, 80] width 488 height 203
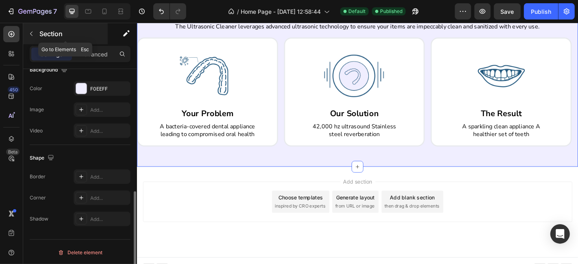
click at [28, 30] on icon "button" at bounding box center [31, 33] width 7 height 7
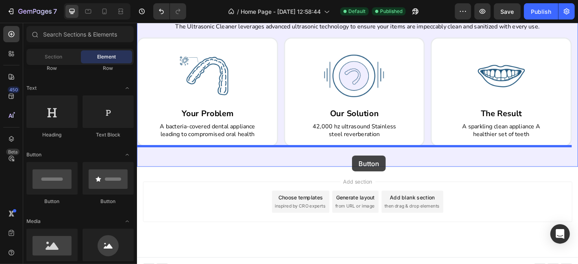
drag, startPoint x: 193, startPoint y: 204, endPoint x: 374, endPoint y: 170, distance: 184.1
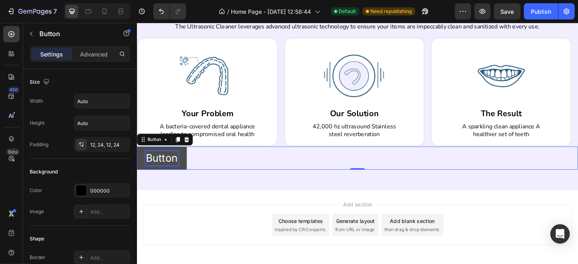
click at [168, 170] on p "Button" at bounding box center [163, 173] width 35 height 16
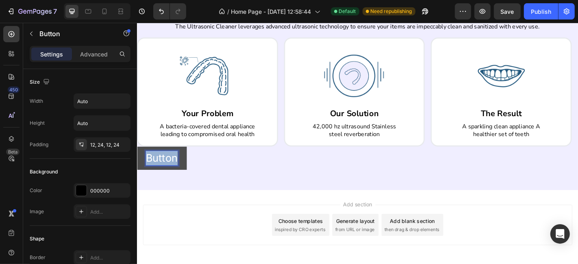
click at [168, 170] on p "Button" at bounding box center [163, 173] width 35 height 16
click at [260, 182] on div "Shop Now Button 0" at bounding box center [381, 173] width 488 height 26
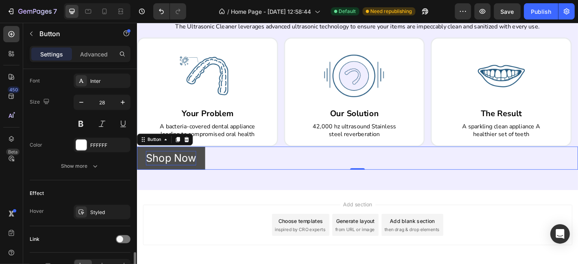
scroll to position [363, 0]
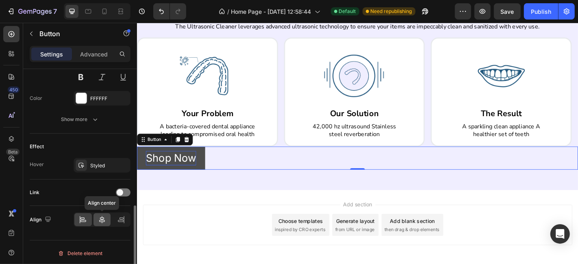
click at [95, 215] on div at bounding box center [101, 219] width 17 height 13
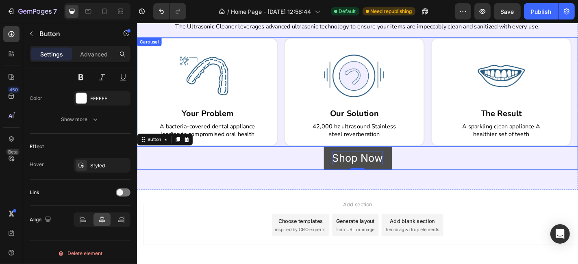
click at [295, 150] on div "Image Your Problem Heading A bacteria-covered dental appliance leading to compr…" at bounding box center [381, 99] width 488 height 121
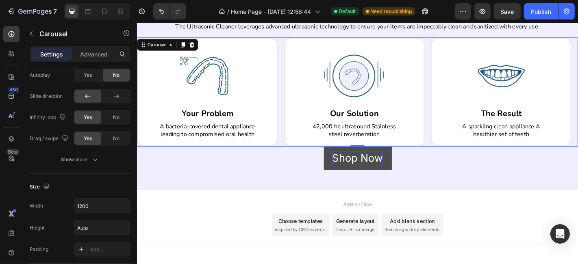
scroll to position [0, 0]
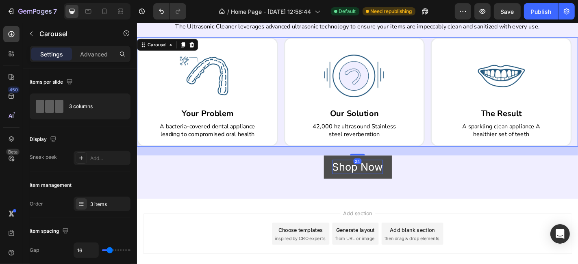
drag, startPoint x: 376, startPoint y: 157, endPoint x: 351, endPoint y: 234, distance: 81.0
click at [372, 169] on div at bounding box center [380, 169] width 16 height 2
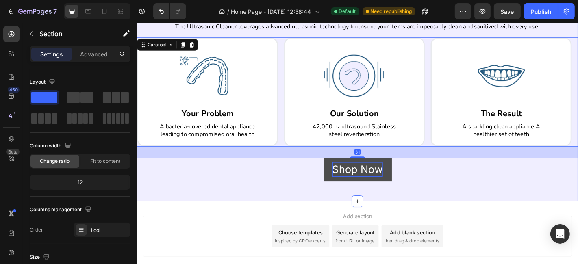
click at [346, 204] on div "Deep Clean Your Appliance and Boost Oral Health in Just 5 Minutes Heading The U…" at bounding box center [381, 99] width 488 height 241
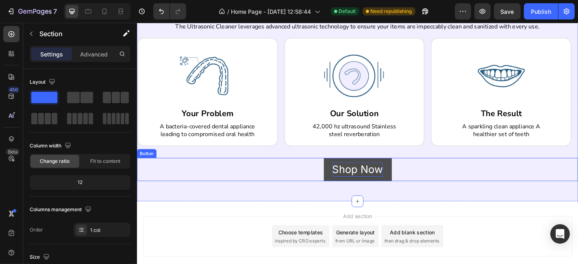
click at [378, 189] on p "Shop Now" at bounding box center [381, 185] width 56 height 16
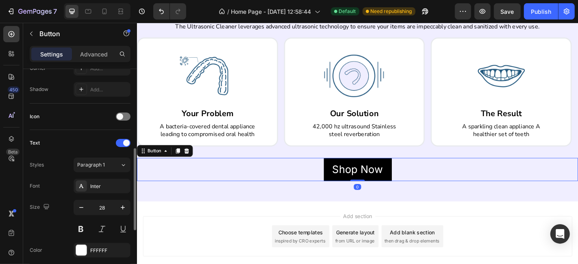
scroll to position [211, 0]
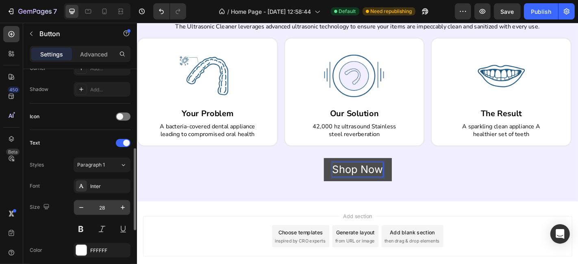
click at [97, 204] on input "28" at bounding box center [102, 207] width 27 height 15
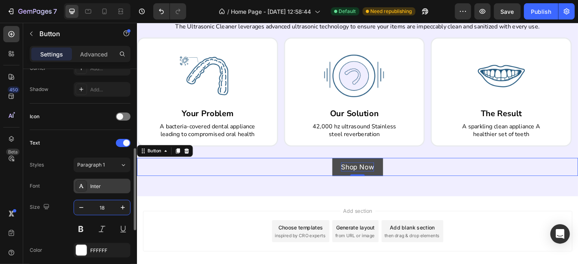
type input "18"
click at [100, 187] on div "Inter" at bounding box center [109, 186] width 38 height 7
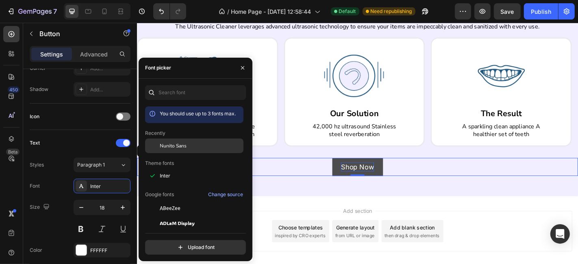
click at [175, 148] on span "Nunito Sans" at bounding box center [173, 145] width 27 height 7
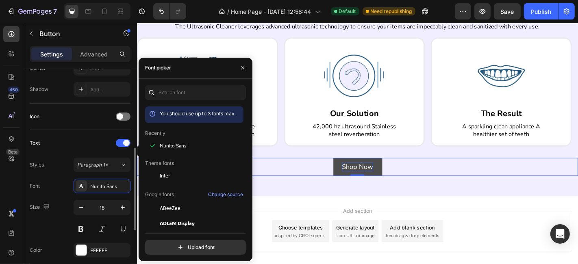
scroll to position [316, 0]
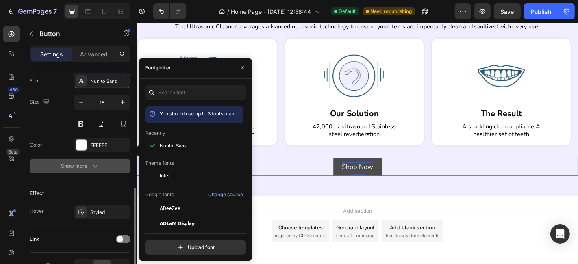
click at [103, 161] on button "Show more" at bounding box center [80, 166] width 101 height 15
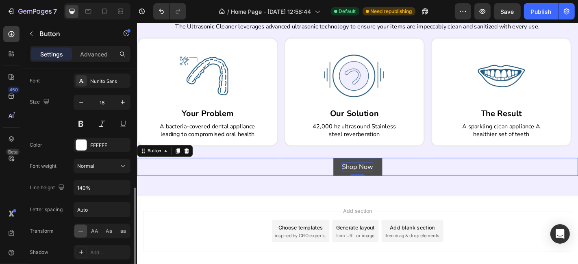
click at [103, 163] on div "Normal" at bounding box center [97, 166] width 41 height 7
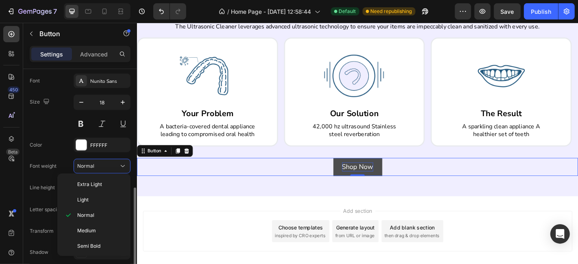
click at [103, 163] on div "Normal" at bounding box center [97, 166] width 41 height 7
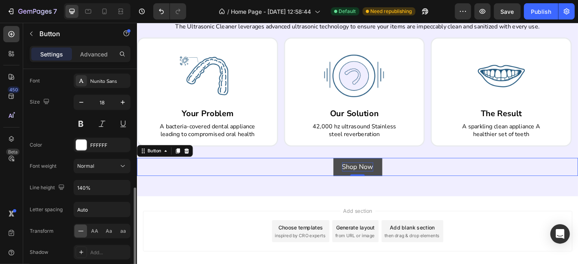
click at [103, 163] on div "Normal" at bounding box center [97, 166] width 41 height 7
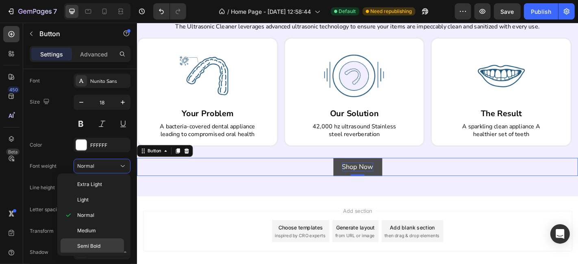
scroll to position [46, 0]
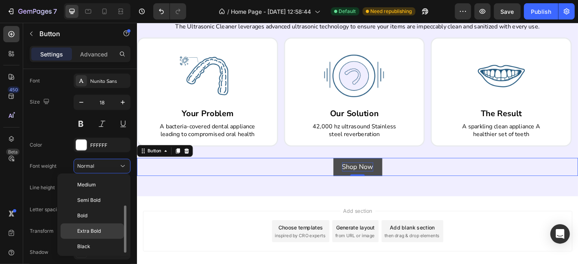
click at [94, 228] on span "Extra Bold" at bounding box center [89, 231] width 24 height 7
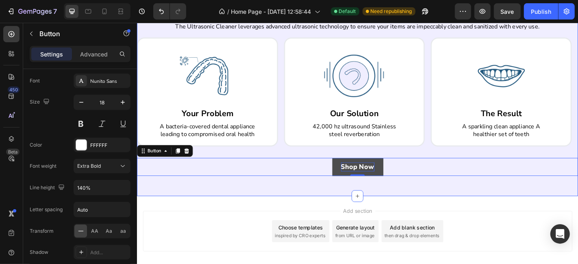
click at [335, 204] on div "Deep Clean Your Appliance and Boost Oral Health in Just 5 Minutes Heading The U…" at bounding box center [381, 96] width 488 height 235
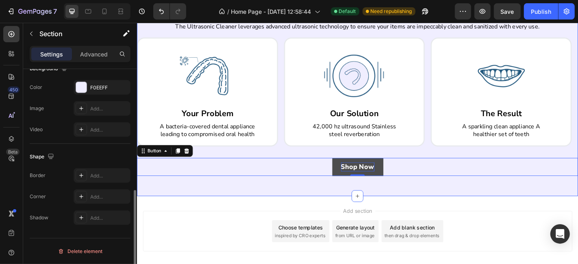
scroll to position [0, 0]
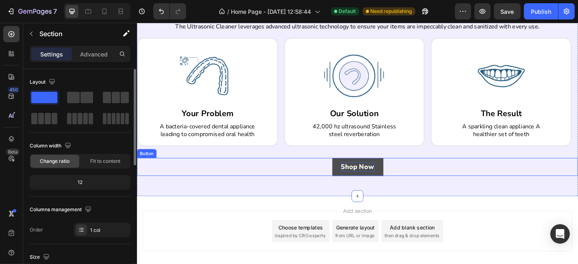
click at [357, 181] on button "Shop Now" at bounding box center [380, 182] width 56 height 20
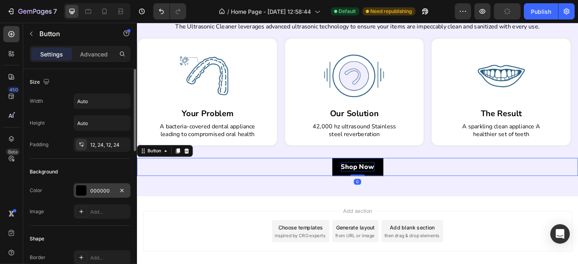
click at [89, 184] on div "000000" at bounding box center [102, 190] width 57 height 15
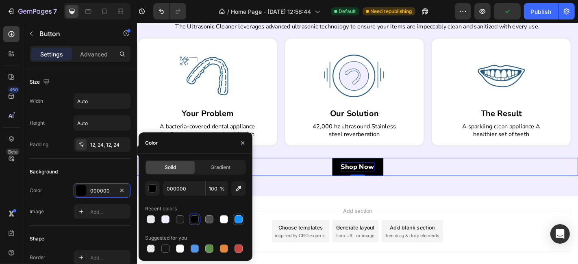
click at [236, 217] on div at bounding box center [239, 219] width 8 height 8
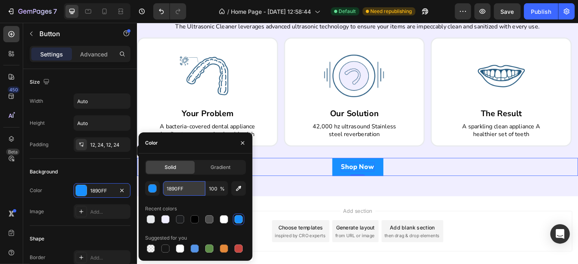
click at [189, 192] on input "1890FF" at bounding box center [184, 188] width 42 height 15
paste input "#B863"
type input "#B863FF"
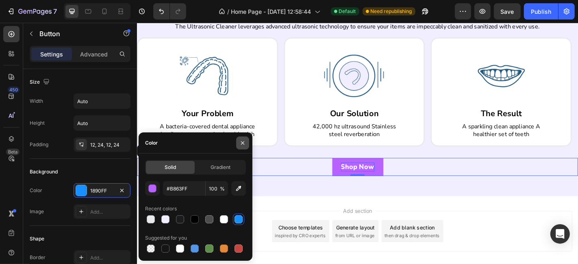
click at [242, 137] on button "button" at bounding box center [242, 143] width 13 height 13
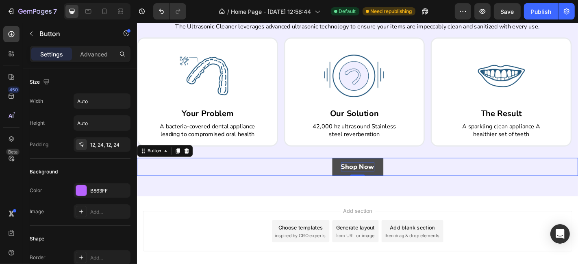
click at [362, 190] on button "Shop Now" at bounding box center [380, 182] width 56 height 20
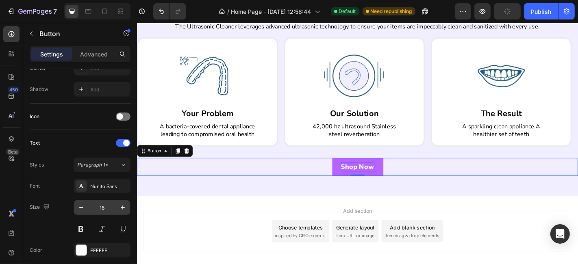
scroll to position [316, 0]
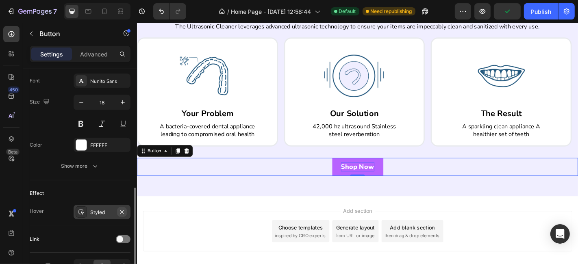
click at [122, 207] on button "button" at bounding box center [122, 212] width 10 height 10
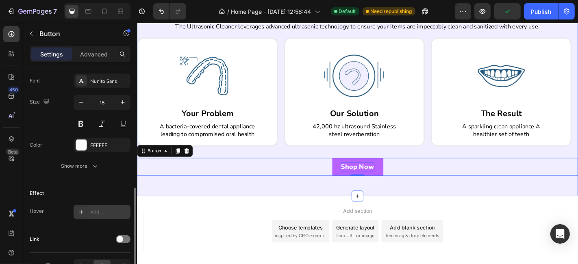
click at [265, 196] on div "Deep Clean Your Appliance and Boost Oral Health in Just 5 Minutes Heading The U…" at bounding box center [381, 96] width 488 height 235
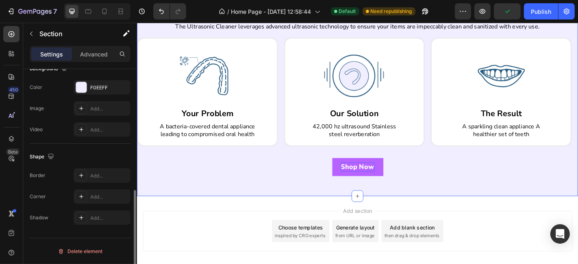
scroll to position [0, 0]
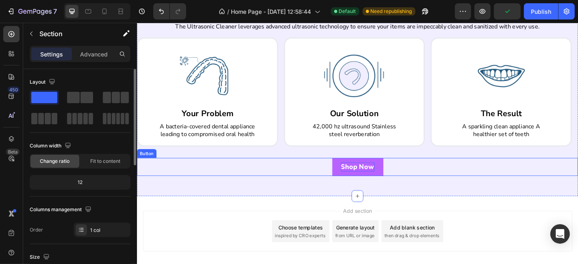
click at [362, 186] on p "Shop Now" at bounding box center [380, 182] width 37 height 10
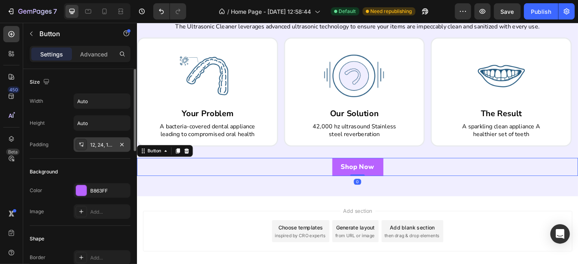
click at [100, 146] on div "12, 24, 12, 24" at bounding box center [102, 144] width 24 height 7
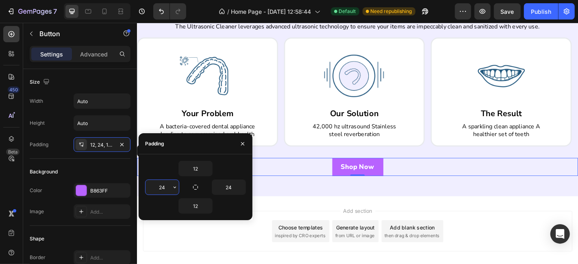
click at [163, 184] on input "24" at bounding box center [162, 187] width 33 height 15
type input "88"
click at [230, 182] on input "24" at bounding box center [228, 187] width 33 height 15
type input "88"
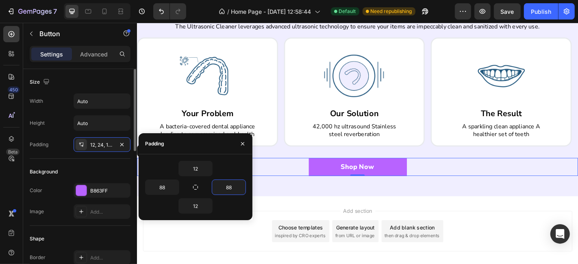
click at [89, 174] on div "Background" at bounding box center [80, 171] width 101 height 13
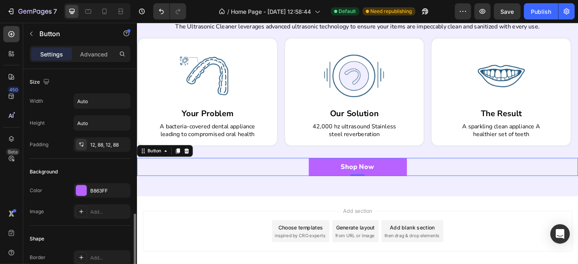
scroll to position [105, 0]
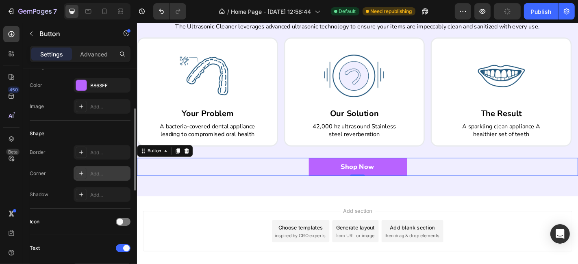
click at [94, 179] on div "Add..." at bounding box center [102, 173] width 57 height 15
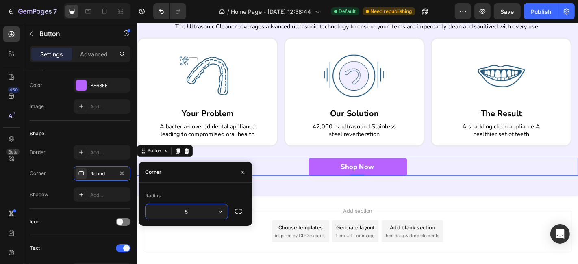
type input "55"
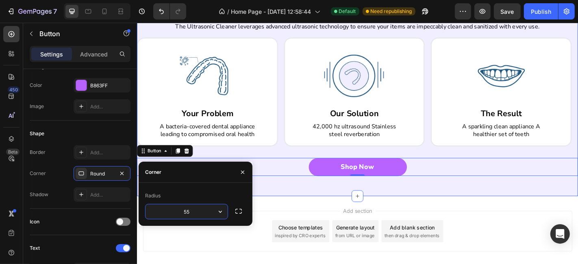
click at [361, 209] on div "Deep Clean Your Appliance and Boost Oral Health in Just 5 Minutes Heading The U…" at bounding box center [381, 96] width 488 height 235
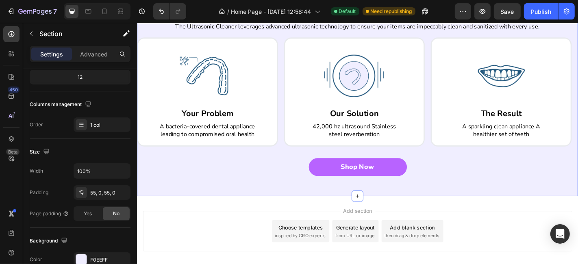
scroll to position [0, 0]
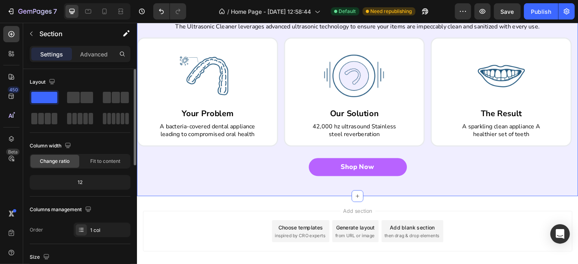
click at [342, 183] on button "Shop Now" at bounding box center [380, 182] width 109 height 20
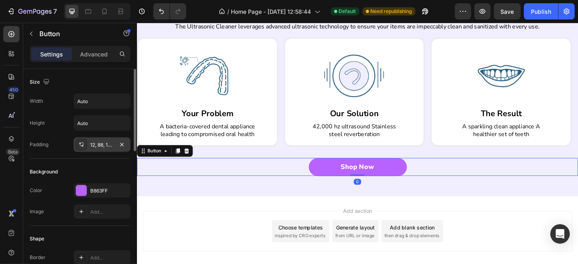
click at [96, 146] on div "12, 88, 12, 88" at bounding box center [102, 144] width 24 height 7
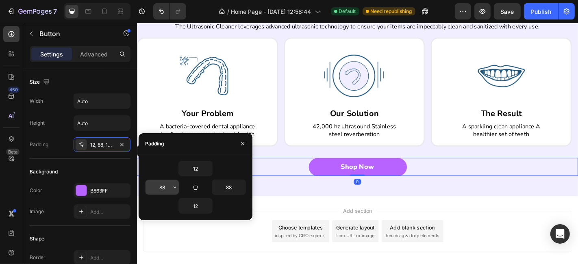
click at [167, 188] on input "88" at bounding box center [162, 187] width 33 height 15
type input "99"
click at [224, 183] on input "88" at bounding box center [228, 187] width 33 height 15
type input "99"
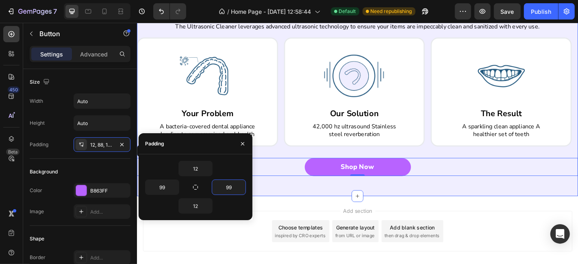
click at [339, 204] on div "Deep Clean Your Appliance and Boost Oral Health in Just 5 Minutes Heading The U…" at bounding box center [381, 96] width 488 height 235
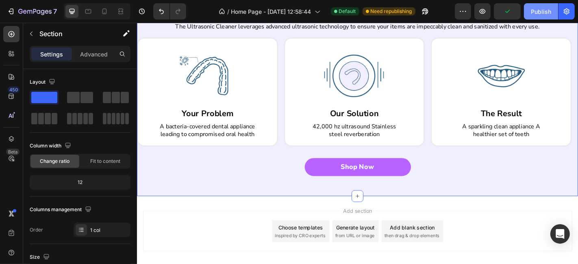
click at [533, 11] on div "Publish" at bounding box center [541, 11] width 20 height 9
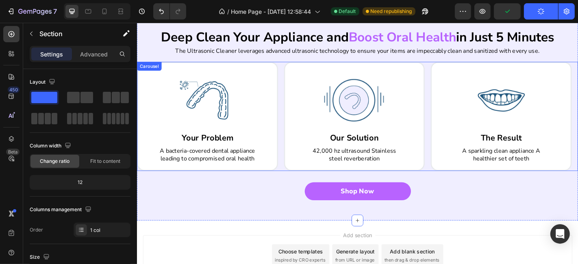
scroll to position [355, 0]
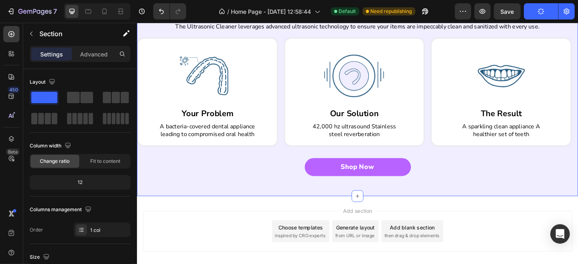
click at [380, 192] on div "Deep Clean Your Appliance and Boost Oral Health in Just 5 Minutes Heading The U…" at bounding box center [381, 96] width 488 height 235
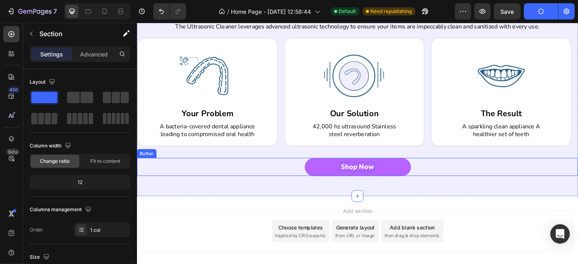
click at [376, 182] on p "Shop Now" at bounding box center [380, 182] width 37 height 10
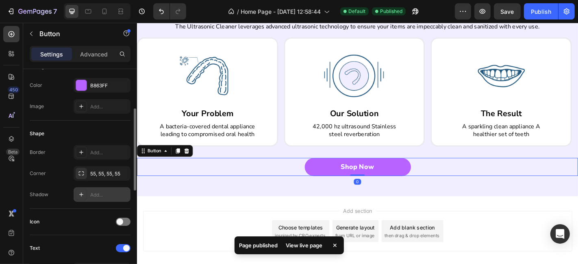
scroll to position [316, 0]
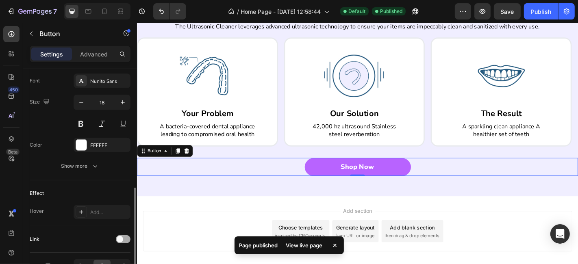
click at [123, 236] on span at bounding box center [120, 239] width 7 height 7
click at [102, 252] on button "Open page" at bounding box center [102, 259] width 57 height 15
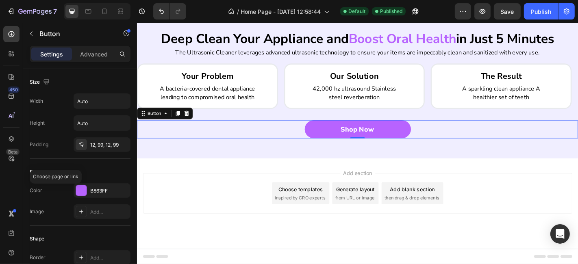
scroll to position [405, 0]
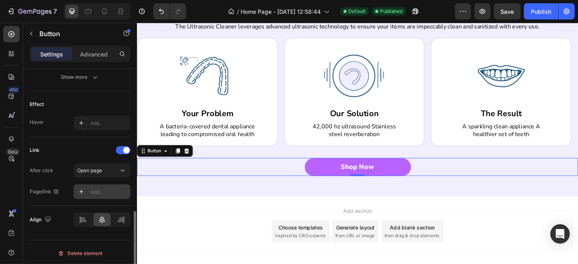
click at [103, 189] on div "Add..." at bounding box center [109, 192] width 38 height 7
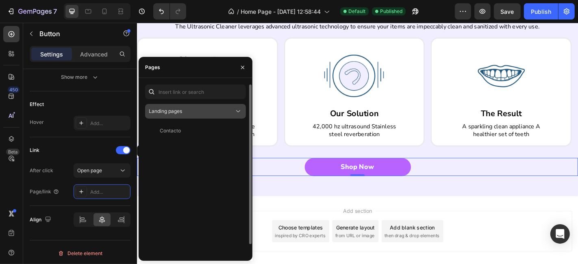
click at [191, 108] on div "Landing pages" at bounding box center [191, 111] width 85 height 7
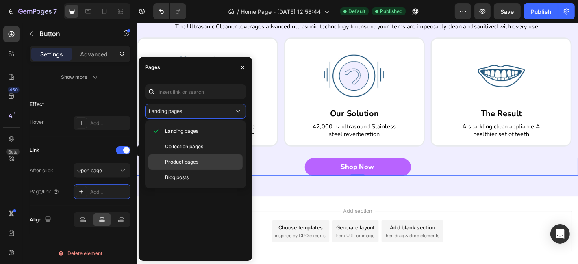
click at [183, 159] on span "Product pages" at bounding box center [181, 162] width 33 height 7
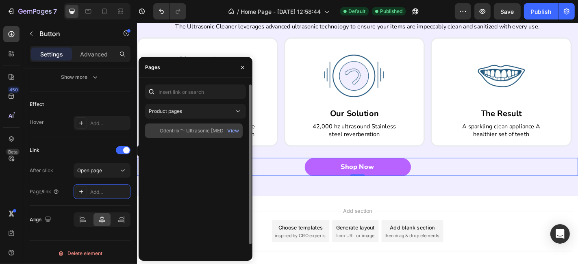
click at [187, 132] on div "Odentrix™- Ultrasonic [MEDICAL_DATA] Cleaner with UV lights" at bounding box center [199, 130] width 78 height 7
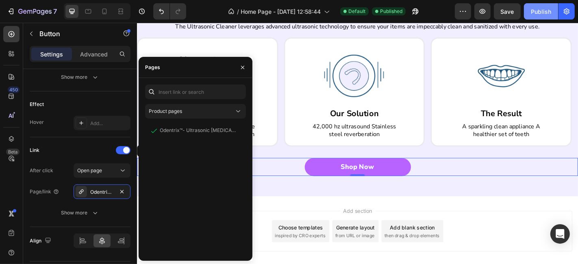
click at [534, 4] on button "Publish" at bounding box center [541, 11] width 34 height 16
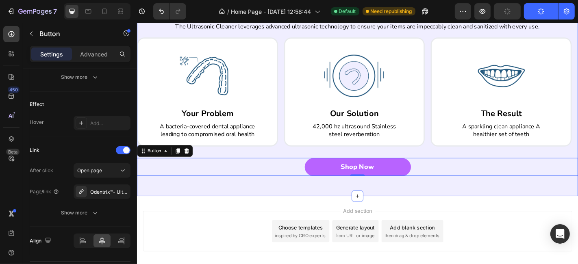
click at [464, 209] on div "Deep Clean Your Appliance and Boost Oral Health in Just 5 Minutes Heading The U…" at bounding box center [381, 96] width 488 height 235
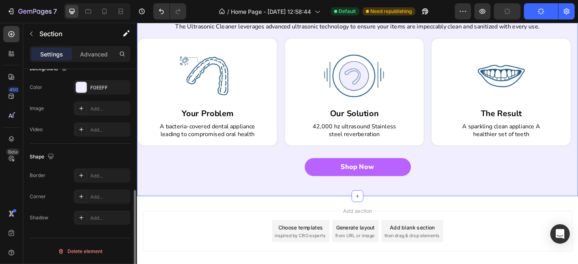
scroll to position [0, 0]
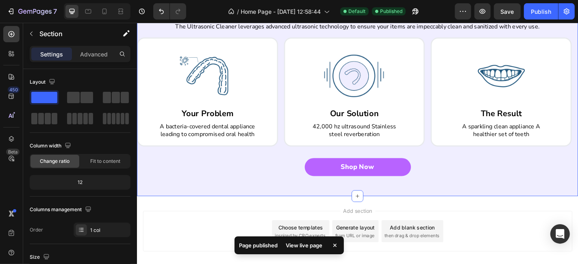
click at [285, 201] on div "Deep Clean Your Appliance and Boost Oral Health in Just 5 Minutes Heading The U…" at bounding box center [381, 96] width 488 height 235
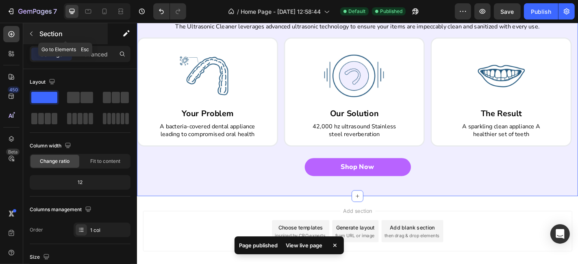
click at [37, 30] on button "button" at bounding box center [31, 33] width 13 height 13
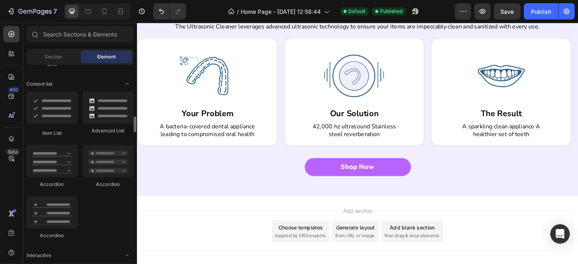
scroll to position [737, 0]
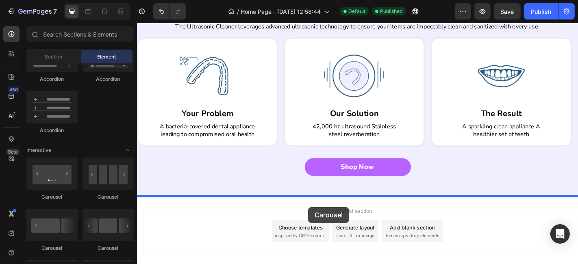
drag, startPoint x: 251, startPoint y: 202, endPoint x: 326, endPoint y: 227, distance: 78.8
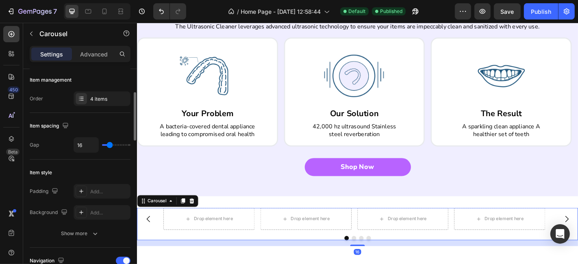
scroll to position [211, 0]
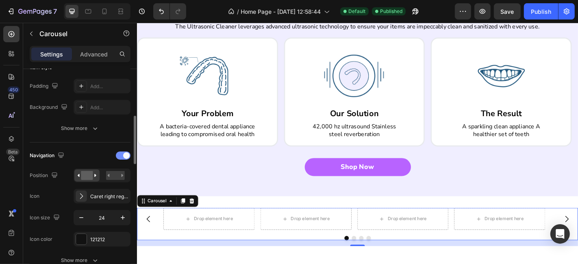
click at [122, 156] on div at bounding box center [123, 156] width 15 height 8
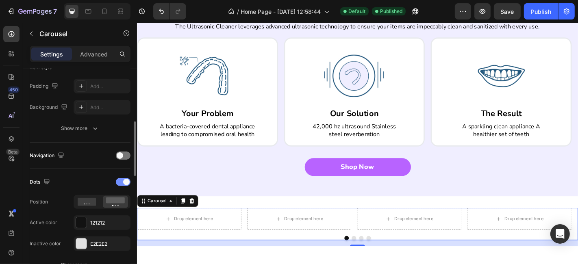
click at [122, 178] on div at bounding box center [123, 182] width 15 height 8
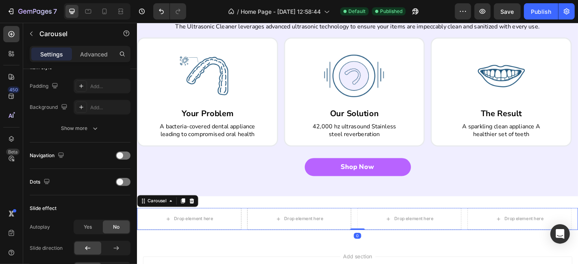
drag, startPoint x: 375, startPoint y: 258, endPoint x: 343, endPoint y: 224, distance: 46.3
click at [374, 241] on div "Drop element here Drop element here Drop element here Drop element here Carouse…" at bounding box center [381, 240] width 488 height 24
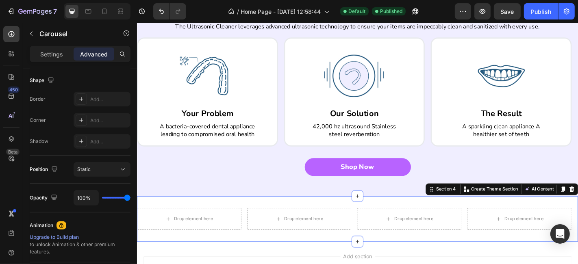
click at [339, 219] on div "Drop element here Drop element here Drop element here Drop element here Carouse…" at bounding box center [381, 240] width 488 height 50
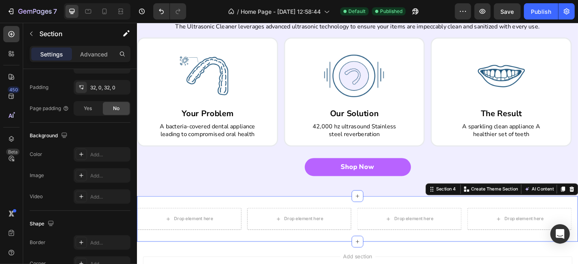
scroll to position [0, 0]
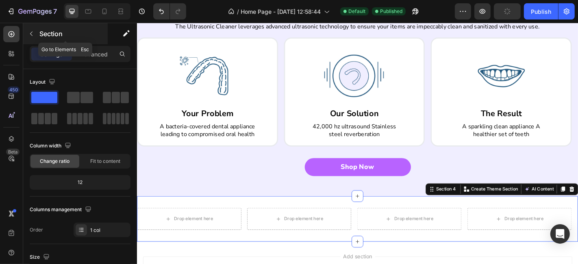
click at [33, 35] on icon "button" at bounding box center [31, 33] width 7 height 7
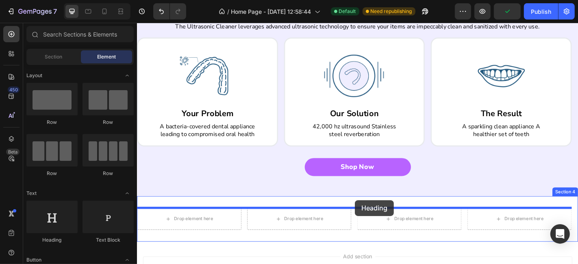
drag, startPoint x: 191, startPoint y: 239, endPoint x: 378, endPoint y: 219, distance: 187.2
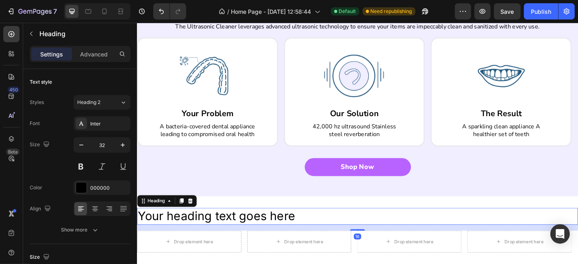
click at [302, 232] on h2 "Your heading text goes here" at bounding box center [381, 237] width 488 height 19
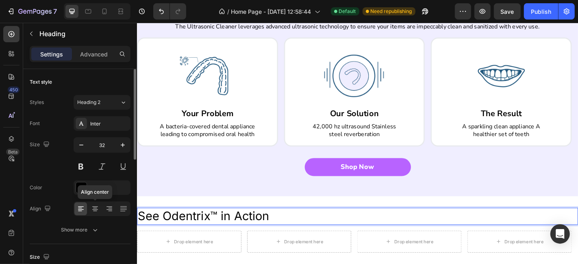
click at [91, 211] on icon at bounding box center [95, 209] width 8 height 8
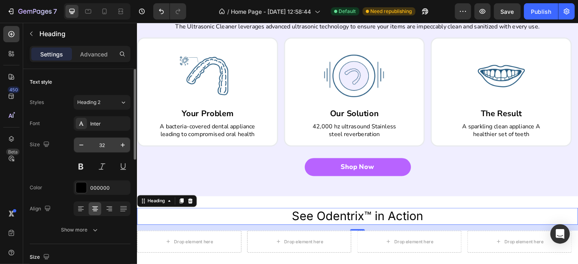
click at [104, 138] on input "32" at bounding box center [102, 145] width 27 height 15
click at [101, 133] on div "Font Inter Size 32 Color 000000 Align Show more" at bounding box center [80, 176] width 101 height 121
click at [101, 128] on div "Inter" at bounding box center [102, 123] width 57 height 15
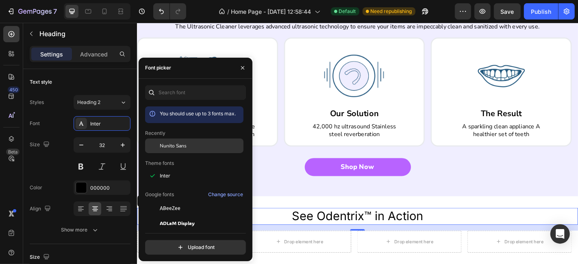
click at [178, 146] on span "Nunito Sans" at bounding box center [173, 145] width 27 height 7
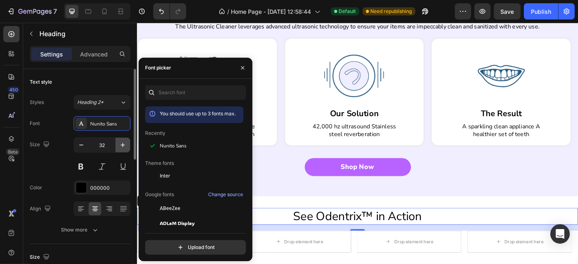
click at [117, 147] on button "button" at bounding box center [122, 145] width 15 height 15
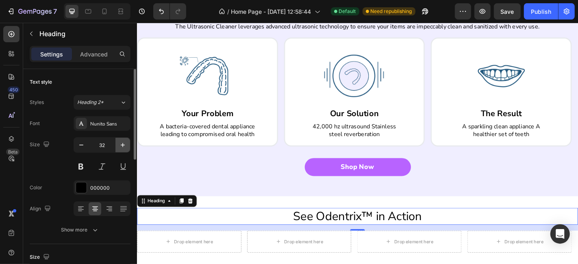
click at [117, 147] on button "button" at bounding box center [122, 145] width 15 height 15
type input "35"
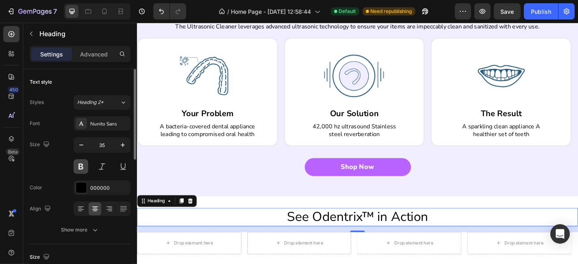
click at [82, 169] on button at bounding box center [81, 166] width 15 height 15
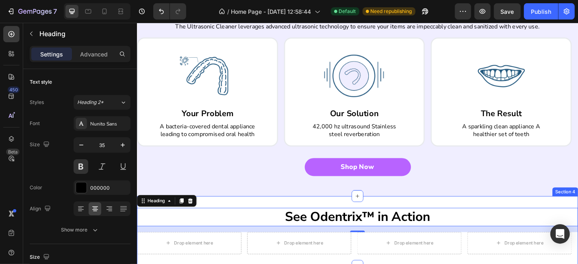
click at [314, 222] on div "See Odentrix™ in Action Heading 16 Drop element here Drop element here Drop ele…" at bounding box center [381, 253] width 488 height 77
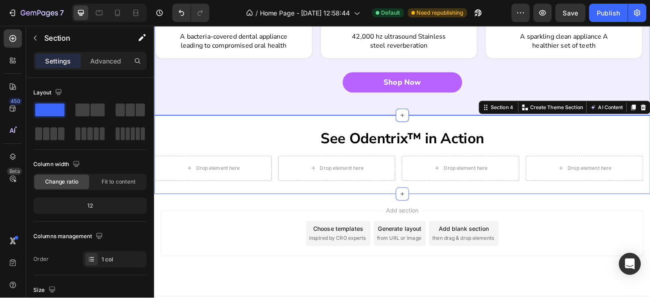
scroll to position [461, 0]
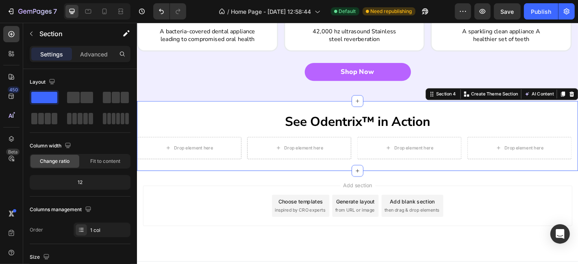
click at [403, 174] on div "See Odentrix™ in Action Heading Drop element here Drop element here Drop elemen…" at bounding box center [381, 147] width 488 height 77
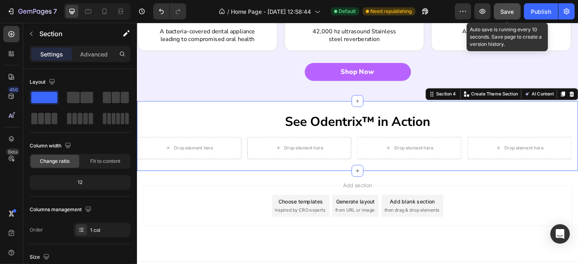
click at [504, 17] on button "Save" at bounding box center [507, 11] width 27 height 16
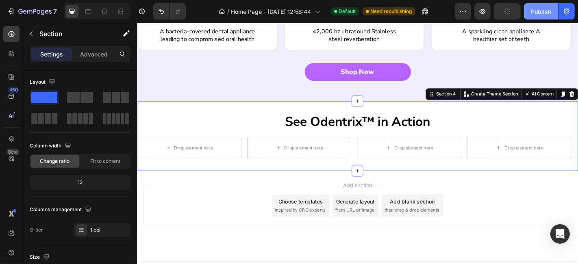
click at [537, 12] on div "Publish" at bounding box center [541, 11] width 20 height 9
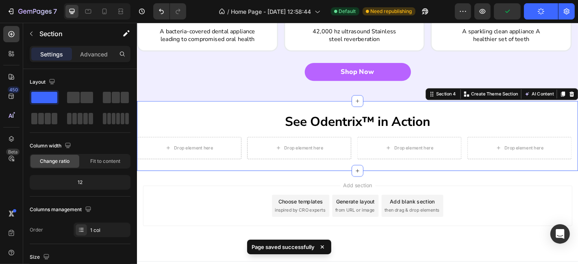
click at [315, 114] on div "See Odentrix™ in Action Heading Drop element here Drop element here Drop elemen…" at bounding box center [381, 147] width 488 height 77
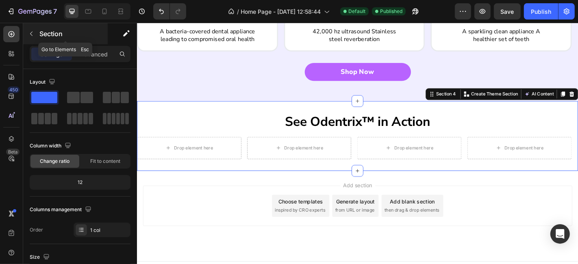
click at [28, 34] on icon "button" at bounding box center [31, 33] width 7 height 7
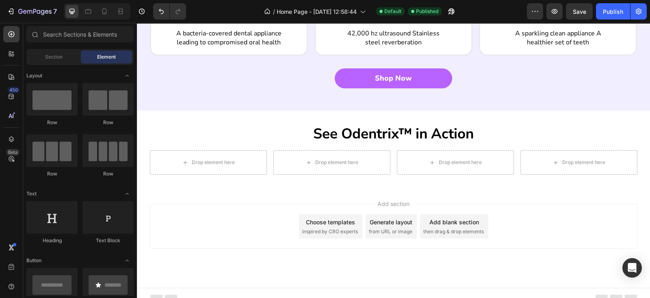
scroll to position [237, 0]
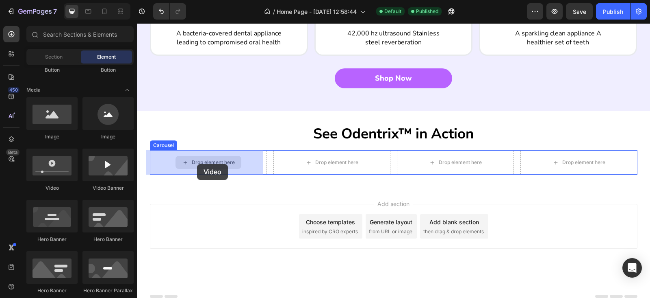
drag, startPoint x: 193, startPoint y: 188, endPoint x: 197, endPoint y: 164, distance: 24.7
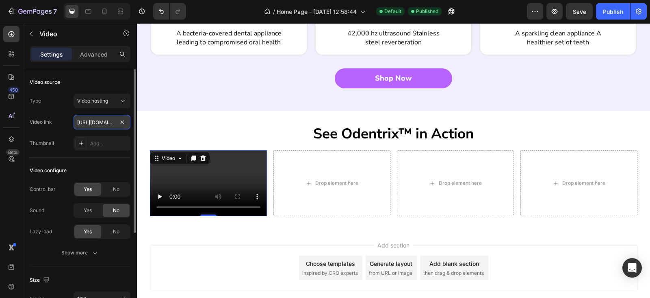
click at [100, 121] on input "[URL][DOMAIN_NAME]" at bounding box center [102, 122] width 57 height 15
paste input "aeb1e315a3a1430cbaf0d85cccd0f38a"
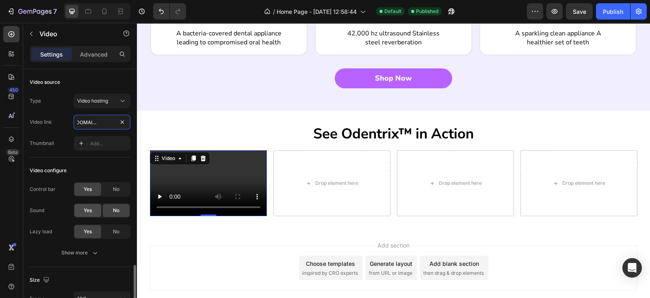
scroll to position [118, 0]
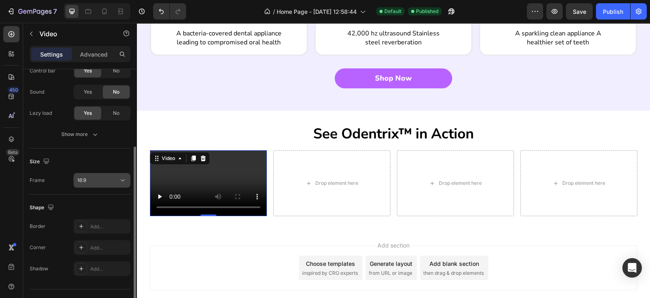
type input "[URL][DOMAIN_NAME]"
click at [83, 174] on button "16:9" at bounding box center [102, 180] width 57 height 15
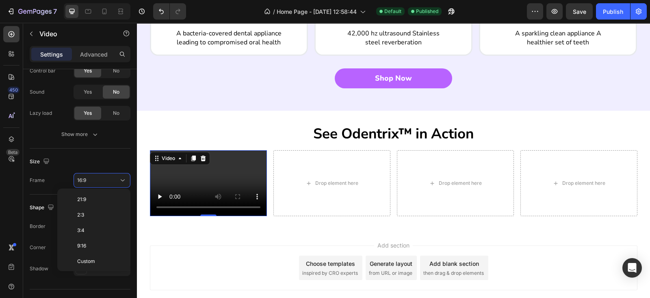
scroll to position [0, 0]
click at [95, 201] on span "Original" at bounding box center [86, 199] width 18 height 7
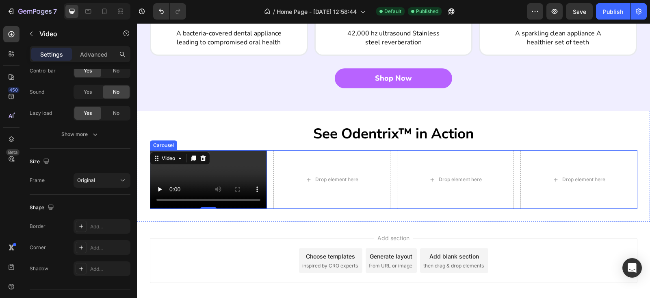
click at [265, 163] on div "Video 0 Drop element here Drop element here Drop element here" at bounding box center [394, 179] width 488 height 59
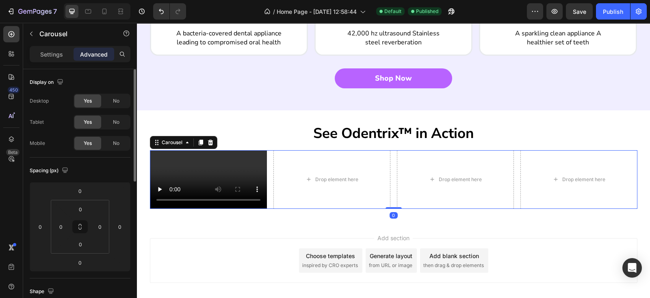
scroll to position [579, 0]
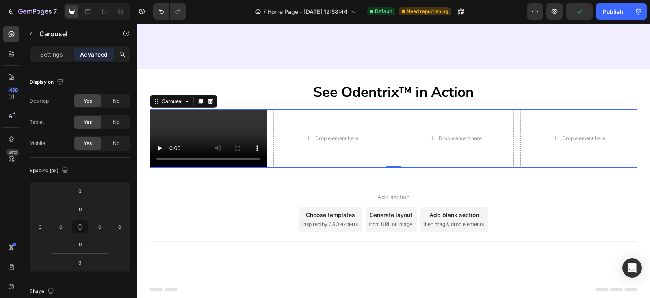
click at [265, 130] on div "Video Drop element here Drop element here Drop element here" at bounding box center [394, 138] width 488 height 59
click at [47, 52] on p "Settings" at bounding box center [51, 54] width 23 height 9
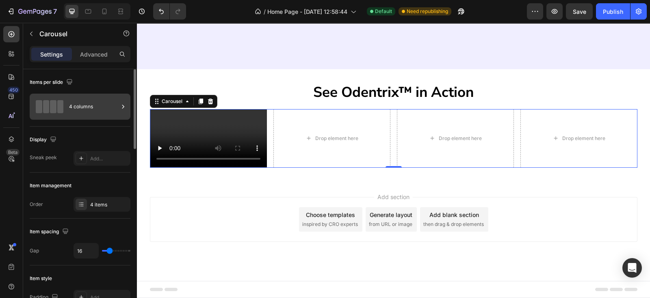
click at [91, 113] on div "4 columns" at bounding box center [94, 106] width 50 height 19
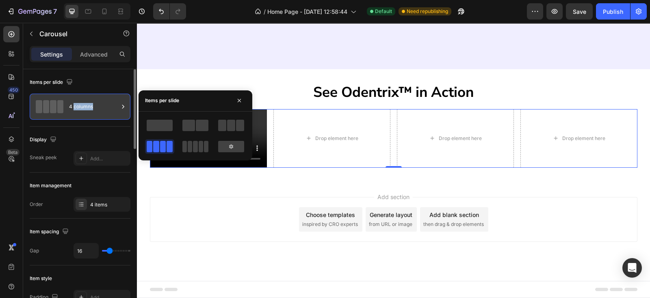
click at [91, 113] on div "4 columns" at bounding box center [94, 106] width 50 height 19
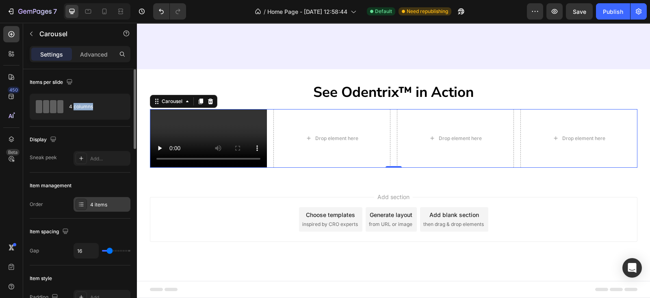
click at [105, 204] on div "4 items" at bounding box center [109, 204] width 38 height 7
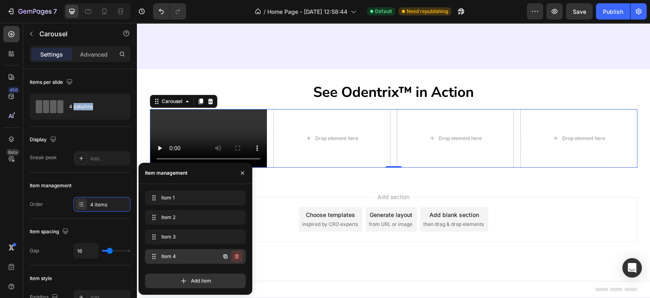
click at [236, 255] on icon "button" at bounding box center [236, 256] width 0 height 2
click at [236, 255] on div "Delete" at bounding box center [231, 255] width 15 height 7
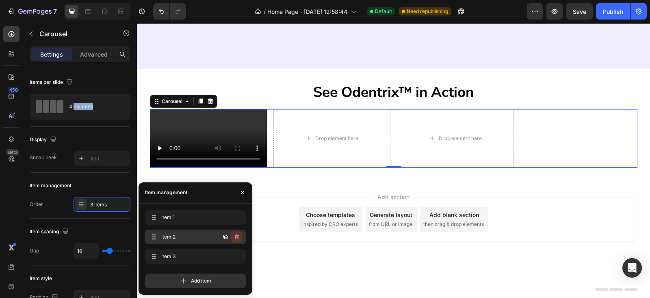
click at [238, 235] on icon "button" at bounding box center [237, 236] width 7 height 7
click at [237, 235] on div "Delete" at bounding box center [231, 236] width 15 height 7
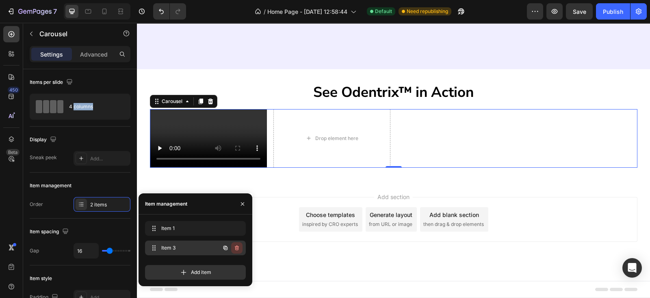
click at [236, 248] on icon "button" at bounding box center [236, 248] width 0 height 2
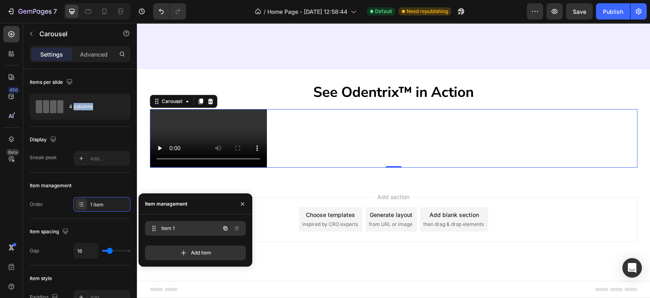
click at [225, 228] on icon "button" at bounding box center [225, 228] width 7 height 7
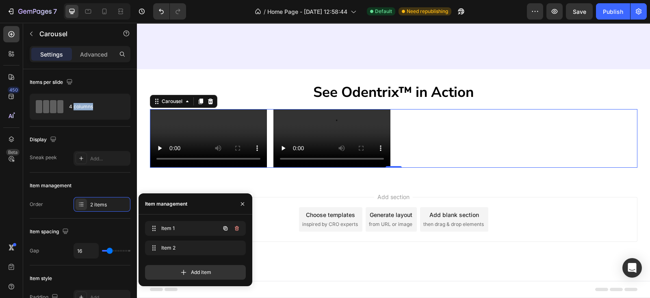
click at [225, 228] on icon "button" at bounding box center [225, 228] width 7 height 7
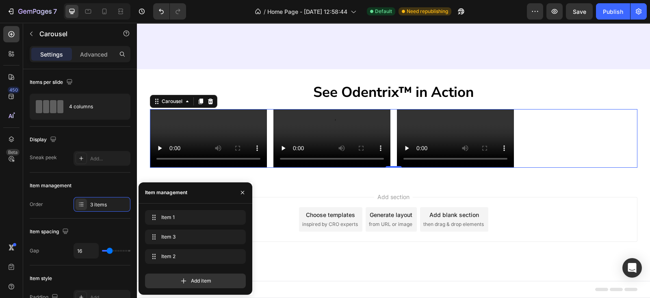
click at [225, 228] on div "Item 1 Item 1 Item 3 Item 3 Item 2 Item 2" at bounding box center [195, 238] width 101 height 57
click at [226, 240] on button "button" at bounding box center [225, 236] width 11 height 11
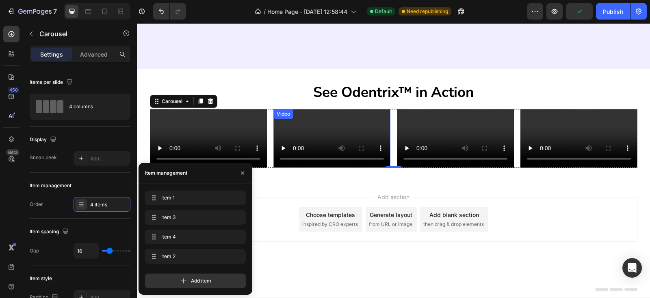
click at [335, 156] on video at bounding box center [332, 138] width 117 height 59
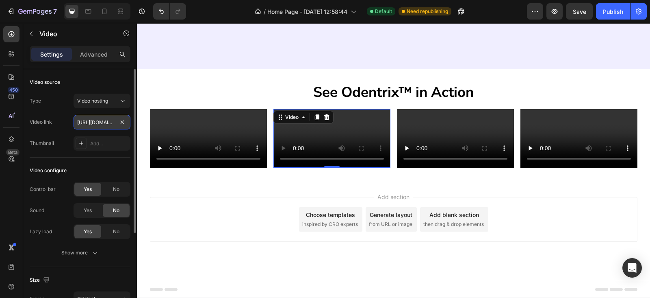
click at [105, 127] on input "[URL][DOMAIN_NAME]" at bounding box center [102, 122] width 57 height 15
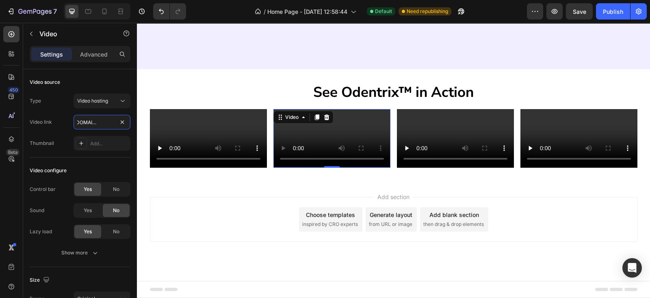
type input "[URL][DOMAIN_NAME]"
click at [463, 120] on video at bounding box center [455, 138] width 117 height 59
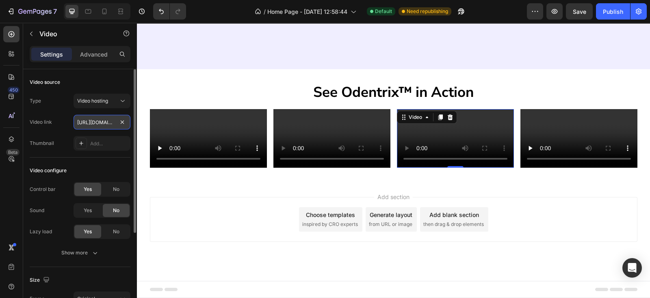
click at [92, 123] on input "[URL][DOMAIN_NAME]" at bounding box center [102, 122] width 57 height 15
type input "[URL][DOMAIN_NAME]"
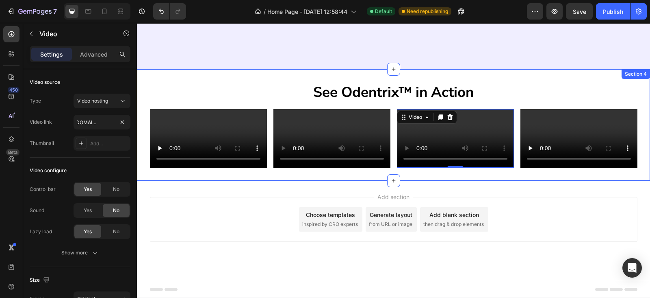
click at [378, 180] on div "See Odentrix™ in Action Heading Video Video Video 0 Video Carousel Section 4" at bounding box center [393, 124] width 513 height 111
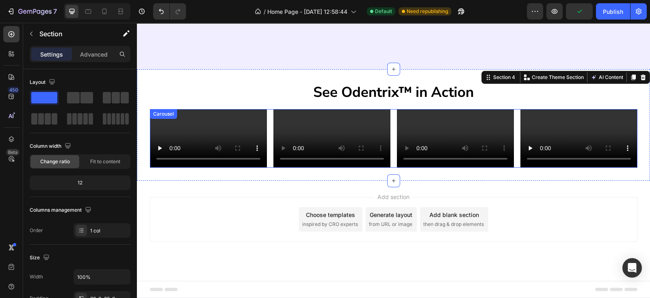
click at [391, 167] on div "Video Video Video Video" at bounding box center [394, 138] width 488 height 59
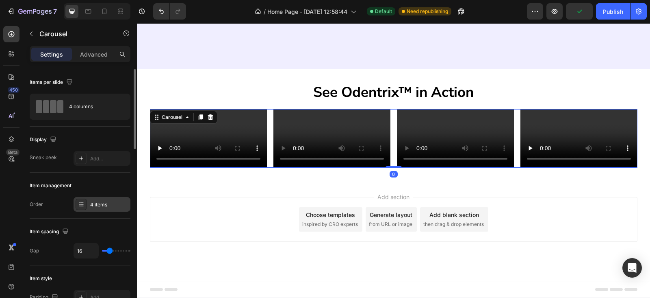
click at [100, 205] on div "4 items" at bounding box center [109, 204] width 38 height 7
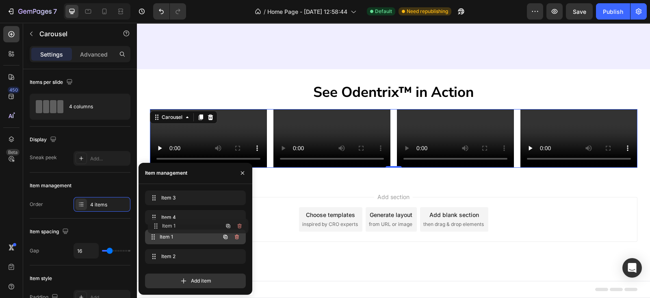
drag, startPoint x: 152, startPoint y: 201, endPoint x: 155, endPoint y: 229, distance: 28.2
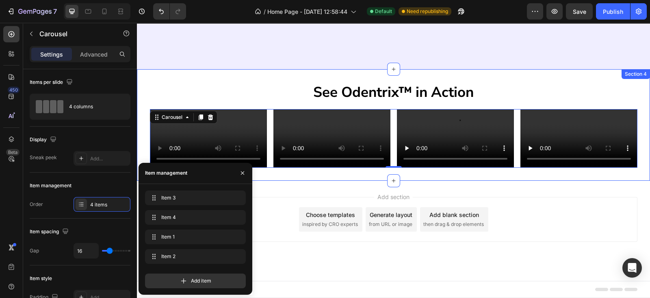
click at [365, 180] on div "See Odentrix™ in Action Heading Video Video Video Video Carousel 0 Section 4" at bounding box center [393, 124] width 513 height 111
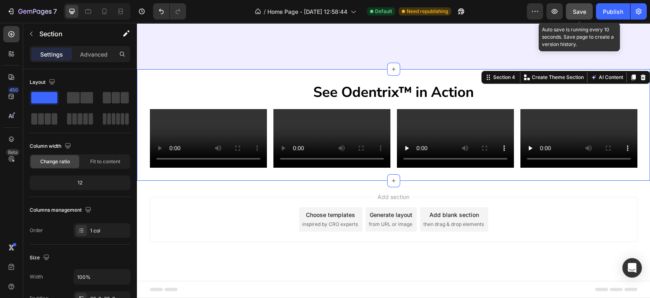
click at [578, 16] on button "Save" at bounding box center [579, 11] width 27 height 16
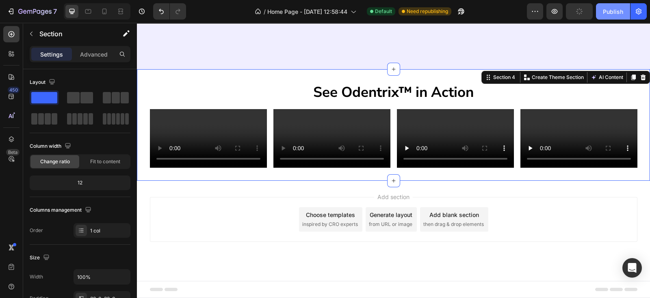
click at [578, 12] on div "Publish" at bounding box center [613, 11] width 20 height 9
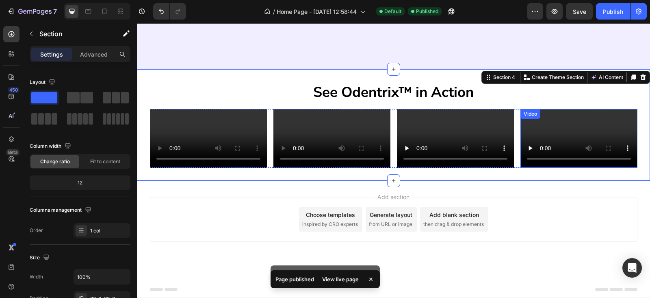
click at [558, 111] on video at bounding box center [579, 138] width 117 height 59
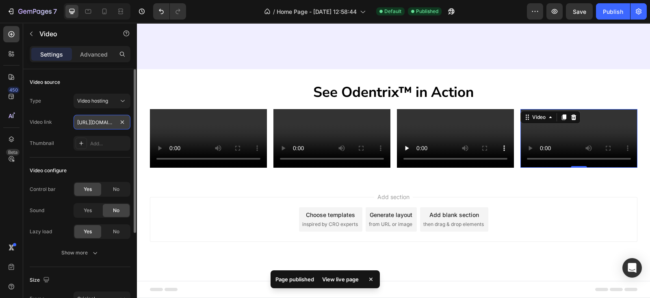
click at [96, 115] on input "[URL][DOMAIN_NAME]" at bounding box center [102, 122] width 57 height 15
paste input "88f45685c2cf4dab94deb4c4e3644e8b"
type input "[URL][DOMAIN_NAME]"
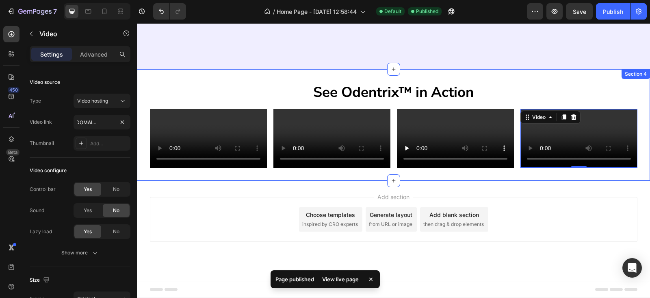
click at [384, 180] on div "See Odentrix™ in Action Heading Video Video Video Video 0 Carousel Section 4" at bounding box center [393, 124] width 513 height 111
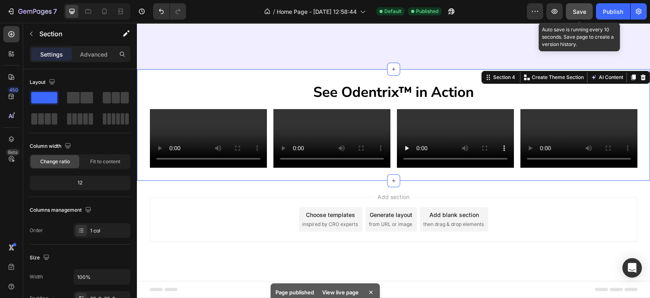
click at [578, 11] on span "Save" at bounding box center [579, 11] width 13 height 7
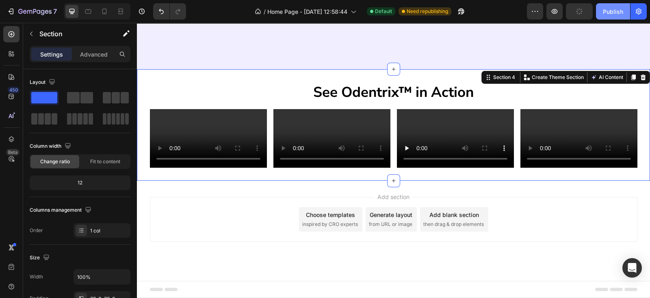
click at [578, 15] on div "Publish" at bounding box center [613, 11] width 20 height 9
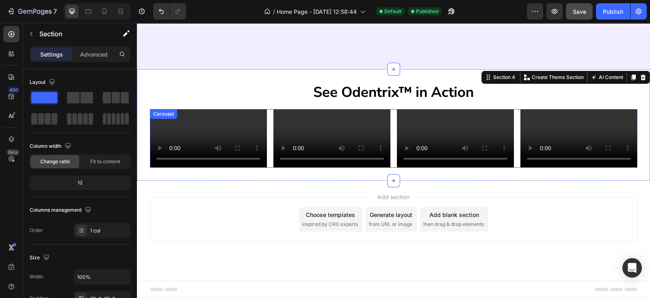
click at [388, 138] on div "Video Video Video Video" at bounding box center [394, 138] width 488 height 59
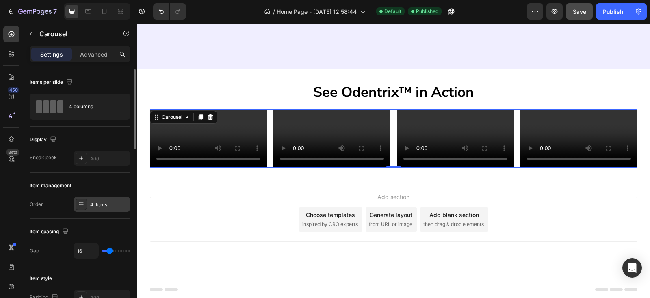
click at [87, 205] on div "4 items" at bounding box center [102, 204] width 57 height 15
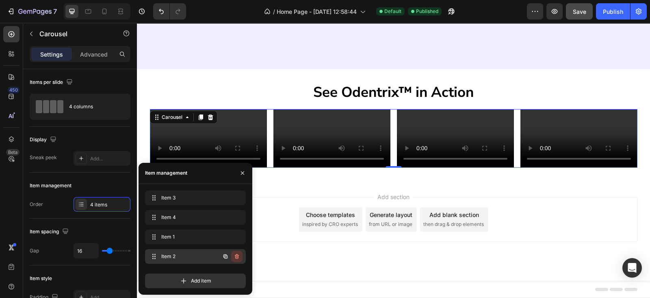
click at [236, 256] on icon "button" at bounding box center [236, 256] width 0 height 2
click at [236, 256] on div "Delete" at bounding box center [231, 255] width 15 height 7
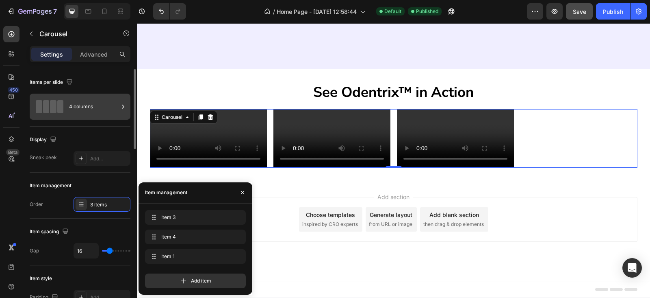
click at [93, 112] on div "4 columns" at bounding box center [94, 106] width 50 height 19
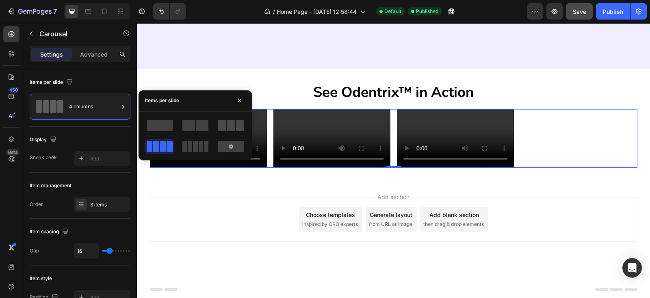
click at [226, 125] on span at bounding box center [222, 124] width 8 height 11
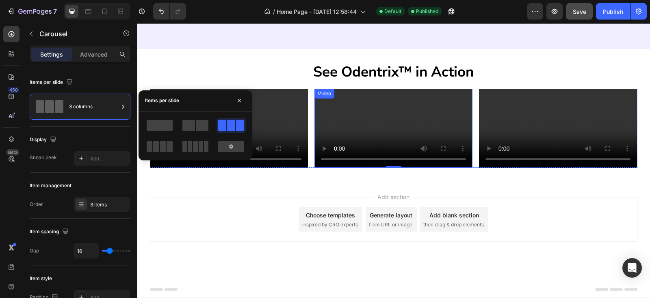
scroll to position [461, 0]
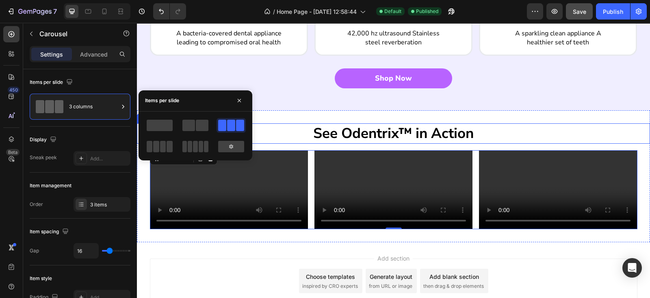
click at [342, 121] on div "See Odentrix™ in Action Heading Video Video Video Carousel 0 Section 4" at bounding box center [393, 176] width 513 height 132
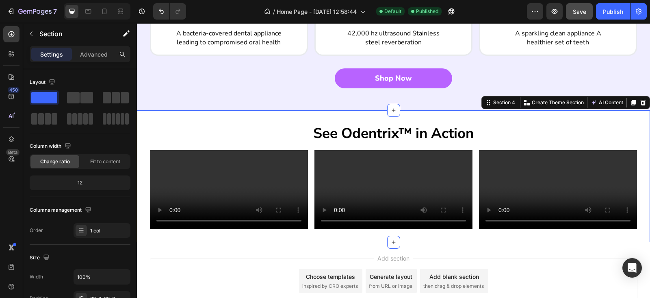
scroll to position [579, 0]
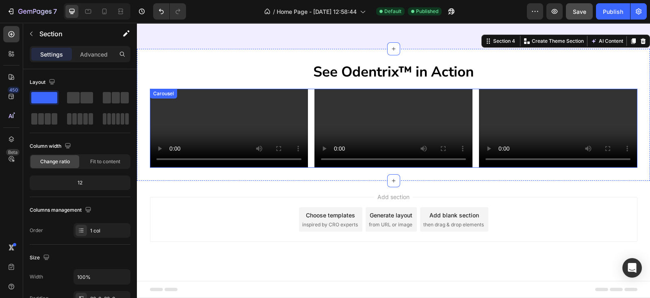
click at [305, 152] on div "Video Video Video" at bounding box center [394, 128] width 488 height 79
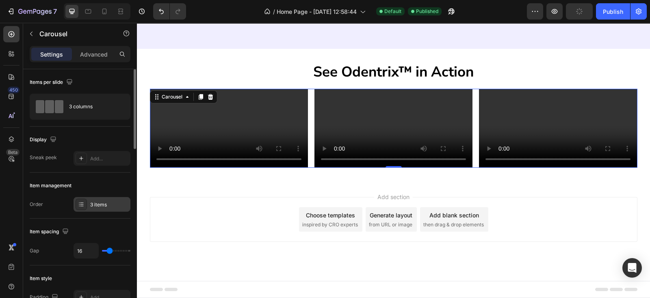
click at [102, 203] on div "3 items" at bounding box center [109, 204] width 38 height 7
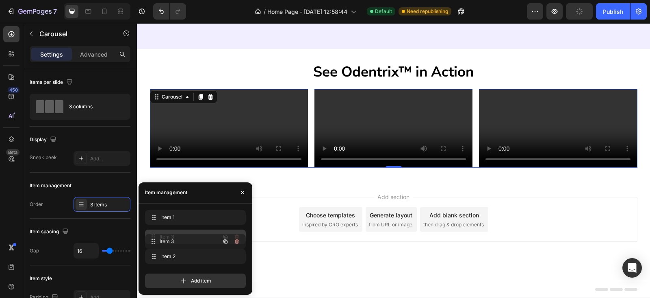
drag, startPoint x: 153, startPoint y: 255, endPoint x: 375, endPoint y: 61, distance: 294.6
click at [578, 18] on button "Save" at bounding box center [579, 11] width 27 height 16
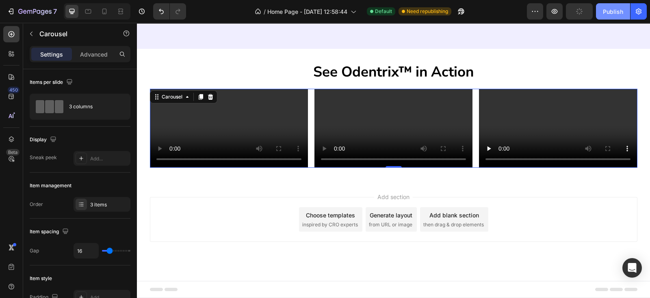
click at [578, 12] on div "Publish" at bounding box center [613, 11] width 20 height 9
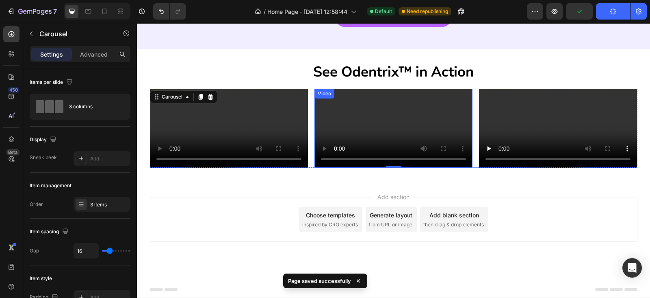
scroll to position [461, 0]
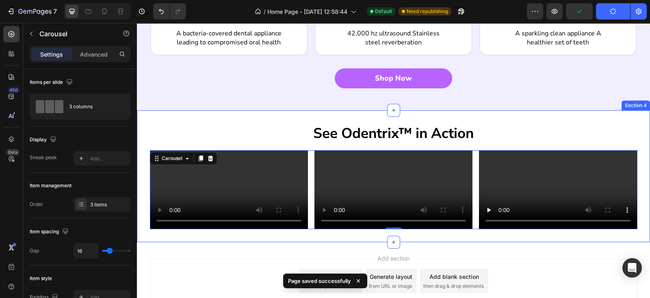
click at [271, 194] on video at bounding box center [229, 189] width 158 height 79
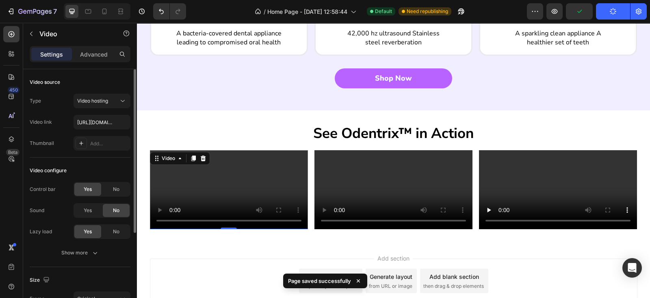
scroll to position [118, 0]
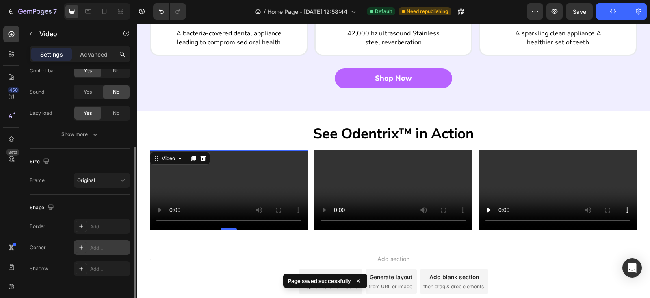
click at [85, 247] on div at bounding box center [81, 246] width 11 height 11
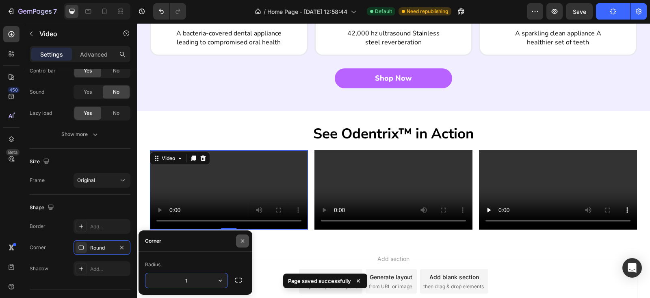
type input "15"
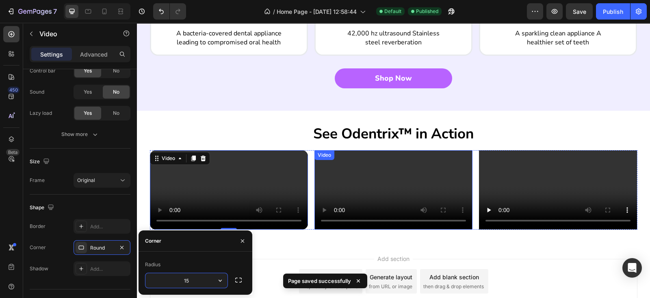
click at [401, 220] on video at bounding box center [394, 189] width 158 height 79
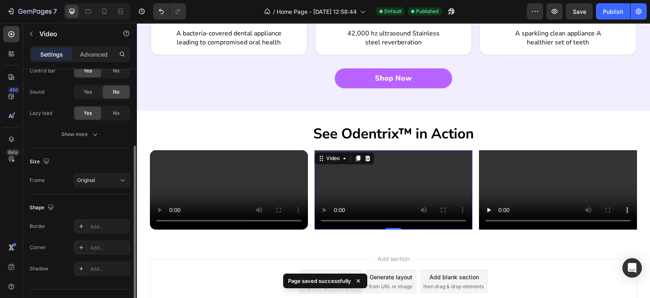
scroll to position [118, 0]
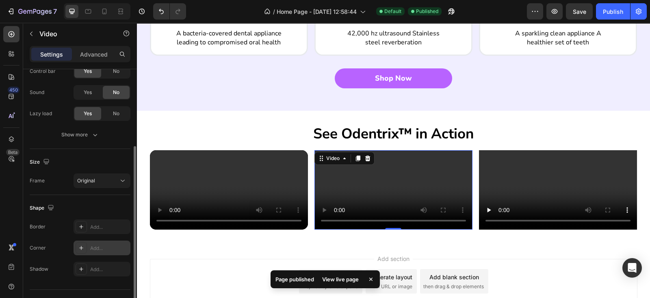
click at [107, 248] on div "Add..." at bounding box center [109, 247] width 38 height 7
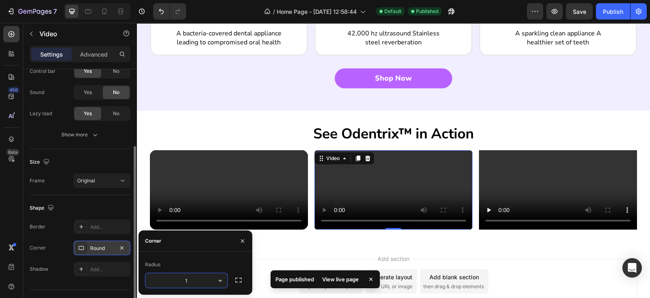
type input "15"
click at [559, 193] on video at bounding box center [558, 189] width 158 height 79
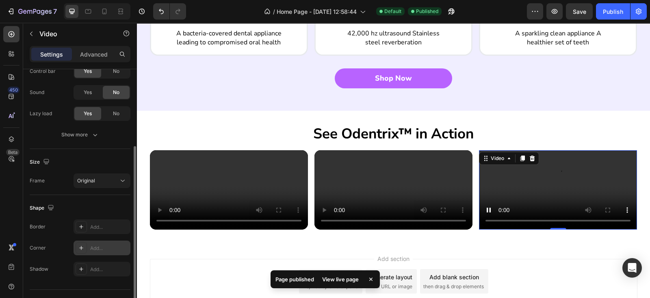
click at [98, 249] on div "Add..." at bounding box center [109, 247] width 38 height 7
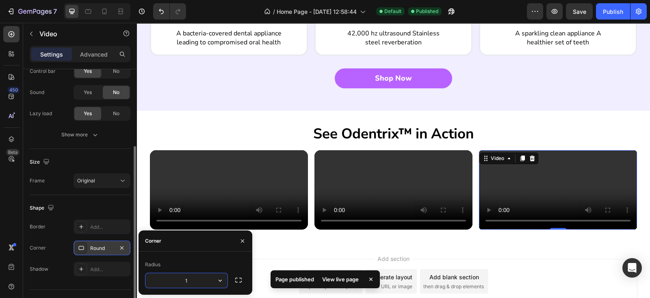
type input "15"
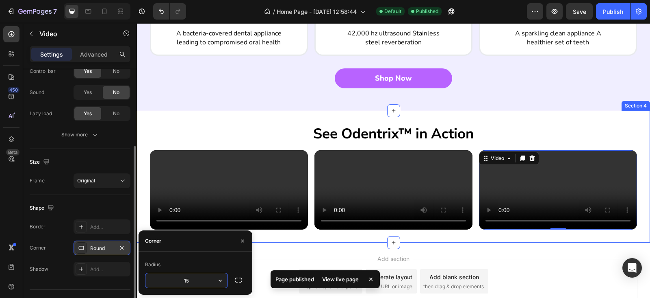
drag, startPoint x: 484, startPoint y: 114, endPoint x: 568, endPoint y: 35, distance: 115.3
click at [484, 115] on div "See Odentrix™ in Action Heading Video Video Video 0 Carousel Section 4" at bounding box center [393, 177] width 513 height 132
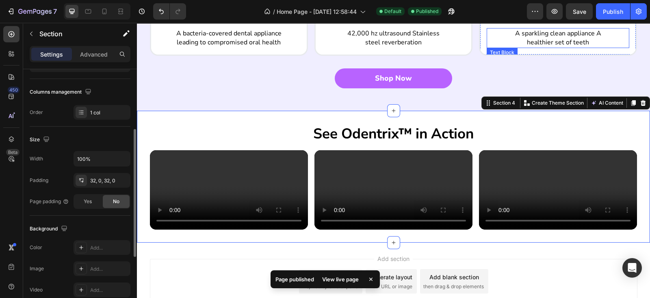
scroll to position [0, 0]
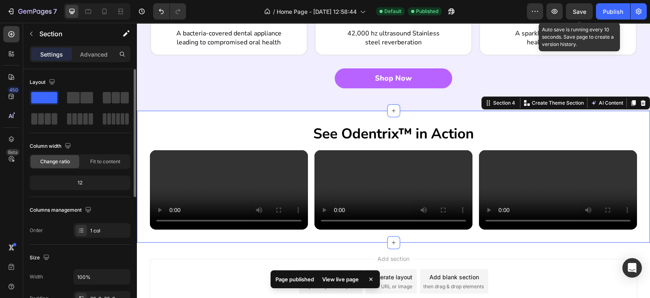
click at [578, 9] on span "Save" at bounding box center [579, 11] width 13 height 7
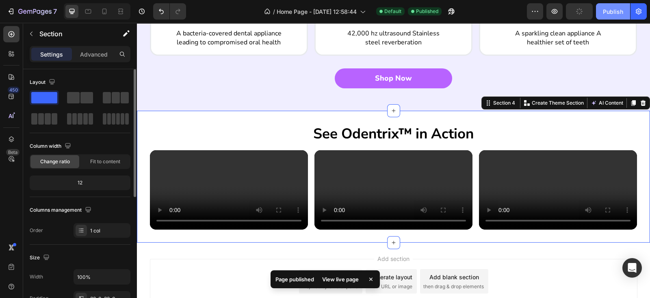
drag, startPoint x: 608, startPoint y: 9, endPoint x: 599, endPoint y: 14, distance: 10.0
click at [578, 10] on div "Publish" at bounding box center [613, 11] width 20 height 9
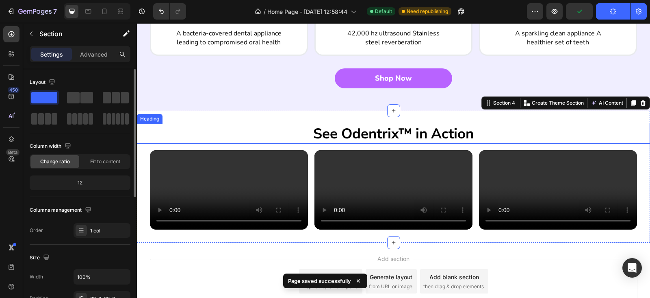
click at [318, 124] on p "See Odentrix™ in Action" at bounding box center [394, 133] width 512 height 19
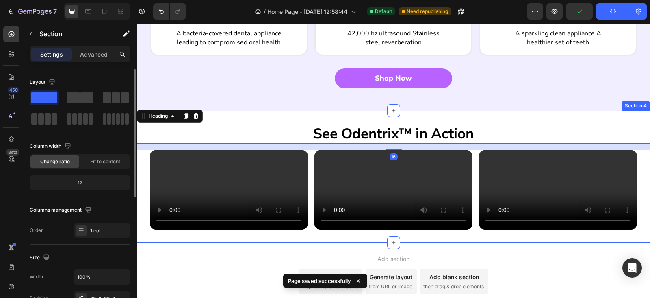
click at [318, 113] on div "See Odentrix™ in Action Heading 16 Video Video Video Carousel Section 4" at bounding box center [393, 177] width 513 height 132
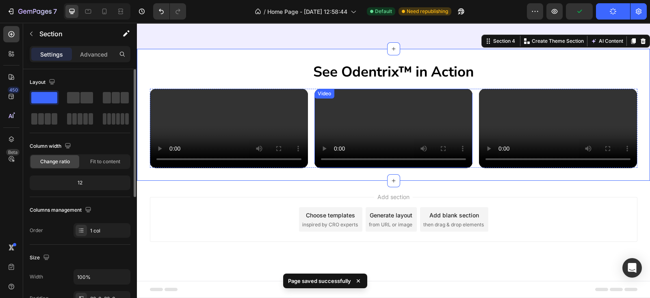
scroll to position [697, 0]
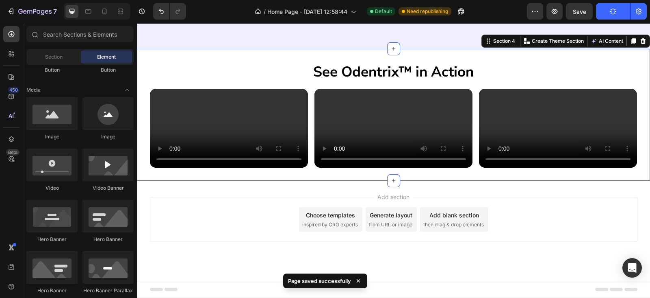
click at [314, 210] on div "Add section Choose templates inspired by CRO experts Generate layout from URL o…" at bounding box center [393, 230] width 513 height 100
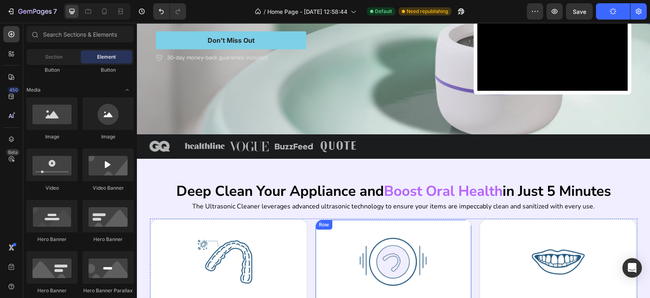
scroll to position [355, 0]
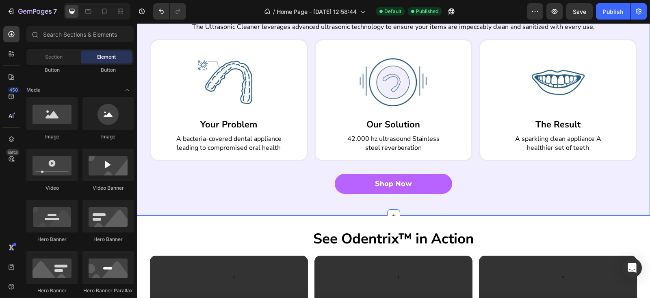
click at [316, 210] on div "Deep Clean Your Appliance and Boost Oral Health in Just 5 Minutes Heading The U…" at bounding box center [393, 97] width 513 height 237
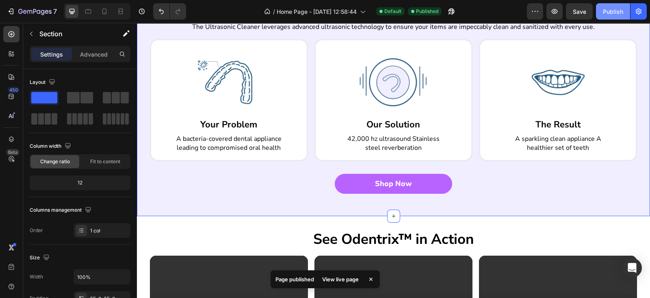
click at [578, 9] on div "Publish" at bounding box center [613, 11] width 20 height 9
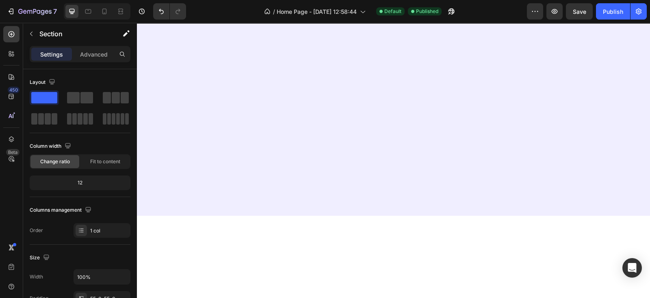
scroll to position [0, 0]
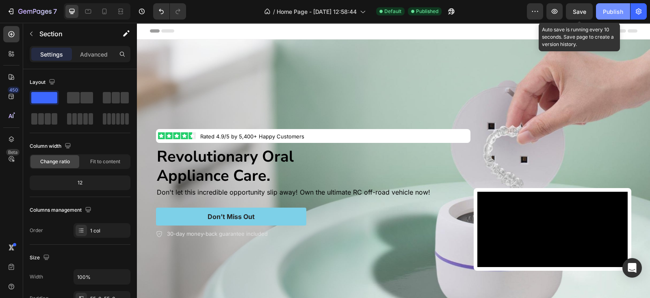
drag, startPoint x: 575, startPoint y: 11, endPoint x: 612, endPoint y: 12, distance: 36.6
click at [576, 11] on span "Save" at bounding box center [579, 11] width 13 height 7
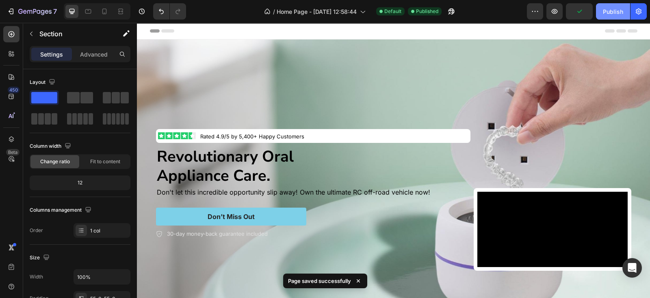
click at [578, 13] on div "Publish" at bounding box center [613, 11] width 20 height 9
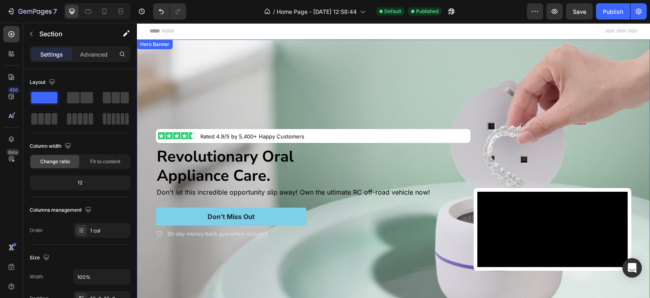
click at [378, 56] on div "Background Image" at bounding box center [393, 183] width 513 height 289
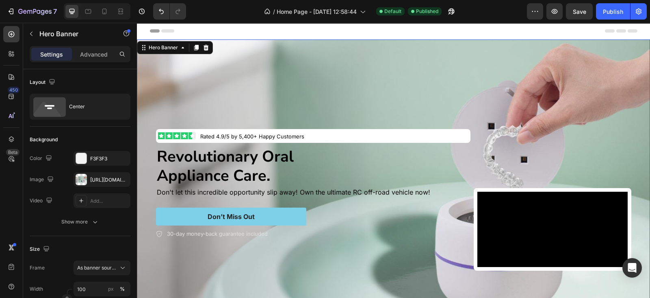
click at [378, 56] on div "Background Image" at bounding box center [393, 183] width 513 height 289
click at [291, 62] on div "Background Image" at bounding box center [393, 183] width 513 height 289
click at [96, 180] on div "[URL][DOMAIN_NAME]" at bounding box center [102, 179] width 24 height 7
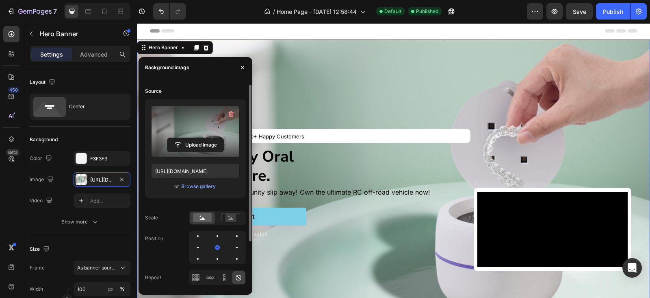
click at [198, 156] on label at bounding box center [196, 131] width 88 height 51
click at [198, 152] on input "file" at bounding box center [195, 145] width 56 height 14
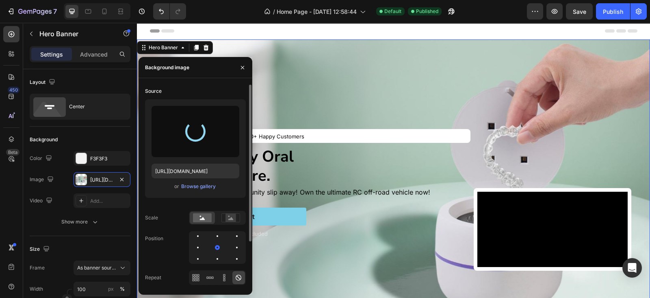
type input "[URL][DOMAIN_NAME]"
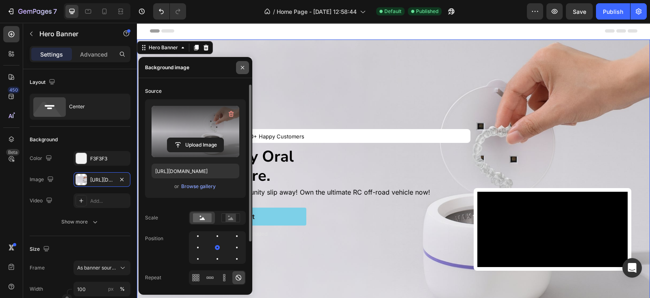
click at [242, 68] on icon "button" at bounding box center [242, 66] width 3 height 3
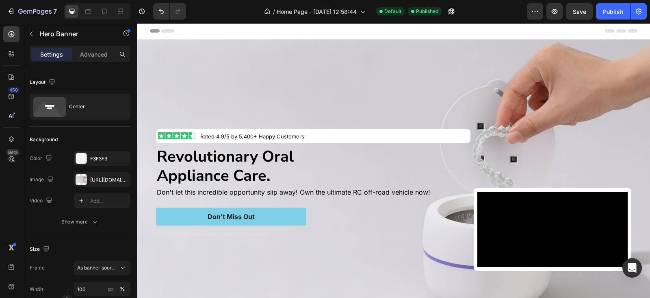
click at [396, 27] on div "Header" at bounding box center [394, 31] width 488 height 16
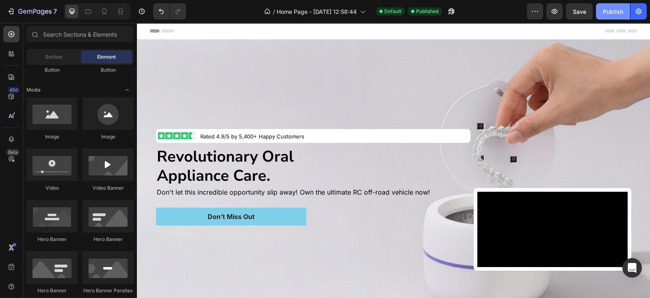
click at [578, 15] on div "Publish" at bounding box center [613, 11] width 20 height 9
click at [374, 30] on div "Header" at bounding box center [394, 31] width 488 height 16
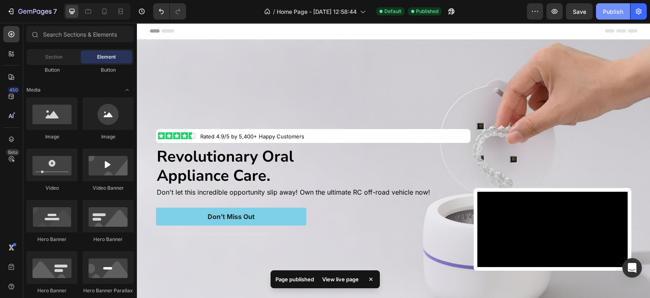
click at [578, 15] on div "Publish" at bounding box center [613, 11] width 20 height 9
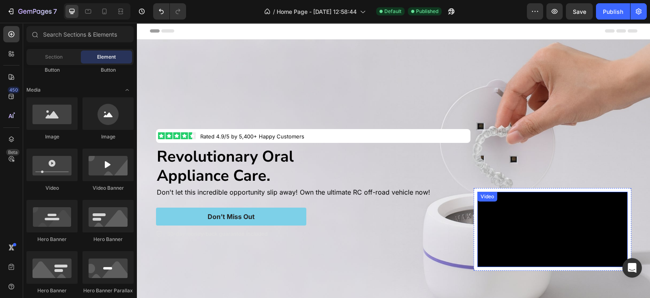
click at [578, 212] on video at bounding box center [553, 228] width 150 height 75
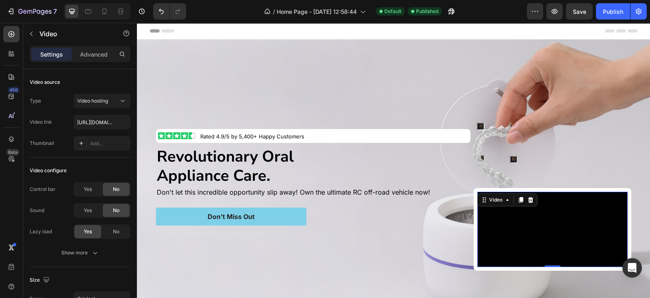
click at [570, 212] on video at bounding box center [553, 228] width 150 height 75
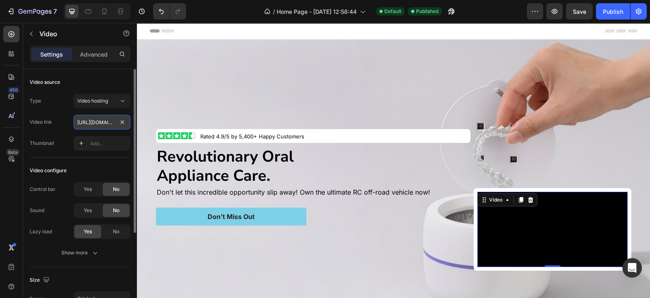
click at [82, 122] on input "[URL][DOMAIN_NAME]" at bounding box center [102, 122] width 57 height 15
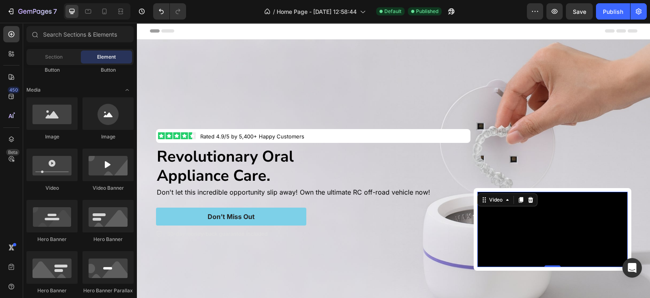
click at [390, 33] on div "Header" at bounding box center [394, 31] width 488 height 16
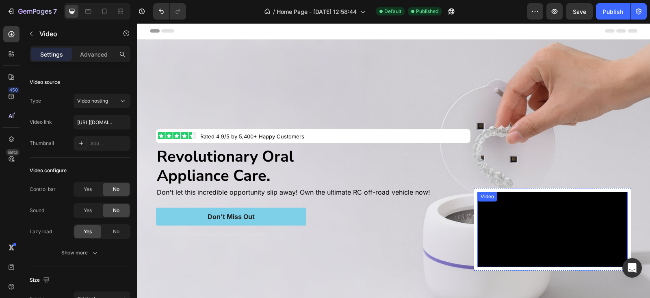
click at [519, 239] on video at bounding box center [553, 228] width 150 height 75
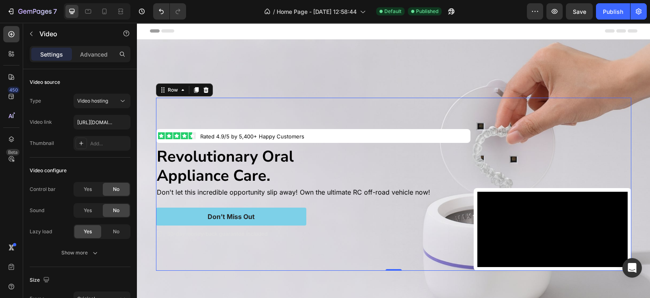
click at [469, 205] on div "Image Rated 4.9/5 by 5,400+ Happy Customers Text Block Row Revolutionary Oral A…" at bounding box center [394, 184] width 476 height 173
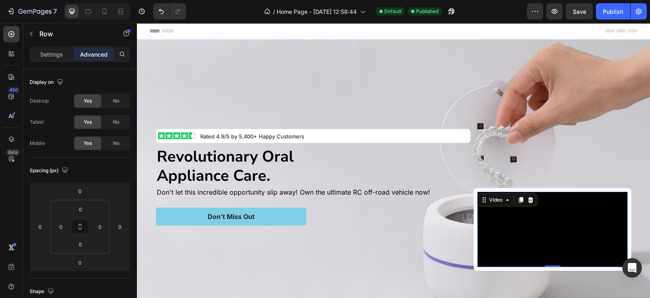
click at [542, 243] on video at bounding box center [553, 228] width 150 height 75
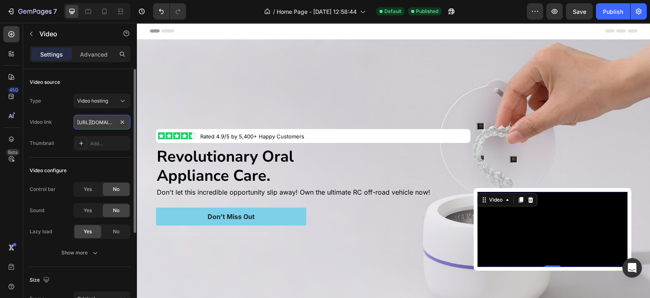
click at [98, 125] on input "[URL][DOMAIN_NAME]" at bounding box center [102, 122] width 57 height 15
paste input "b3afdf38799945e39fbbb35dfce39c86"
type input "[URL][DOMAIN_NAME]"
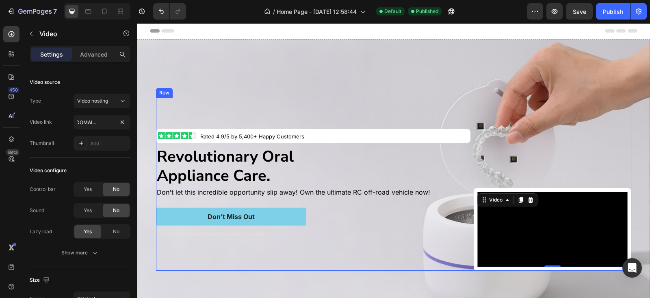
click at [388, 98] on div "Image Rated 4.9/5 by 5,400+ Happy Customers Text Block Row Revolutionary Oral A…" at bounding box center [313, 184] width 315 height 173
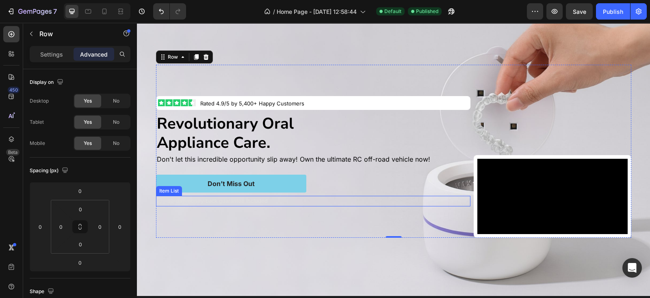
scroll to position [118, 0]
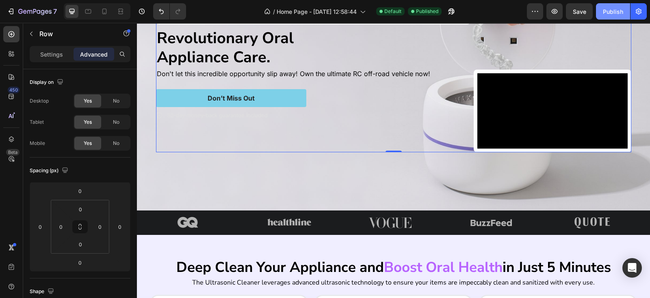
click at [578, 5] on button "Publish" at bounding box center [613, 11] width 34 height 16
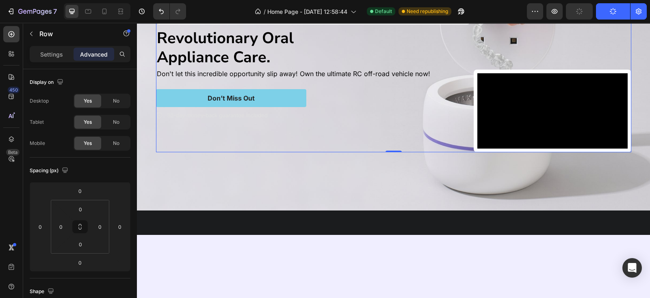
scroll to position [0, 0]
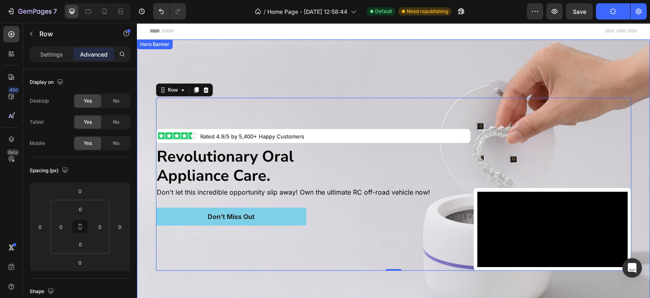
click at [411, 70] on div "Background Image" at bounding box center [393, 183] width 513 height 289
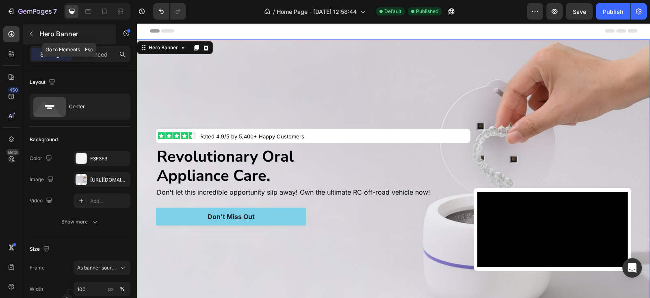
click at [28, 38] on button "button" at bounding box center [31, 33] width 13 height 13
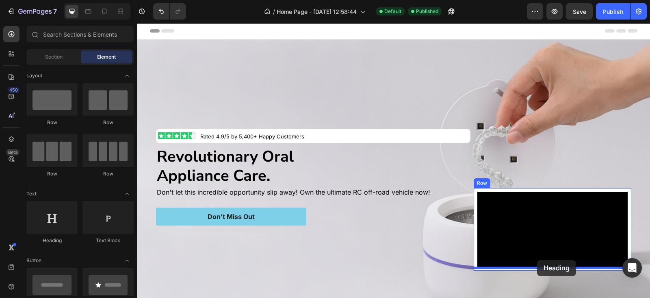
drag, startPoint x: 191, startPoint y: 245, endPoint x: 537, endPoint y: 260, distance: 347.0
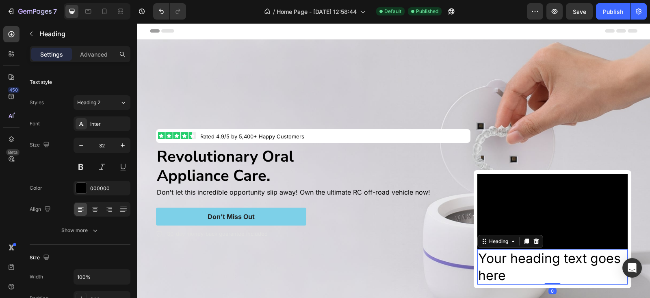
click at [510, 264] on h2 "Your heading text goes here" at bounding box center [553, 266] width 150 height 35
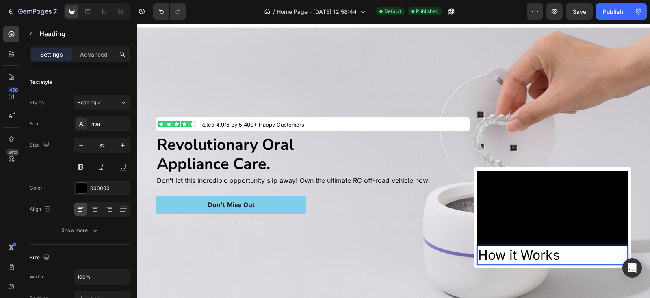
scroll to position [20, 0]
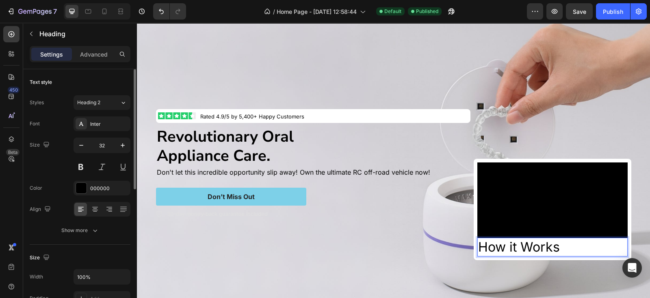
click at [96, 131] on div "Font Inter Size 32 Color 000000 Align Show more" at bounding box center [80, 176] width 101 height 121
click at [96, 128] on div "Inter" at bounding box center [102, 123] width 57 height 15
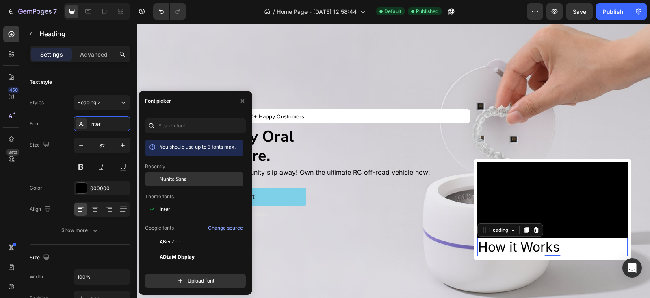
click at [179, 182] on div "Nunito Sans" at bounding box center [194, 179] width 98 height 15
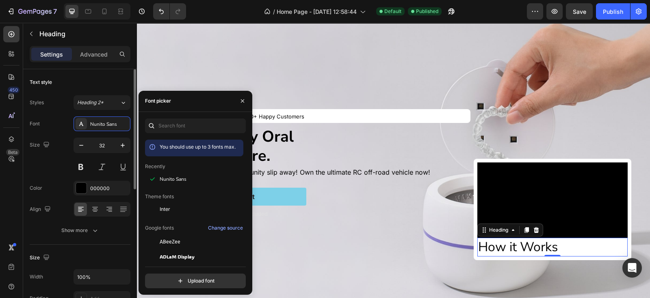
click at [63, 163] on div "Size 32" at bounding box center [80, 155] width 101 height 37
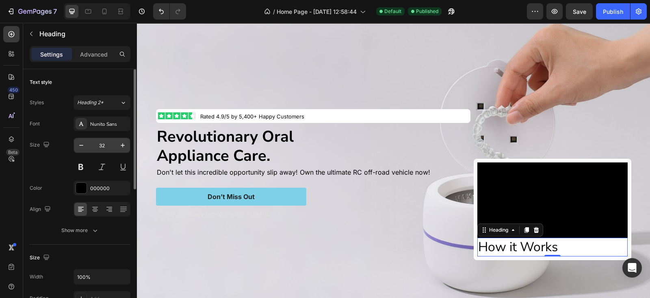
click at [104, 147] on input "32" at bounding box center [102, 145] width 27 height 15
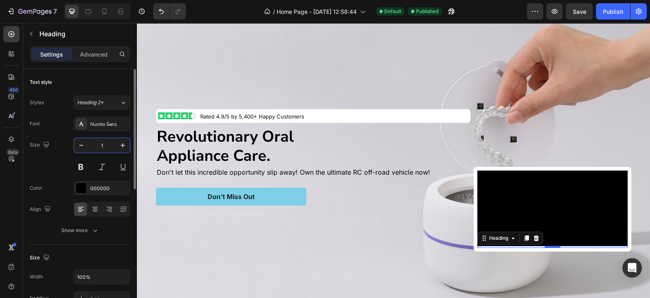
type input "15"
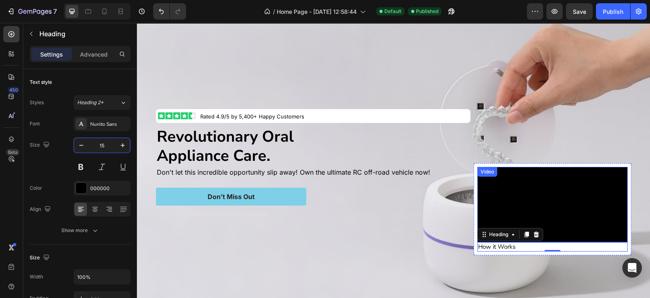
click at [520, 216] on video at bounding box center [553, 204] width 150 height 75
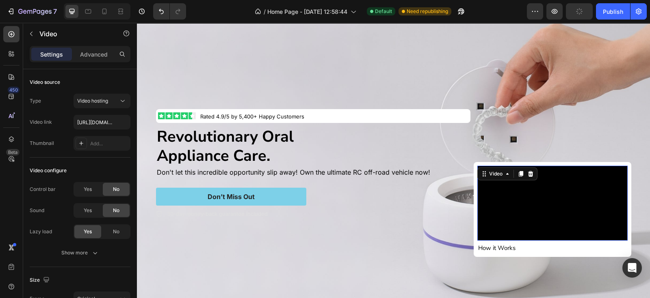
drag, startPoint x: 550, startPoint y: 240, endPoint x: 553, endPoint y: 243, distance: 4.3
click at [553, 243] on div "Video 7 How it Works Heading" at bounding box center [553, 208] width 150 height 87
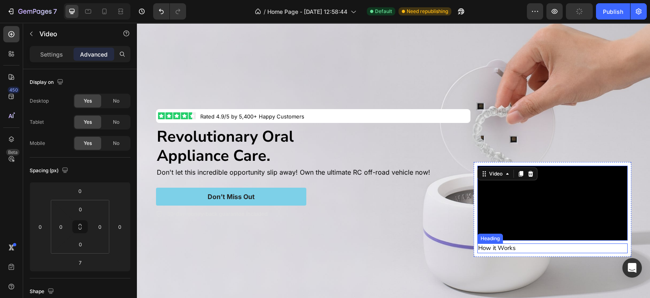
click at [542, 249] on p "How it Works" at bounding box center [552, 248] width 148 height 8
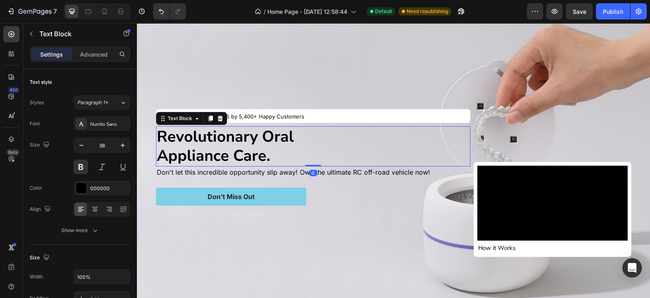
click at [458, 133] on p "Revolutionary Oral Appliance Care." at bounding box center [313, 146] width 313 height 39
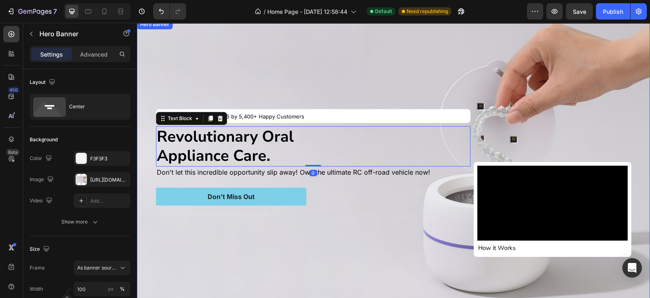
click at [578, 121] on div "Background Image" at bounding box center [393, 164] width 513 height 289
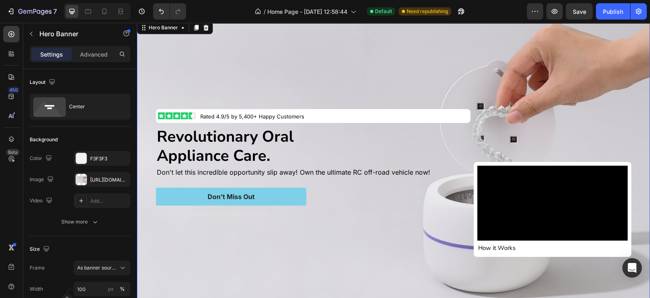
click at [578, 220] on video at bounding box center [553, 202] width 150 height 75
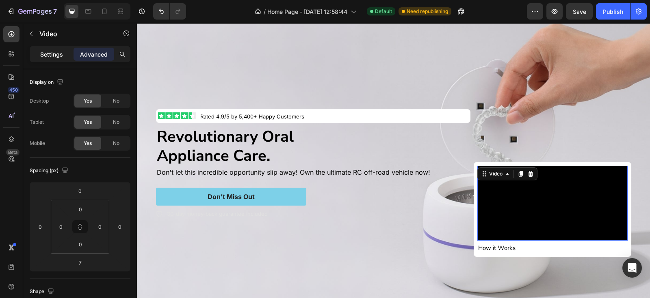
click at [46, 56] on p "Settings" at bounding box center [51, 54] width 23 height 9
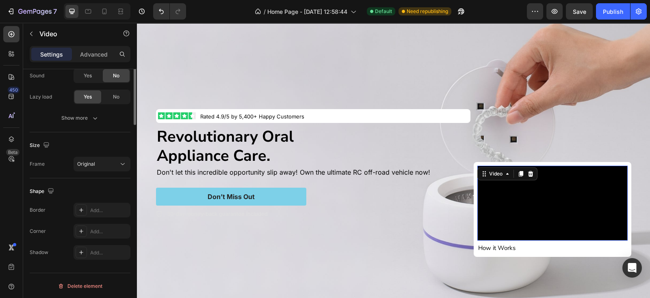
scroll to position [0, 0]
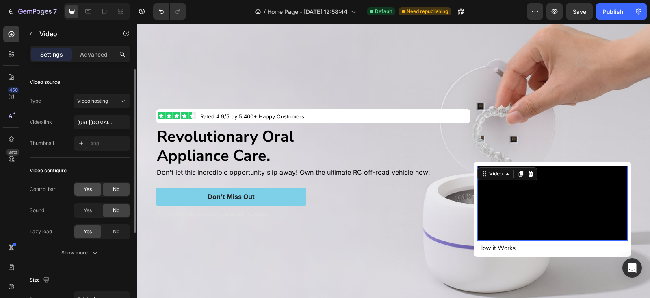
click at [85, 189] on span "Yes" at bounding box center [88, 188] width 8 height 7
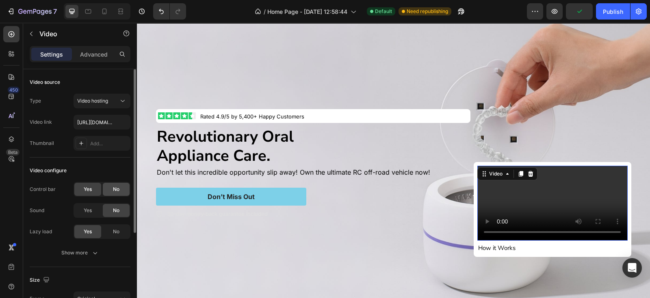
click at [115, 190] on span "No" at bounding box center [116, 188] width 7 height 7
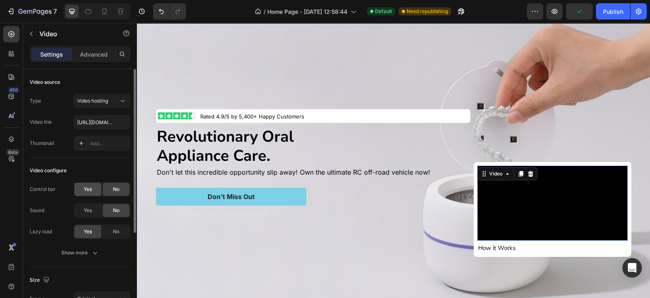
click at [93, 189] on div "Yes" at bounding box center [87, 188] width 27 height 13
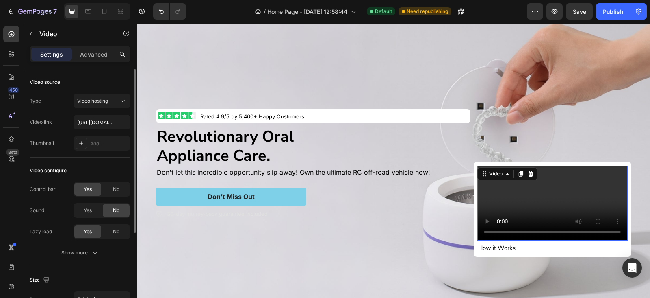
click at [96, 169] on div "Video configure" at bounding box center [80, 170] width 101 height 13
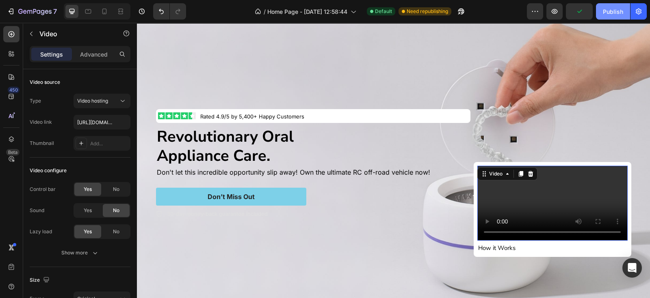
click at [578, 9] on button "Publish" at bounding box center [613, 11] width 34 height 16
click at [431, 59] on div "Image Rated 4.9/5 by 5,400+ Happy Customers Text Block Row Revolutionary Oral A…" at bounding box center [394, 164] width 488 height 211
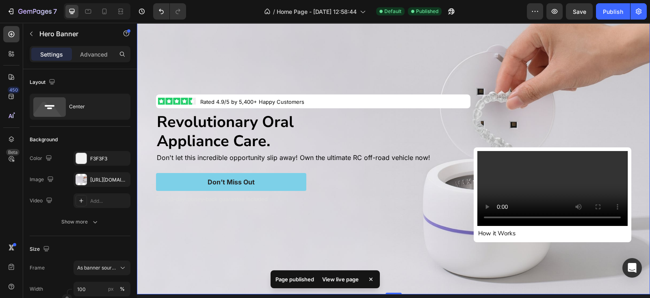
scroll to position [20, 0]
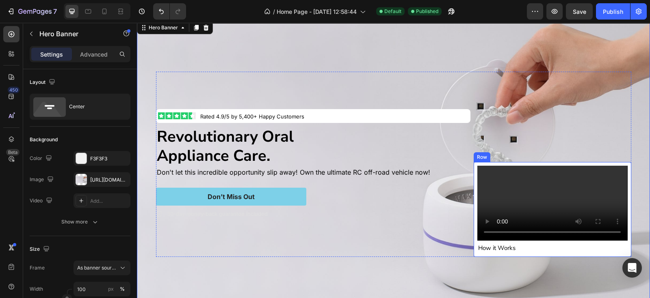
click at [478, 162] on div "Video How it Works Heading Row" at bounding box center [552, 209] width 157 height 95
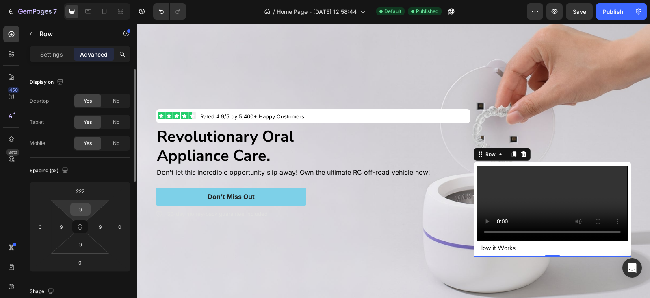
click at [80, 212] on input "9" at bounding box center [80, 209] width 16 height 12
type input "4"
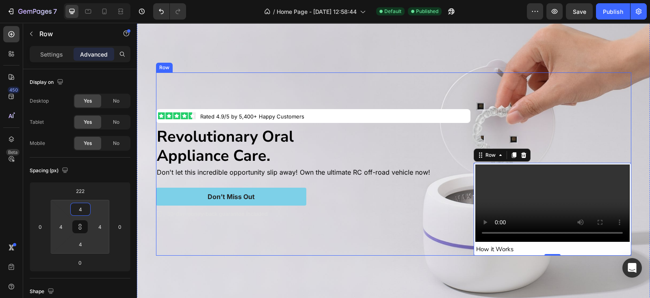
click at [519, 108] on div "Video How it Works Heading Row 0" at bounding box center [552, 163] width 157 height 183
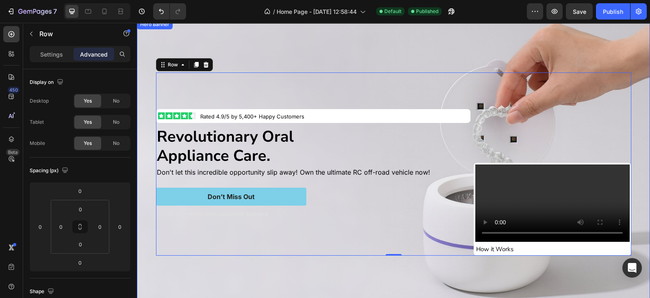
click at [578, 189] on div "Image Rated 4.9/5 by 5,400+ Happy Customers Text Block Row Revolutionary Oral A…" at bounding box center [394, 163] width 488 height 209
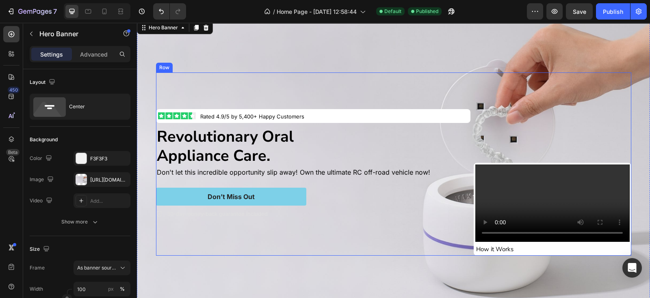
click at [469, 250] on div "Image Rated 4.9/5 by 5,400+ Happy Customers Text Block Row Revolutionary Oral A…" at bounding box center [394, 163] width 476 height 183
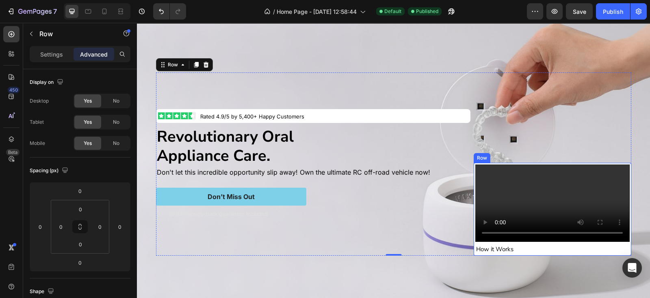
click at [474, 243] on div "Video How it Works Heading Row" at bounding box center [552, 209] width 157 height 93
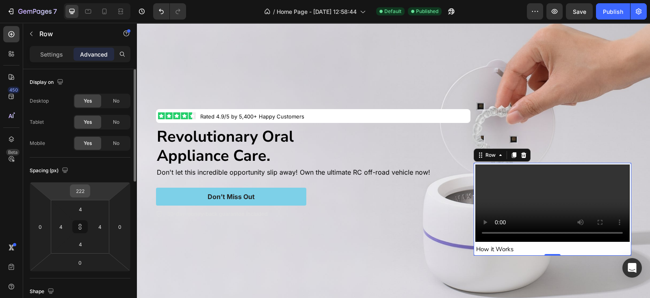
click at [73, 190] on input "222" at bounding box center [80, 191] width 16 height 12
type input "3"
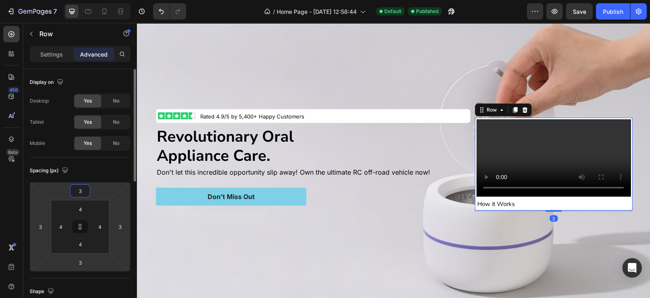
type input "33"
type input "333"
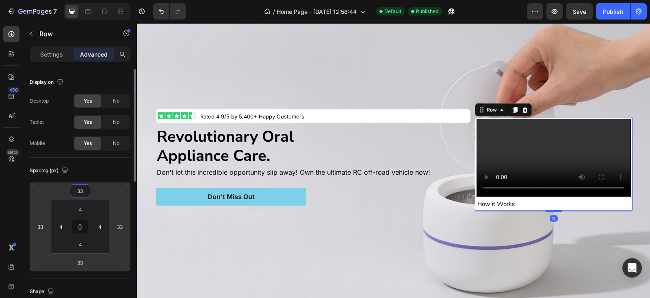
type input "333"
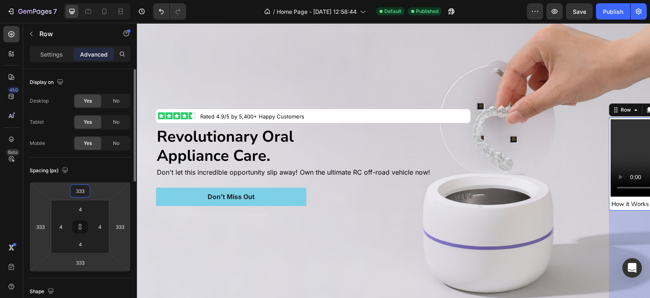
click at [73, 190] on input "333" at bounding box center [80, 191] width 16 height 12
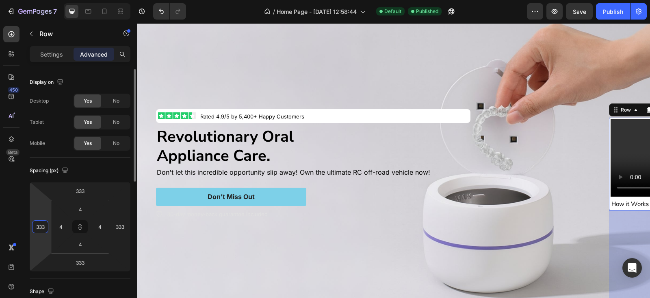
click at [39, 223] on input "333" at bounding box center [40, 226] width 12 height 12
click at [76, 230] on button at bounding box center [79, 226] width 15 height 13
click at [75, 224] on button at bounding box center [79, 226] width 15 height 13
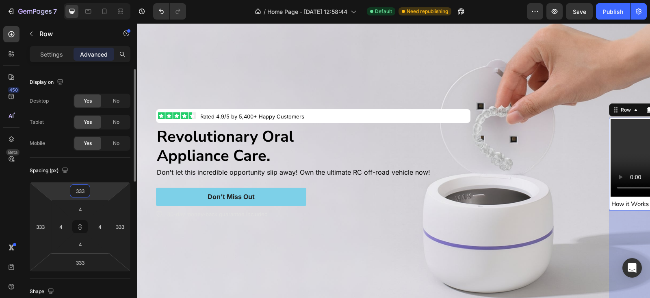
click at [80, 189] on input "333" at bounding box center [80, 191] width 16 height 12
type input "0"
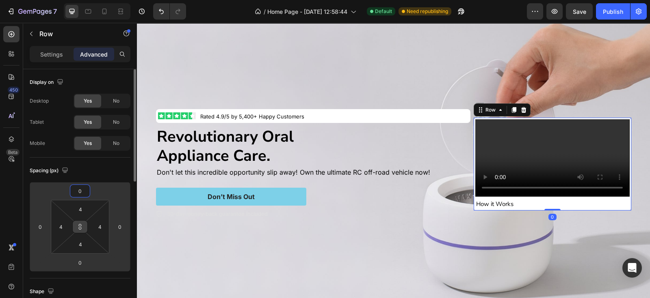
click at [77, 228] on icon at bounding box center [80, 226] width 7 height 7
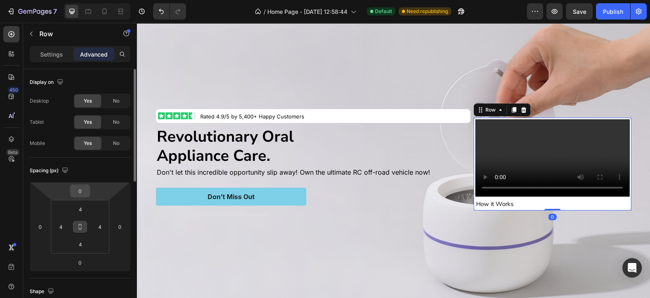
click at [76, 193] on input "0" at bounding box center [80, 191] width 16 height 12
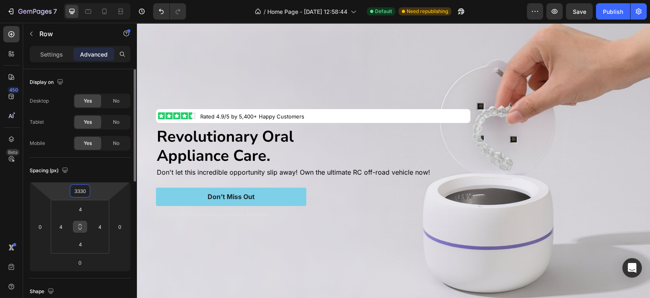
click at [76, 193] on input "3330" at bounding box center [80, 191] width 16 height 12
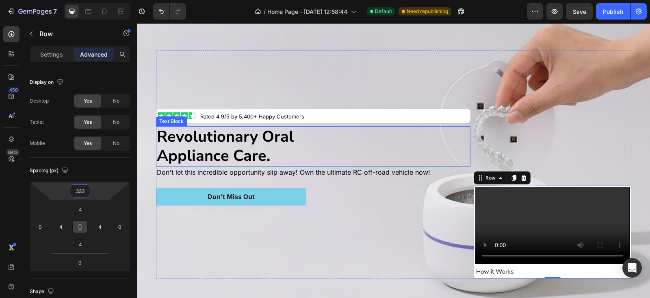
scroll to position [139, 0]
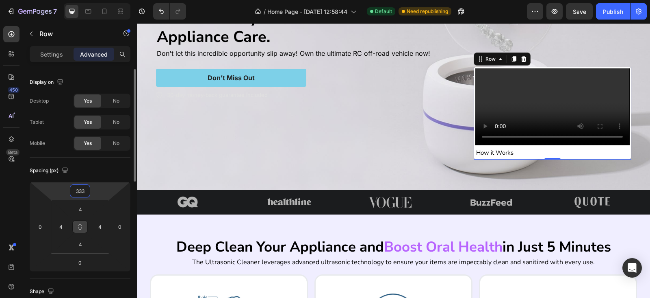
click at [81, 193] on input "333" at bounding box center [80, 191] width 16 height 12
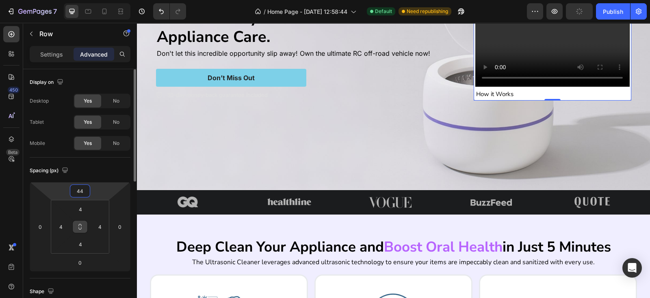
type input "444"
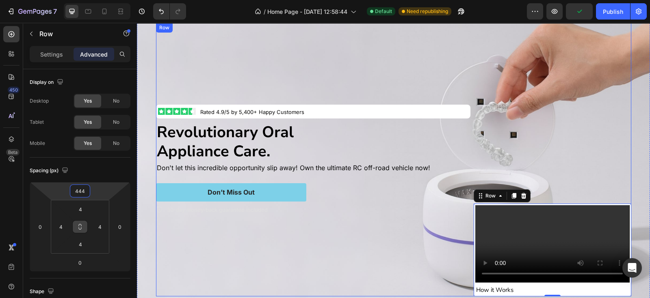
scroll to position [20, 0]
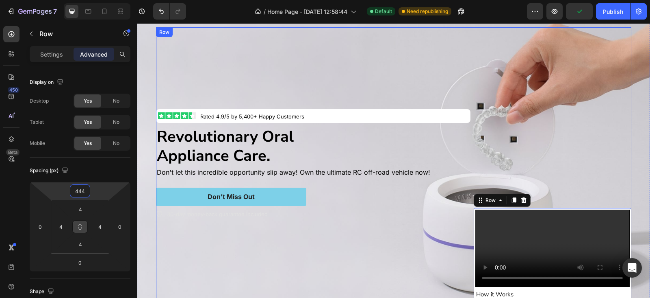
click at [474, 43] on div "Video How it Works Heading Row 0" at bounding box center [552, 163] width 157 height 273
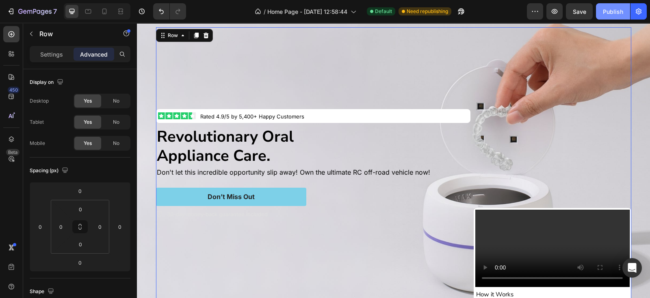
click at [578, 11] on button "Publish" at bounding box center [613, 11] width 34 height 16
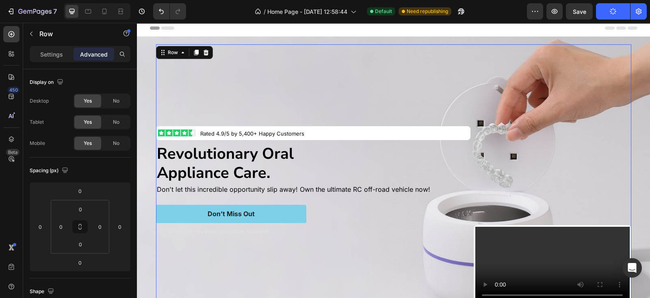
scroll to position [0, 0]
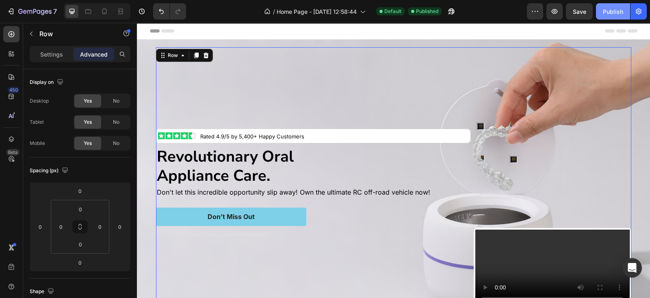
click at [578, 13] on div "Publish" at bounding box center [613, 11] width 20 height 9
click at [138, 113] on div "Background Image" at bounding box center [393, 183] width 513 height 289
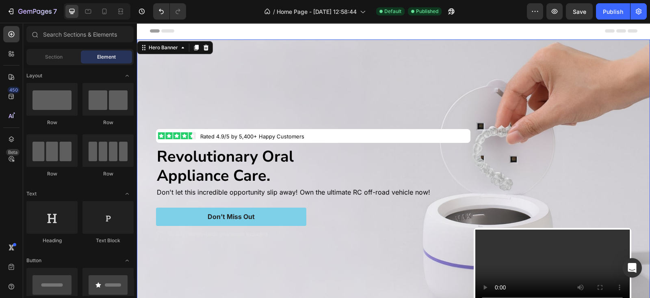
click at [354, 29] on div "Header" at bounding box center [394, 31] width 488 height 16
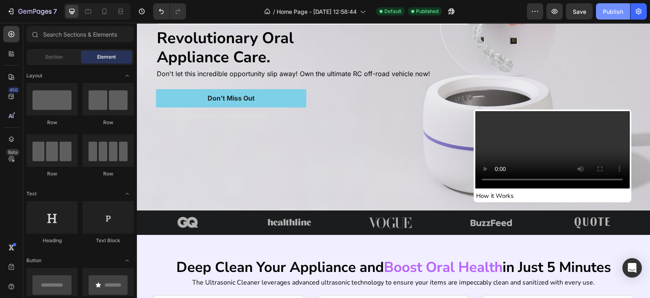
click at [578, 12] on button "Publish" at bounding box center [613, 11] width 34 height 16
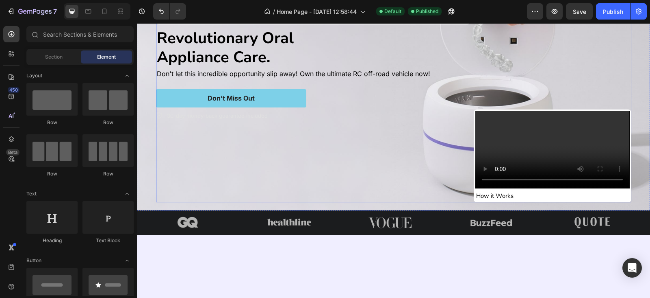
scroll to position [0, 0]
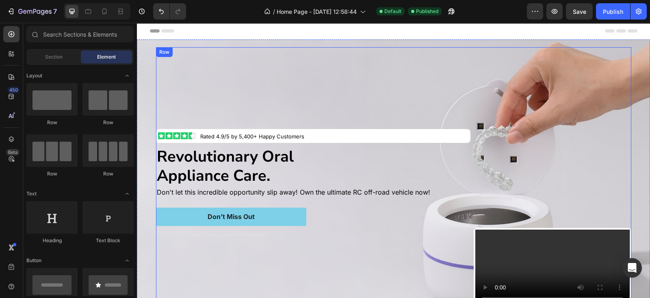
click at [402, 68] on div "Image Rated 4.9/5 by 5,400+ Happy Customers Text Block Row Revolutionary Oral A…" at bounding box center [313, 183] width 315 height 273
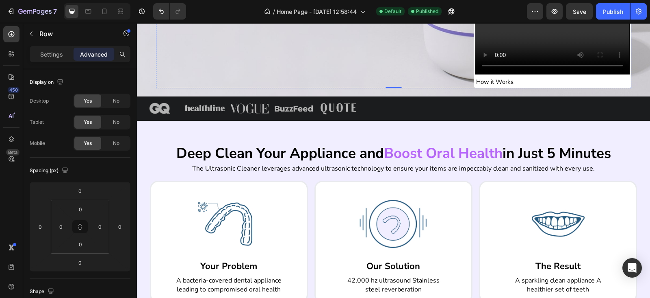
scroll to position [237, 0]
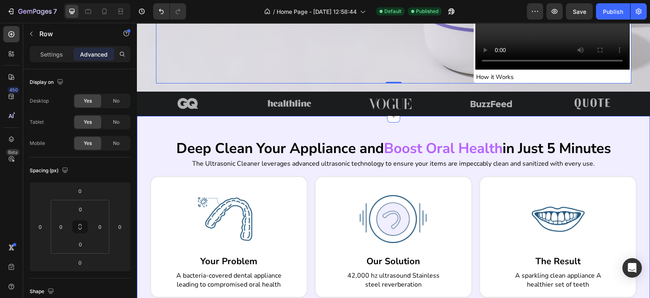
click at [359, 124] on div "Deep Clean Your Appliance and Boost Oral Health in Just 5 Minutes Heading The U…" at bounding box center [393, 234] width 513 height 237
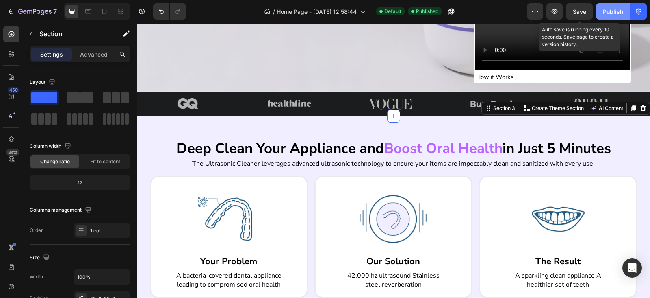
drag, startPoint x: 587, startPoint y: 8, endPoint x: 613, endPoint y: 9, distance: 25.6
click at [578, 9] on button "Save" at bounding box center [579, 11] width 27 height 16
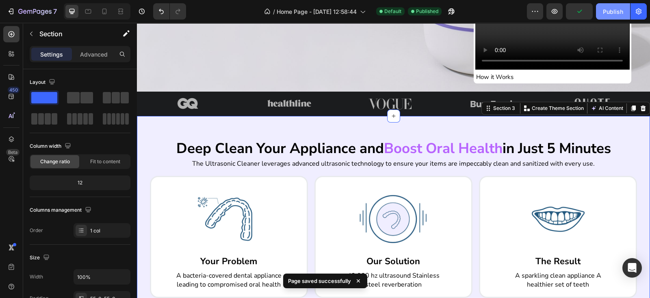
click at [578, 8] on div "Publish" at bounding box center [613, 11] width 20 height 9
click at [370, 125] on div "Deep Clean Your Appliance and Boost Oral Health in Just 5 Minutes Heading The U…" at bounding box center [393, 234] width 513 height 237
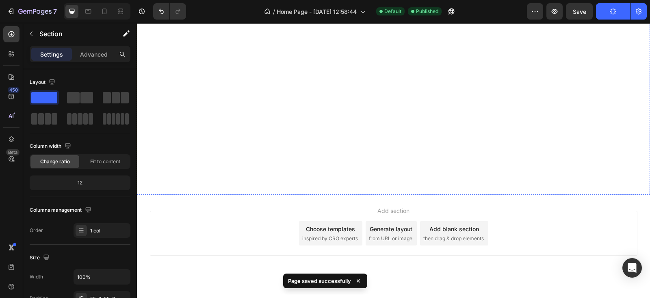
scroll to position [739, 0]
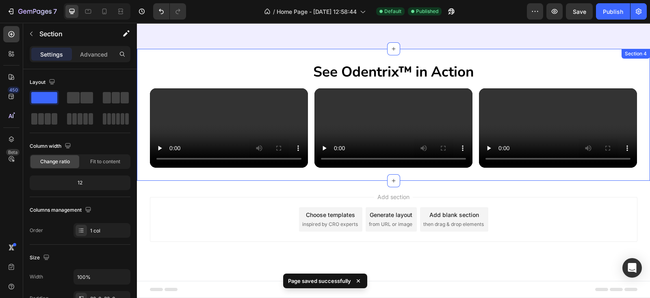
click at [310, 175] on div "See Odentrix™ in Action Heading Video Video Video Carousel Section 4" at bounding box center [393, 115] width 513 height 132
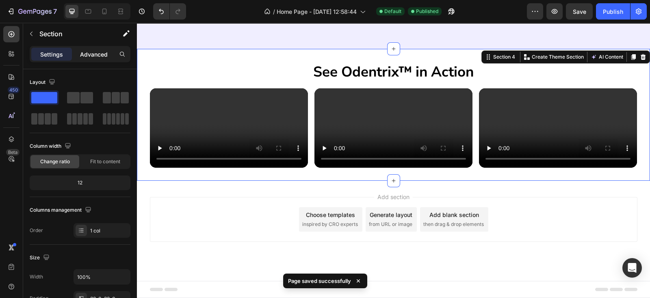
click at [102, 53] on p "Advanced" at bounding box center [94, 54] width 28 height 9
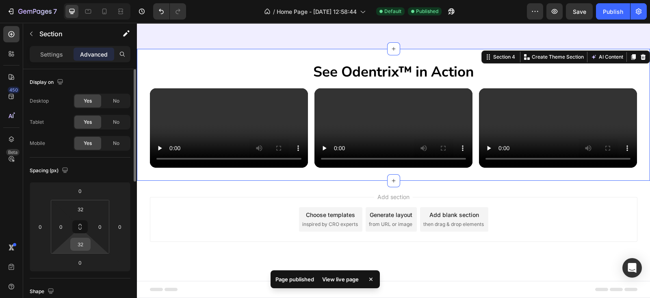
click at [84, 243] on input "32" at bounding box center [80, 244] width 16 height 12
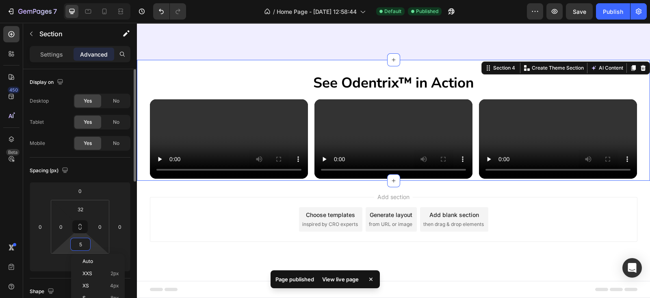
scroll to position [727, 0]
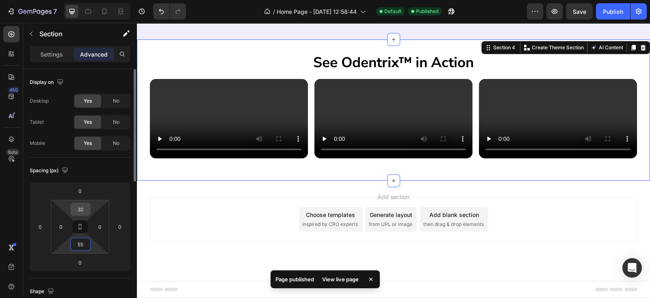
type input "55"
click at [76, 211] on input "32" at bounding box center [80, 209] width 16 height 12
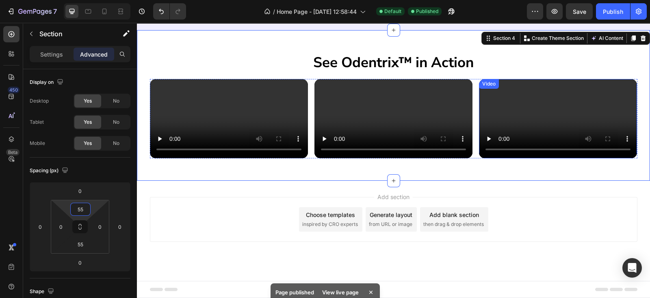
scroll to position [490, 0]
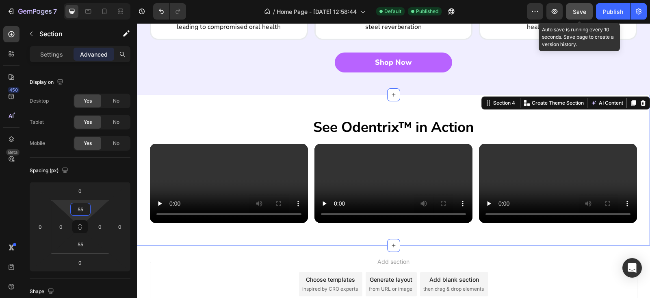
type input "55"
click at [578, 11] on span "Save" at bounding box center [579, 11] width 13 height 7
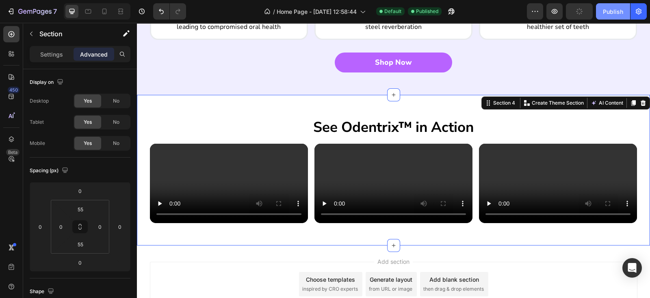
click at [578, 11] on div "Publish" at bounding box center [613, 11] width 20 height 9
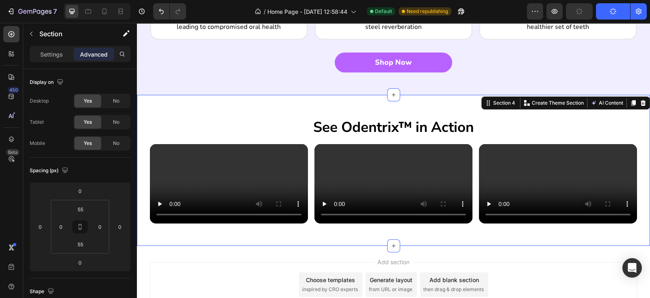
click at [358, 109] on div "See Odentrix™ in Action Heading Video Video Video Carousel Section 4 You can cr…" at bounding box center [393, 170] width 513 height 150
click at [335, 100] on div "See Odentrix™ in Action Heading Video Video Video Carousel Section 4 You can cr…" at bounding box center [393, 170] width 513 height 150
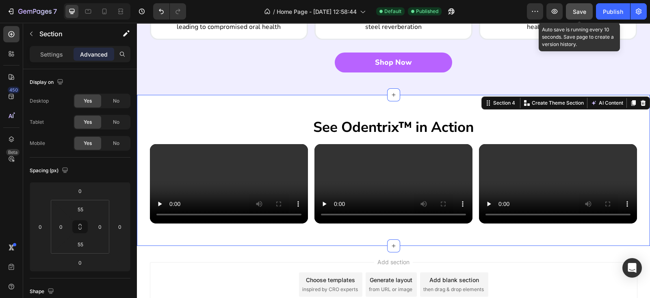
click at [577, 10] on span "Save" at bounding box center [579, 11] width 13 height 7
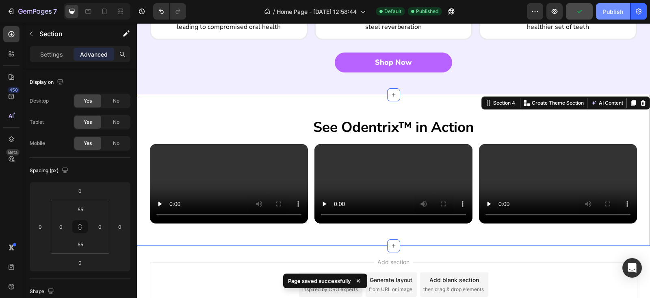
click at [578, 17] on button "Publish" at bounding box center [613, 11] width 34 height 16
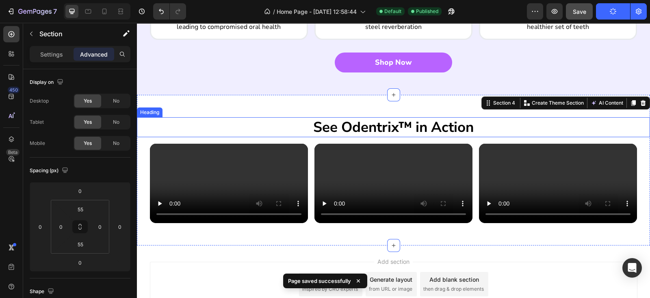
click at [390, 125] on h2 "See Odentrix™ in Action" at bounding box center [393, 127] width 513 height 20
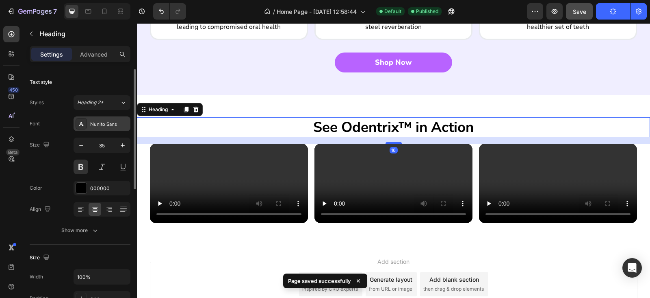
click at [110, 122] on div "Nunito Sans" at bounding box center [109, 123] width 38 height 7
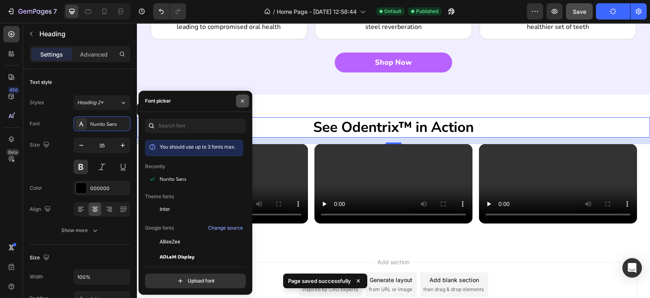
click at [242, 100] on icon "button" at bounding box center [242, 100] width 3 height 3
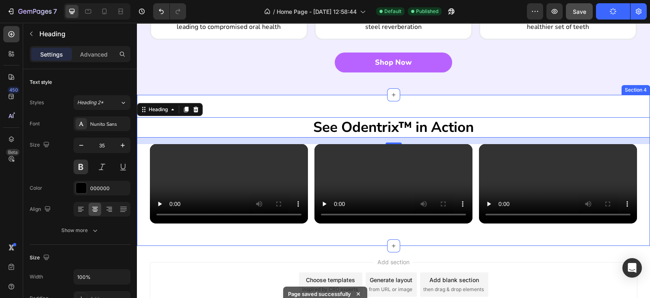
click at [263, 100] on div "See Odentrix™ in Action Heading 16 Video Video Video Carousel Section 4" at bounding box center [393, 170] width 513 height 150
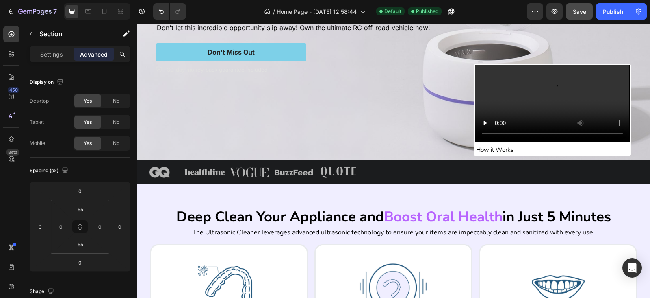
scroll to position [0, 0]
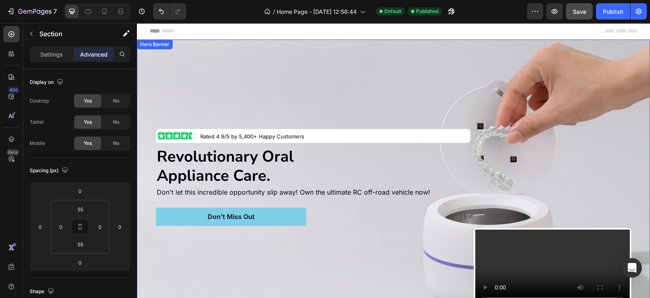
click at [359, 41] on div "Image Rated 4.9/5 by 5,400+ Happy Customers Text Block Row Revolutionary Oral A…" at bounding box center [394, 183] width 488 height 299
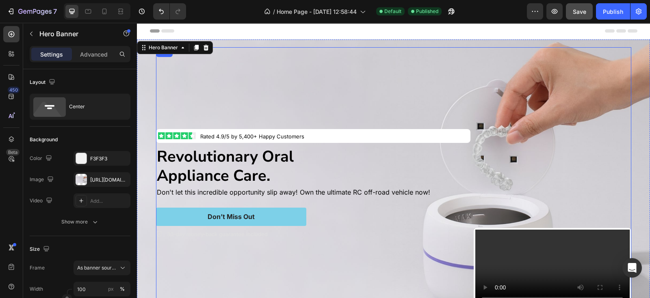
scroll to position [118, 0]
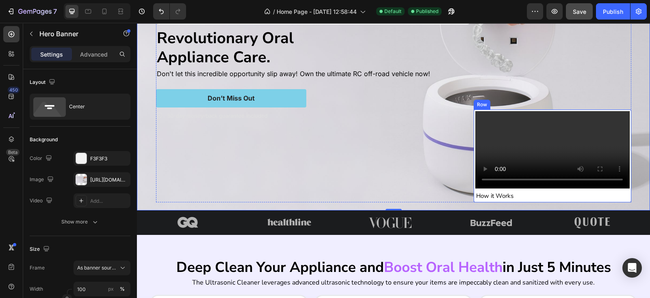
click at [474, 182] on div "Video How it Works Heading Row" at bounding box center [552, 155] width 157 height 93
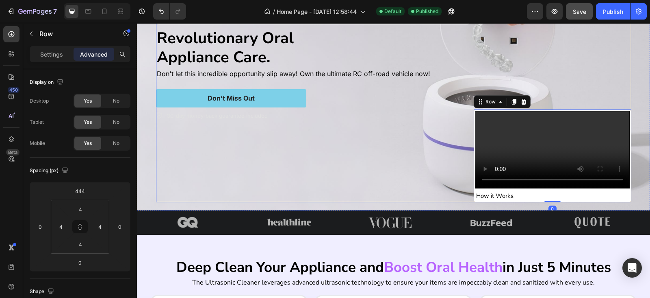
scroll to position [0, 0]
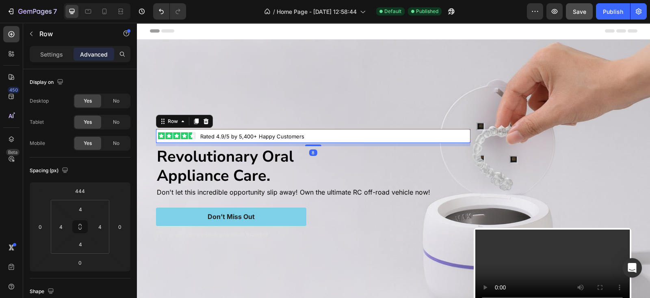
click at [444, 132] on div "Rated 4.9/5 by 5,400+ Happy Customers Text Block" at bounding box center [330, 136] width 237 height 9
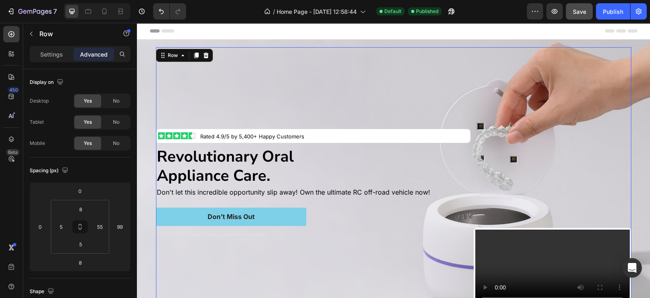
click at [280, 116] on div "Image Rated 4.9/5 by 5,400+ Happy Customers Text Block Row Revolutionary Oral A…" at bounding box center [313, 183] width 315 height 273
click at [24, 33] on div "Row" at bounding box center [69, 33] width 93 height 21
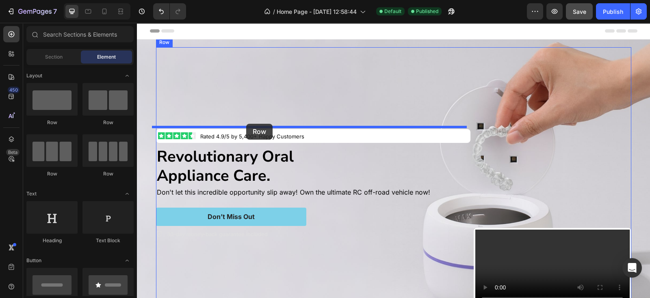
drag, startPoint x: 190, startPoint y: 124, endPoint x: 246, endPoint y: 124, distance: 56.5
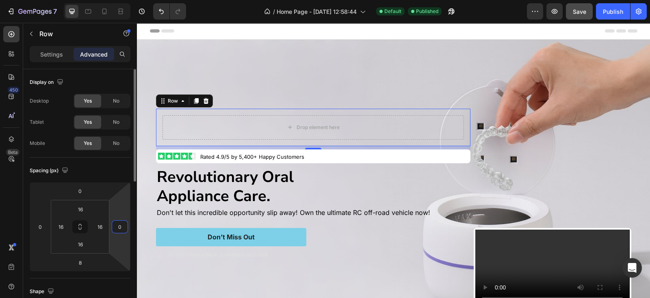
click at [125, 228] on input "0" at bounding box center [120, 226] width 12 height 12
click at [125, 228] on input "999" at bounding box center [120, 226] width 12 height 12
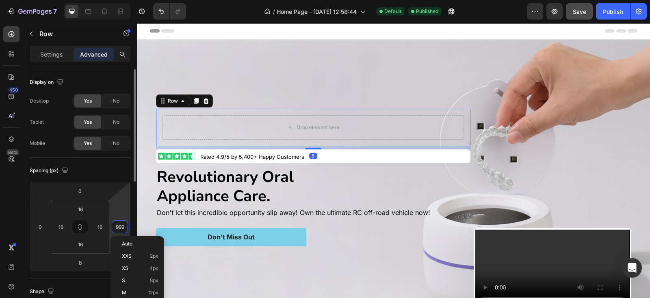
click at [125, 228] on input "999" at bounding box center [120, 226] width 12 height 12
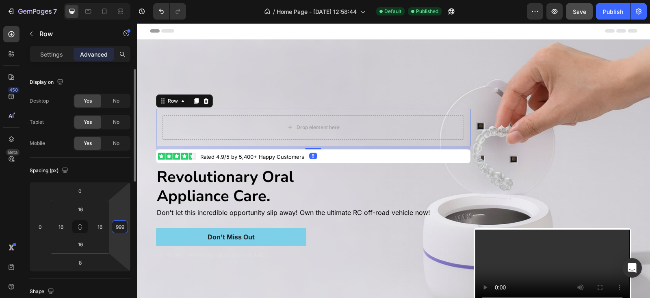
click at [125, 228] on input "999" at bounding box center [120, 226] width 12 height 12
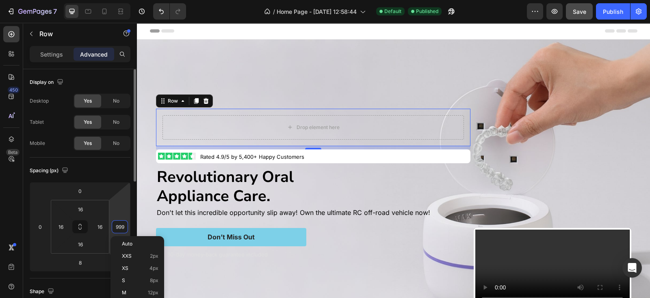
type input "0"
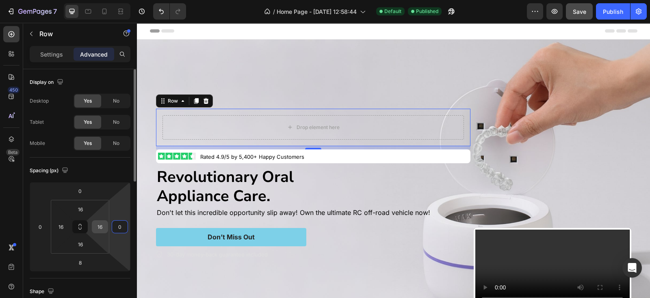
click at [97, 226] on input "16" at bounding box center [100, 226] width 12 height 12
click at [98, 224] on input "999" at bounding box center [100, 226] width 12 height 12
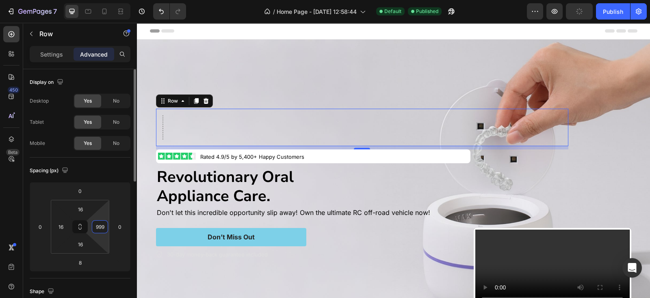
click at [98, 224] on input "999" at bounding box center [100, 226] width 12 height 12
type input "99"
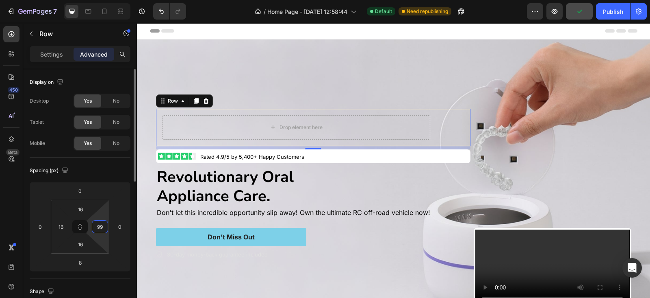
click at [98, 224] on input "99" at bounding box center [100, 226] width 12 height 12
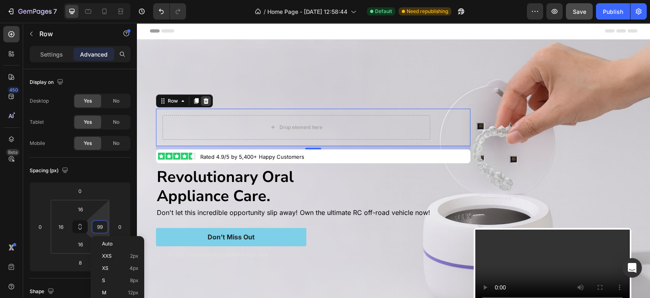
click at [203, 98] on icon at bounding box center [205, 101] width 5 height 6
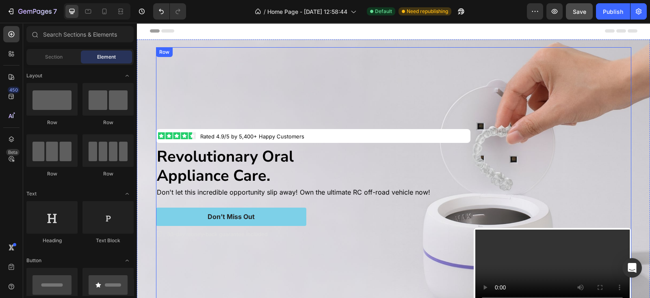
click at [243, 77] on div "Image Rated 4.9/5 by 5,400+ Happy Customers Text Block Row Revolutionary Oral A…" at bounding box center [313, 183] width 315 height 273
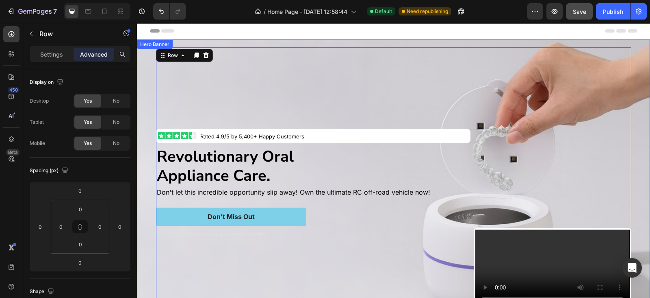
click at [144, 54] on div "Background Image" at bounding box center [393, 183] width 513 height 289
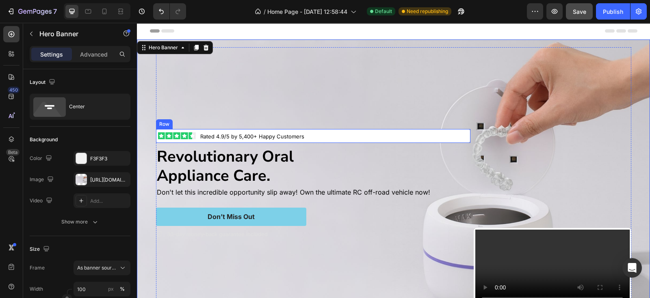
click at [161, 139] on div "Image Rated 4.9/5 by 5,400+ Happy Customers Text Block Row" at bounding box center [313, 136] width 315 height 14
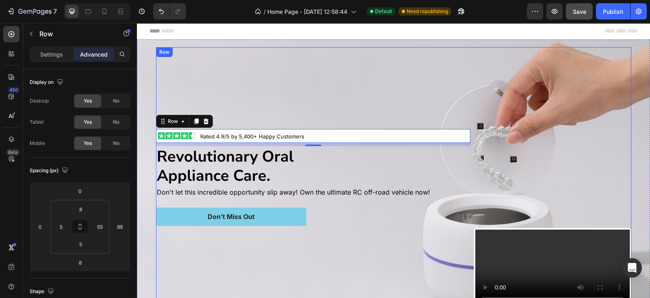
click at [283, 191] on p "Don't let this incredible opportunity slip away! Own the ultimate RC off-road v…" at bounding box center [313, 192] width 313 height 10
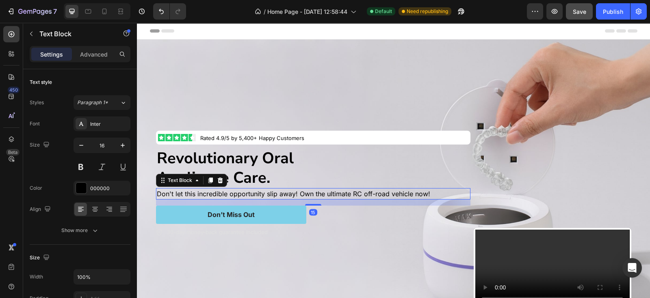
drag, startPoint x: 313, startPoint y: 202, endPoint x: 315, endPoint y: 198, distance: 4.2
click at [315, 199] on div "15" at bounding box center [313, 199] width 315 height 0
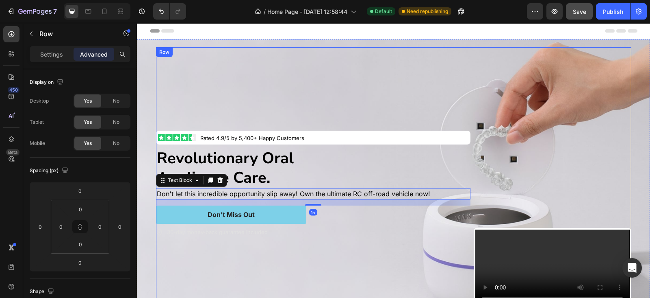
click at [315, 97] on div "Image Rated 4.9/5 by 5,400+ Happy Customers Text Block Row Revolutionary Oral A…" at bounding box center [313, 183] width 315 height 273
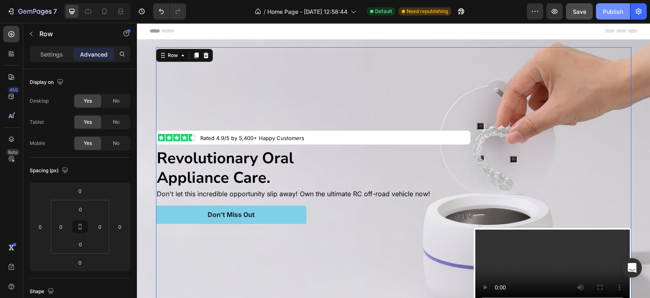
click at [578, 11] on div "Publish" at bounding box center [613, 11] width 20 height 9
click at [137, 107] on div at bounding box center [134, 195] width 6 height 252
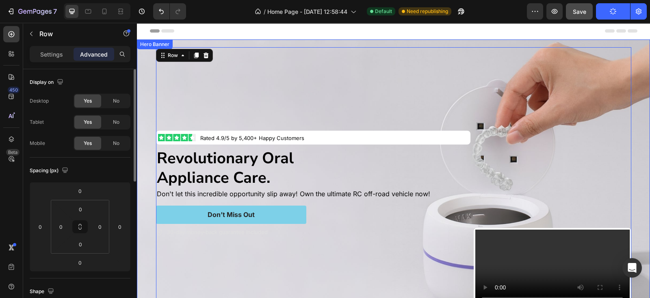
click at [142, 106] on div "Background Image" at bounding box center [393, 183] width 513 height 289
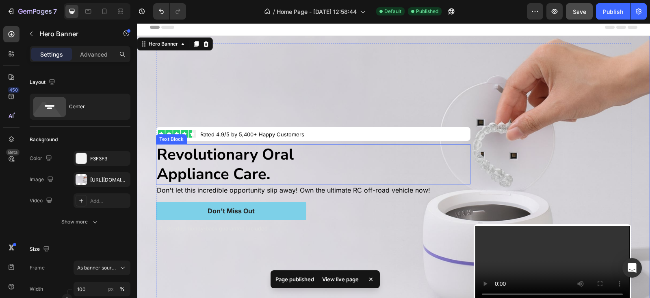
scroll to position [118, 0]
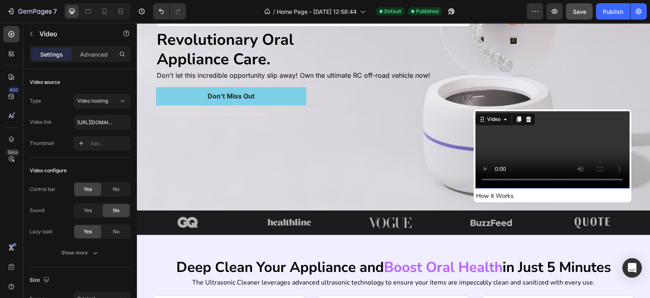
click at [507, 111] on div "Video 7" at bounding box center [553, 149] width 154 height 77
click at [463, 104] on div "Don’t Miss Out Button" at bounding box center [313, 98] width 315 height 22
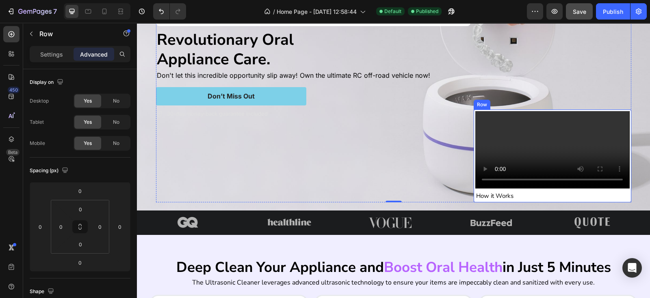
click at [482, 109] on div "Video How it Works Heading Row" at bounding box center [552, 155] width 157 height 93
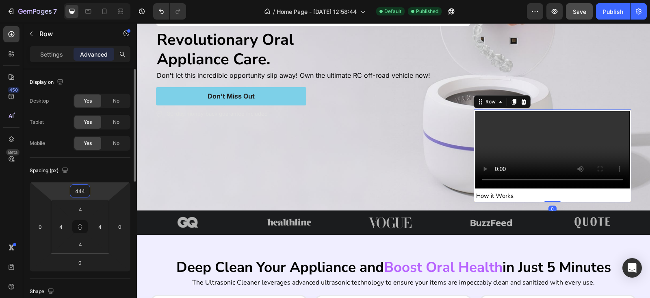
click at [78, 188] on input "444" at bounding box center [80, 191] width 16 height 12
type input "22"
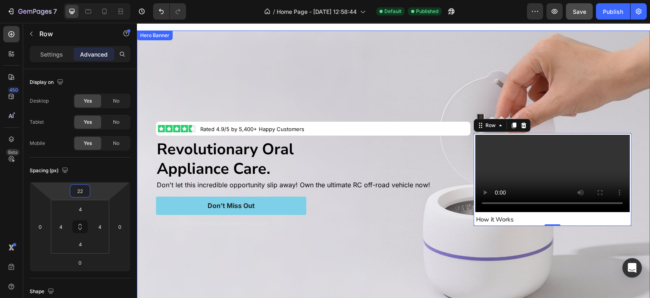
scroll to position [0, 0]
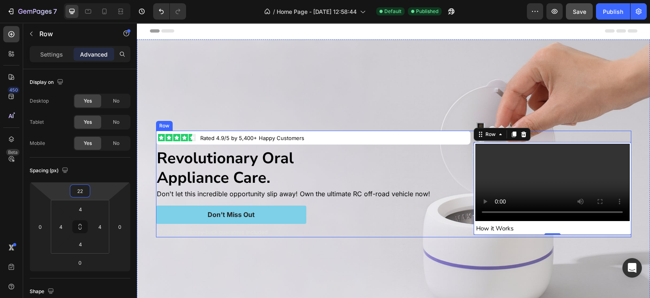
click at [468, 175] on div "Image Rated 4.9/5 by 5,400+ Happy Customers Text Block Row Revolutionary Oral A…" at bounding box center [394, 183] width 476 height 106
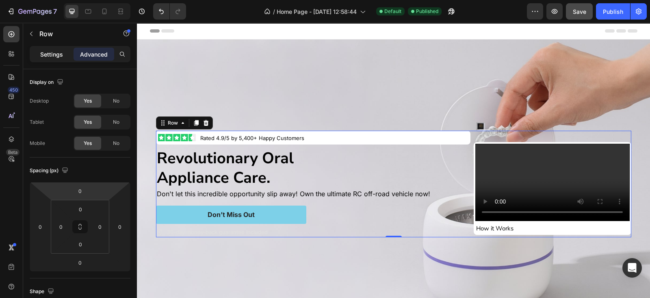
click at [47, 59] on div "Settings" at bounding box center [51, 54] width 41 height 13
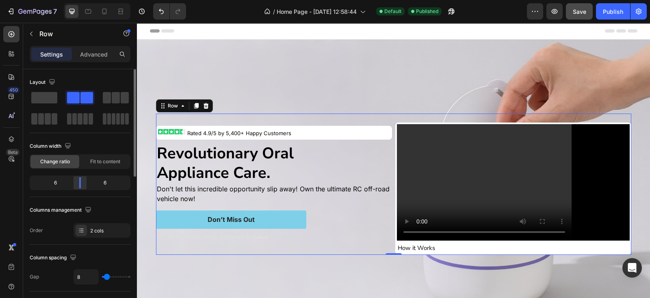
drag, startPoint x: 93, startPoint y: 180, endPoint x: 190, endPoint y: 88, distance: 134.3
click at [77, 182] on div at bounding box center [80, 182] width 15 height 11
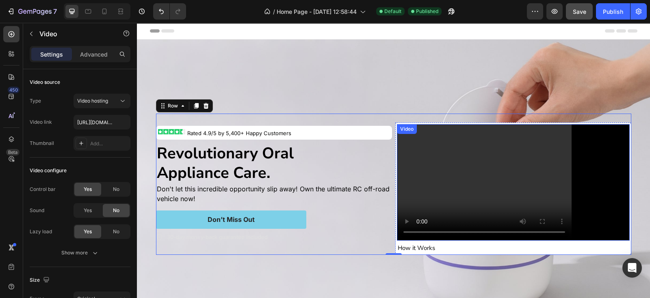
click at [430, 124] on video at bounding box center [513, 182] width 233 height 117
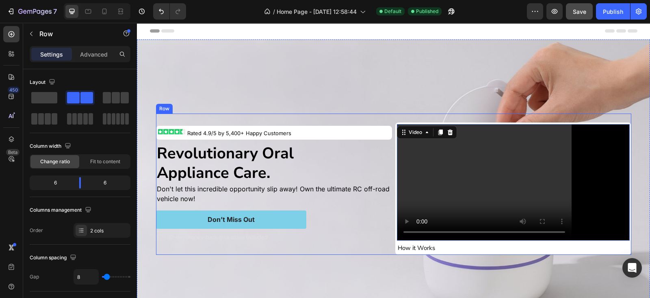
click at [429, 115] on div "Video 7 How it Works Heading Row" at bounding box center [513, 183] width 236 height 141
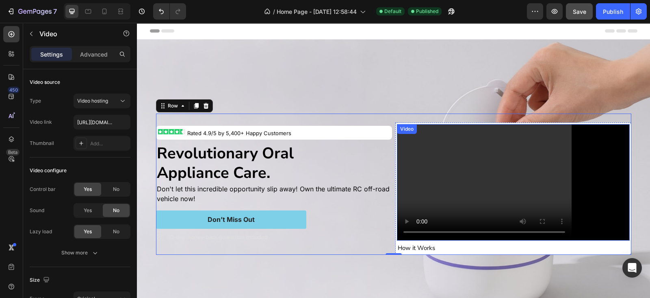
click at [431, 124] on video at bounding box center [513, 182] width 233 height 117
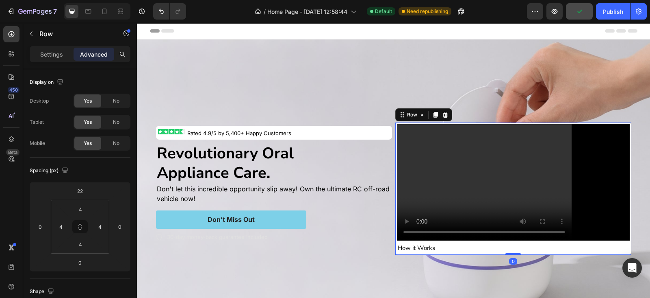
click at [427, 122] on div "Video How it Works Heading Row 0" at bounding box center [513, 188] width 236 height 132
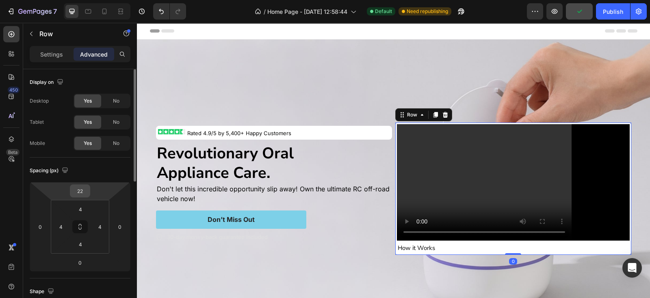
click at [85, 193] on input "22" at bounding box center [80, 191] width 16 height 12
type input "0"
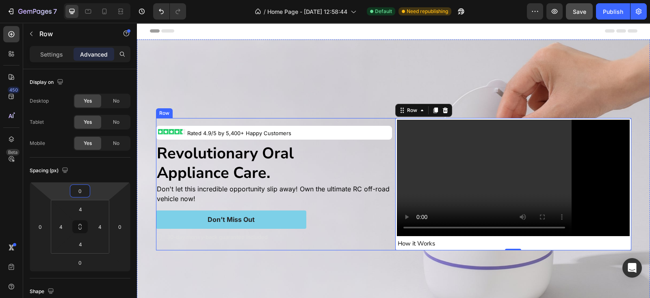
click at [367, 118] on div "Image Rated 4.9/5 by 5,400+ Happy Customers Text Block Row Revolutionary Oral A…" at bounding box center [274, 184] width 236 height 132
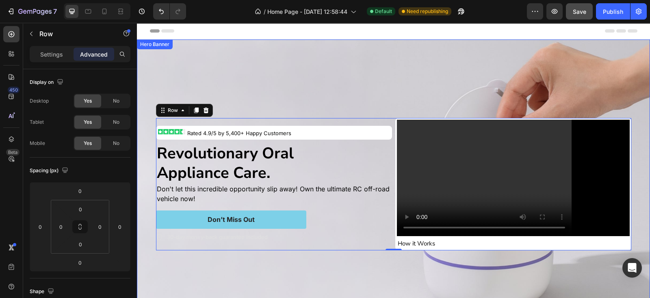
click at [366, 97] on div "Background Image" at bounding box center [393, 183] width 513 height 289
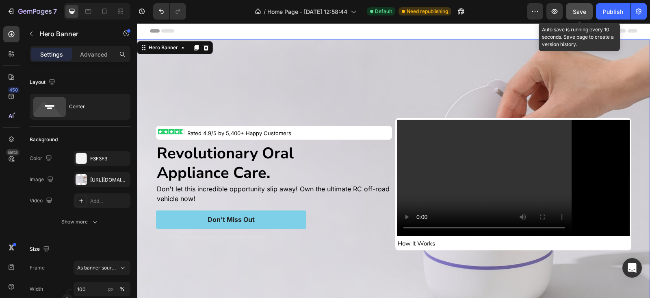
click at [578, 12] on span "Save" at bounding box center [579, 11] width 13 height 7
click at [578, 15] on div "Publish" at bounding box center [613, 11] width 20 height 9
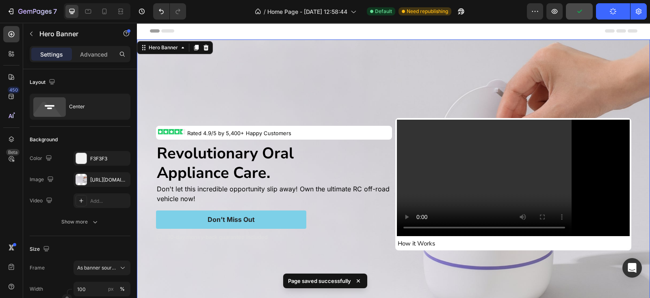
click at [365, 60] on div "Background Image" at bounding box center [393, 183] width 513 height 289
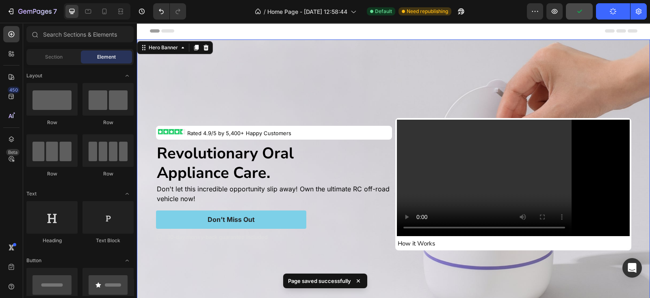
click at [349, 37] on div "Header" at bounding box center [394, 31] width 488 height 16
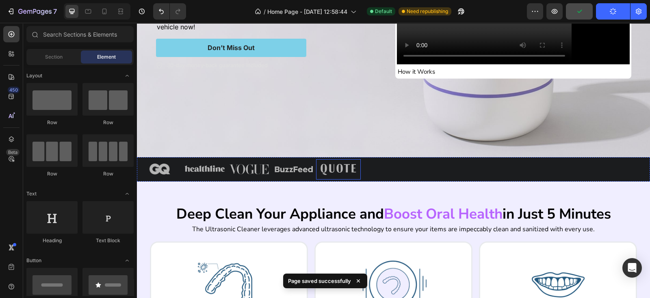
scroll to position [237, 0]
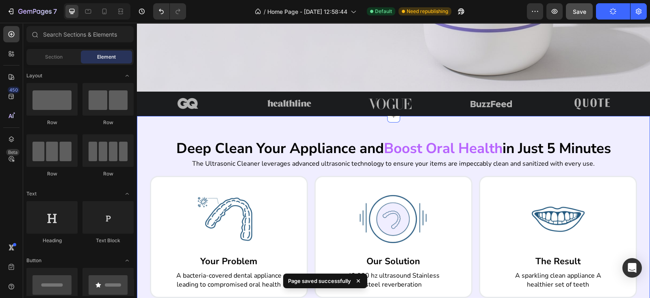
click at [358, 119] on div "Deep Clean Your Appliance and Boost Oral Health in Just 5 Minutes Heading The U…" at bounding box center [393, 234] width 513 height 237
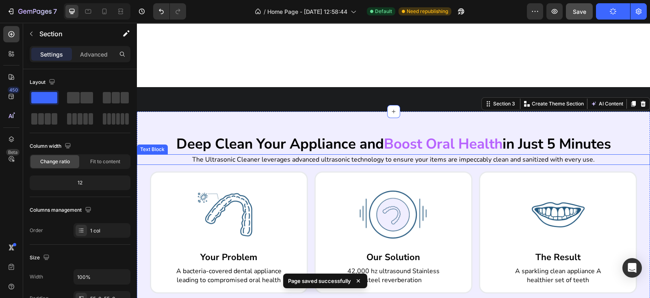
scroll to position [474, 0]
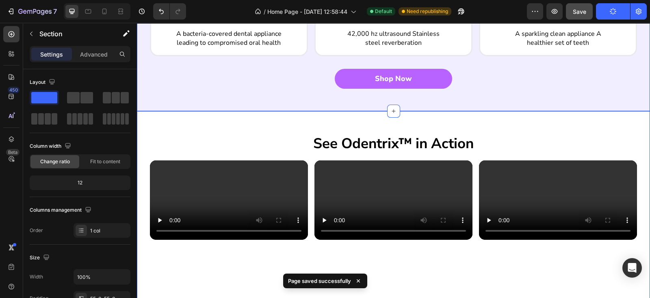
click at [320, 126] on div "See Odentrix™ in Action Heading Video Video Video Carousel Section 4" at bounding box center [393, 287] width 513 height 353
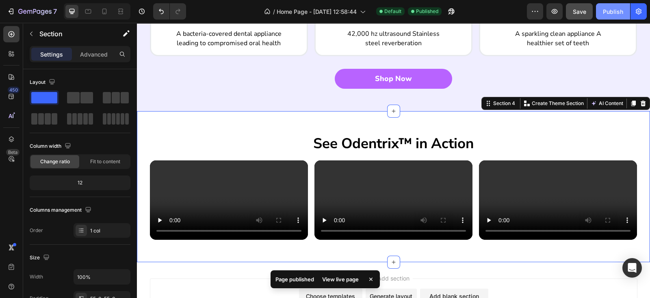
click at [578, 13] on div "Publish" at bounding box center [613, 11] width 20 height 9
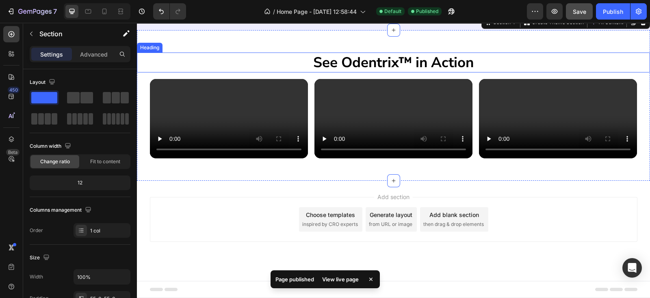
scroll to position [757, 0]
click at [328, 168] on div "See Odentrix™ in Action Heading Video Video Video Carousel Section 4 You can cr…" at bounding box center [393, 105] width 513 height 150
click at [404, 174] on div "See Odentrix™ in Action Heading Video Video Video Carousel Section 4 You can cr…" at bounding box center [393, 105] width 513 height 150
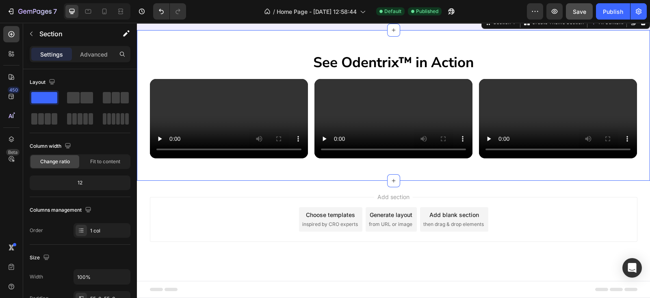
click at [289, 175] on div "See Odentrix™ in Action Heading Video Video Video Carousel Section 4 You can cr…" at bounding box center [393, 105] width 513 height 150
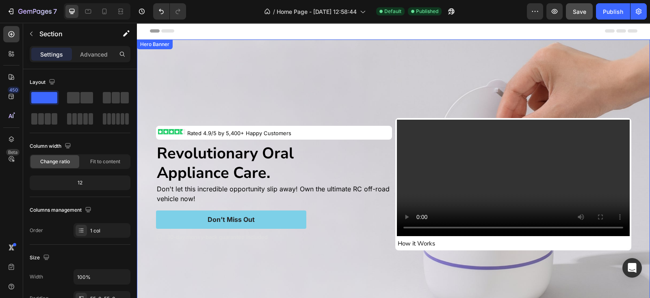
click at [374, 60] on div "Background Image" at bounding box center [393, 183] width 513 height 289
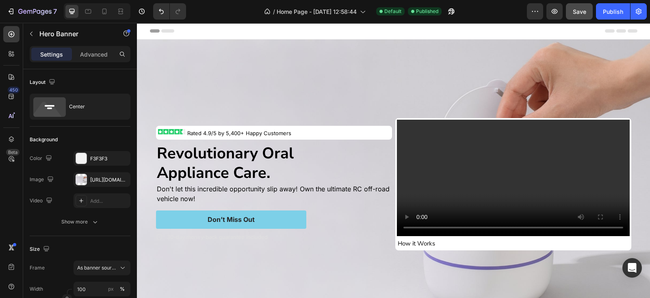
click at [379, 37] on div "Header" at bounding box center [394, 31] width 488 height 16
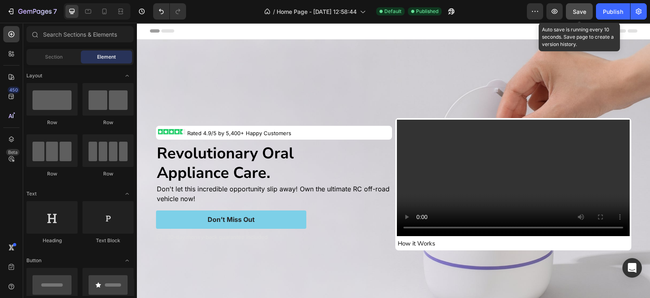
click at [578, 17] on button "Save" at bounding box center [579, 11] width 27 height 16
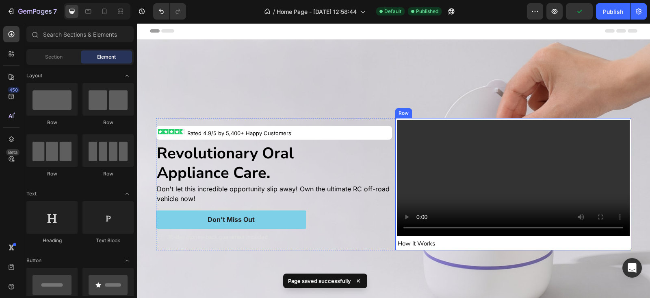
click at [427, 118] on div "Video How it Works Heading Row" at bounding box center [513, 184] width 236 height 132
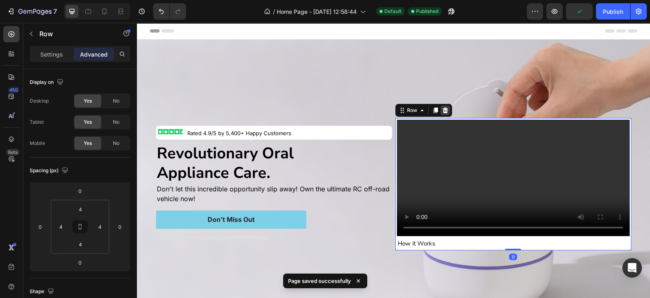
click at [443, 107] on icon at bounding box center [445, 110] width 7 height 7
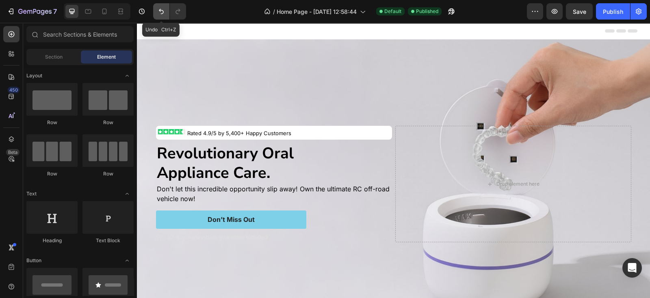
click at [156, 9] on button "Undo/Redo" at bounding box center [161, 11] width 16 height 16
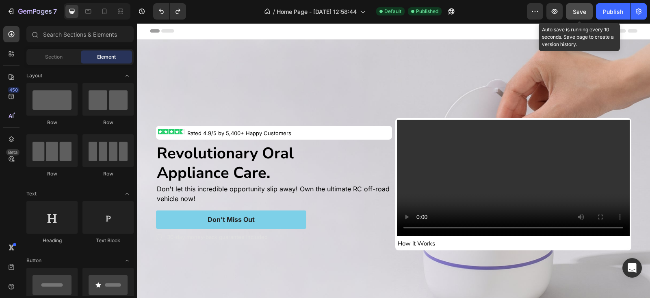
click at [573, 14] on button "Save" at bounding box center [579, 11] width 27 height 16
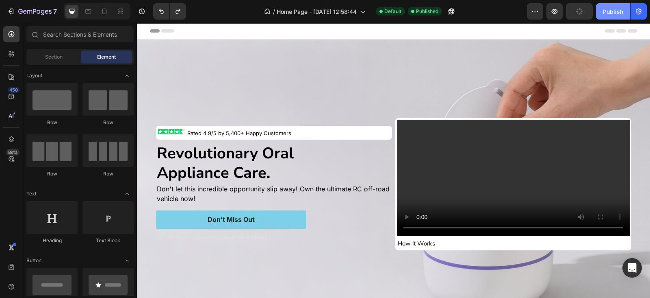
click at [578, 13] on div "Publish" at bounding box center [613, 11] width 20 height 9
click at [353, 67] on div "Background Image" at bounding box center [393, 183] width 513 height 289
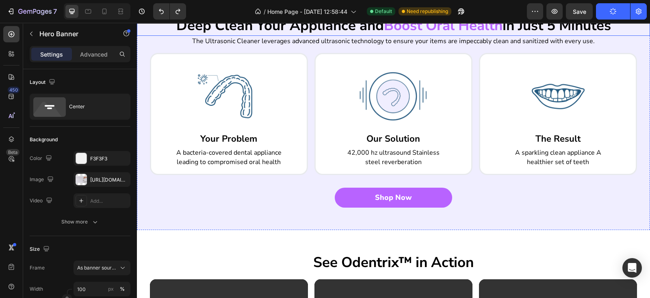
scroll to position [474, 0]
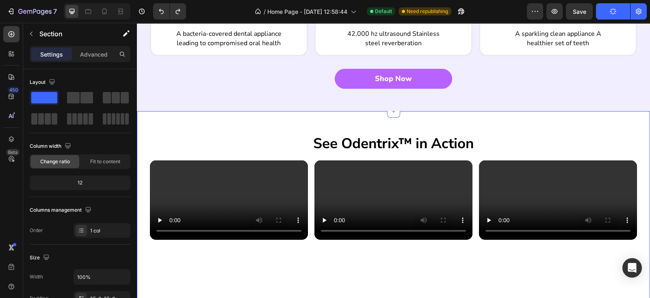
click at [338, 116] on div "See Odentrix™ in Action Heading Video Video Video Carousel Section 4" at bounding box center [393, 287] width 513 height 353
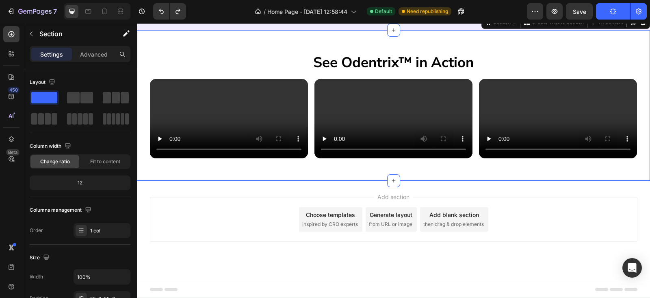
scroll to position [757, 0]
click at [347, 169] on div "See Odentrix™ in Action Heading Video Video Video Carousel Section 4 You can cr…" at bounding box center [393, 105] width 513 height 150
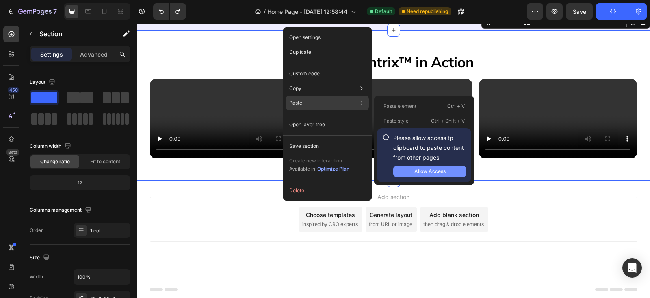
click at [422, 167] on div "Allow Access" at bounding box center [430, 170] width 31 height 7
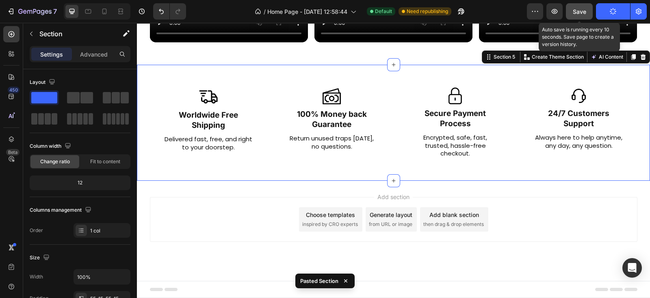
click at [576, 7] on button "Save" at bounding box center [579, 11] width 27 height 16
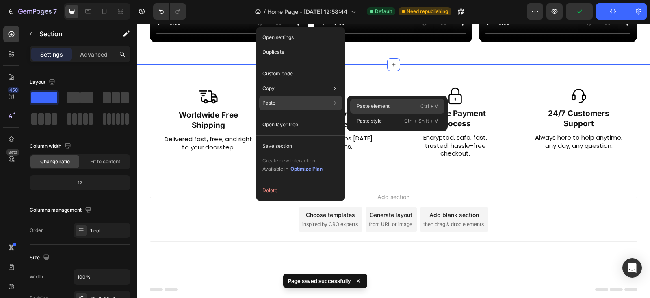
click at [385, 110] on div "Paste element Ctrl + V" at bounding box center [397, 106] width 94 height 15
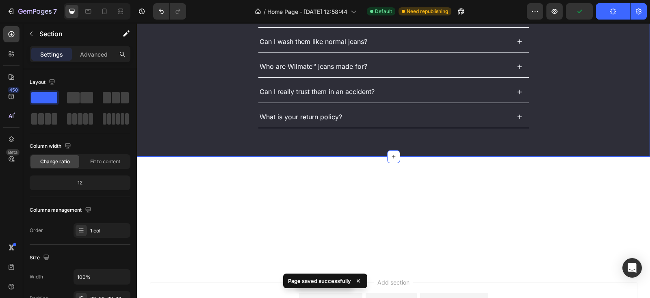
scroll to position [886, 0]
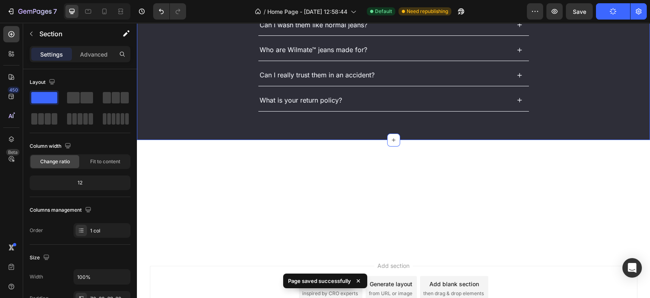
click at [202, 91] on div "Frequently Asked Questions Heading Can I wear them all day, even off the bike? …" at bounding box center [393, 0] width 497 height 247
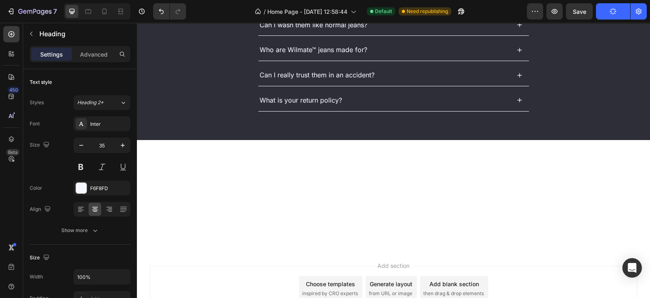
click at [84, 124] on icon at bounding box center [81, 123] width 7 height 7
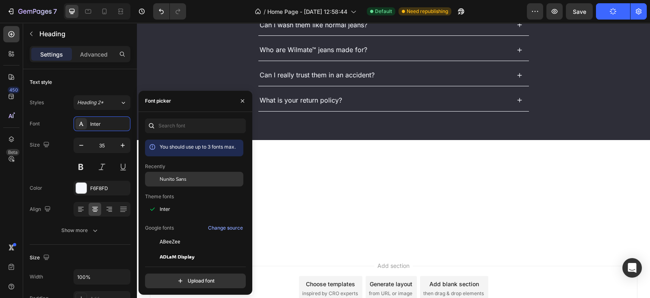
click at [185, 182] on div "Nunito Sans" at bounding box center [194, 179] width 98 height 15
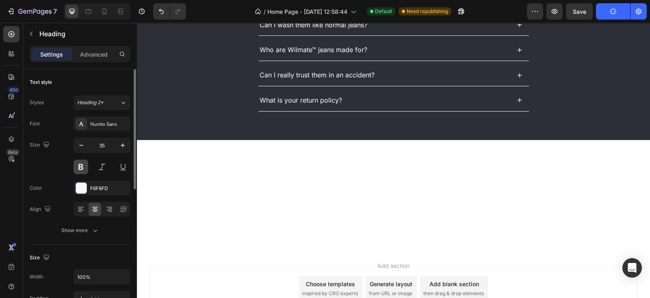
click at [80, 172] on button at bounding box center [81, 166] width 15 height 15
click at [93, 189] on div "F6F8FD" at bounding box center [102, 188] width 24 height 7
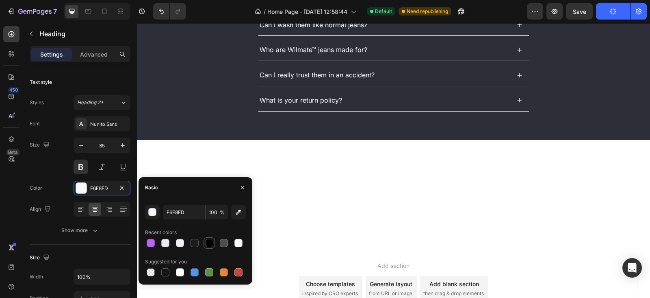
click at [213, 242] on div at bounding box center [209, 243] width 8 height 8
type input "000000"
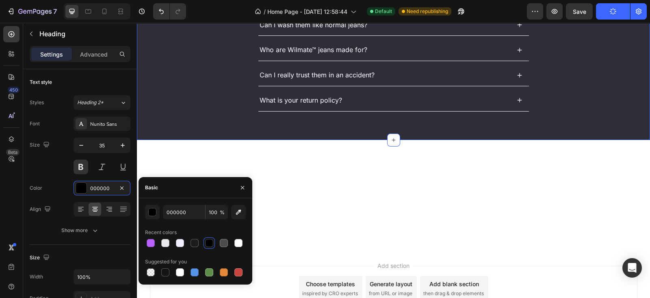
click at [196, 96] on div "FAQ's Heading Can I wear them all day, even off the bike? Are the armor pieces …" at bounding box center [393, 0] width 497 height 247
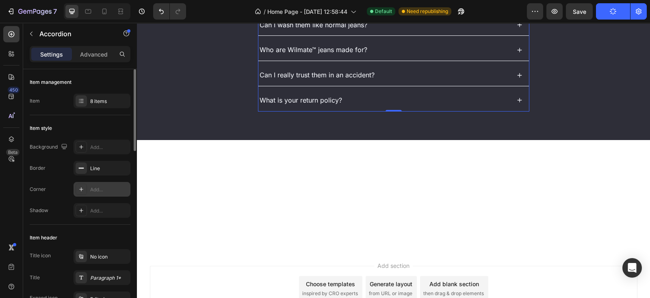
scroll to position [118, 0]
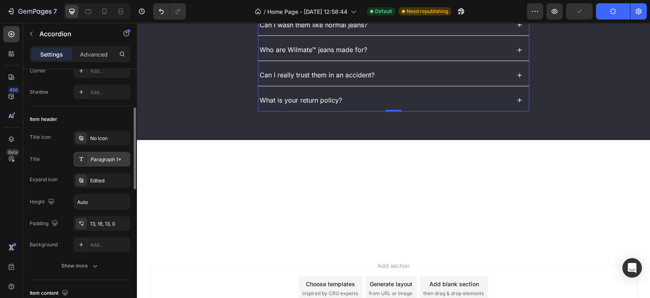
click at [104, 163] on div "Paragraph 1*" at bounding box center [102, 159] width 57 height 15
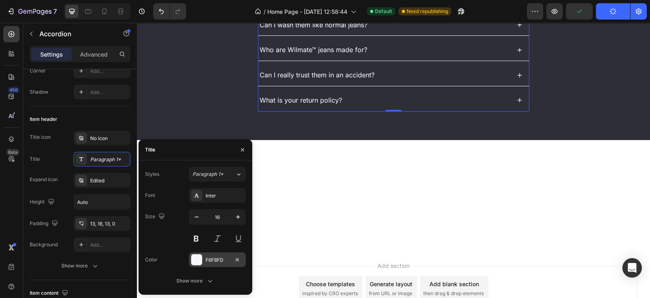
click at [214, 264] on div "F6F8FD" at bounding box center [217, 259] width 57 height 15
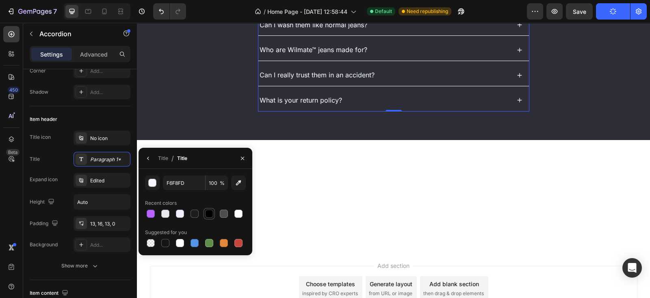
click at [206, 215] on div at bounding box center [209, 213] width 8 height 8
type input "000000"
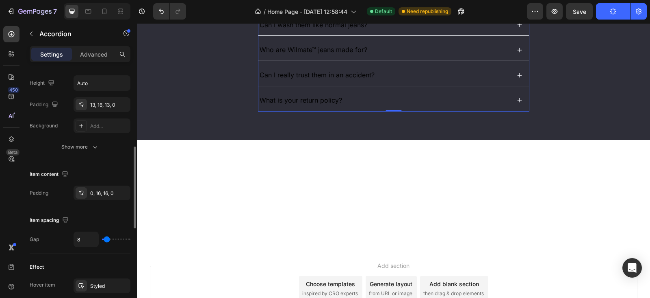
scroll to position [355, 0]
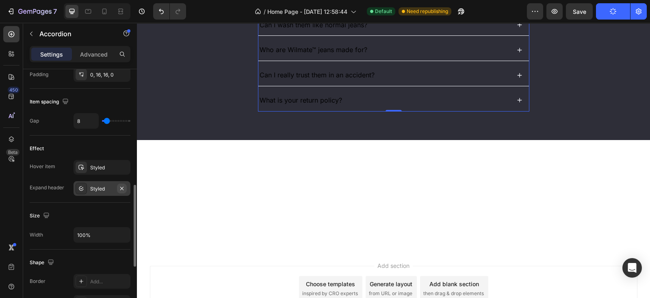
click at [123, 185] on icon "button" at bounding box center [122, 188] width 7 height 7
drag, startPoint x: 121, startPoint y: 165, endPoint x: 124, endPoint y: 120, distance: 45.6
click at [121, 165] on icon "button" at bounding box center [122, 167] width 7 height 7
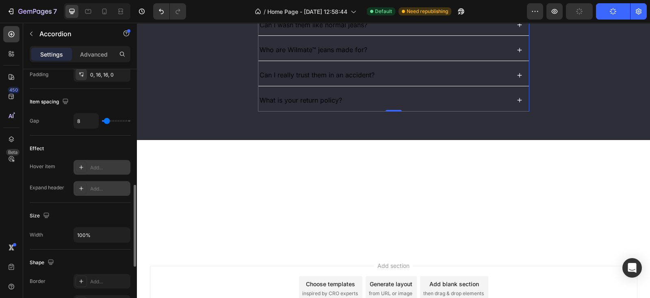
click at [104, 164] on div "Add..." at bounding box center [109, 167] width 38 height 7
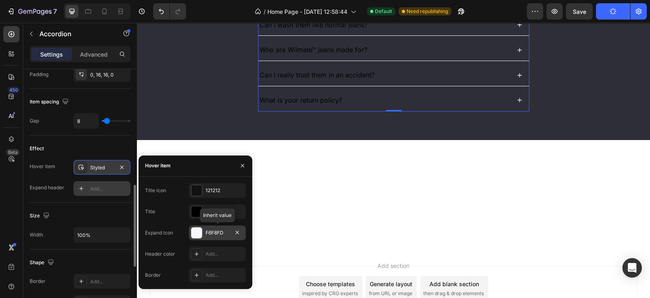
click at [216, 237] on div "F6F8FD" at bounding box center [217, 232] width 57 height 15
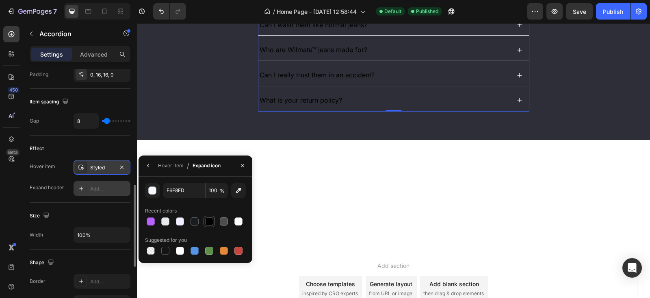
click at [213, 221] on div at bounding box center [209, 221] width 8 height 8
type input "000000"
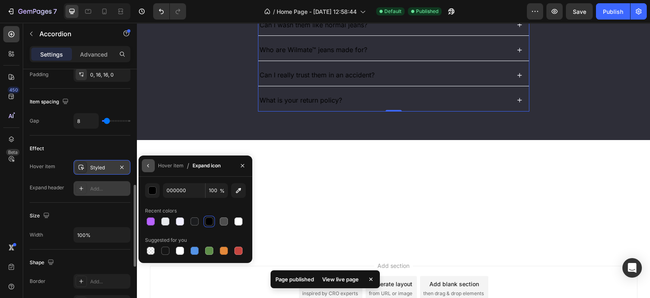
click at [145, 165] on icon "button" at bounding box center [148, 165] width 7 height 7
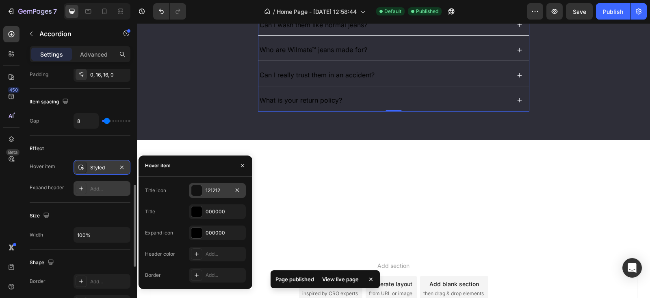
click at [211, 192] on div "121212" at bounding box center [218, 190] width 24 height 7
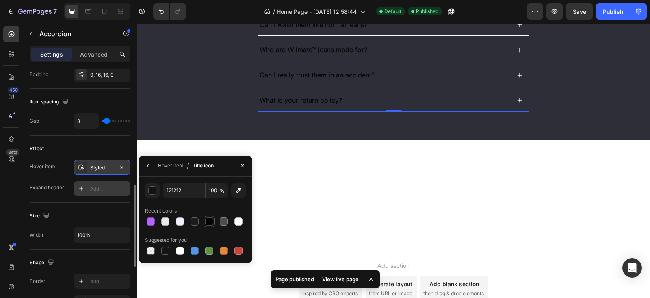
click at [206, 223] on div at bounding box center [209, 221] width 8 height 8
type input "000000"
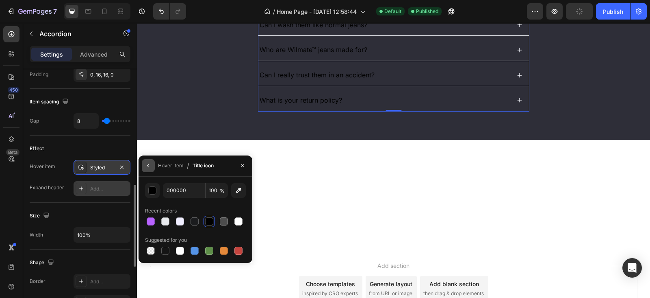
click at [146, 161] on button "button" at bounding box center [148, 165] width 13 height 13
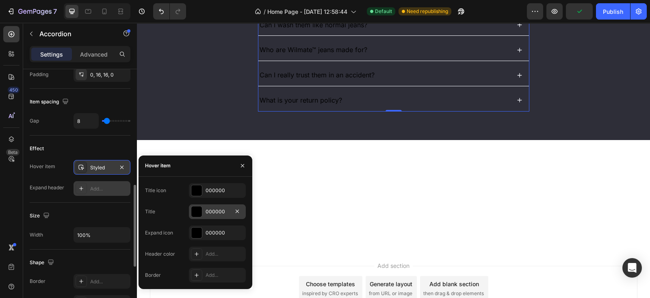
click at [206, 209] on div "000000" at bounding box center [218, 211] width 24 height 7
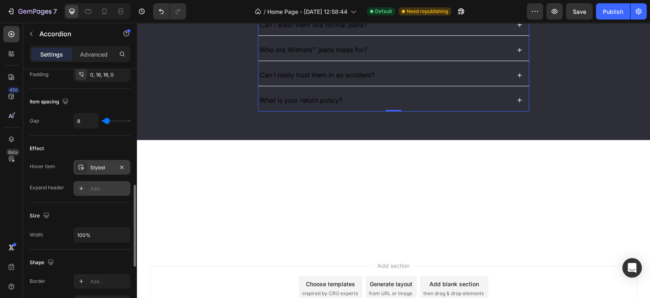
click at [99, 187] on div "Add..." at bounding box center [109, 188] width 38 height 7
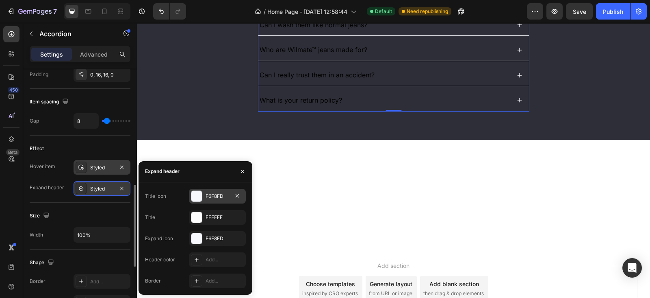
click at [222, 198] on div "F6F8FD" at bounding box center [218, 195] width 24 height 7
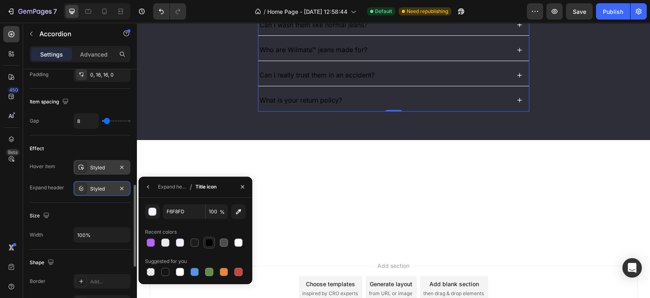
click at [209, 240] on div at bounding box center [209, 242] width 8 height 8
type input "000000"
click at [158, 186] on div "Expand header" at bounding box center [172, 186] width 28 height 7
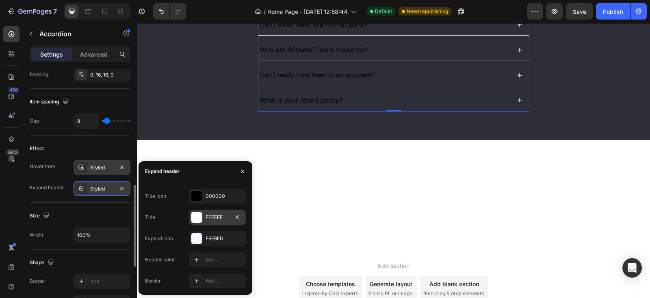
click at [213, 220] on div "FFFFFF" at bounding box center [218, 216] width 24 height 7
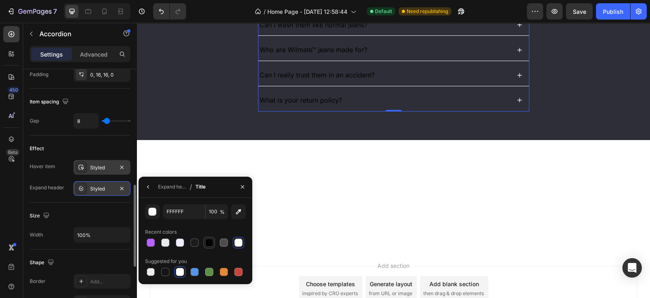
click at [209, 241] on div at bounding box center [209, 242] width 8 height 8
type input "000000"
click at [169, 186] on div "Expand header" at bounding box center [172, 186] width 28 height 7
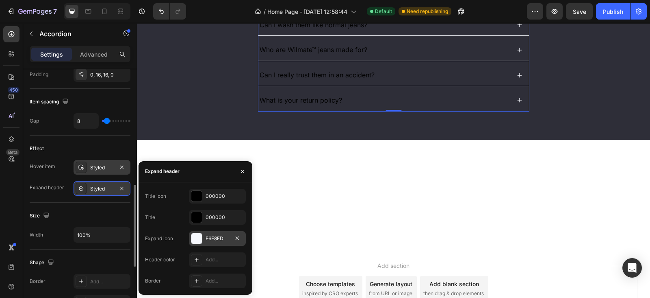
click at [211, 235] on div "F6F8FD" at bounding box center [218, 238] width 24 height 7
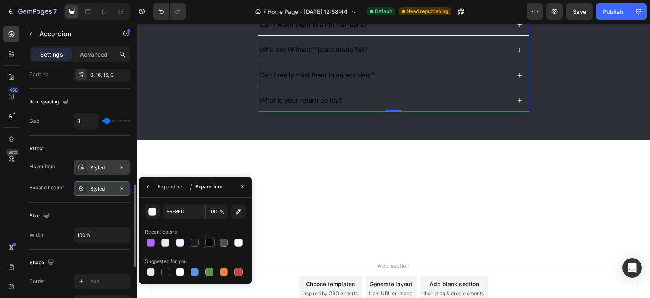
click at [210, 241] on div at bounding box center [209, 242] width 8 height 8
type input "000000"
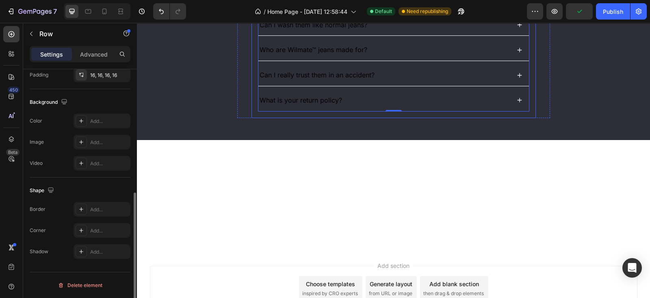
click at [252, 117] on div "Can I wear them all day, even off the bike? Are the armor pieces removable? Wil…" at bounding box center [394, 12] width 285 height 211
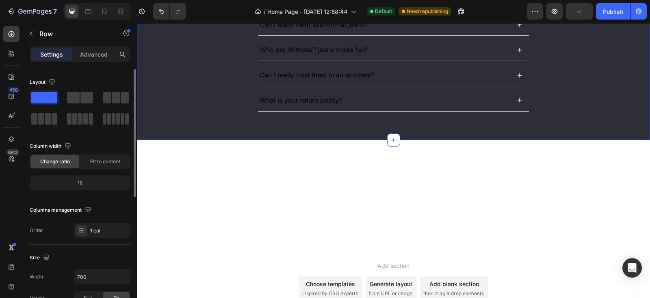
click at [222, 124] on div "FAQ's Heading Can I wear them all day, even off the bike? Are the armor pieces …" at bounding box center [393, 0] width 497 height 247
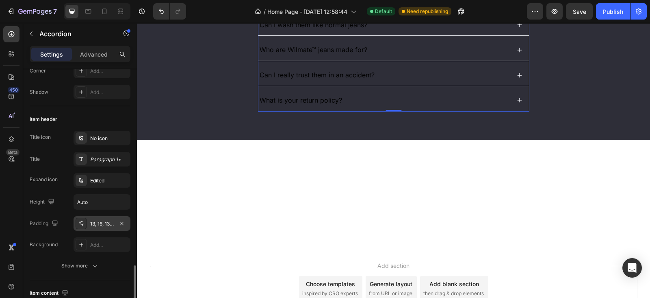
scroll to position [355, 0]
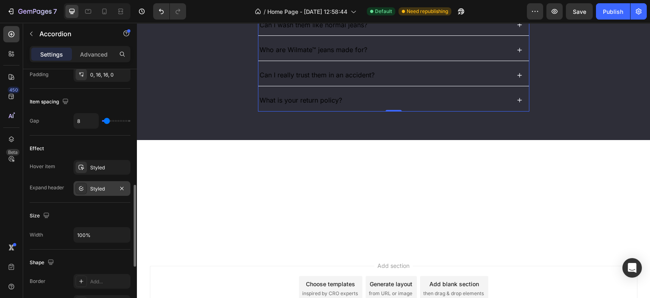
click at [93, 185] on div "Styled" at bounding box center [102, 188] width 24 height 7
click at [108, 168] on div "Styled" at bounding box center [102, 167] width 24 height 7
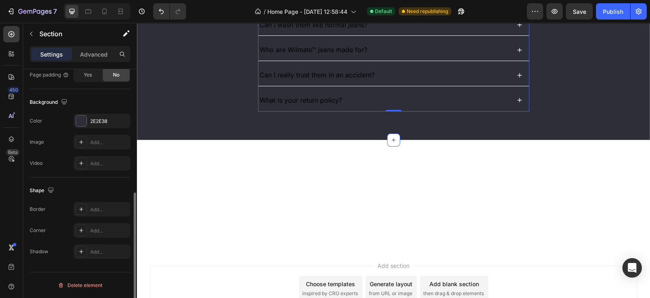
click at [211, 124] on div "FAQ's Heading Can I wear them all day, even off the bike? Are the armor pieces …" at bounding box center [393, 0] width 497 height 247
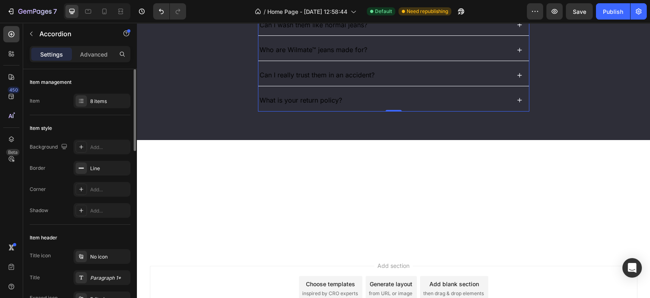
scroll to position [118, 0]
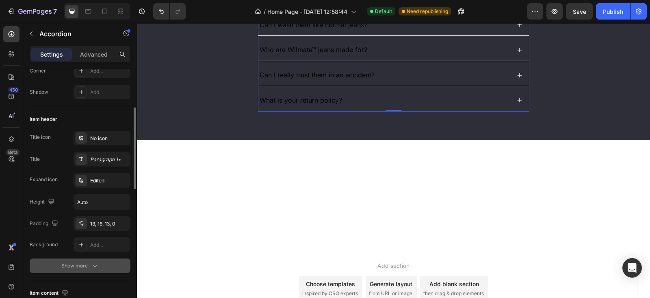
click at [91, 259] on button "Show more" at bounding box center [80, 265] width 101 height 15
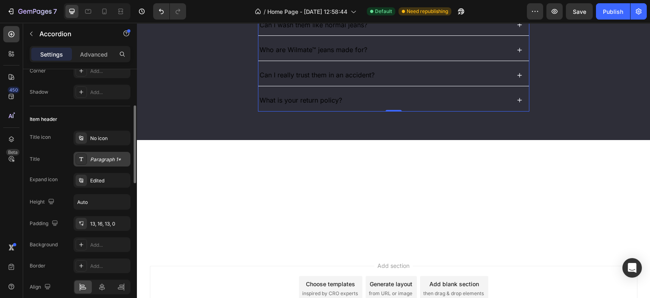
click at [98, 159] on div "Paragraph 1*" at bounding box center [109, 159] width 38 height 7
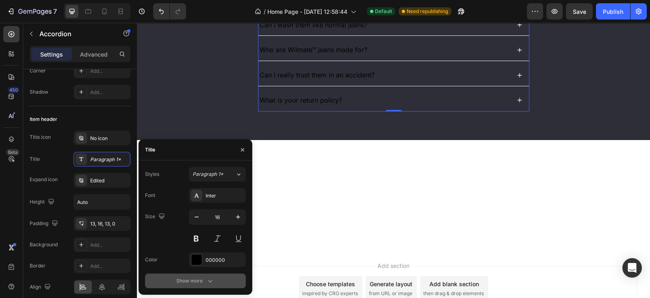
click at [196, 264] on button "Show more" at bounding box center [195, 280] width 101 height 15
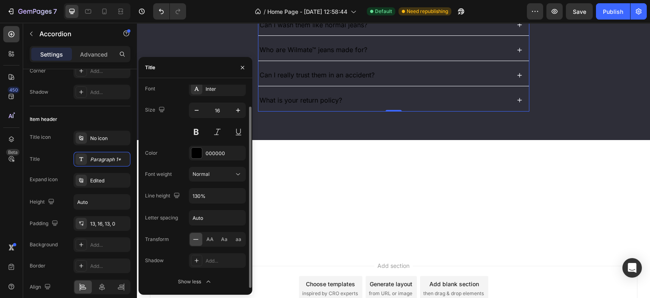
scroll to position [0, 0]
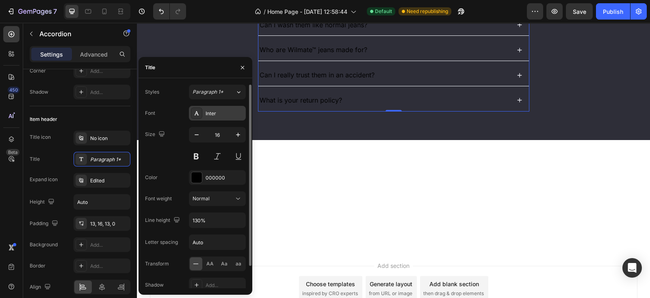
click at [217, 107] on div "Inter" at bounding box center [217, 113] width 57 height 15
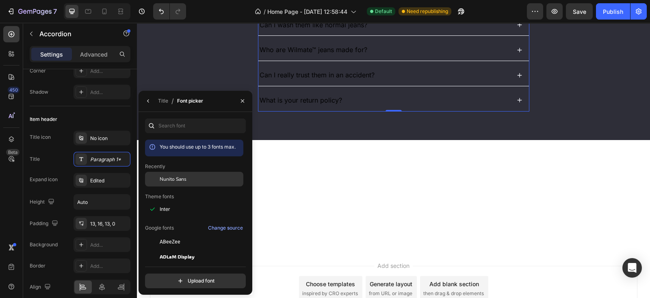
click at [194, 175] on div "Nunito Sans" at bounding box center [194, 179] width 98 height 15
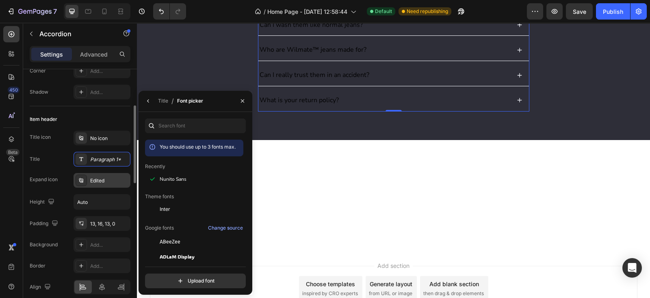
click at [98, 177] on div "Edited" at bounding box center [109, 180] width 38 height 7
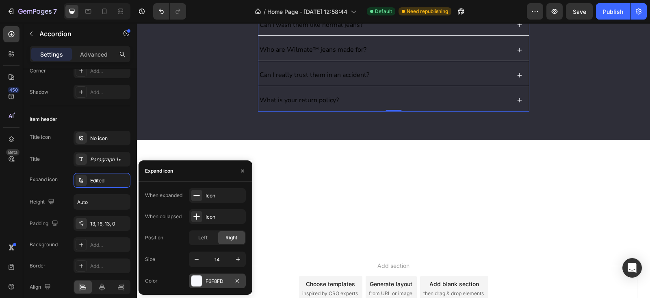
click at [211, 264] on div "F6F8FD" at bounding box center [218, 280] width 24 height 7
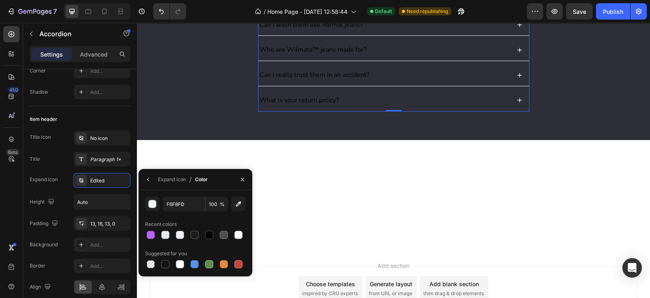
click at [215, 226] on div "Recent colors" at bounding box center [195, 223] width 101 height 13
click at [207, 232] on div at bounding box center [209, 234] width 8 height 8
type input "000000"
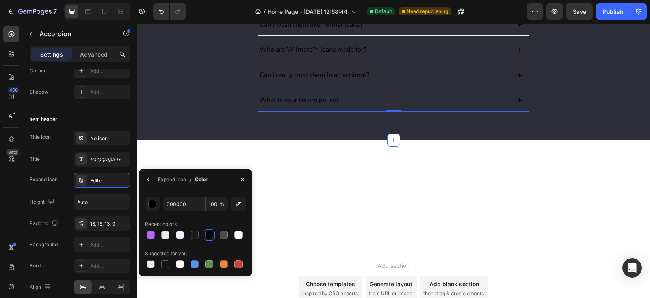
click at [181, 122] on div "FAQ's Heading Can I wear them all day, even off the bike? Are the armor pieces …" at bounding box center [393, 0] width 497 height 247
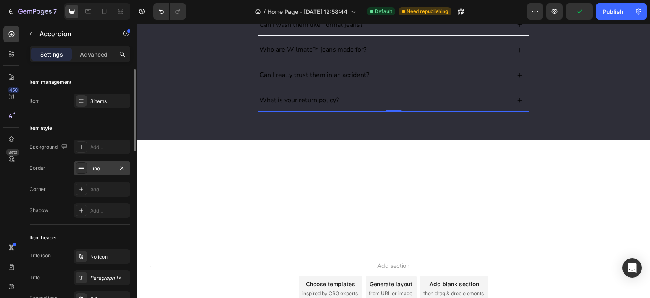
click at [99, 169] on div "Line" at bounding box center [102, 168] width 24 height 7
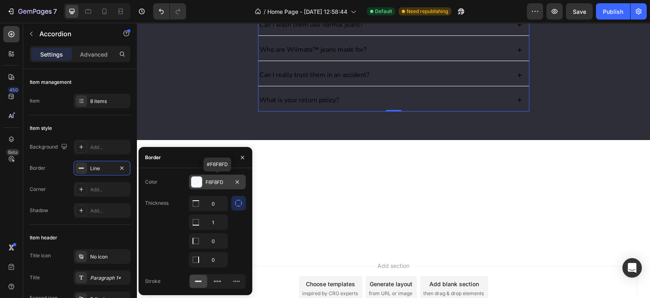
click at [195, 179] on div at bounding box center [196, 181] width 11 height 11
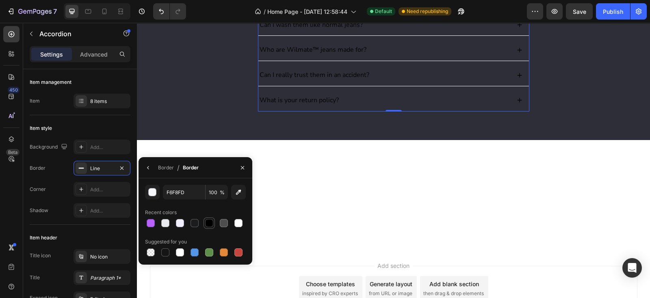
click at [208, 224] on div at bounding box center [209, 223] width 8 height 8
type input "000000"
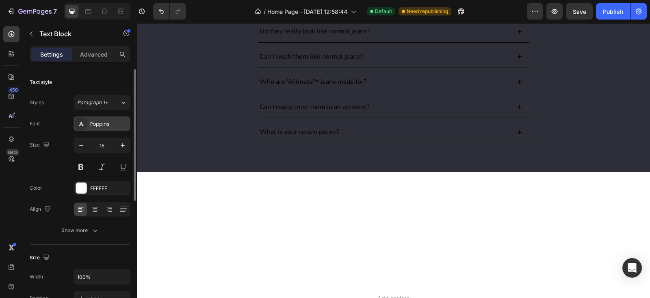
click at [91, 124] on div "Poppins" at bounding box center [109, 123] width 38 height 7
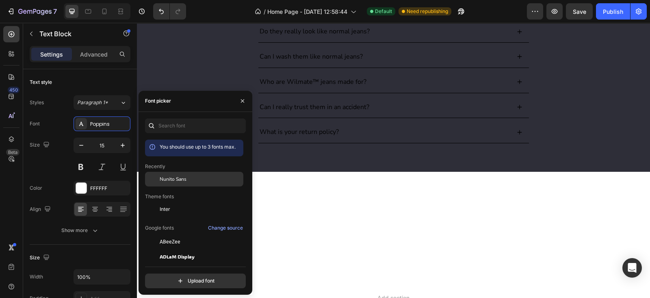
click at [181, 185] on div "Nunito Sans" at bounding box center [194, 179] width 98 height 15
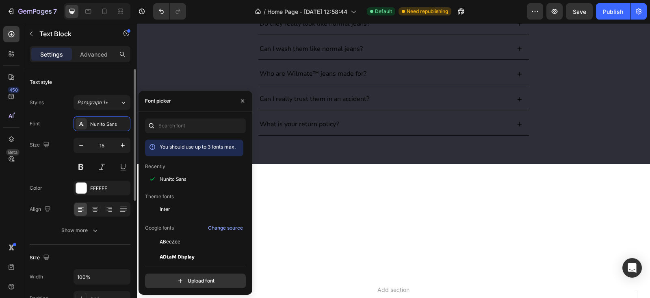
click at [66, 143] on div "Size 15" at bounding box center [80, 155] width 101 height 37
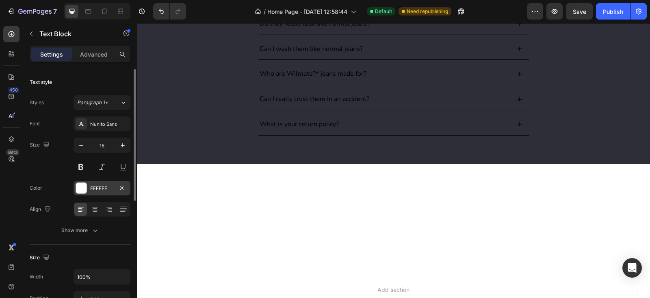
click at [93, 189] on div "FFFFFF" at bounding box center [102, 188] width 24 height 7
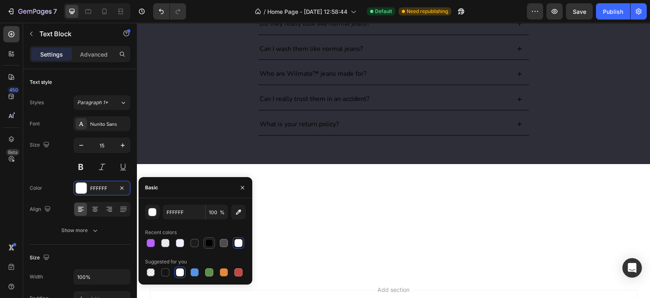
click at [207, 238] on div at bounding box center [209, 243] width 10 height 10
type input "000000"
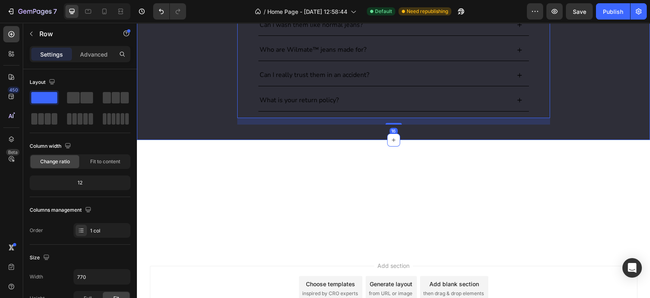
click at [558, 104] on div "FAQ's Heading Can I wear them all day, even off the bike? Are the armor pieces …" at bounding box center [393, 0] width 497 height 247
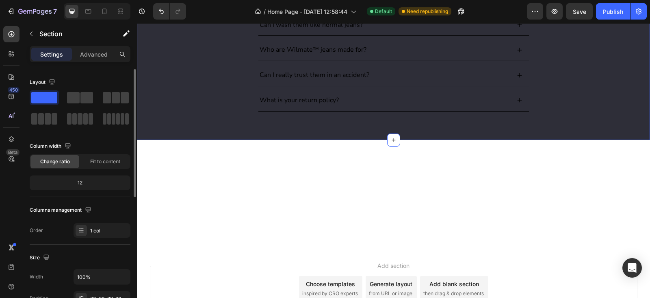
scroll to position [118, 0]
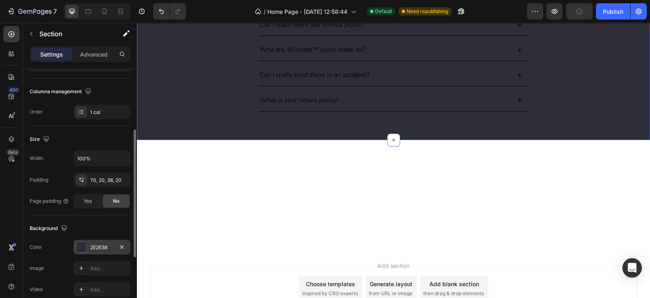
click at [89, 239] on div "2E2E38" at bounding box center [102, 246] width 57 height 15
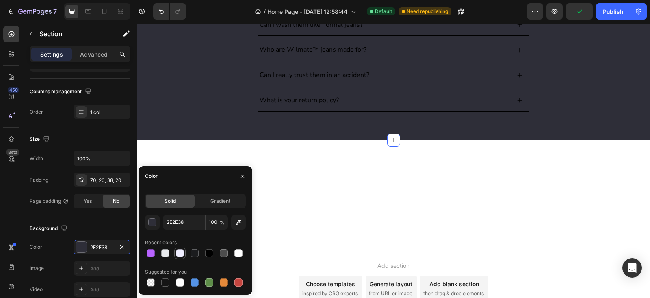
click at [177, 255] on div at bounding box center [180, 253] width 8 height 8
type input "F0EEFF"
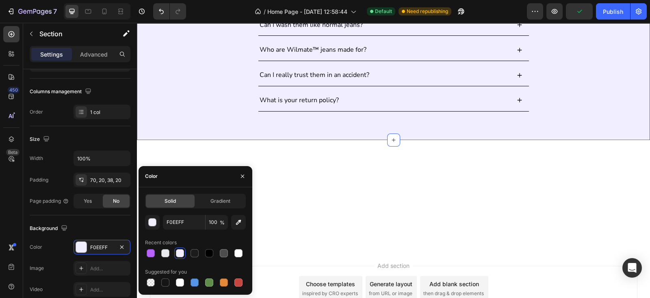
click at [176, 115] on div "FAQ's Heading Can I wear them all day, even off the bike? Are the armor pieces …" at bounding box center [393, 0] width 497 height 247
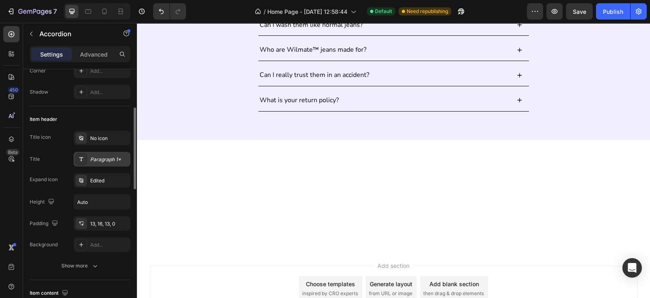
click at [104, 156] on div "Paragraph 1*" at bounding box center [109, 159] width 38 height 7
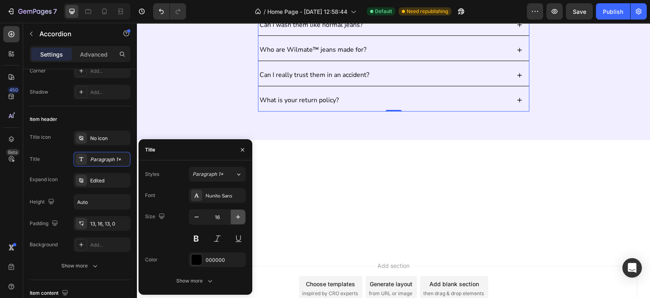
click at [238, 215] on icon "button" at bounding box center [238, 217] width 4 height 4
type input "17"
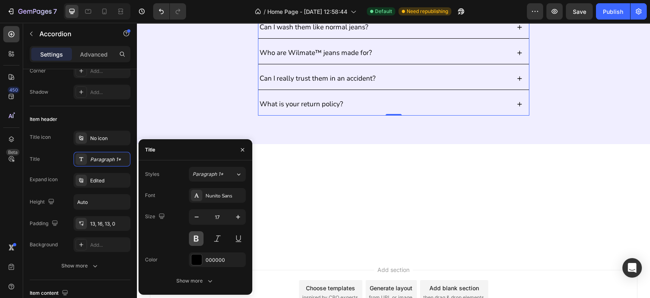
click at [197, 238] on button at bounding box center [196, 238] width 15 height 15
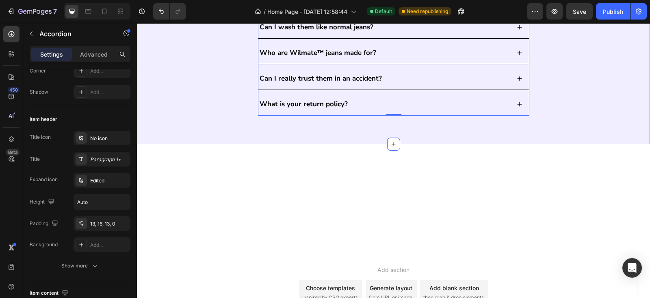
click at [227, 117] on div "FAQ's Heading Can I wear them all day, even off the bike? Are the armor pieces …" at bounding box center [393, 2] width 497 height 251
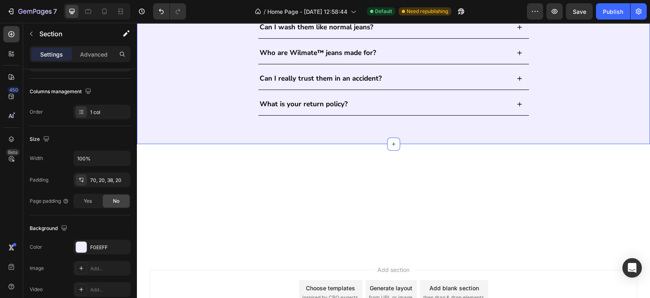
scroll to position [0, 0]
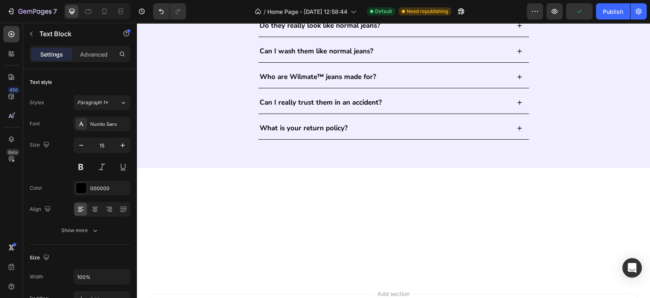
click at [385, 114] on div "How long does one cleaning cycle take? Just 5 minutes. Odentrix™ gives your den…" at bounding box center [394, 26] width 285 height 239
